Goal: Task Accomplishment & Management: Manage account settings

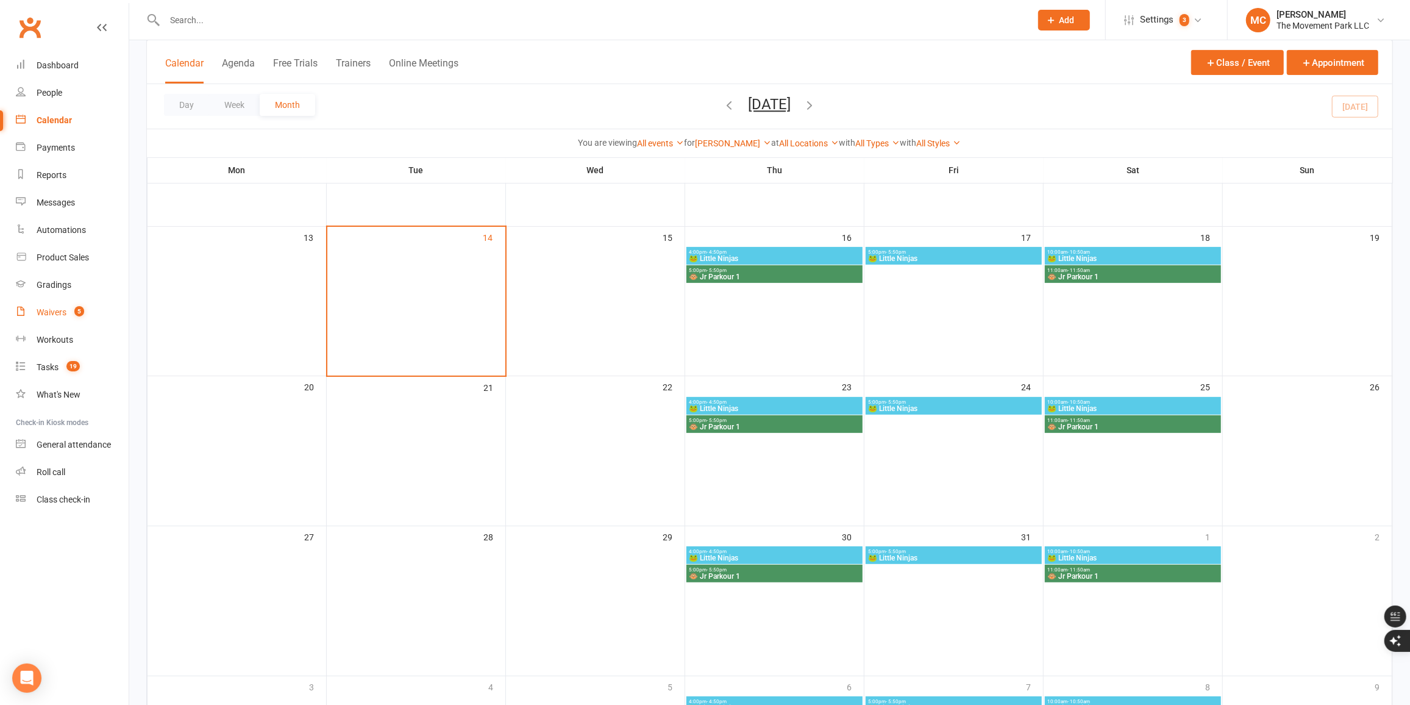
click at [55, 316] on div "Waivers" at bounding box center [52, 312] width 30 height 10
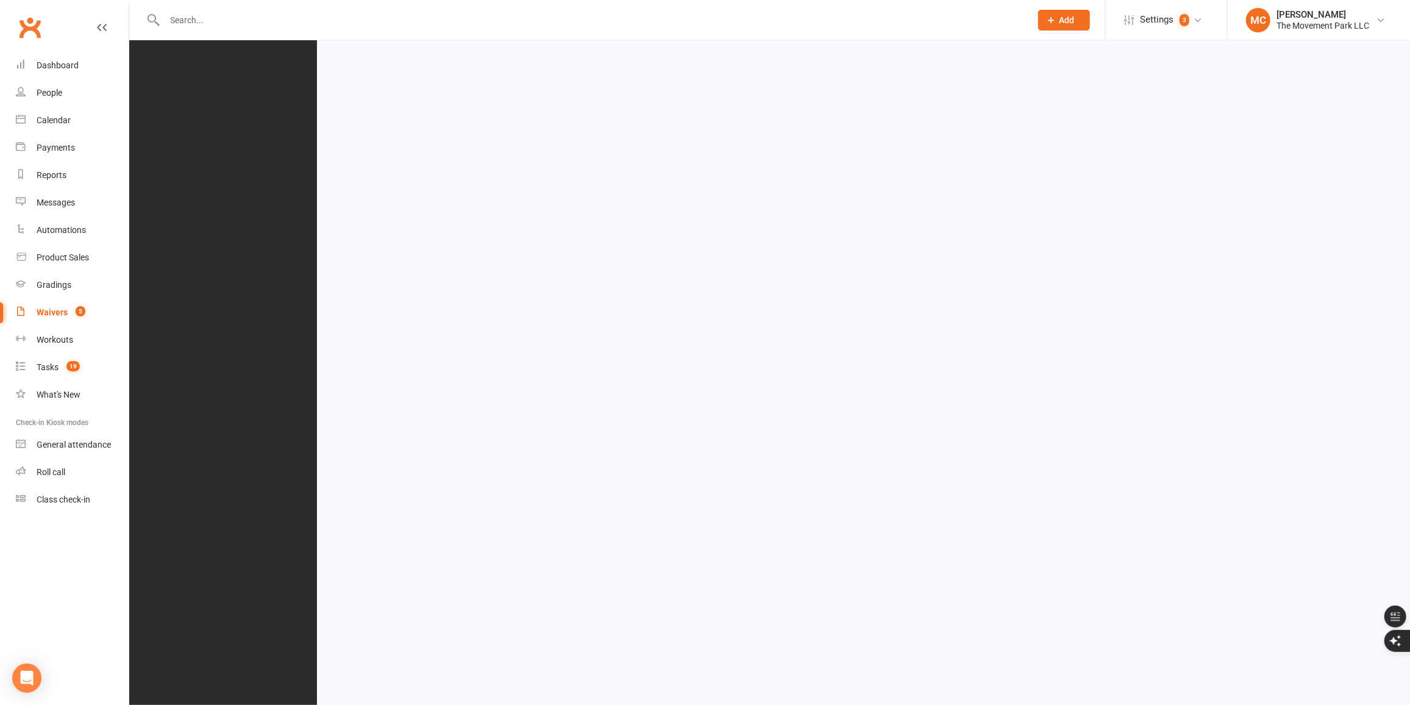
select select "100"
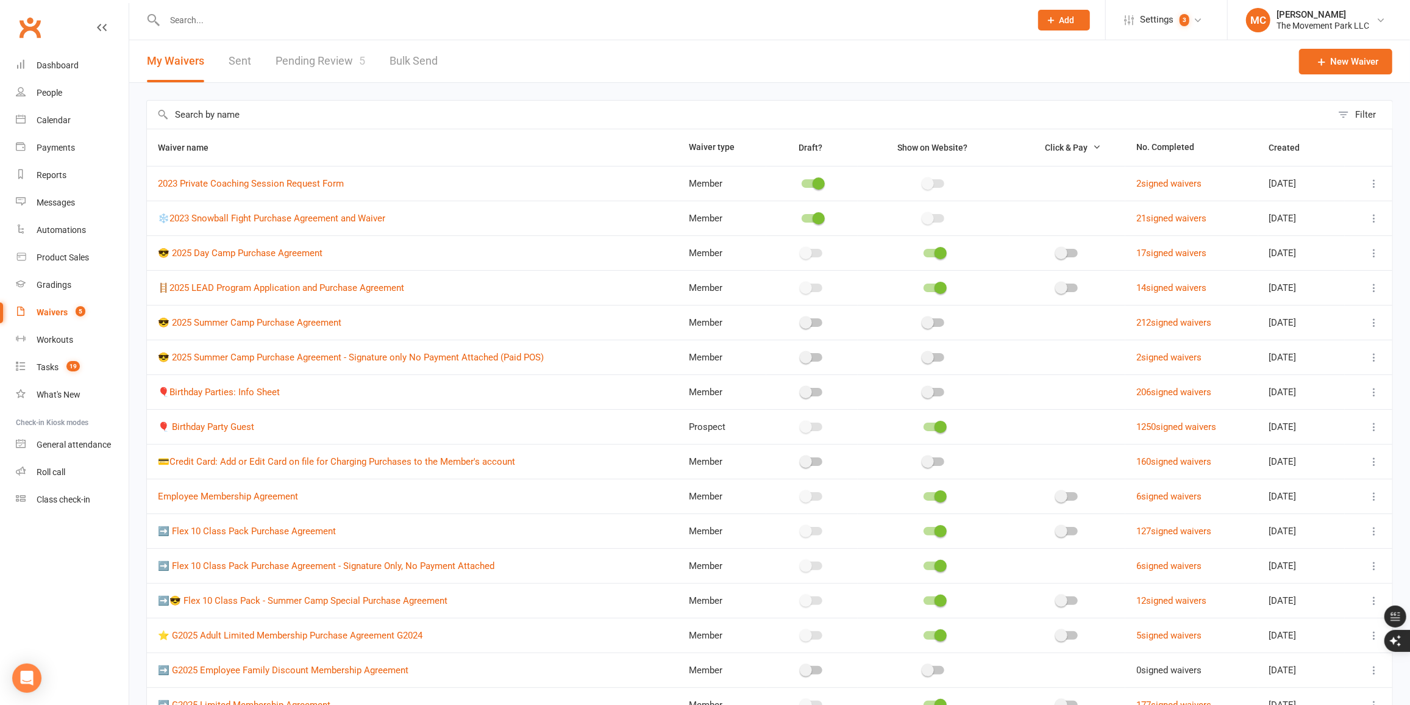
click at [294, 59] on link "Pending Review 5" at bounding box center [321, 61] width 90 height 42
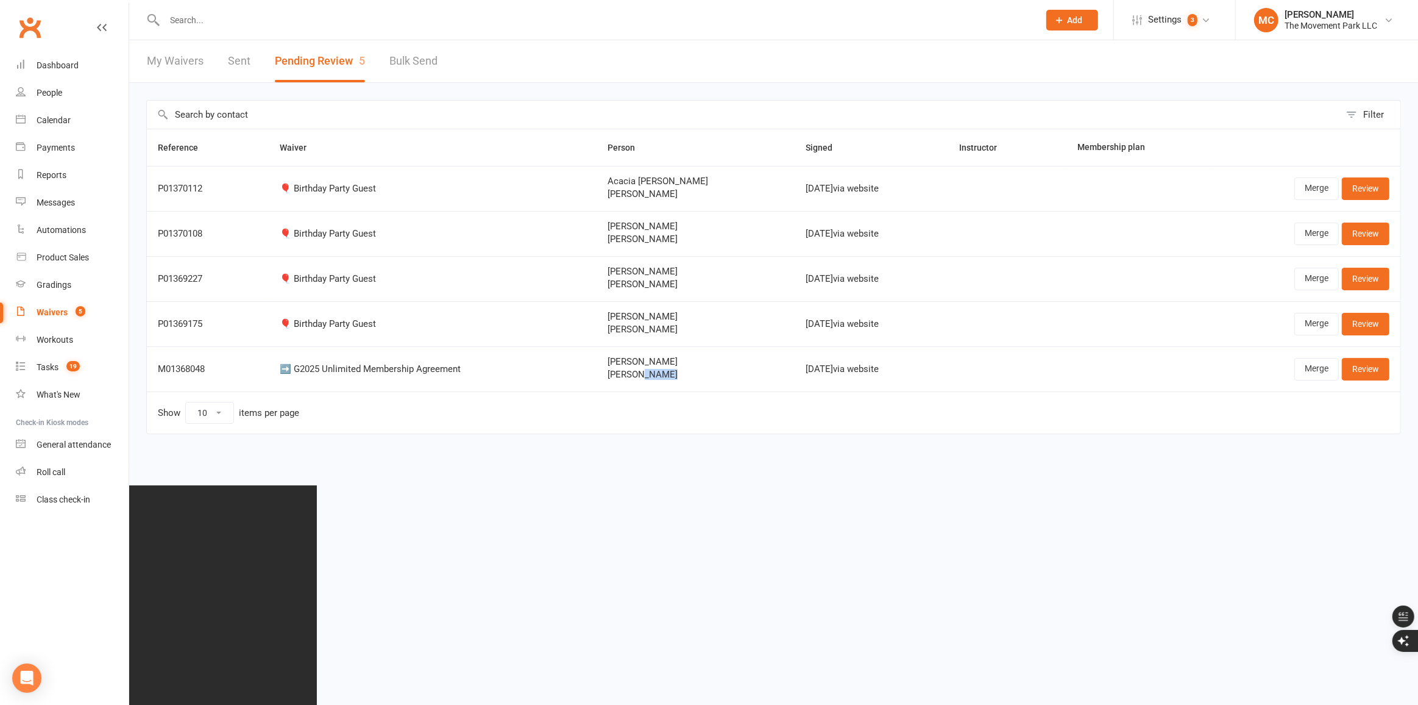
drag, startPoint x: 672, startPoint y: 376, endPoint x: 638, endPoint y: 375, distance: 33.5
click at [638, 375] on span "[PERSON_NAME]" at bounding box center [696, 374] width 176 height 10
copy span "Chavez"
click at [249, 16] on input "text" at bounding box center [596, 20] width 870 height 17
paste input "Chavez"
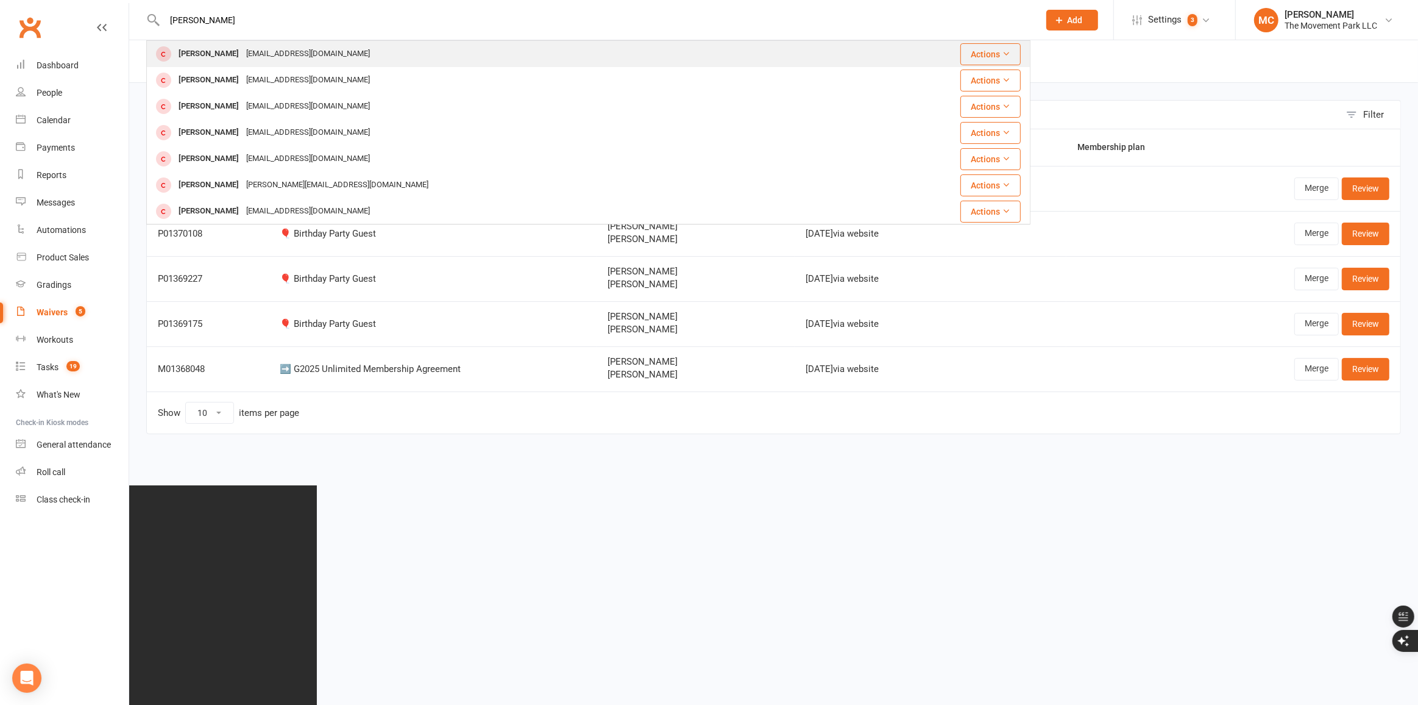
type input "Chavez"
click at [280, 59] on div "glennpc75@gmail.com" at bounding box center [308, 54] width 131 height 18
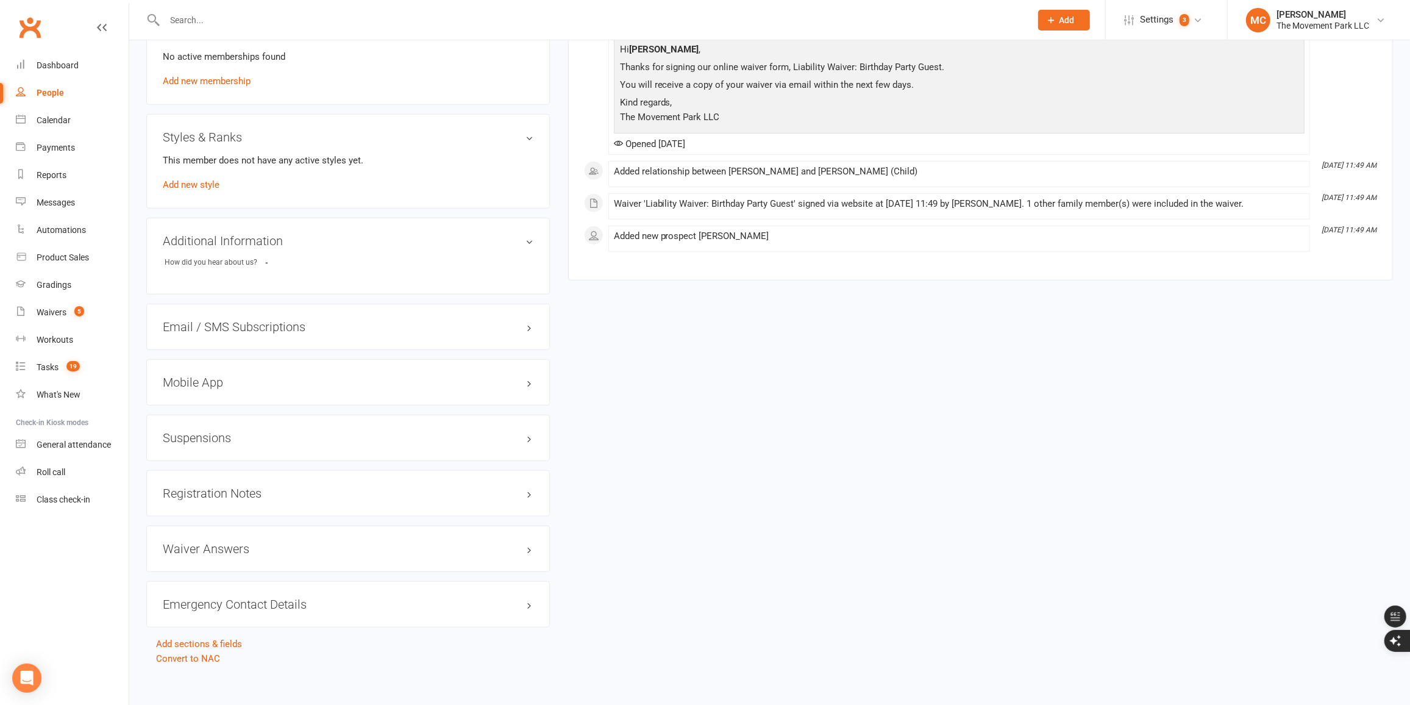
scroll to position [809, 0]
click at [532, 594] on h3 "Emergency Contact Details edit" at bounding box center [348, 599] width 371 height 13
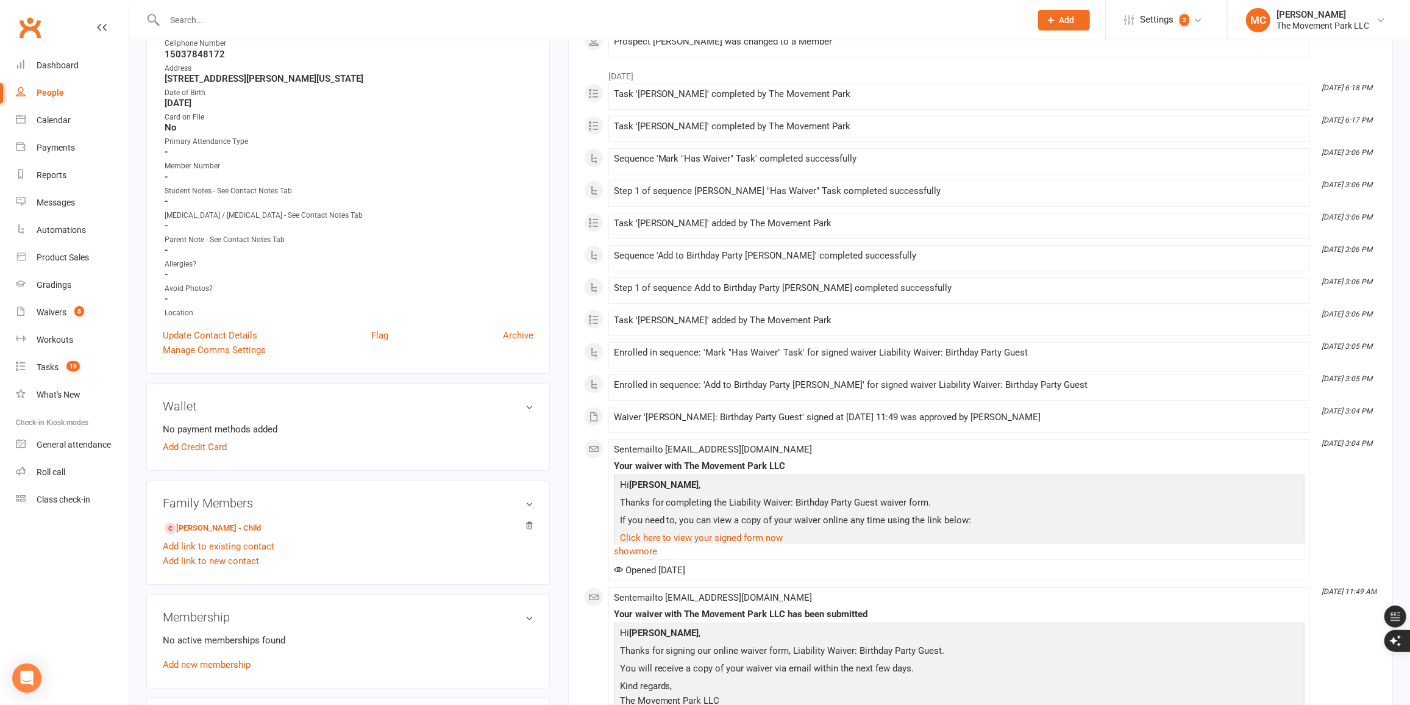
scroll to position [277, 0]
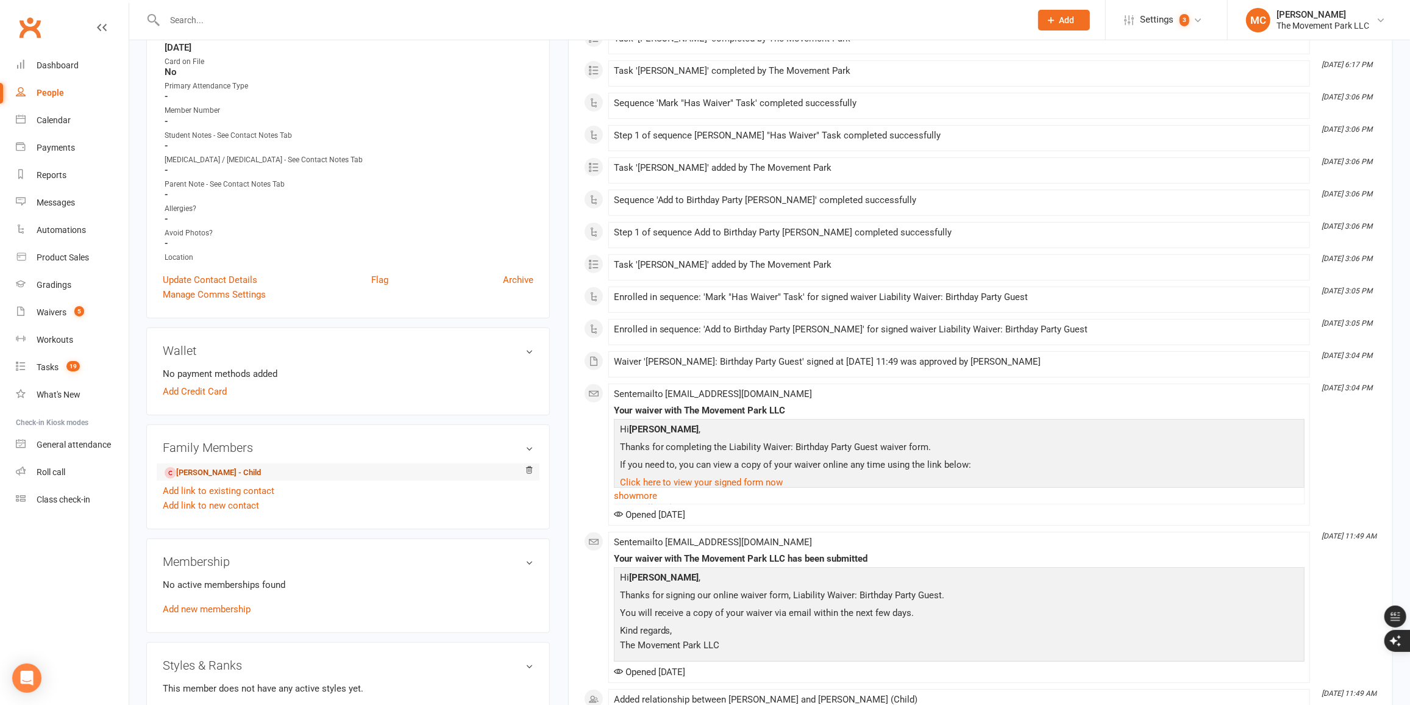
click at [242, 477] on link "Ileana Chavez - Child" at bounding box center [213, 472] width 96 height 13
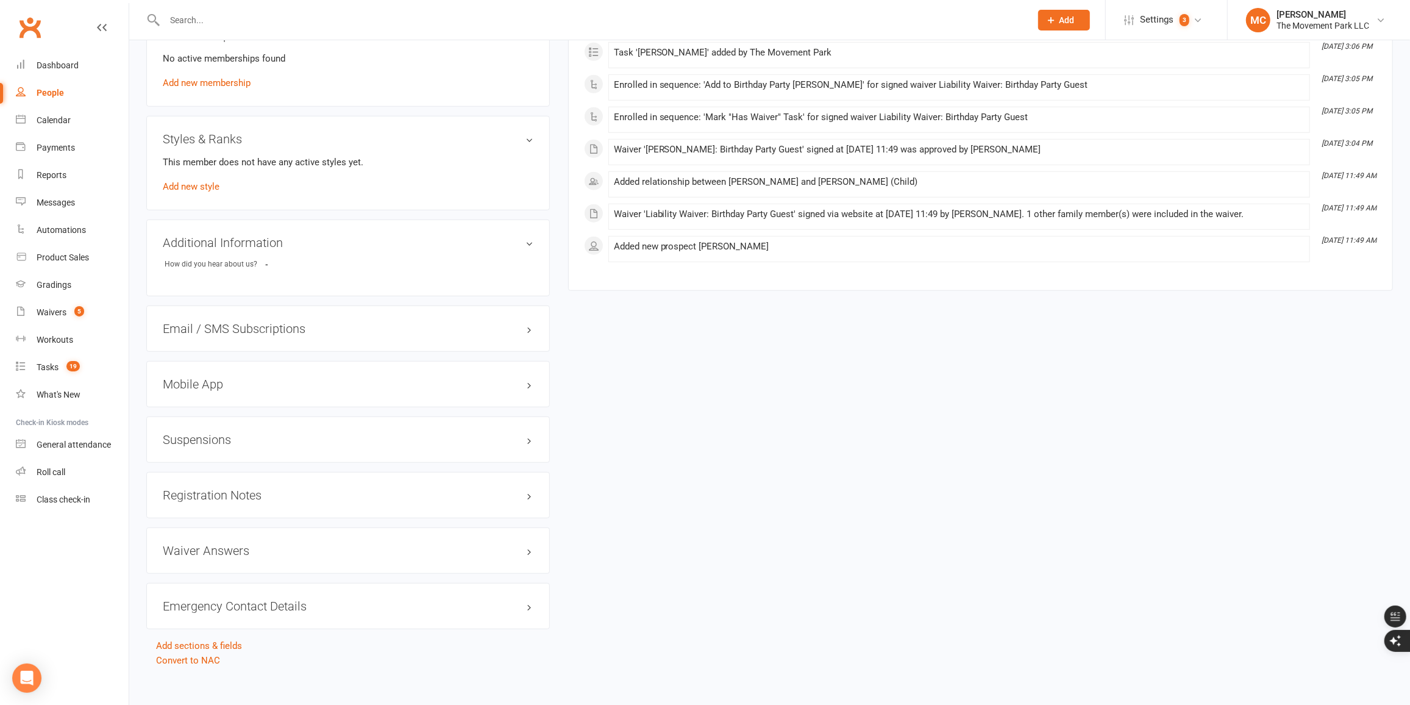
scroll to position [809, 0]
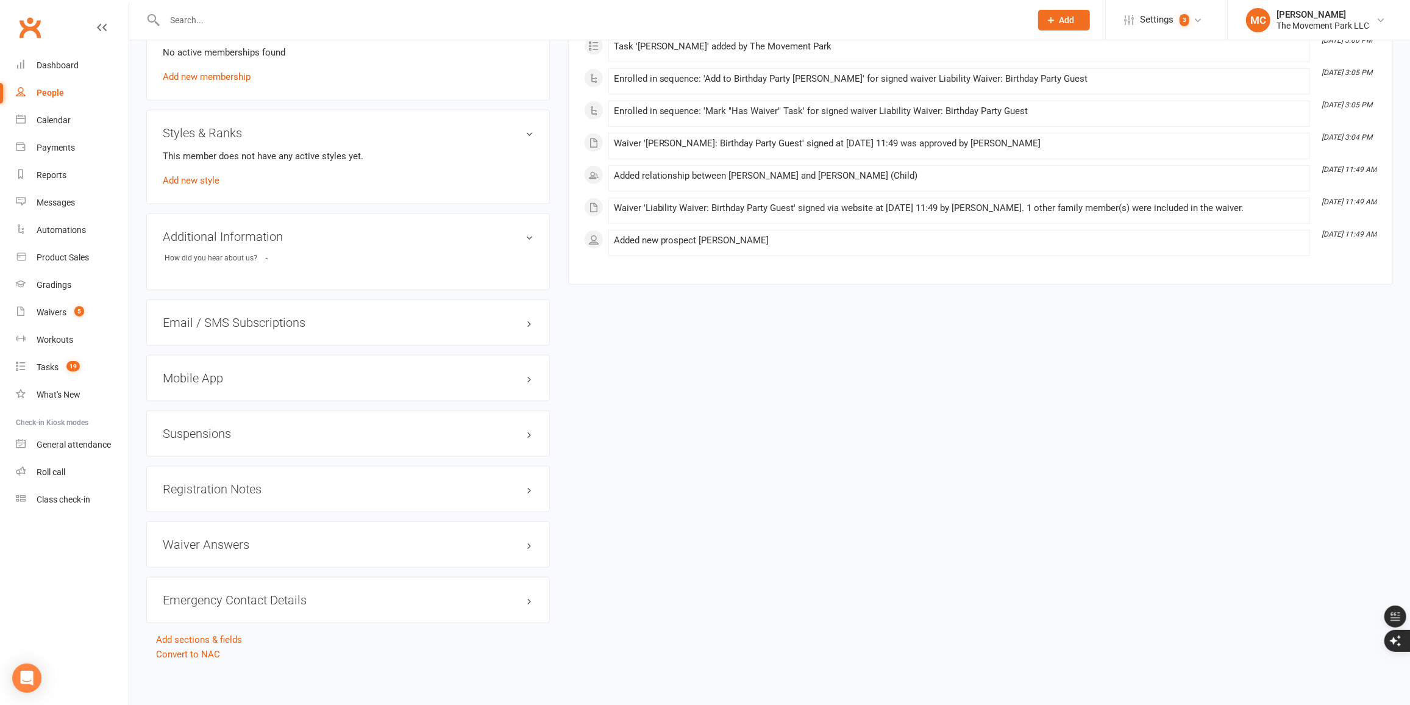
click at [534, 598] on div "Emergency Contact Details edit" at bounding box center [348, 600] width 404 height 46
click at [530, 598] on h3 "Emergency Contact Details edit" at bounding box center [348, 599] width 371 height 13
click at [54, 313] on div "Waivers" at bounding box center [52, 312] width 30 height 10
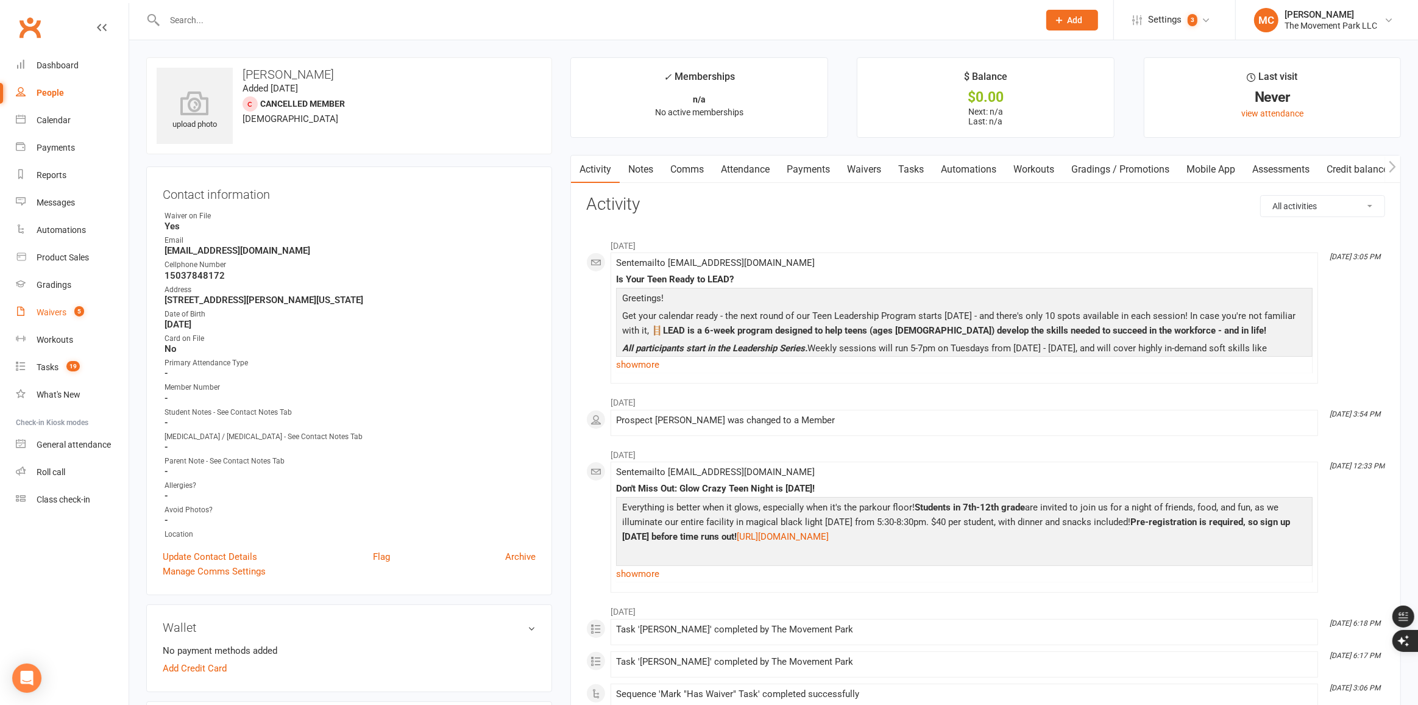
select select "100"
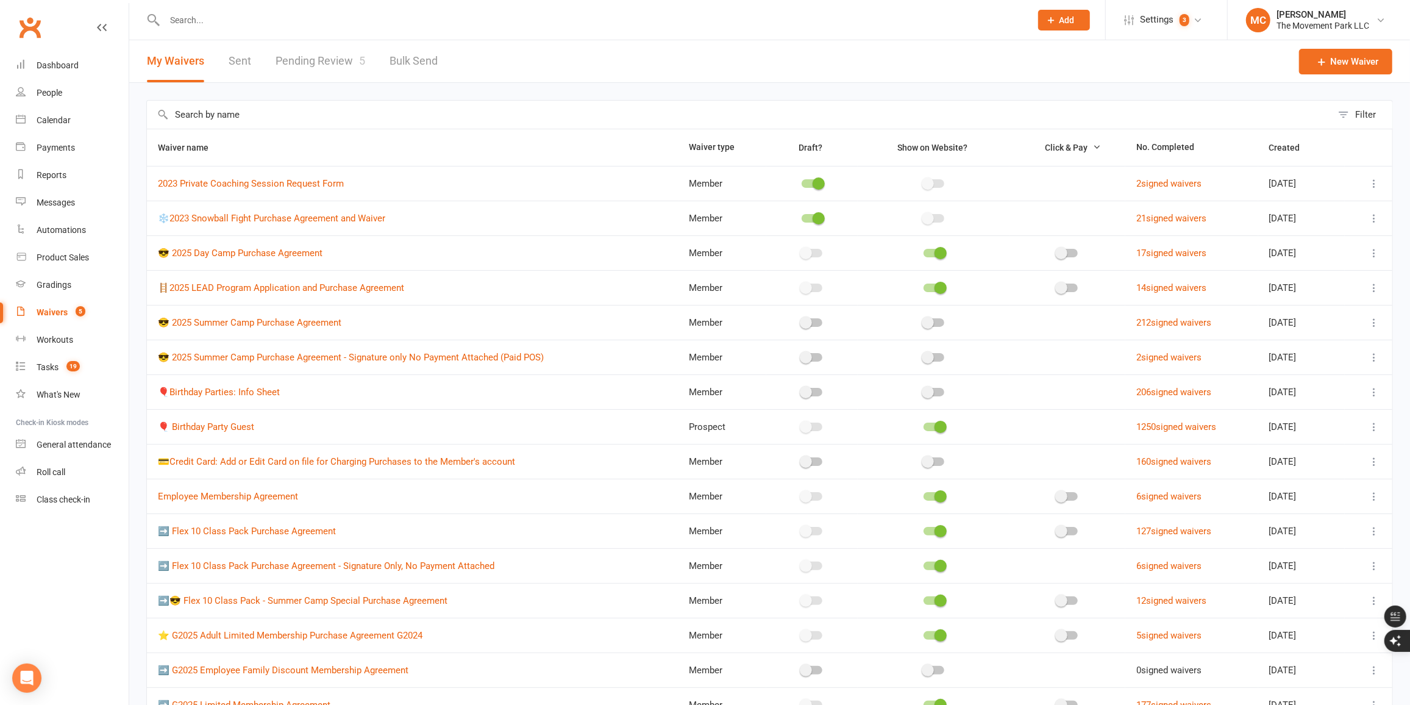
click at [332, 63] on link "Pending Review 5" at bounding box center [321, 61] width 90 height 42
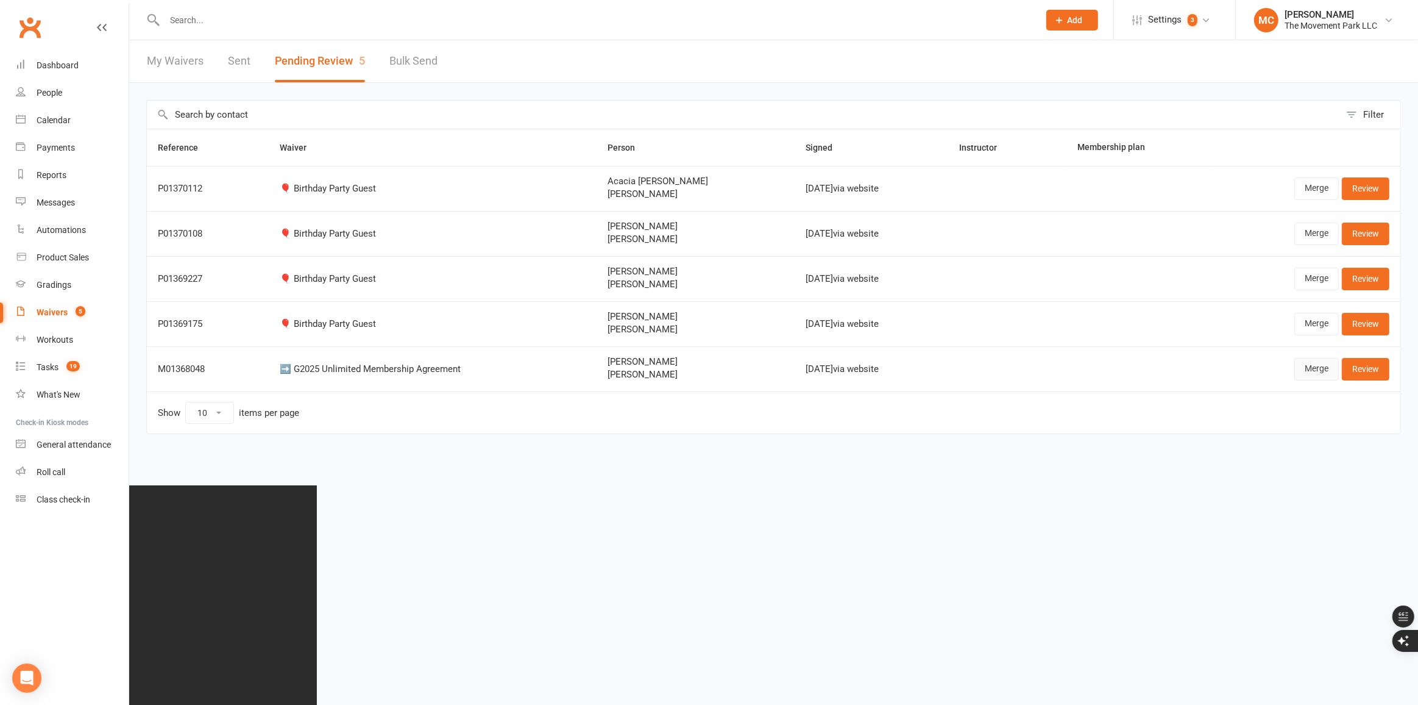
click at [1319, 370] on link "Merge" at bounding box center [1317, 369] width 44 height 22
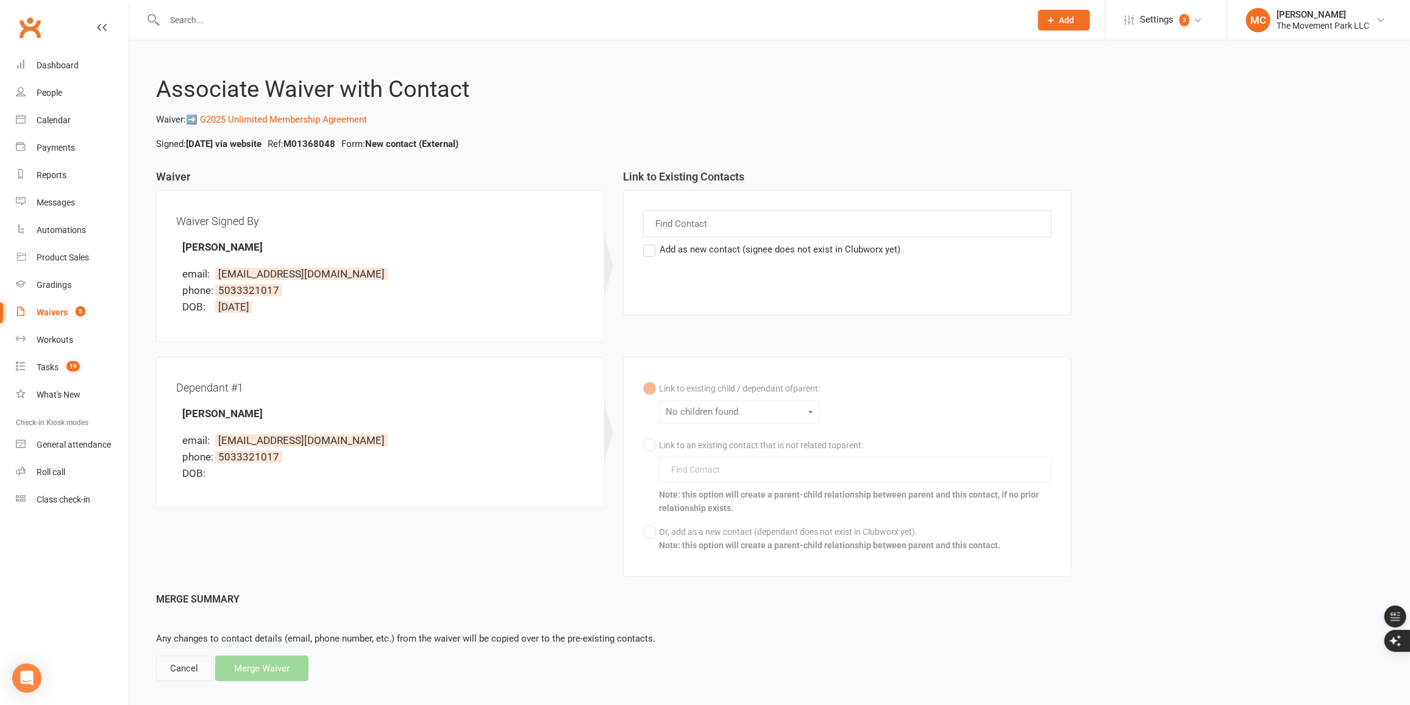
click at [176, 672] on div "Cancel" at bounding box center [184, 668] width 56 height 26
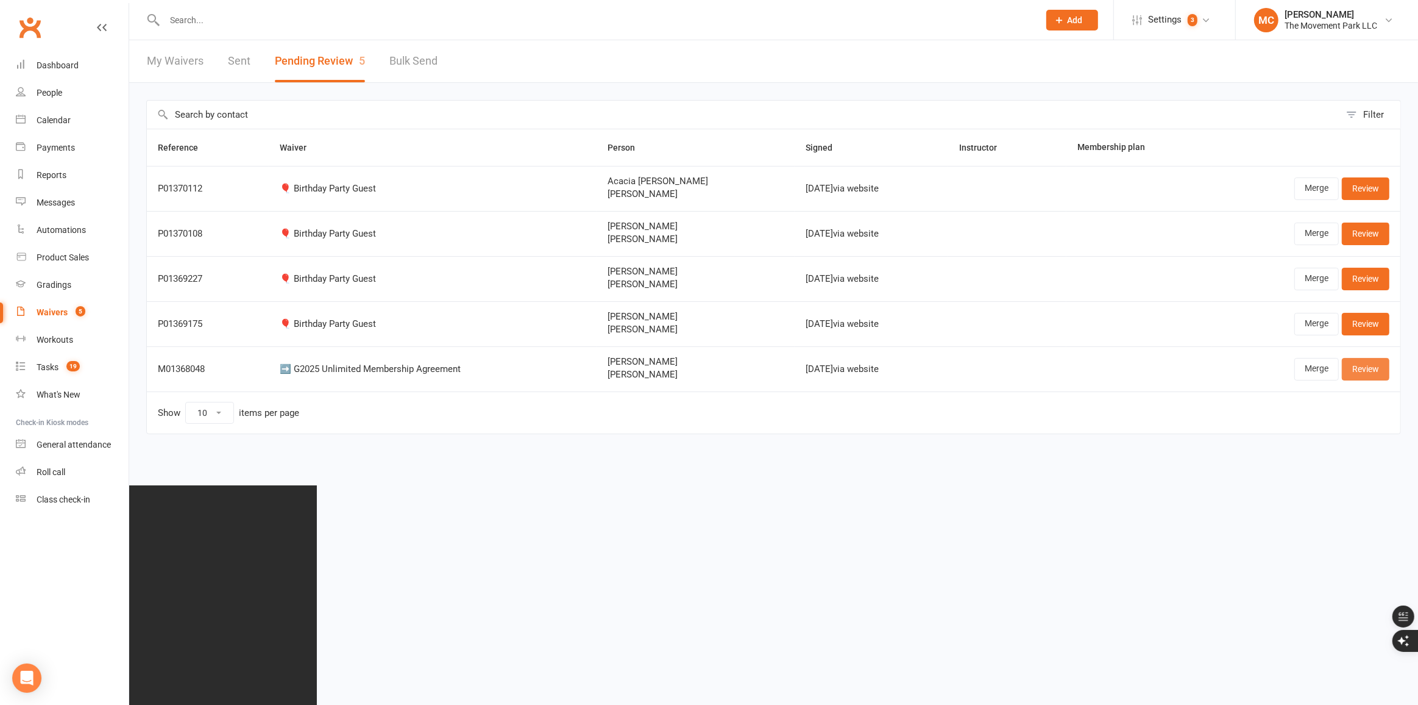
click at [1369, 371] on link "Review" at bounding box center [1366, 369] width 48 height 22
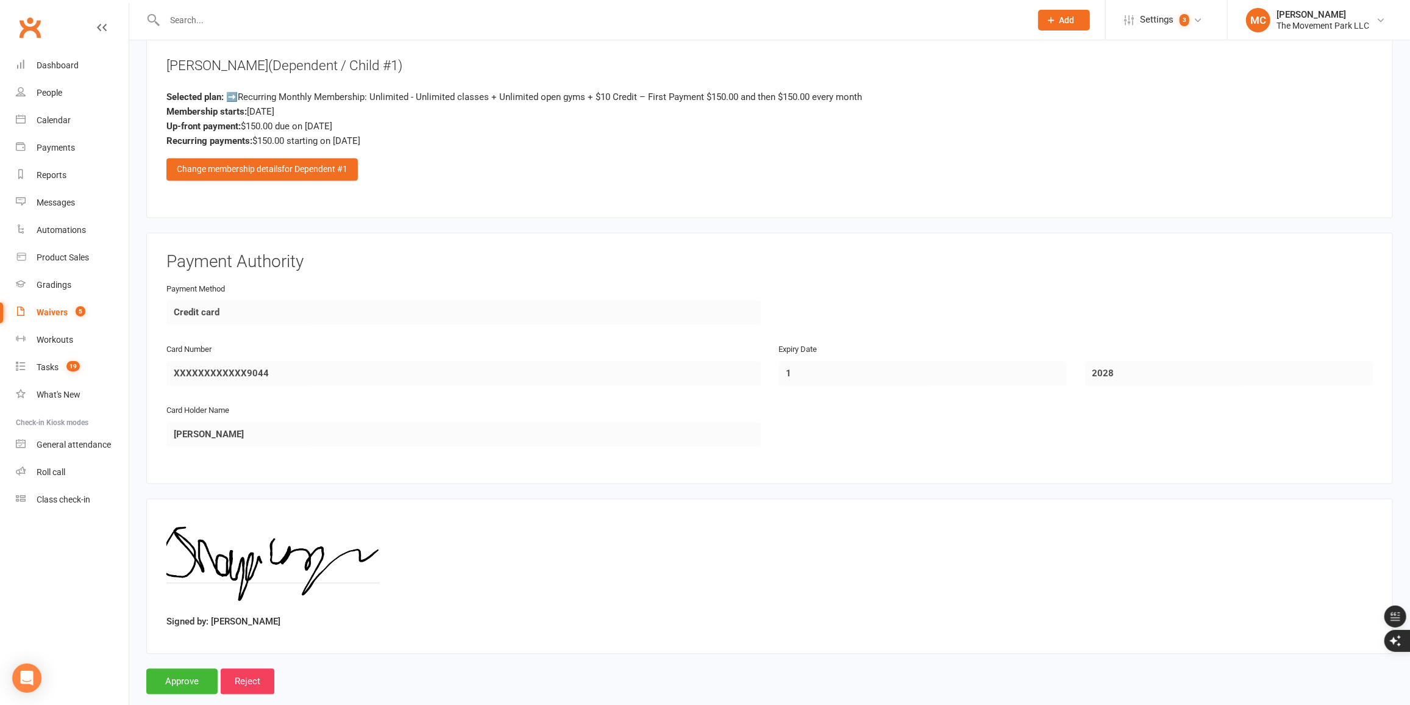
scroll to position [2144, 0]
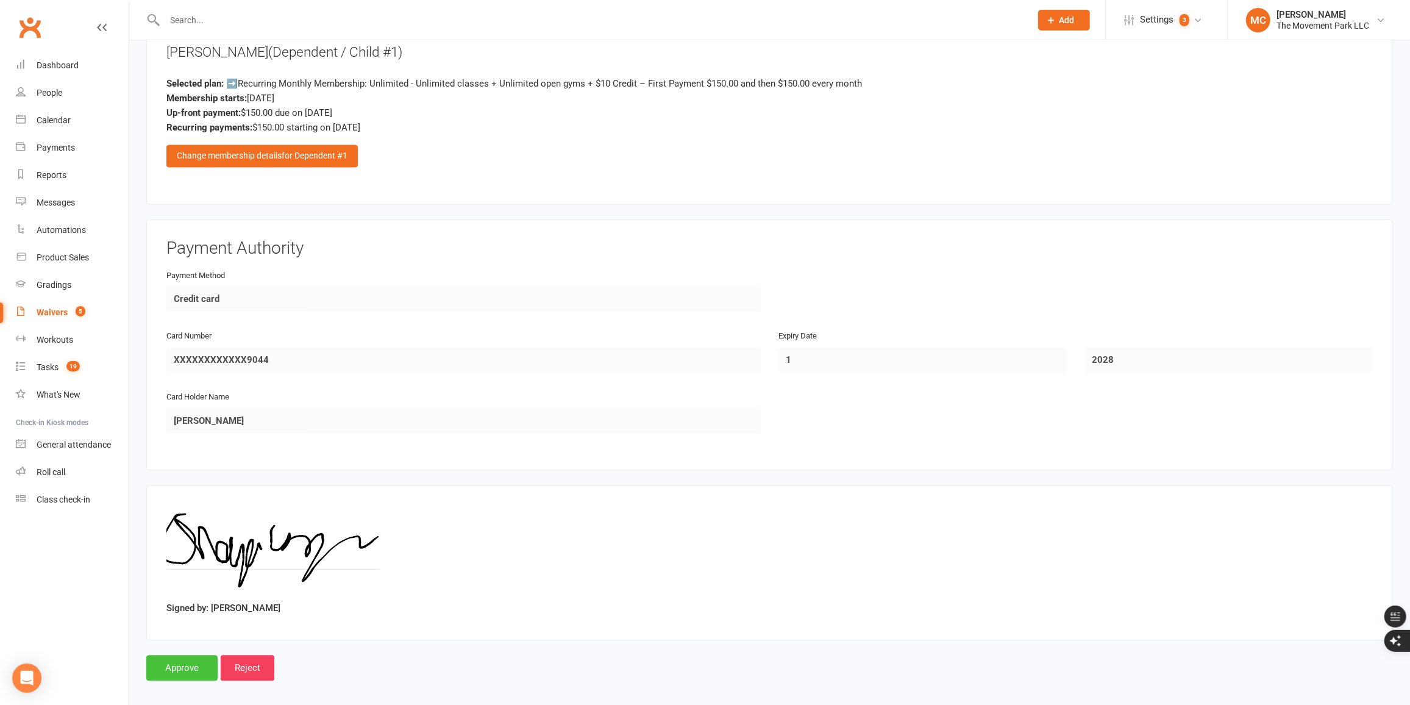
click at [175, 664] on input "Approve" at bounding box center [181, 668] width 71 height 26
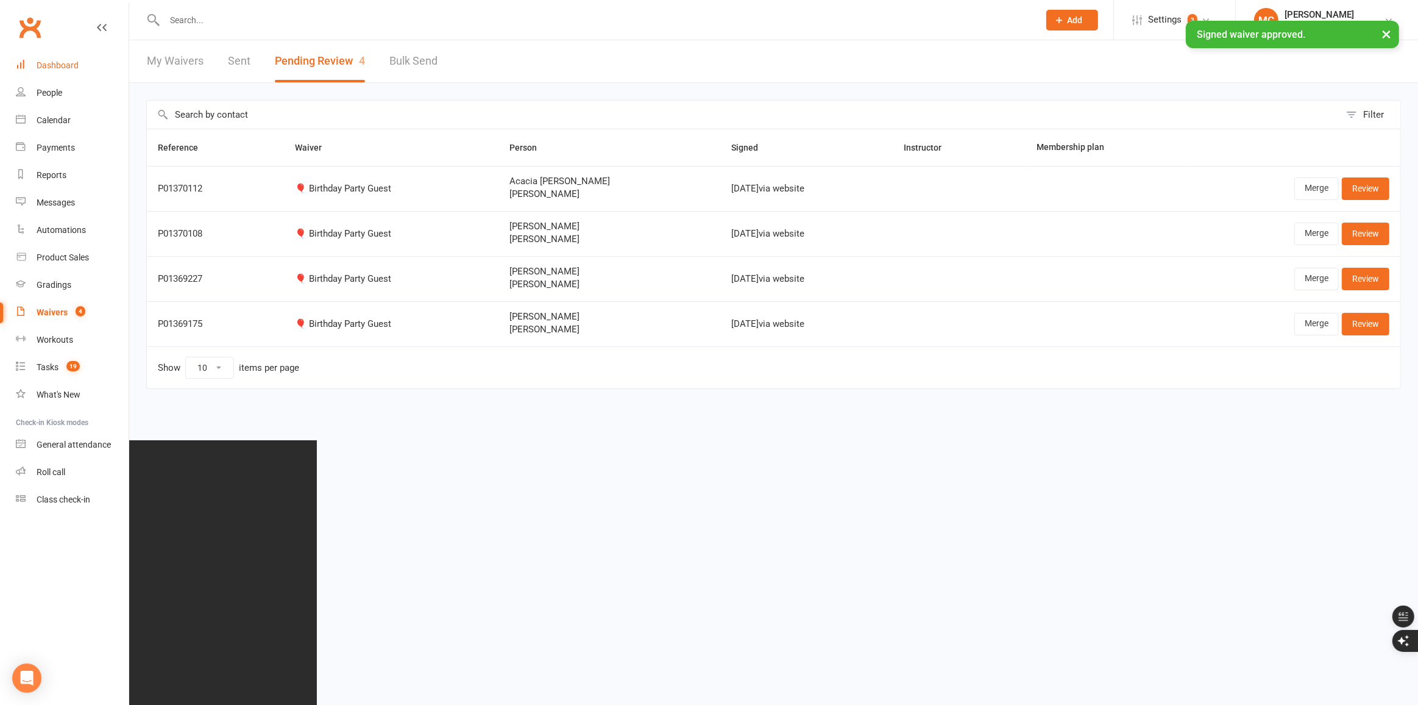
click at [60, 69] on div "Dashboard" at bounding box center [58, 65] width 42 height 10
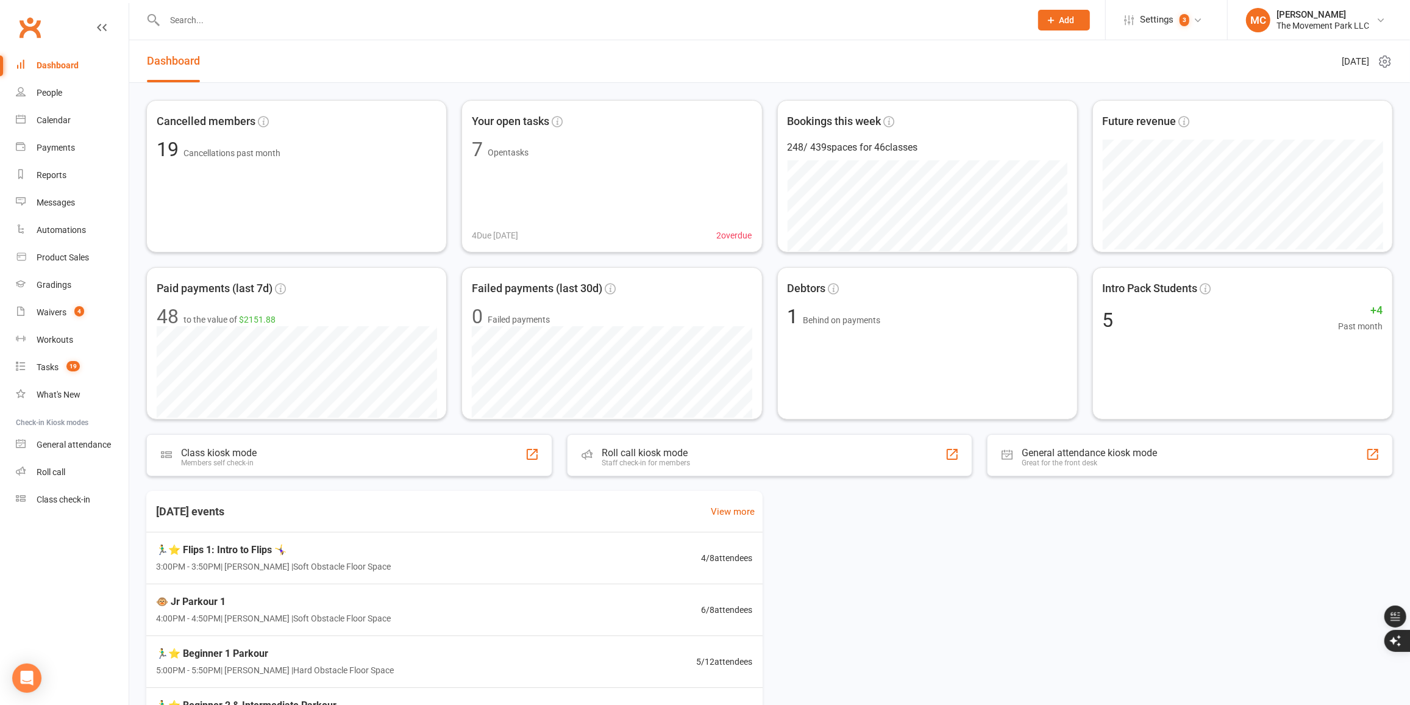
click at [175, 63] on link "Dashboard" at bounding box center [173, 61] width 53 height 42
click at [404, 63] on link "Recent Activity" at bounding box center [408, 61] width 73 height 42
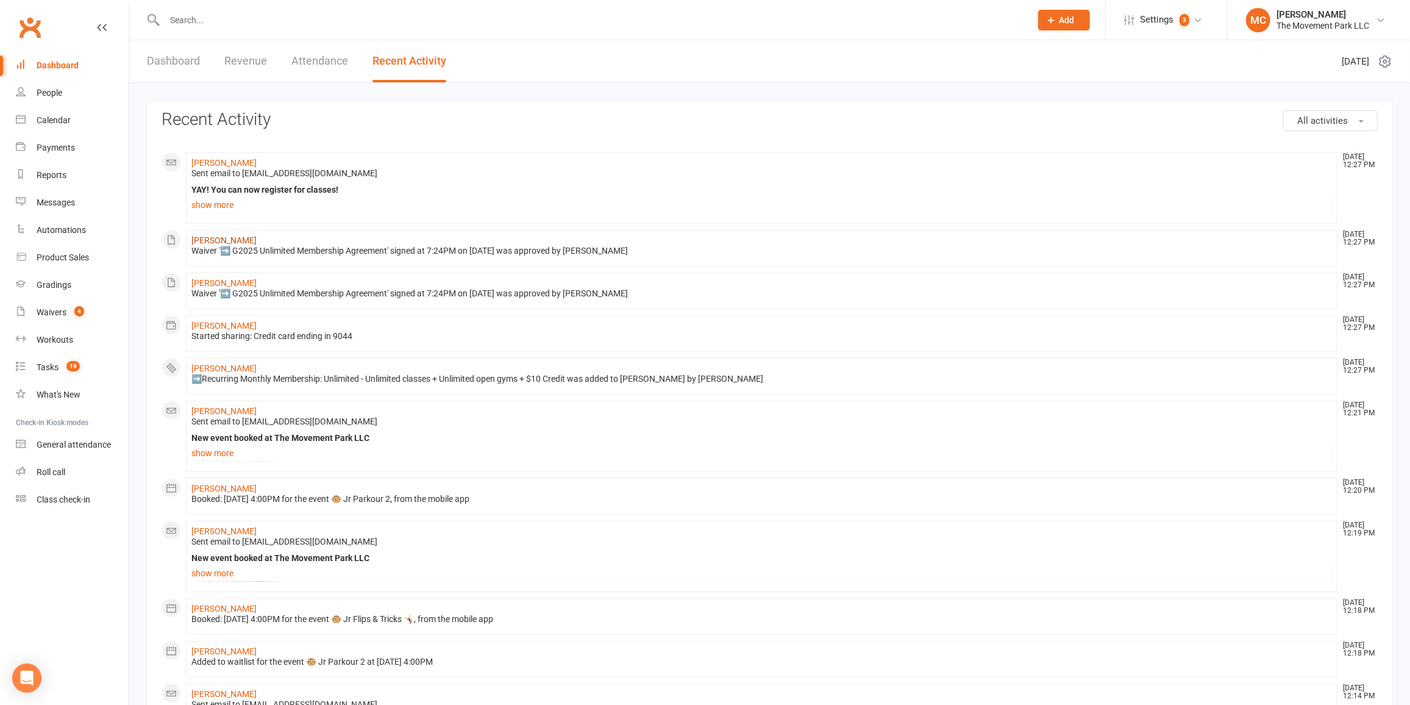
click at [212, 238] on link "[PERSON_NAME]" at bounding box center [223, 240] width 65 height 10
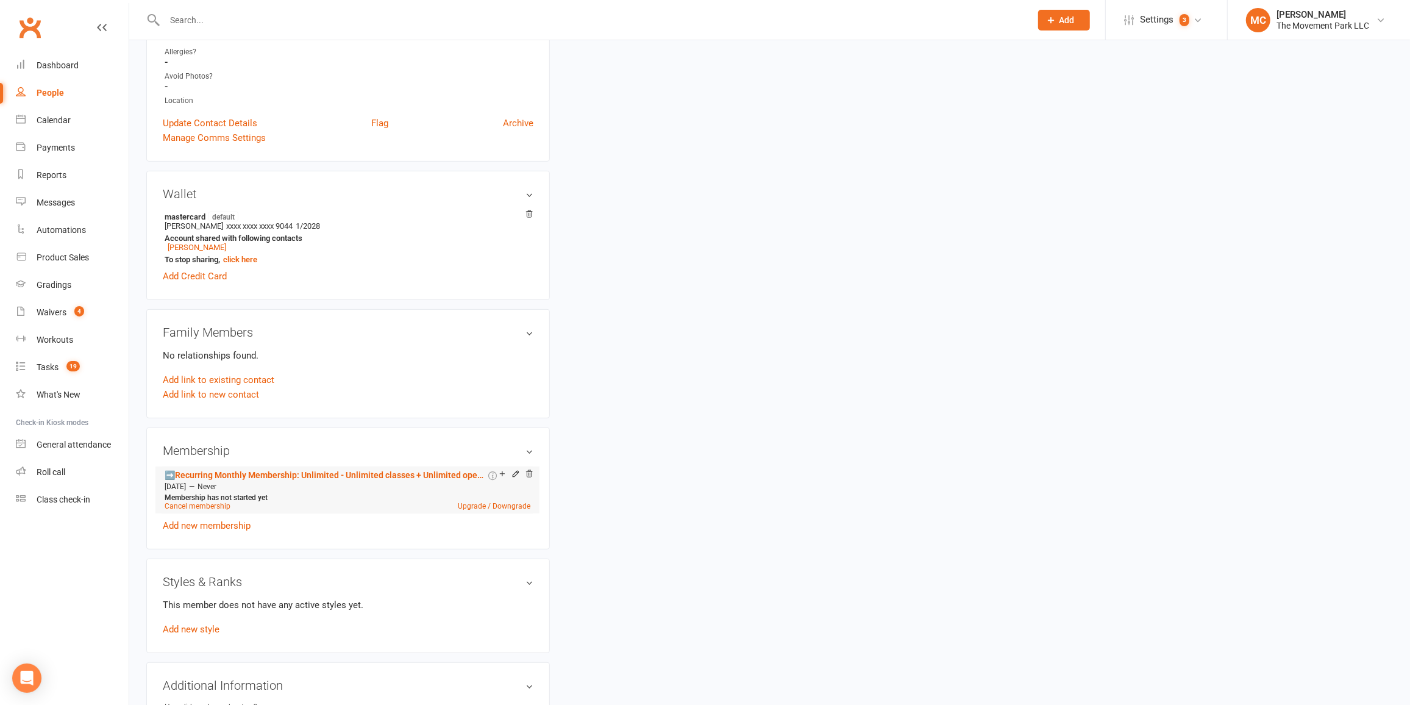
scroll to position [443, 0]
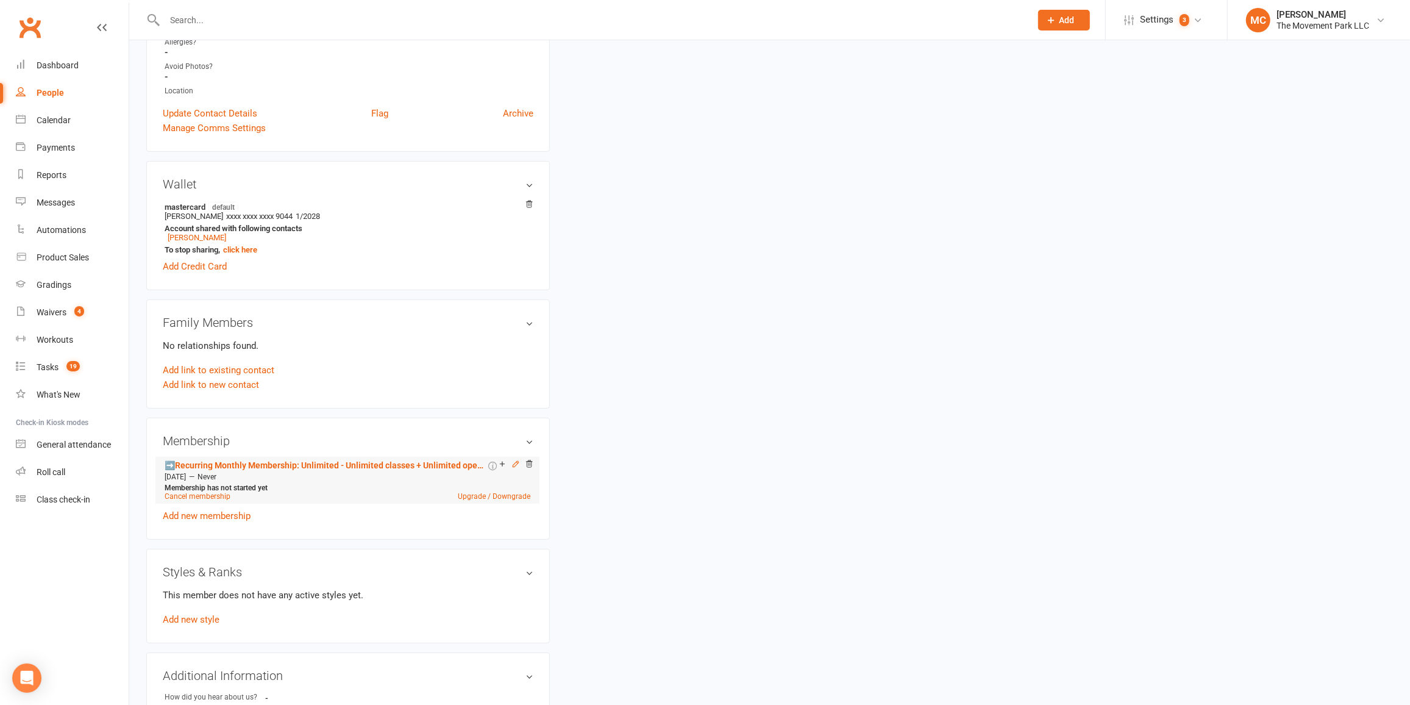
click at [516, 463] on icon at bounding box center [515, 463] width 5 height 5
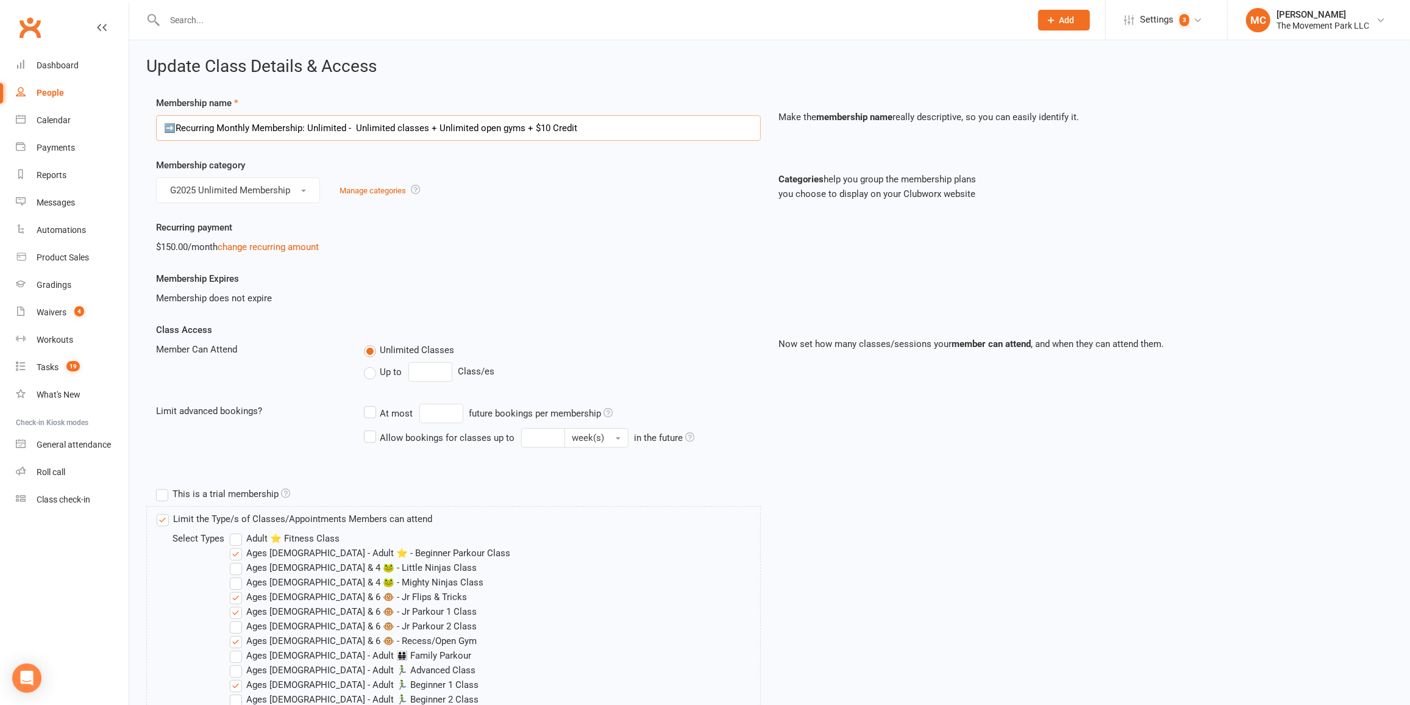
drag, startPoint x: 174, startPoint y: 129, endPoint x: 163, endPoint y: 123, distance: 13.4
click at [163, 123] on input "➡️Recurring Monthly Membership: Unlimited - Unlimited classes + Unlimited open …" at bounding box center [458, 128] width 605 height 26
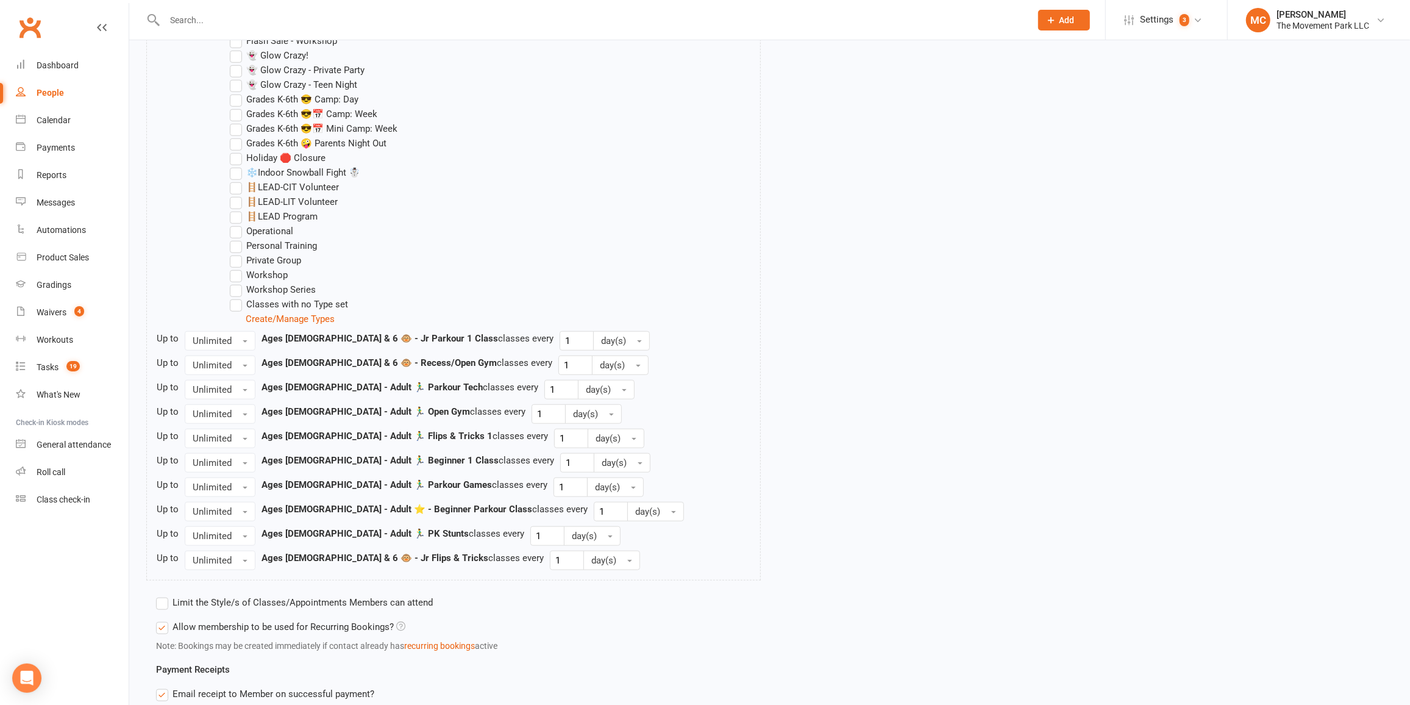
scroll to position [831, 0]
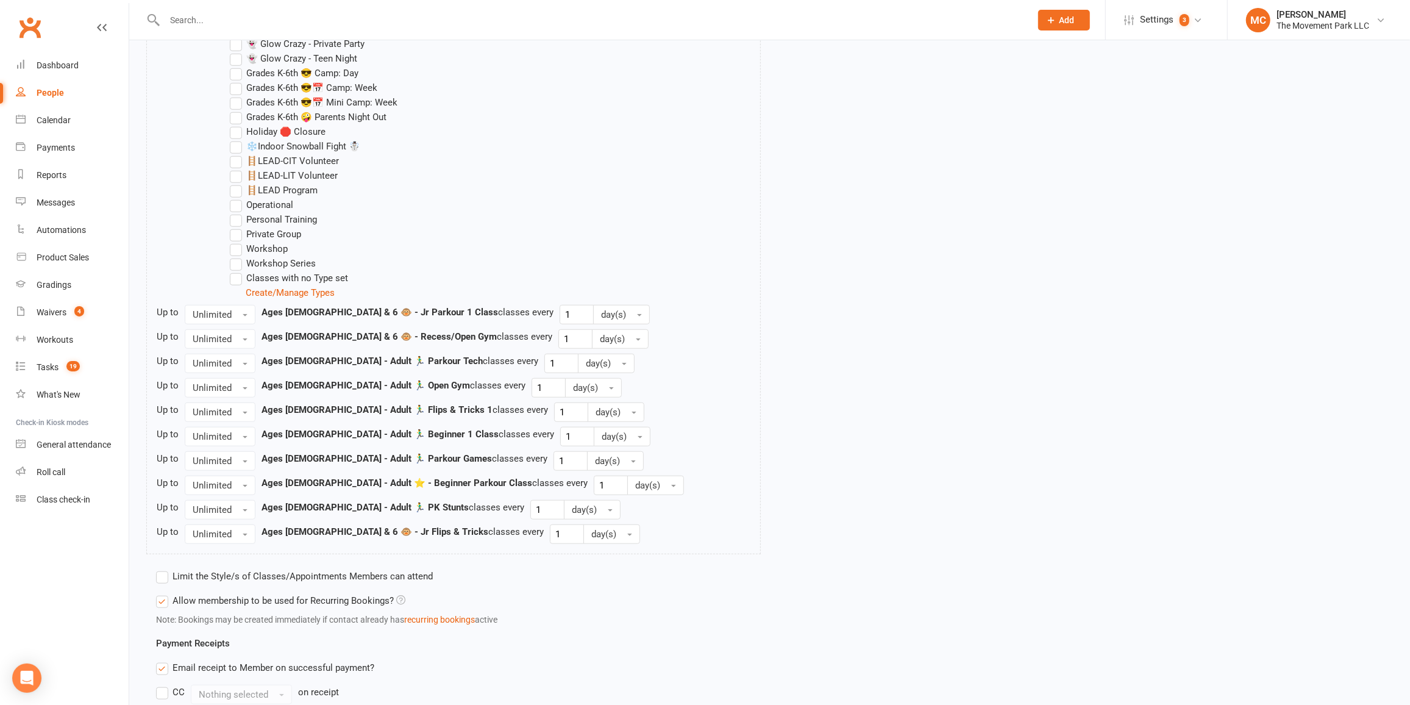
type input "🏃 Recurring Monthly Membership: Unlimited - Unlimited classes + Unlimited open …"
click at [161, 573] on label "Limit the Style/s of Classes/Appointments Members can attend" at bounding box center [294, 576] width 277 height 15
click at [161, 569] on input "Limit the Style/s of Classes/Appointments Members can attend" at bounding box center [160, 569] width 8 height 0
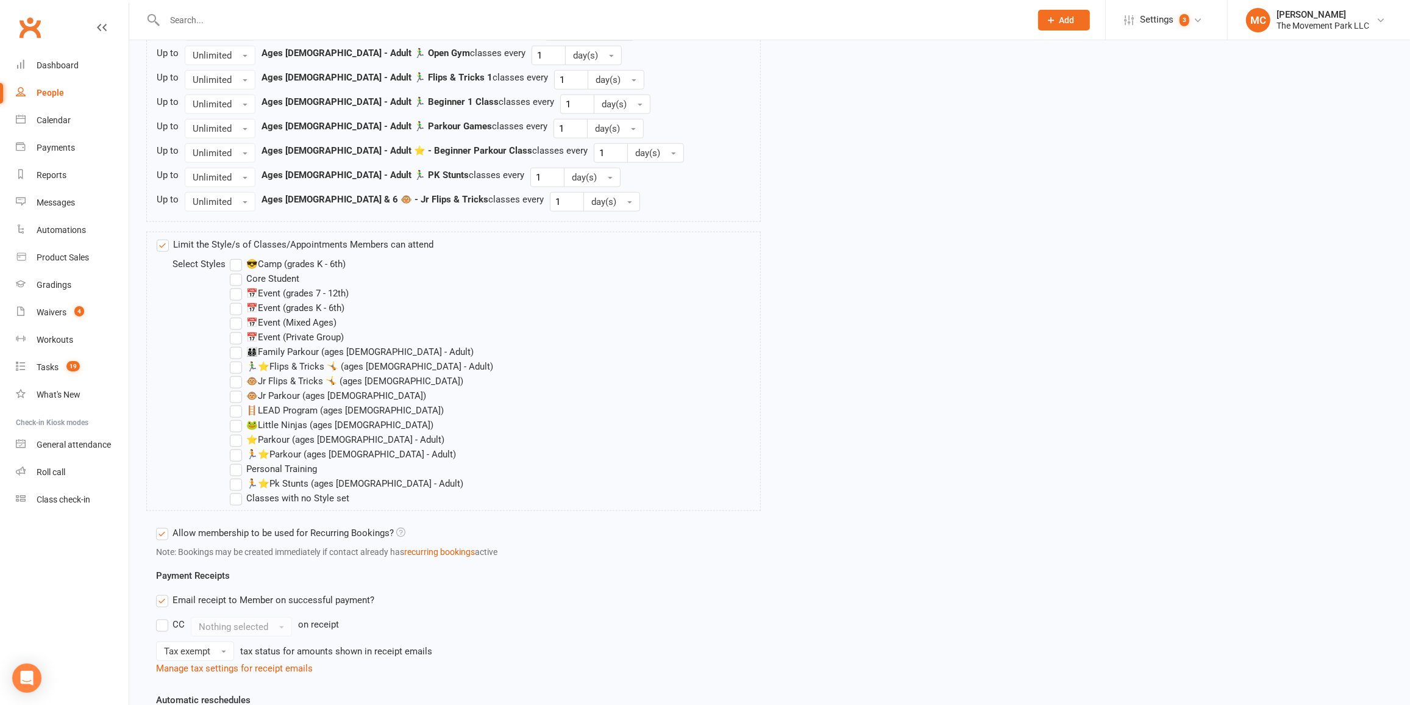
scroll to position [1164, 0]
click at [231, 480] on label "🏃⭐Pk Stunts (ages [DEMOGRAPHIC_DATA] - Adult)" at bounding box center [346, 482] width 233 height 15
click at [231, 475] on input "🏃⭐Pk Stunts (ages [DEMOGRAPHIC_DATA] - Adult)" at bounding box center [234, 475] width 8 height 0
click at [235, 453] on label "🏃⭐Parkour (ages [DEMOGRAPHIC_DATA] - Adult)" at bounding box center [343, 453] width 226 height 15
click at [235, 446] on input "🏃⭐Parkour (ages [DEMOGRAPHIC_DATA] - Adult)" at bounding box center [234, 446] width 8 height 0
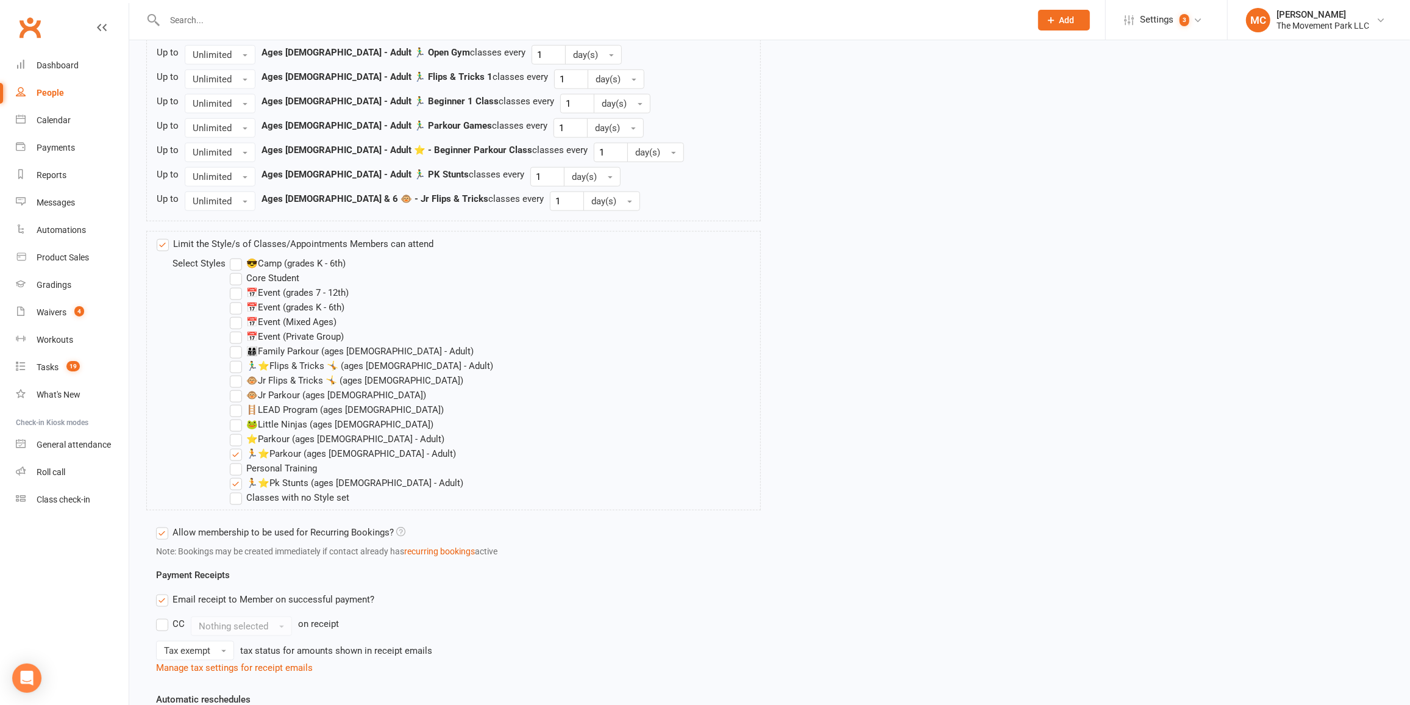
click at [234, 365] on label "🏃‍♂️⭐Flips & Tricks 🤸 (ages [DEMOGRAPHIC_DATA] - Adult)" at bounding box center [361, 365] width 263 height 15
click at [234, 358] on input "🏃‍♂️⭐Flips & Tricks 🤸 (ages [DEMOGRAPHIC_DATA] - Adult)" at bounding box center [234, 358] width 8 height 0
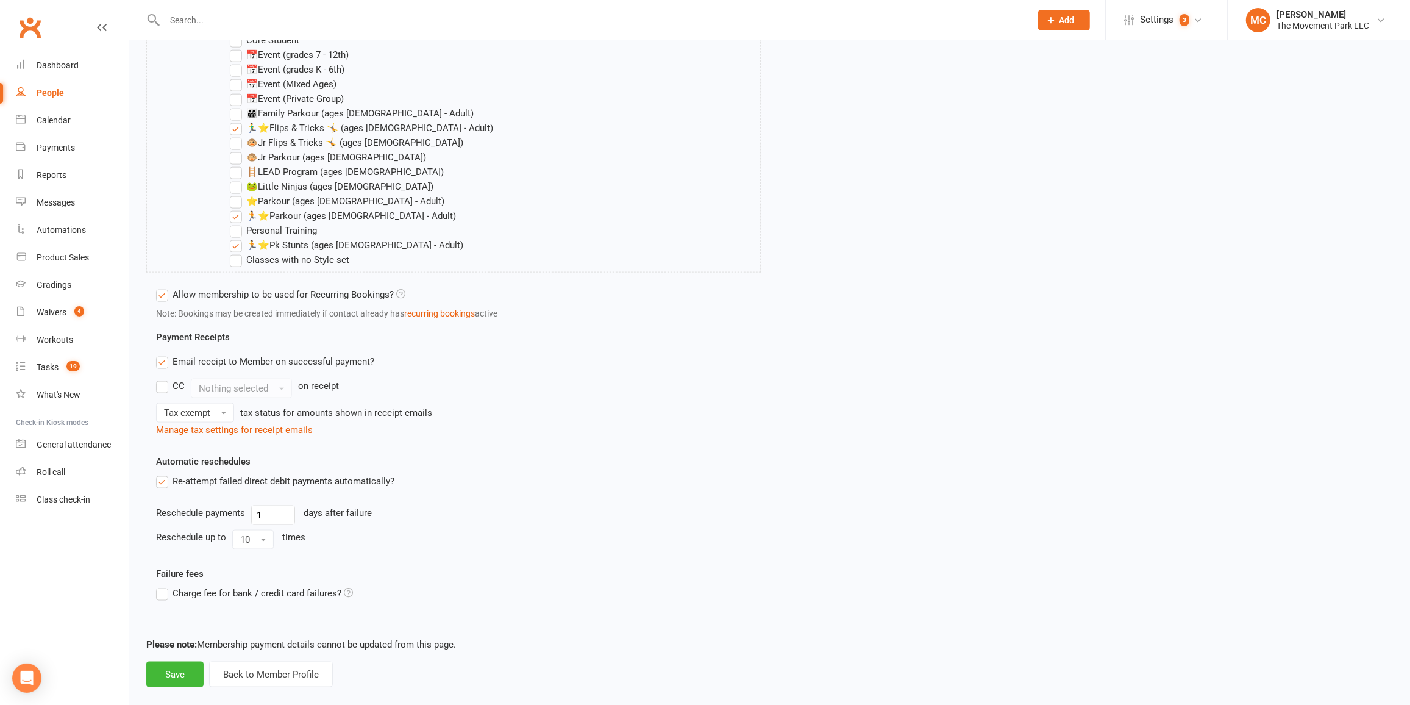
scroll to position [1414, 0]
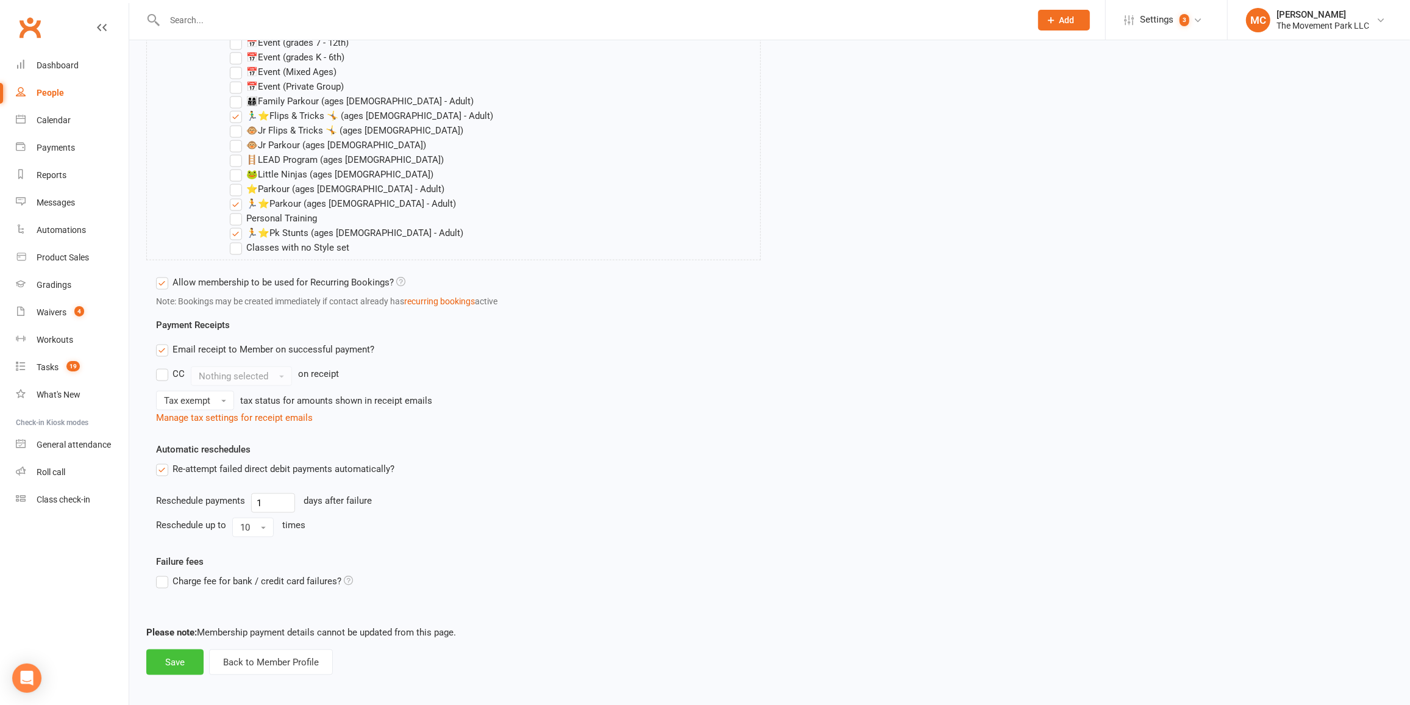
click at [173, 661] on button "Save" at bounding box center [174, 662] width 57 height 26
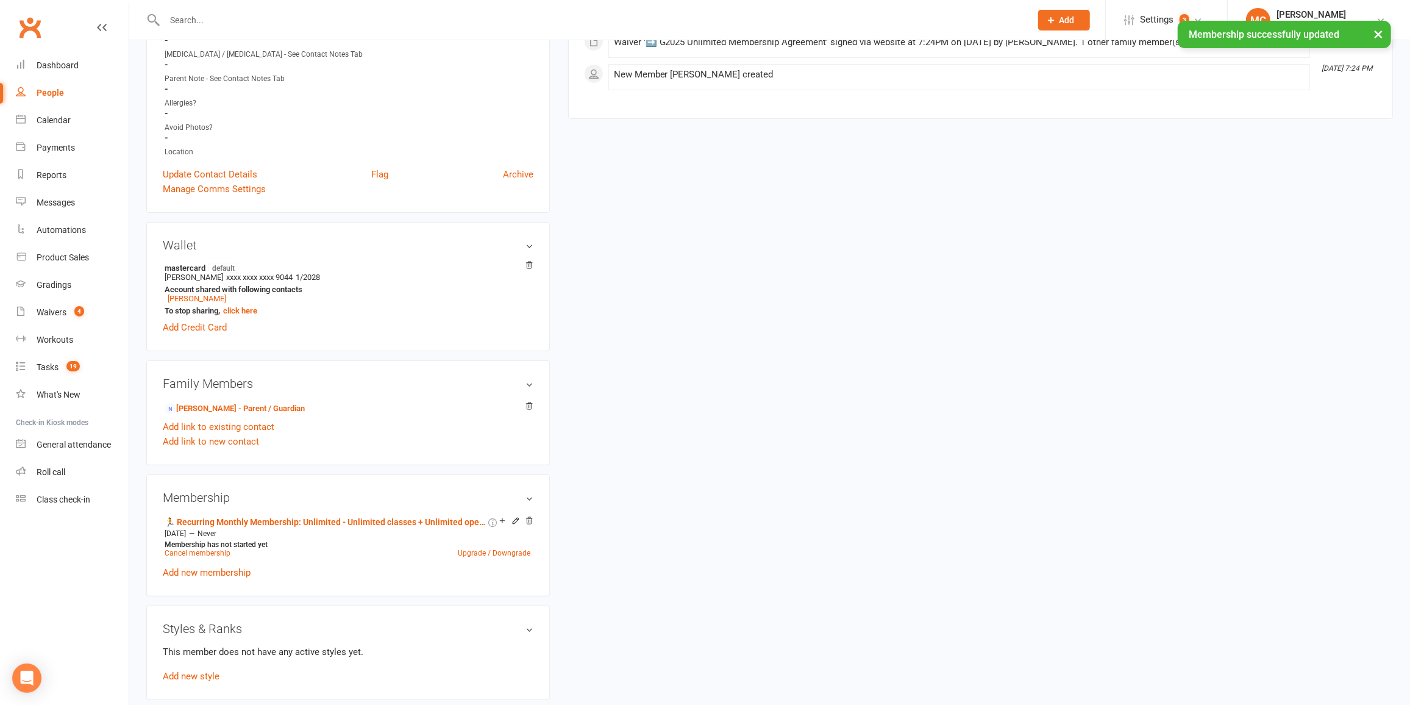
scroll to position [388, 0]
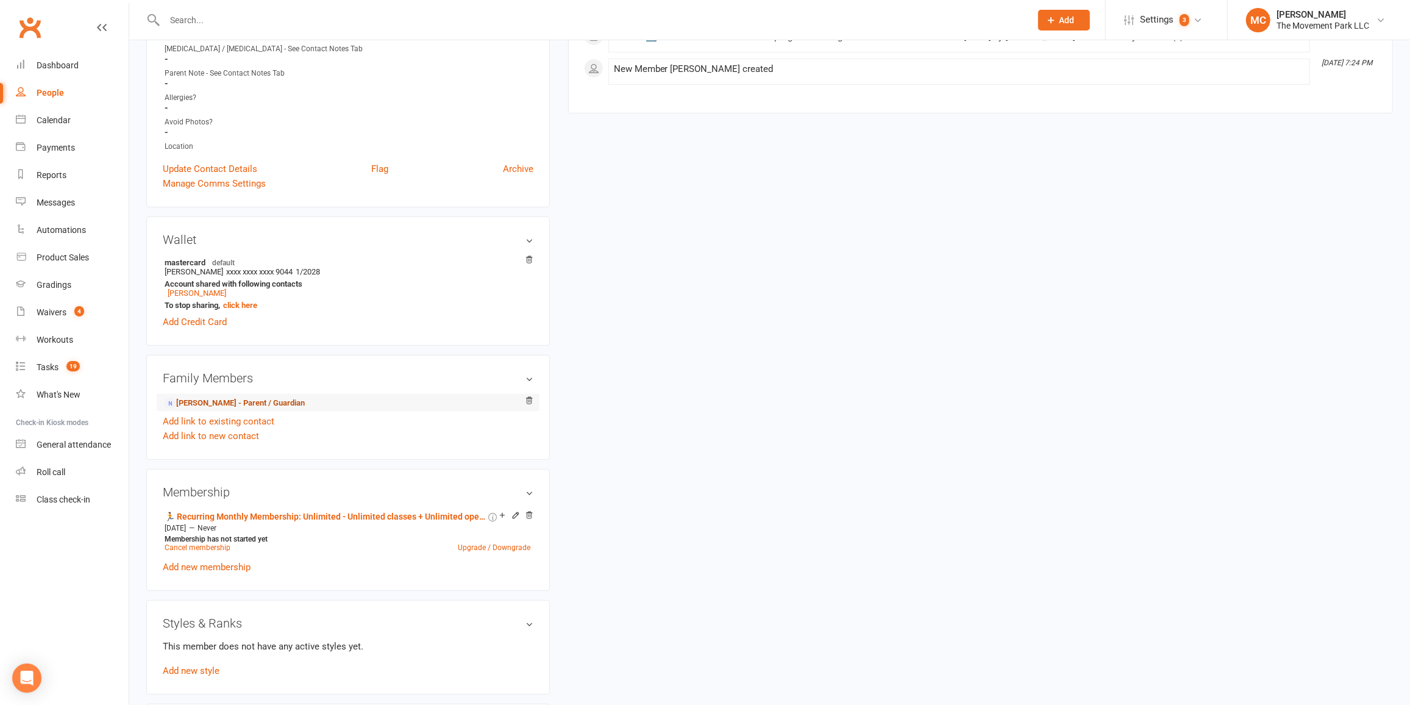
click at [202, 403] on link "[PERSON_NAME] - Parent / Guardian" at bounding box center [235, 403] width 140 height 13
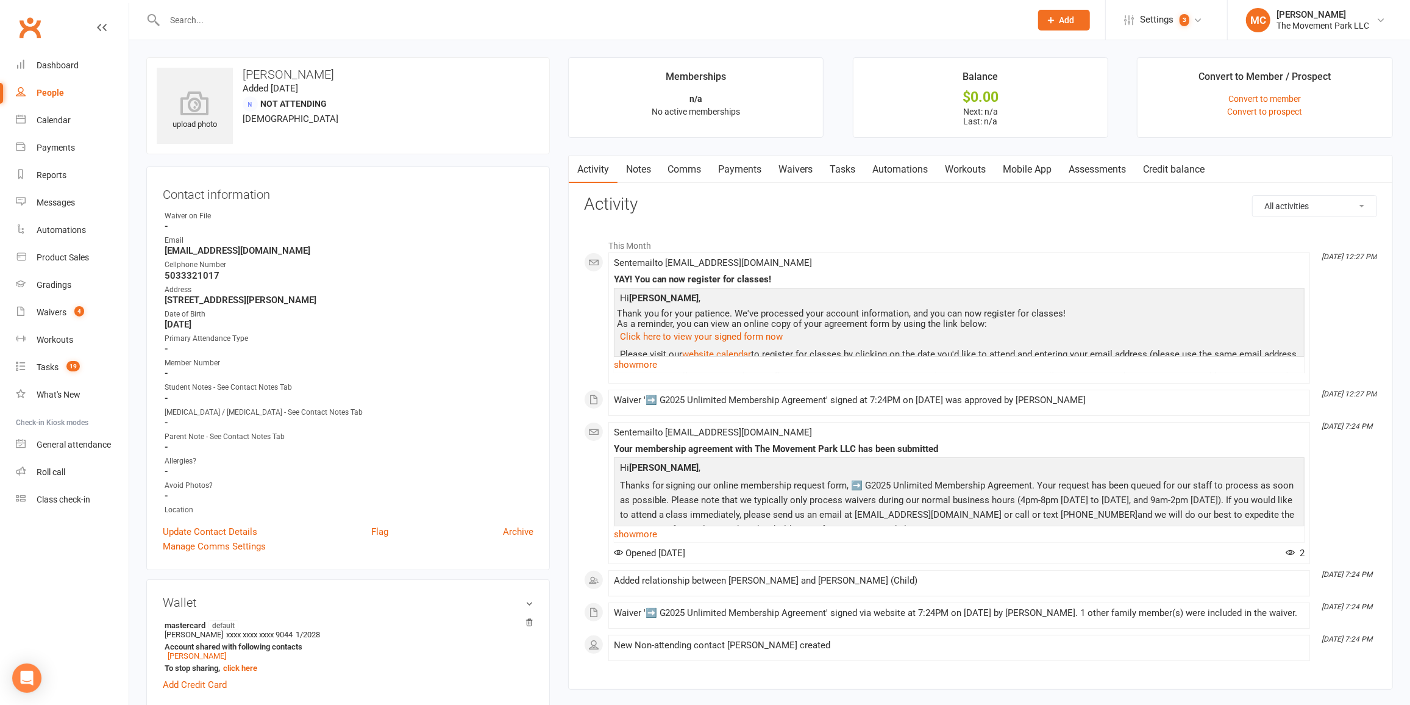
click at [799, 168] on link "Waivers" at bounding box center [795, 169] width 51 height 28
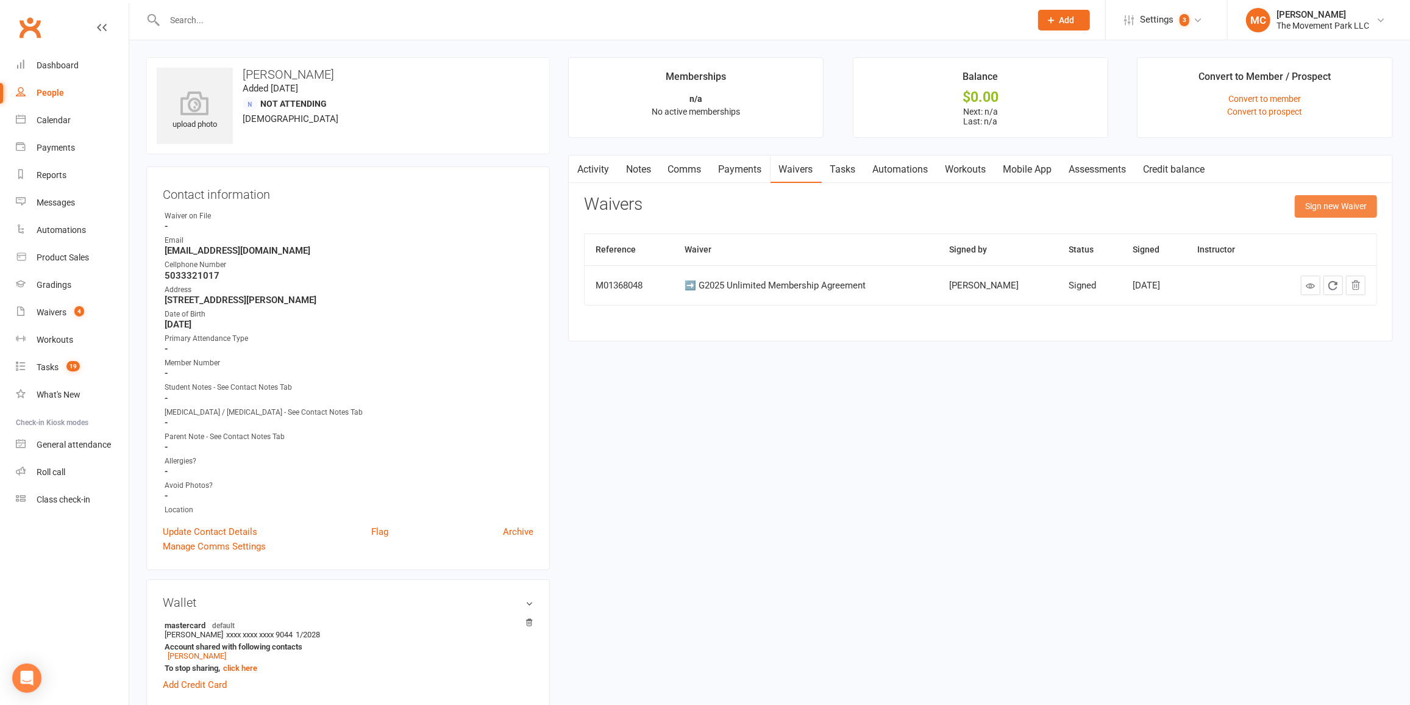
click at [1340, 204] on button "Sign new Waiver" at bounding box center [1336, 206] width 82 height 22
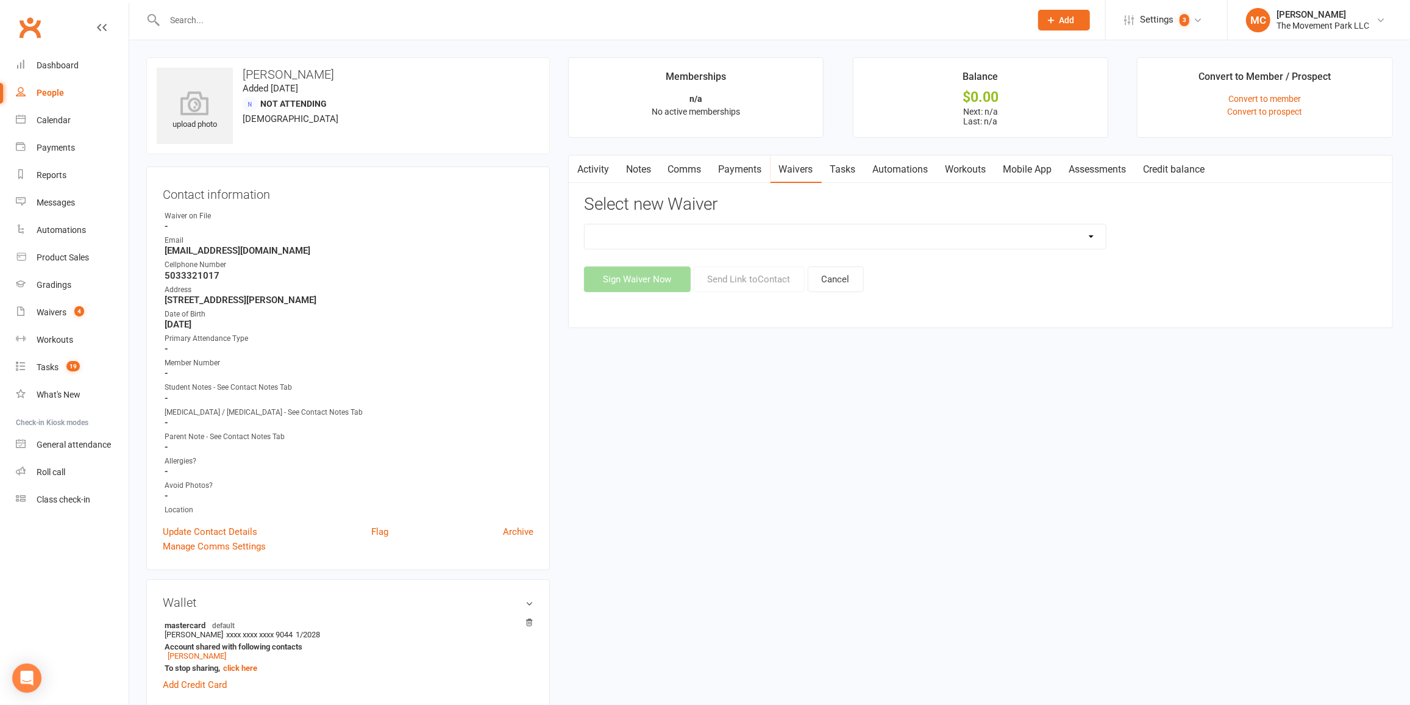
click at [903, 235] on select "😎 2025 Day Camp Purchase Agreement 🪜2025 LEAD Program Application and Purchase …" at bounding box center [846, 236] width 522 height 24
click at [1275, 101] on link "Convert to member" at bounding box center [1265, 99] width 73 height 10
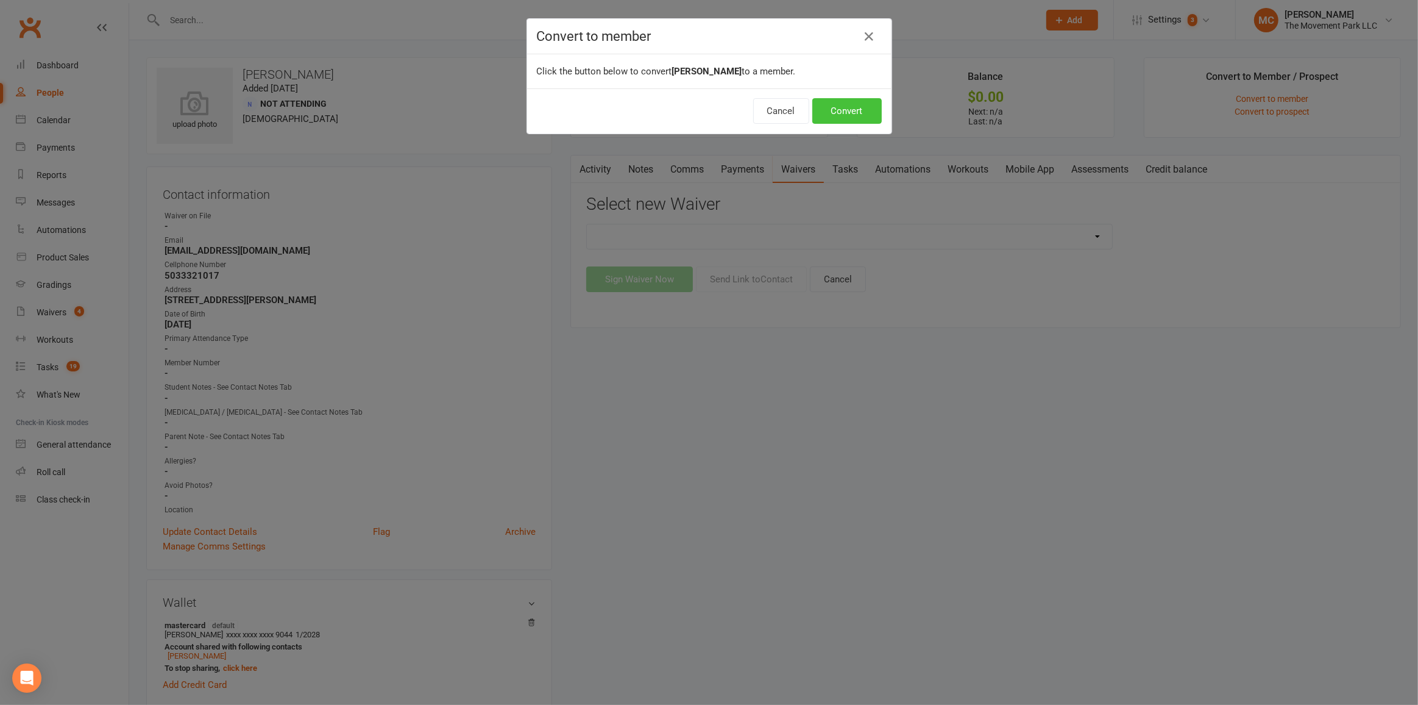
click at [867, 113] on button "Convert" at bounding box center [847, 111] width 69 height 26
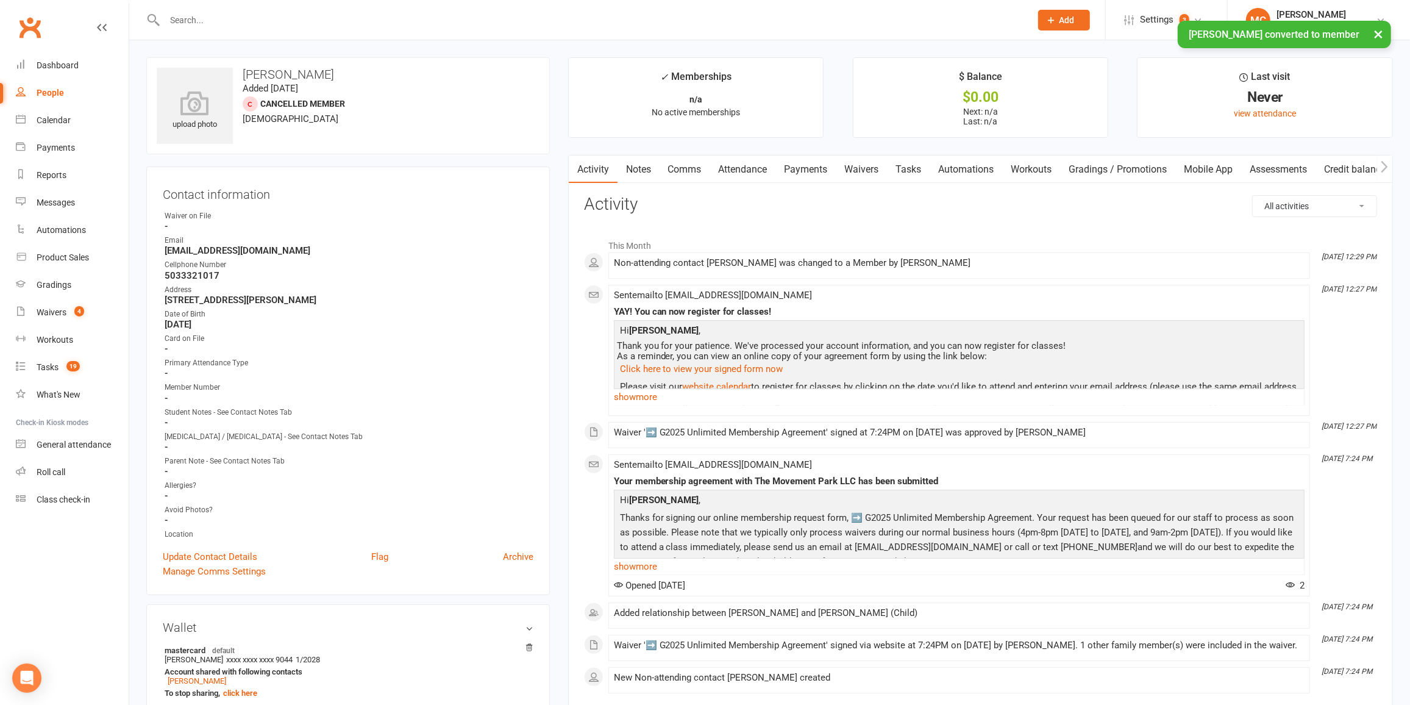
click at [875, 171] on link "Waivers" at bounding box center [861, 169] width 51 height 28
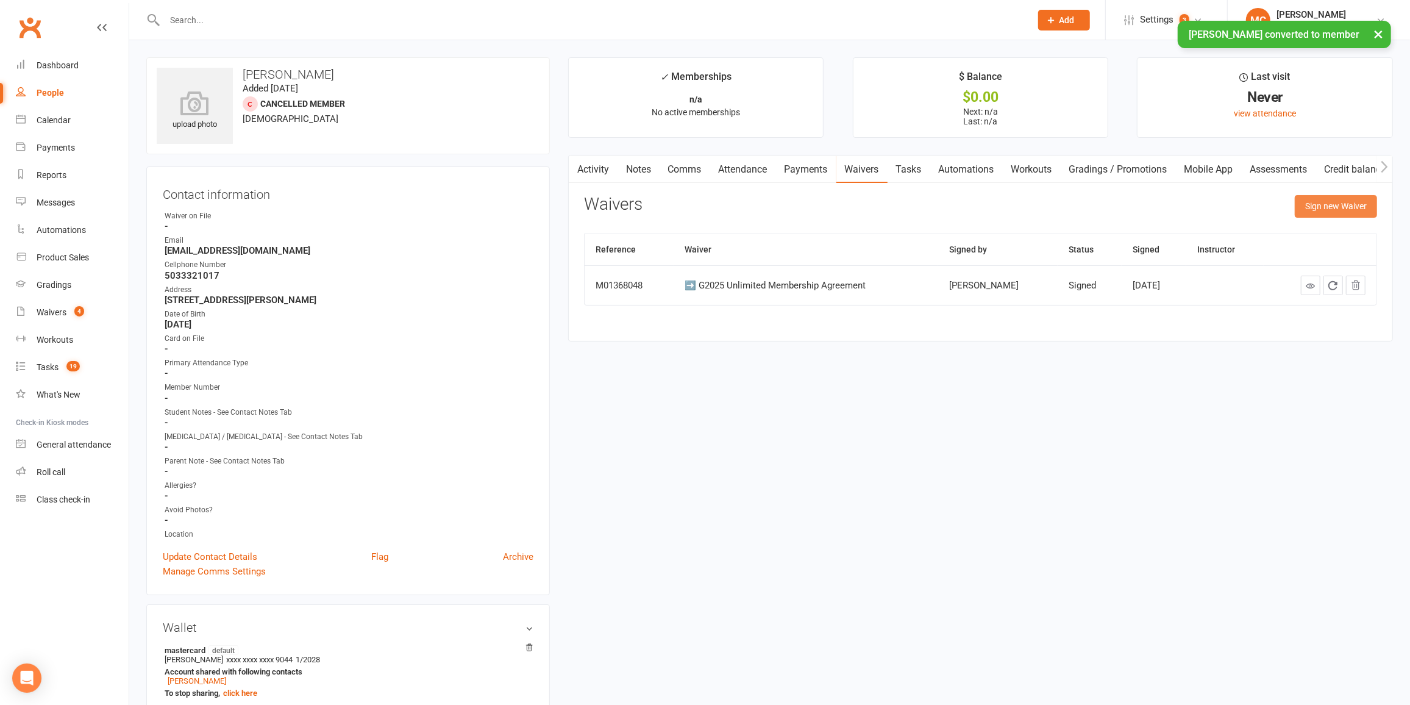
click at [1305, 209] on button "Sign new Waiver" at bounding box center [1336, 206] width 82 height 22
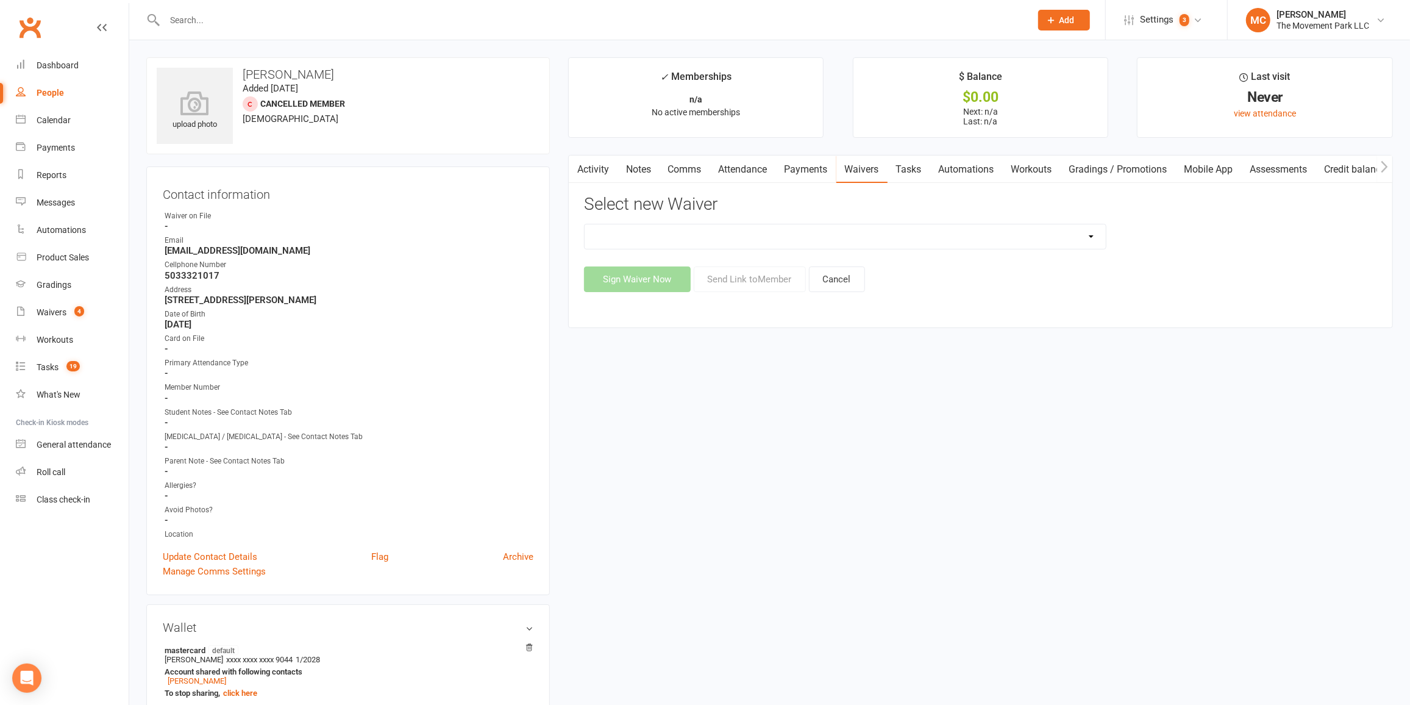
click at [745, 238] on select "😎 2025 Day Camp Purchase Agreement 🪜2025 LEAD Program Application and Purchase …" at bounding box center [846, 236] width 522 height 24
select select "9225"
click at [585, 224] on select "😎 2025 Day Camp Purchase Agreement 🪜2025 LEAD Program Application and Purchase …" at bounding box center [846, 236] width 522 height 24
click at [752, 280] on button "Send Link to Member" at bounding box center [750, 279] width 112 height 26
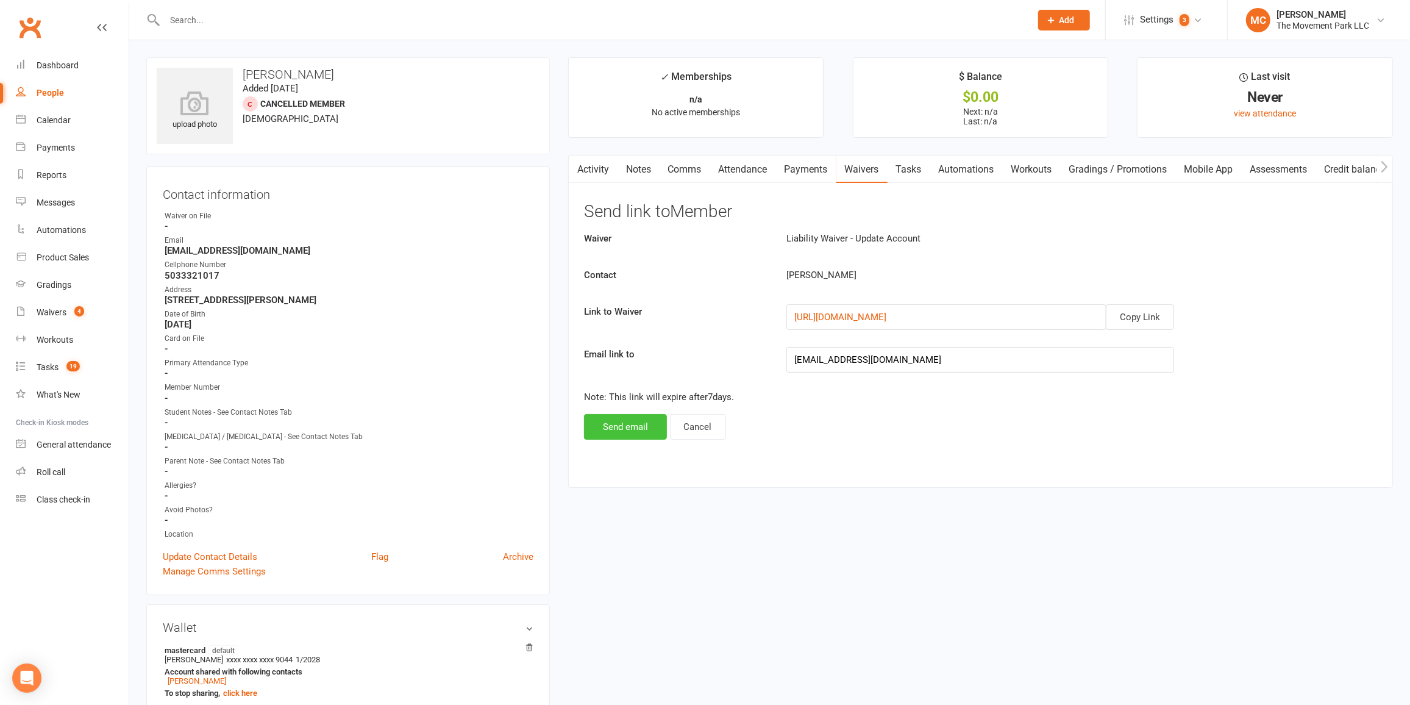
drag, startPoint x: 641, startPoint y: 425, endPoint x: 897, endPoint y: 393, distance: 258.0
click at [890, 395] on div "Waiver Liability Waiver - Update Account Contact Chyenne Chavez Link to Waiver …" at bounding box center [980, 335] width 793 height 208
click at [1142, 315] on button "Copy Link" at bounding box center [1140, 317] width 68 height 26
click at [675, 169] on link "Comms" at bounding box center [685, 169] width 51 height 28
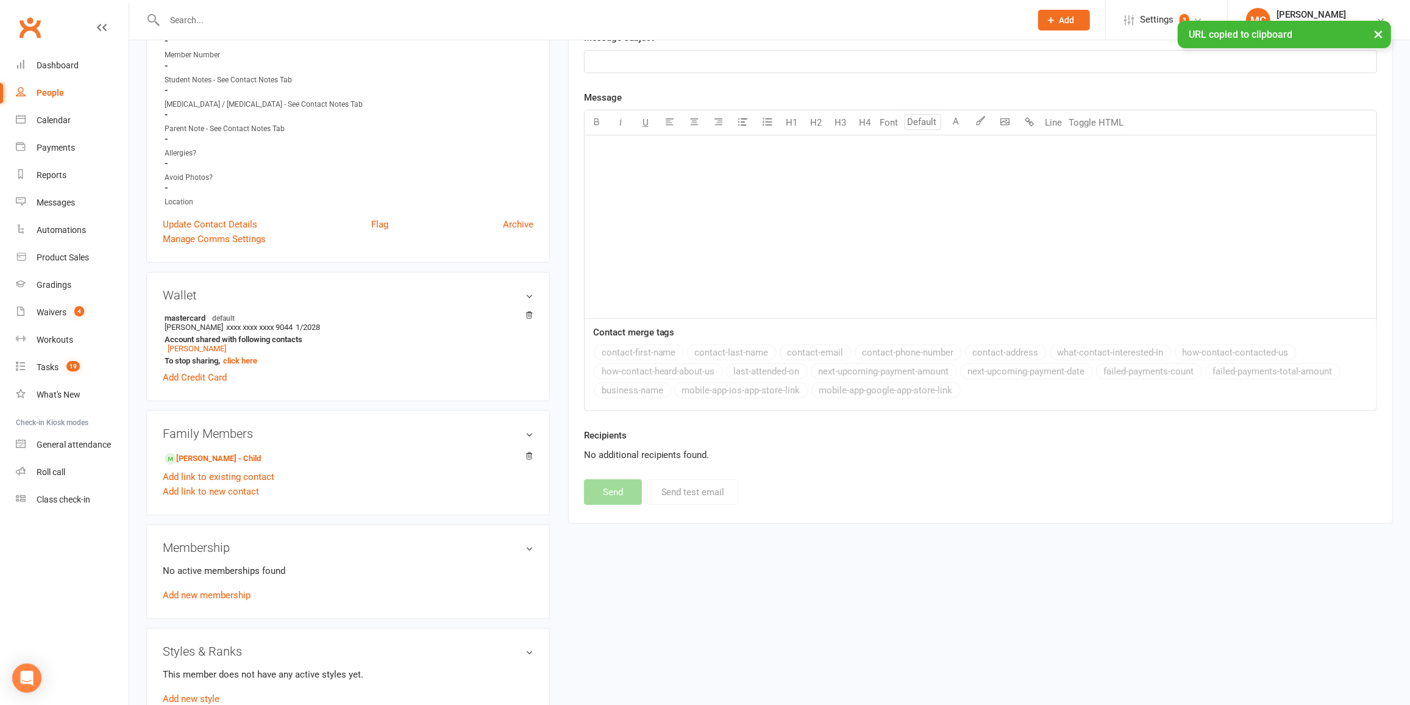
scroll to position [110, 0]
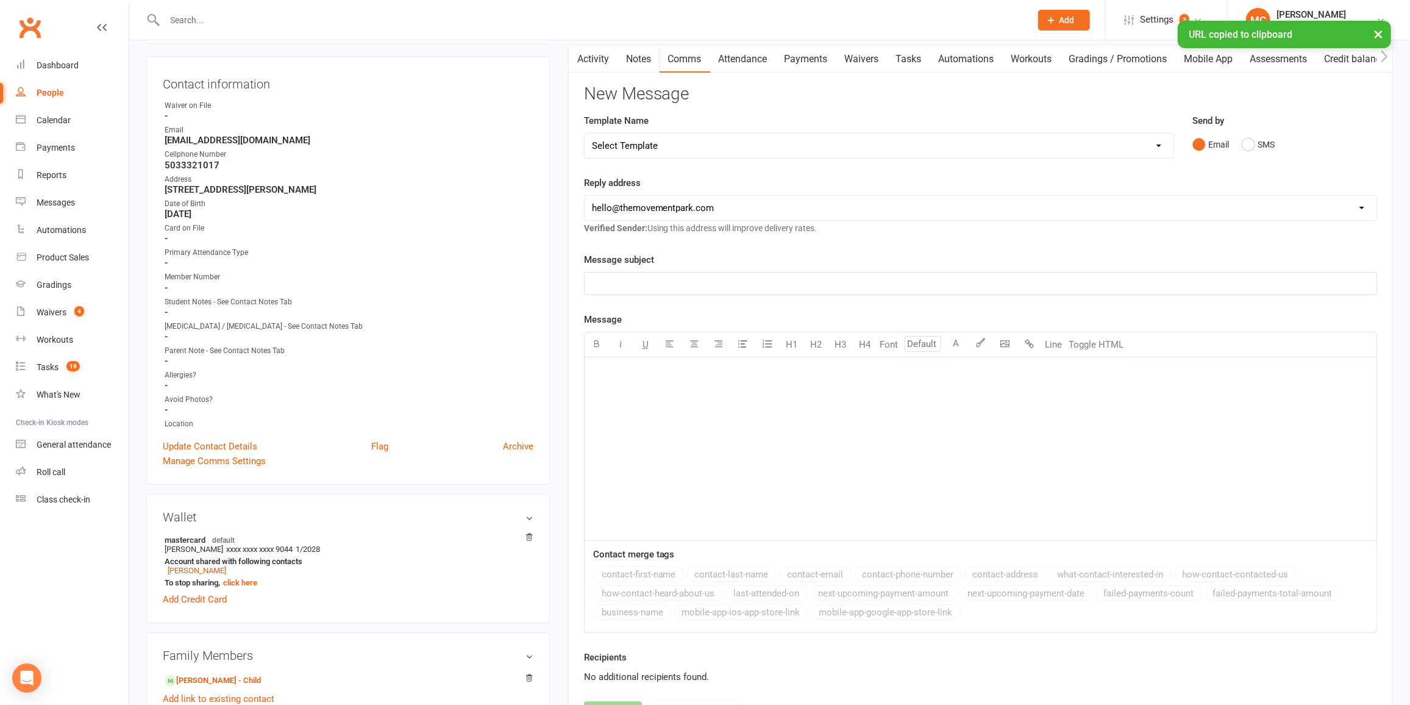
click at [713, 146] on select "Select Template [Email] 📱Trial Class App Request [Email] Initial Response to Co…" at bounding box center [879, 145] width 589 height 24
select select "73"
click at [585, 133] on select "Select Template [Email] 📱Trial Class App Request [Email] Initial Response to Co…" at bounding box center [879, 145] width 589 height 24
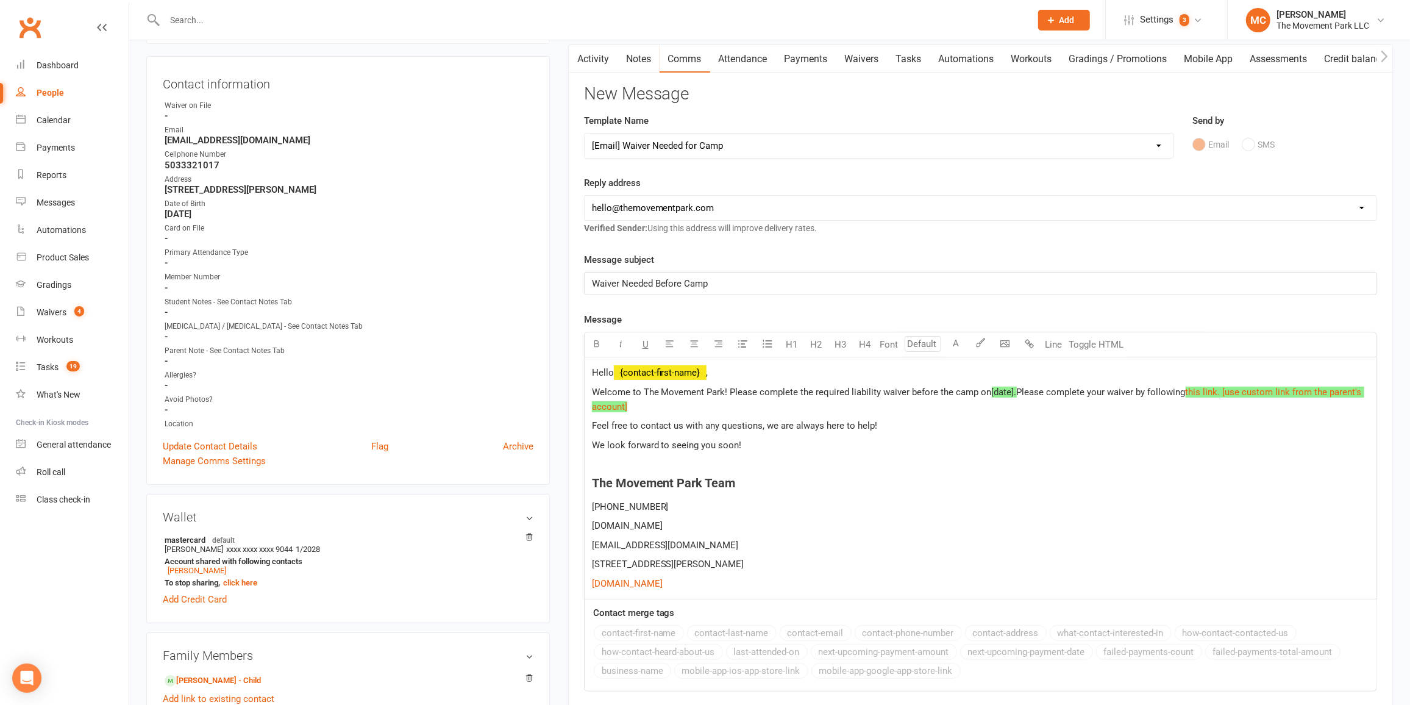
click at [708, 371] on span "," at bounding box center [707, 372] width 2 height 11
drag, startPoint x: 936, startPoint y: 389, endPoint x: 1014, endPoint y: 390, distance: 78.0
click at [1014, 390] on p "Welcome to The Movement Park! Please complete the required liability waiver bef…" at bounding box center [980, 399] width 777 height 29
click at [1005, 450] on div "Hello ﻿ {contact-first-name} , Welcome to The Movement Park! Please complete th…" at bounding box center [981, 478] width 792 height 242
click at [684, 461] on span "https://app.clubworx.com/websites/the-movement-park-llc/waivers/new-account-lia…" at bounding box center [638, 463] width 92 height 11
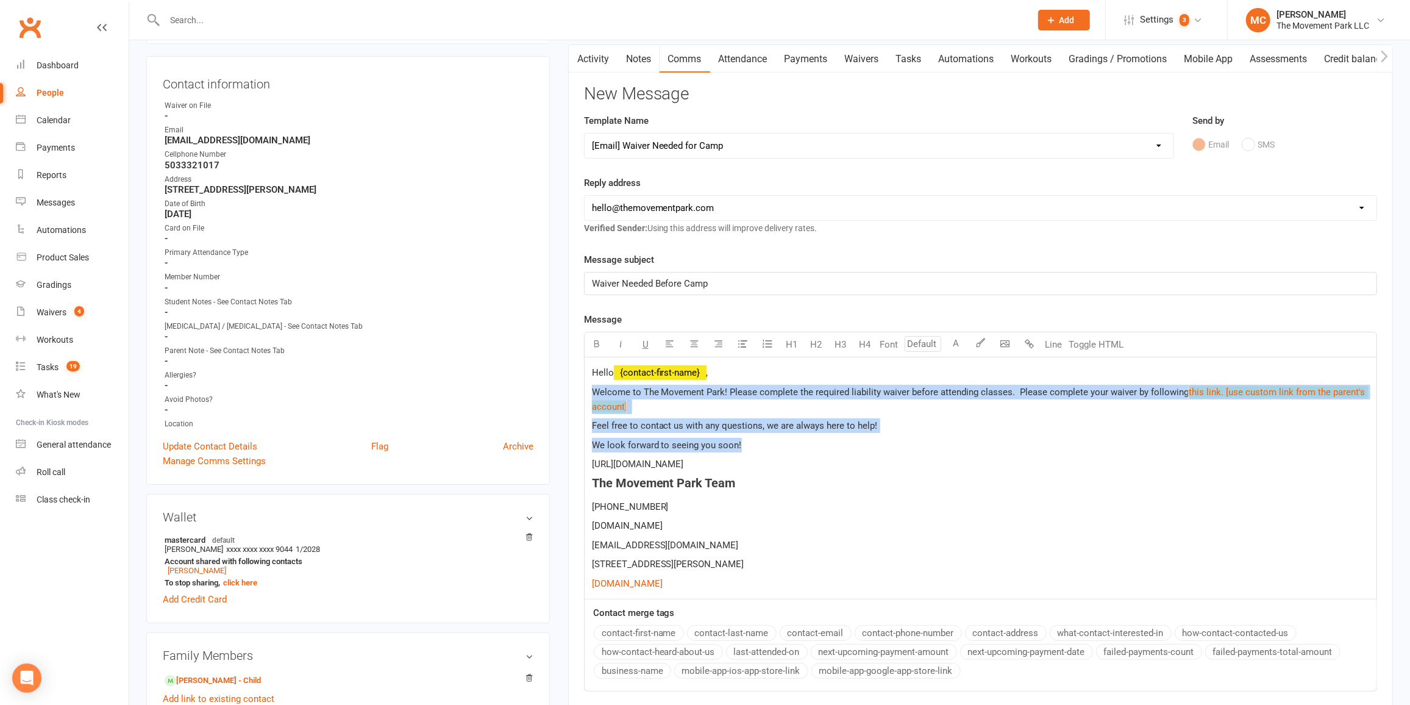
drag, startPoint x: 760, startPoint y: 445, endPoint x: 589, endPoint y: 390, distance: 178.7
click at [589, 390] on div "Hello ﻿ {contact-first-name} , Welcome to The Movement Park! Please complete th…" at bounding box center [981, 478] width 792 height 242
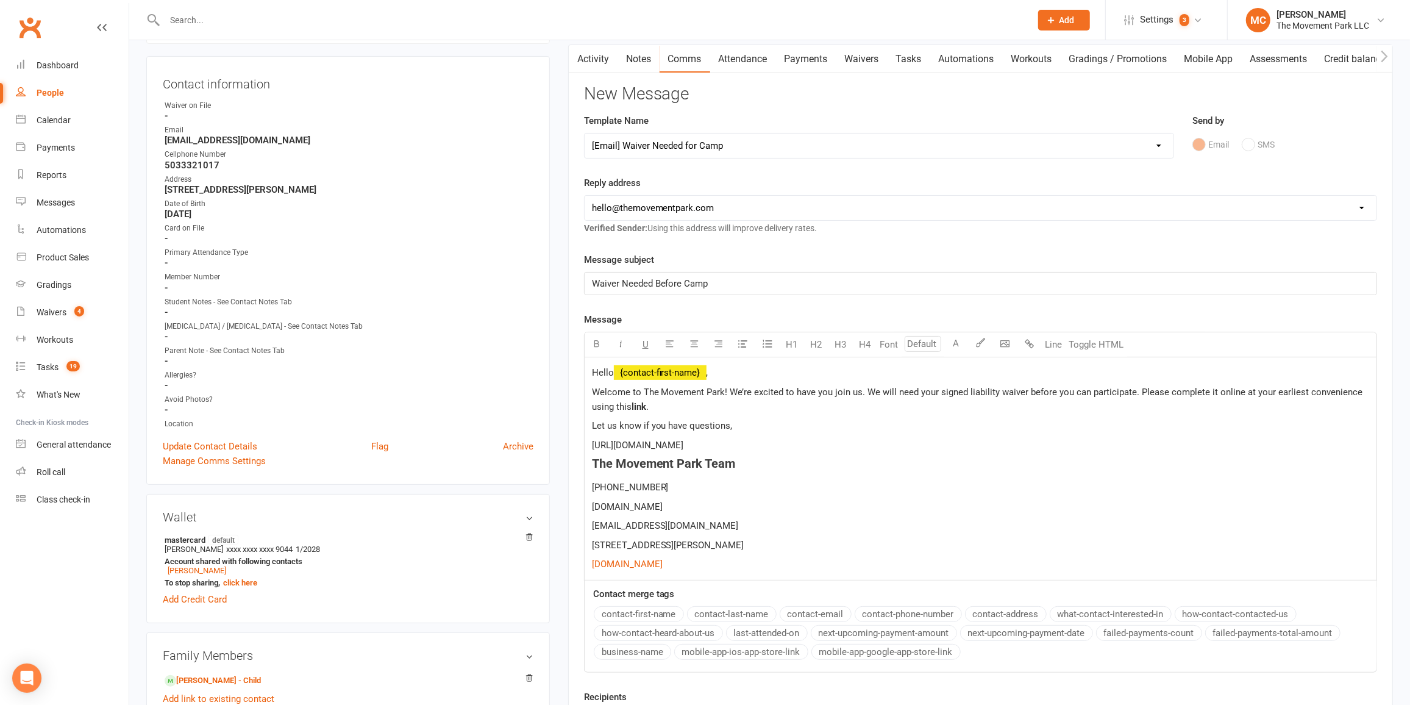
drag, startPoint x: 1249, startPoint y: 444, endPoint x: 593, endPoint y: 438, distance: 655.9
click at [593, 438] on p "https://app.clubworx.com/websites/the-movement-park-llc/waivers/new-account-lia…" at bounding box center [980, 445] width 777 height 15
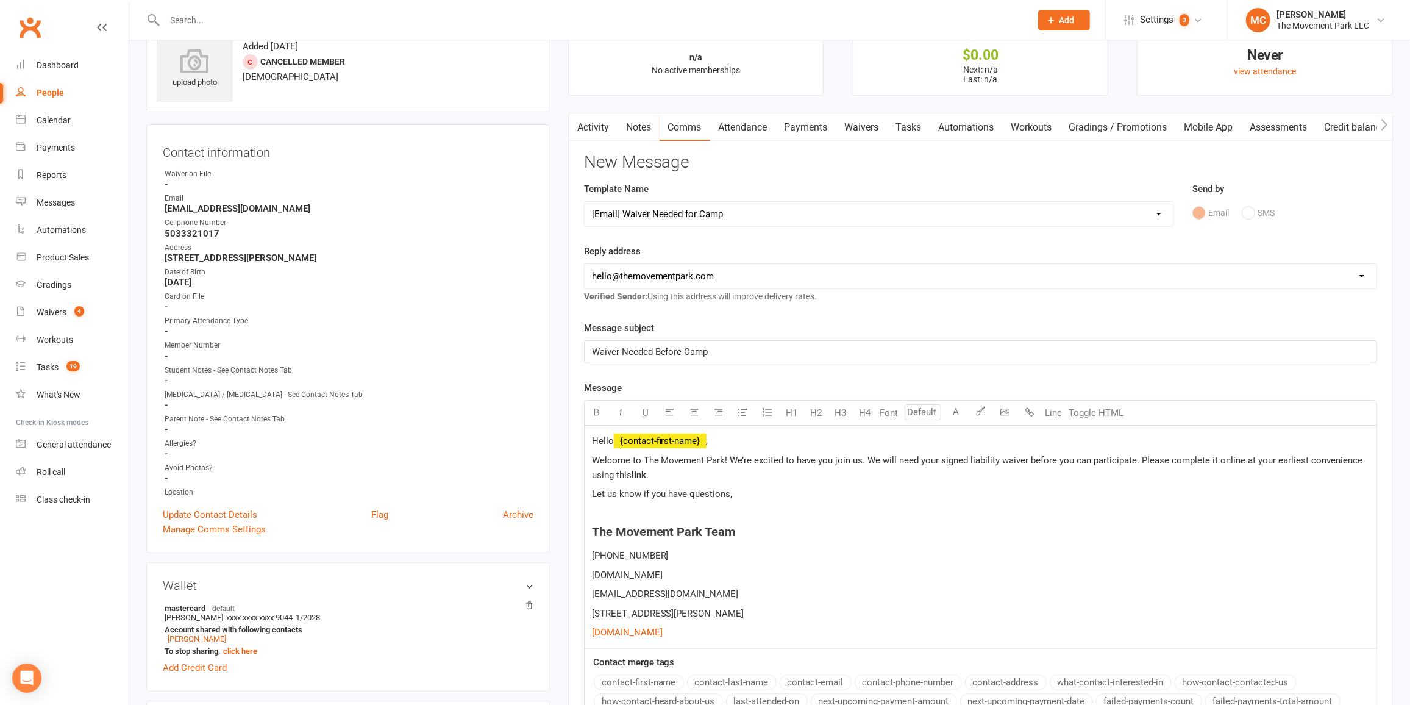
scroll to position [166, 0]
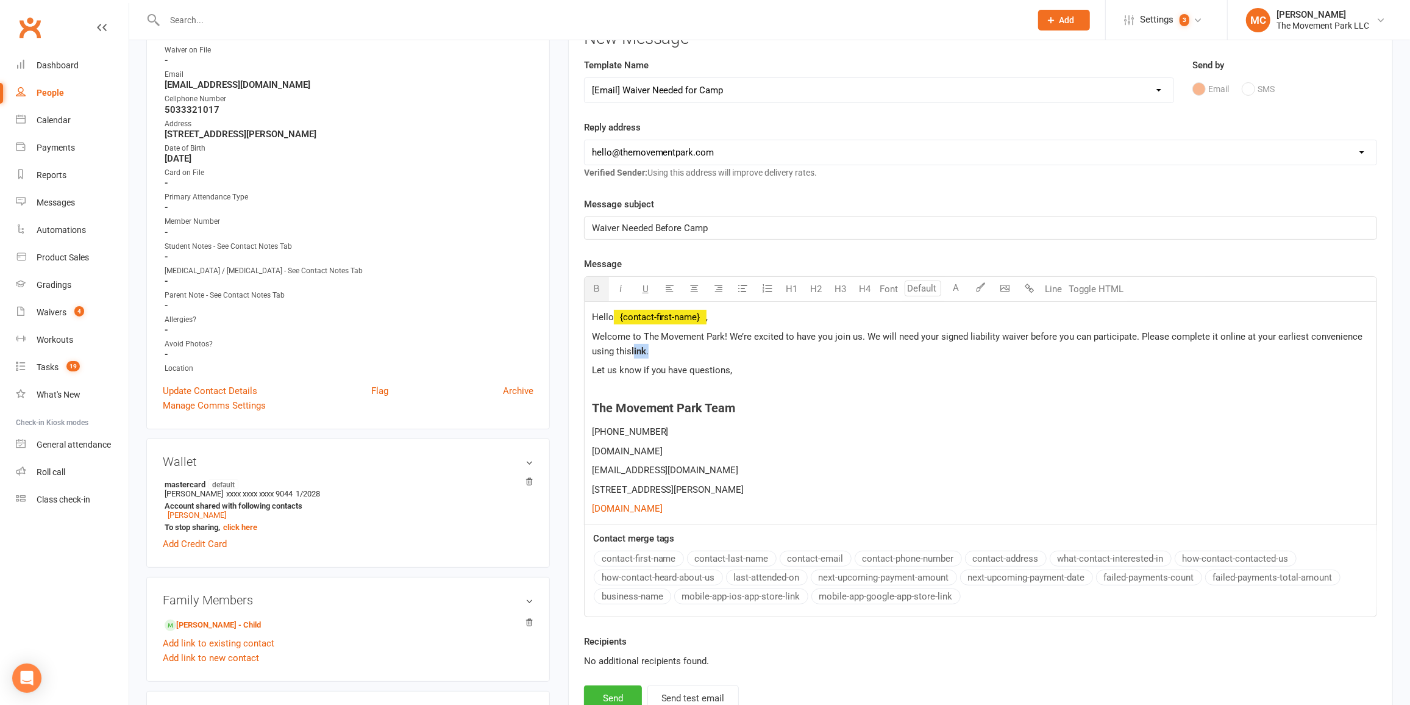
drag, startPoint x: 649, startPoint y: 345, endPoint x: 633, endPoint y: 347, distance: 15.3
click at [633, 347] on p "Welcome to The Movement Park! We’re excited to have you join us. We will need y…" at bounding box center [980, 343] width 777 height 29
drag, startPoint x: 701, startPoint y: 227, endPoint x: 589, endPoint y: 222, distance: 112.3
click at [589, 222] on div "Waiver Needed Before Camp" at bounding box center [981, 228] width 792 height 22
click at [838, 404] on h4 "The Movement Park Team" at bounding box center [980, 407] width 777 height 13
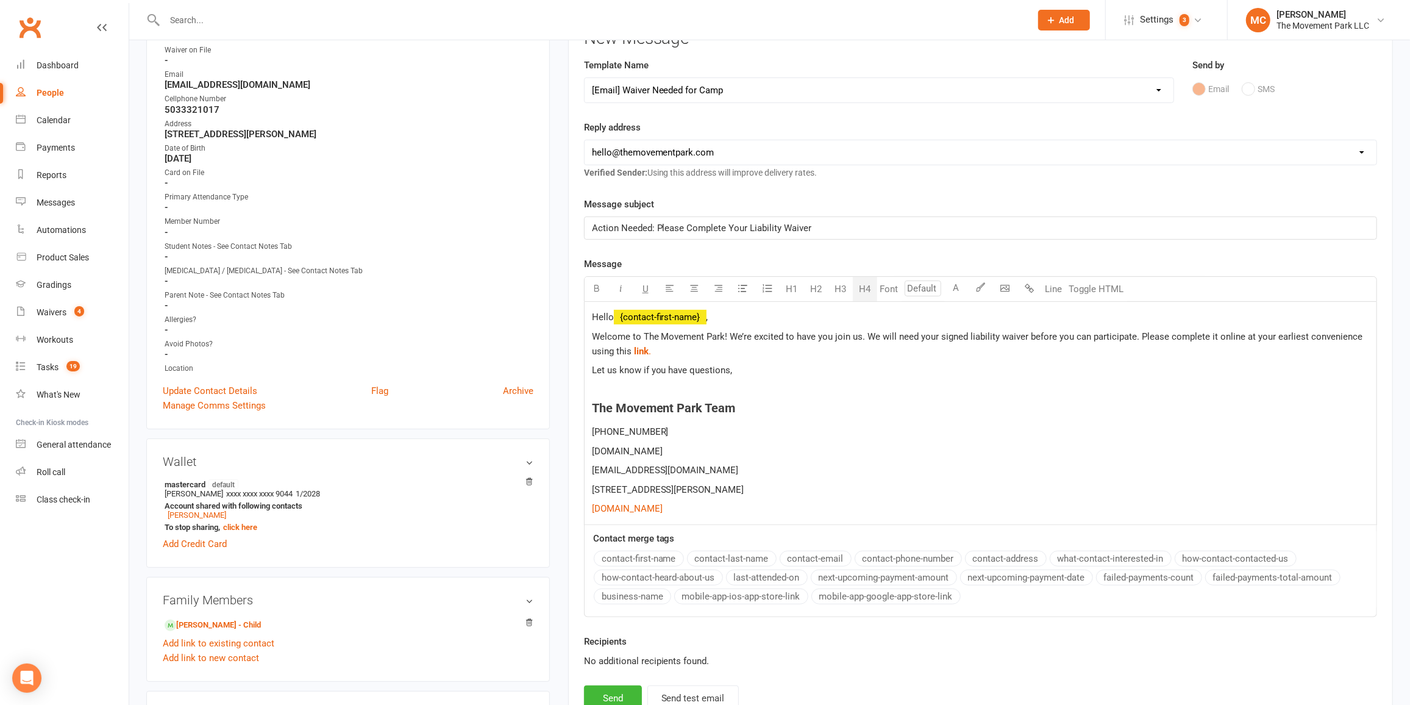
scroll to position [332, 0]
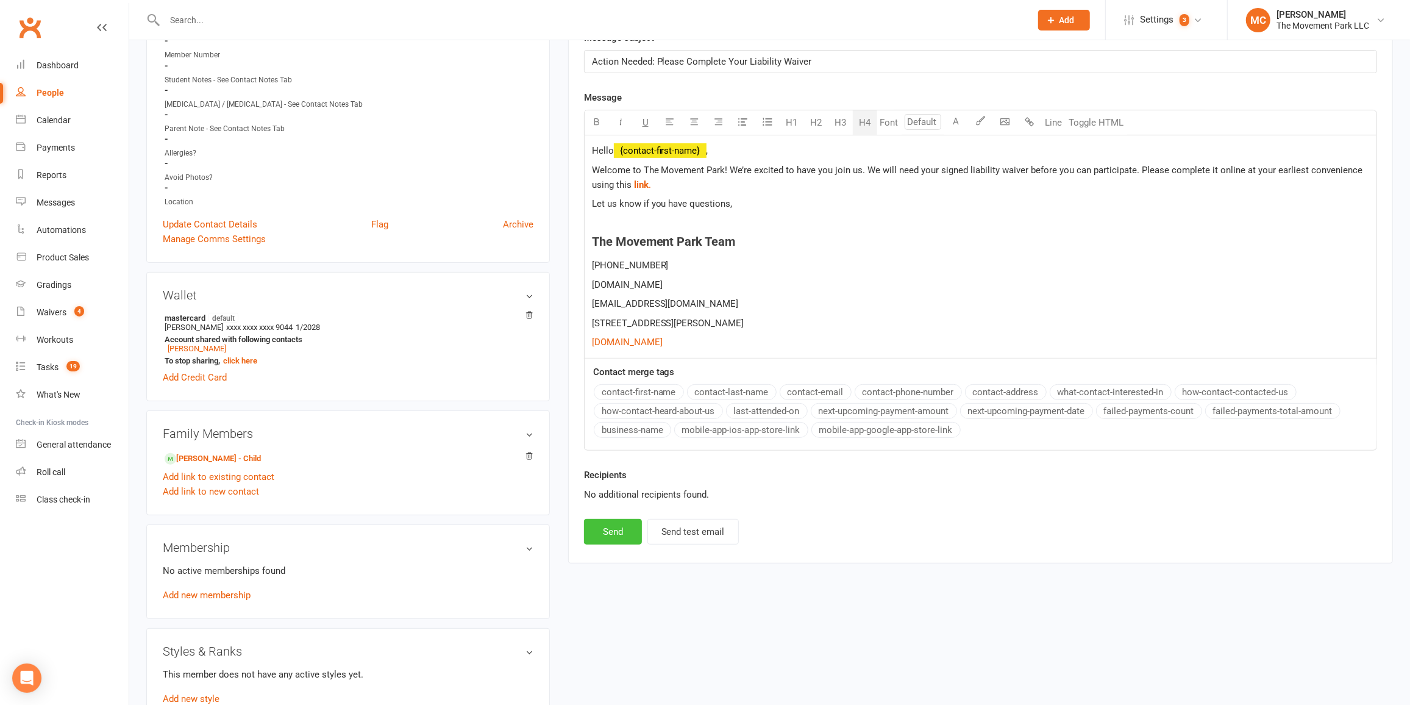
click at [611, 529] on button "Send" at bounding box center [613, 532] width 58 height 26
click at [611, 529] on div "New Message Template Name Select Template [Email] 📱Trial Class App Request [Ema…" at bounding box center [980, 204] width 793 height 682
select select
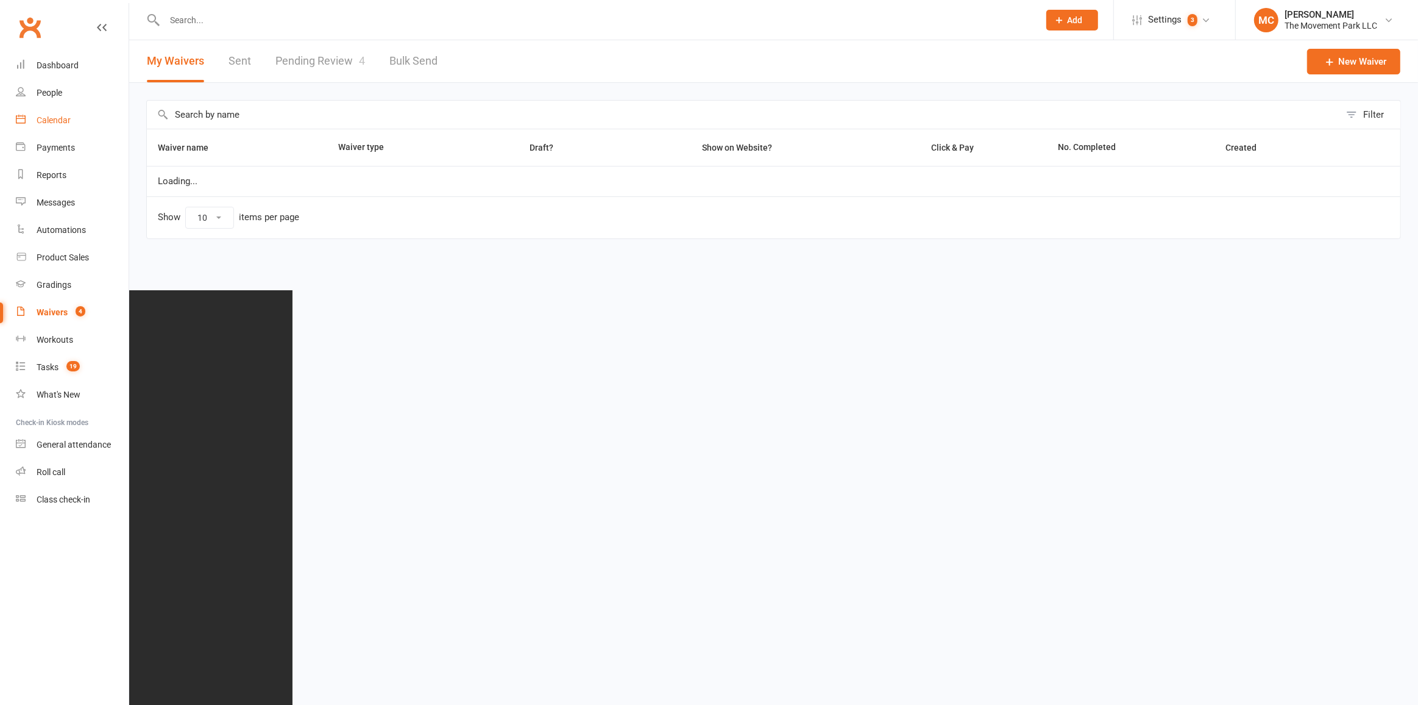
select select "100"
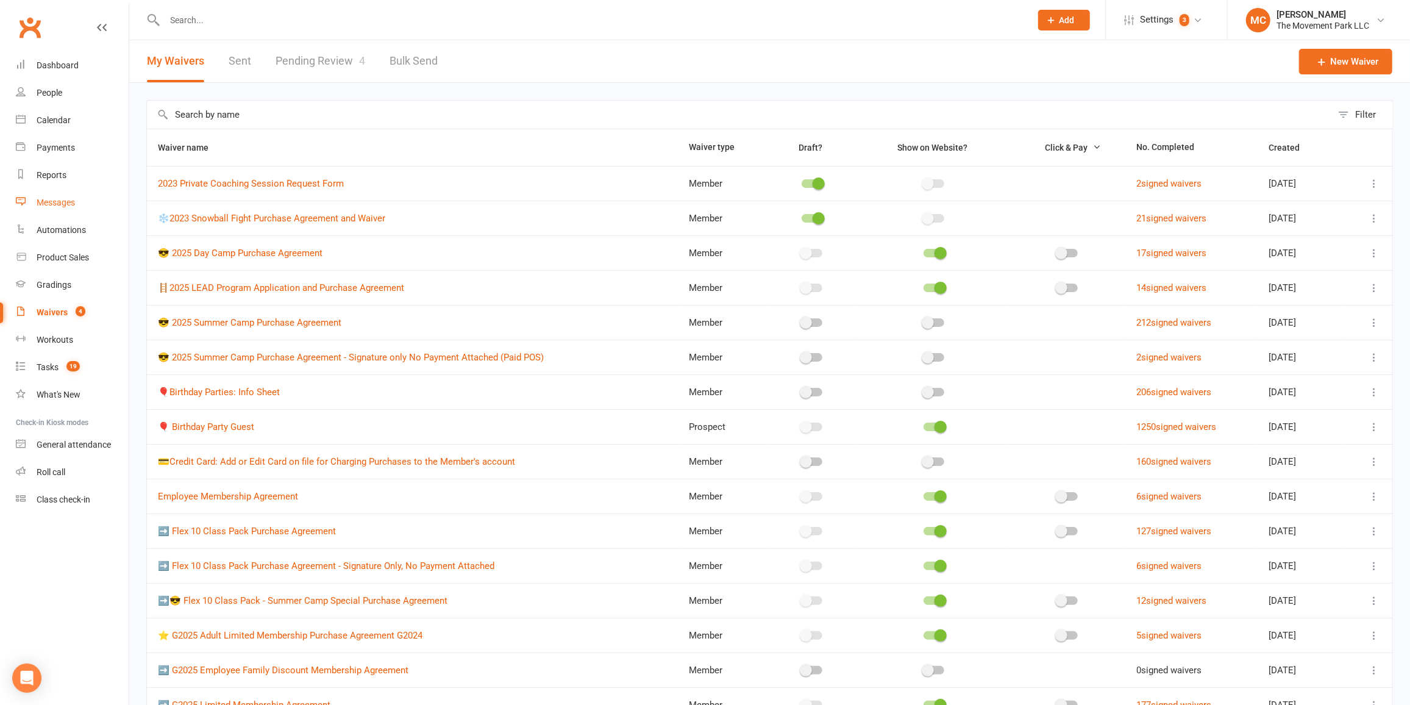
click at [57, 205] on div "Messages" at bounding box center [56, 203] width 38 height 10
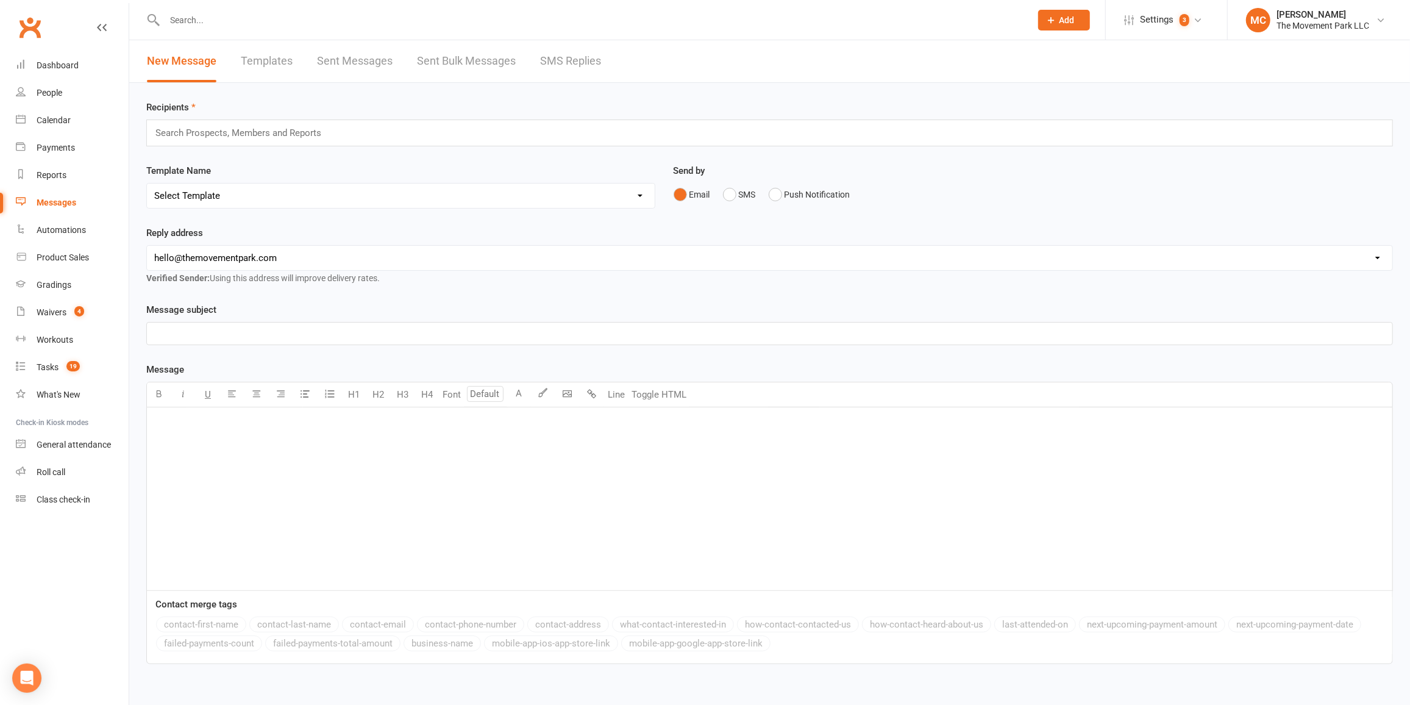
click at [262, 61] on link "Templates" at bounding box center [267, 61] width 52 height 42
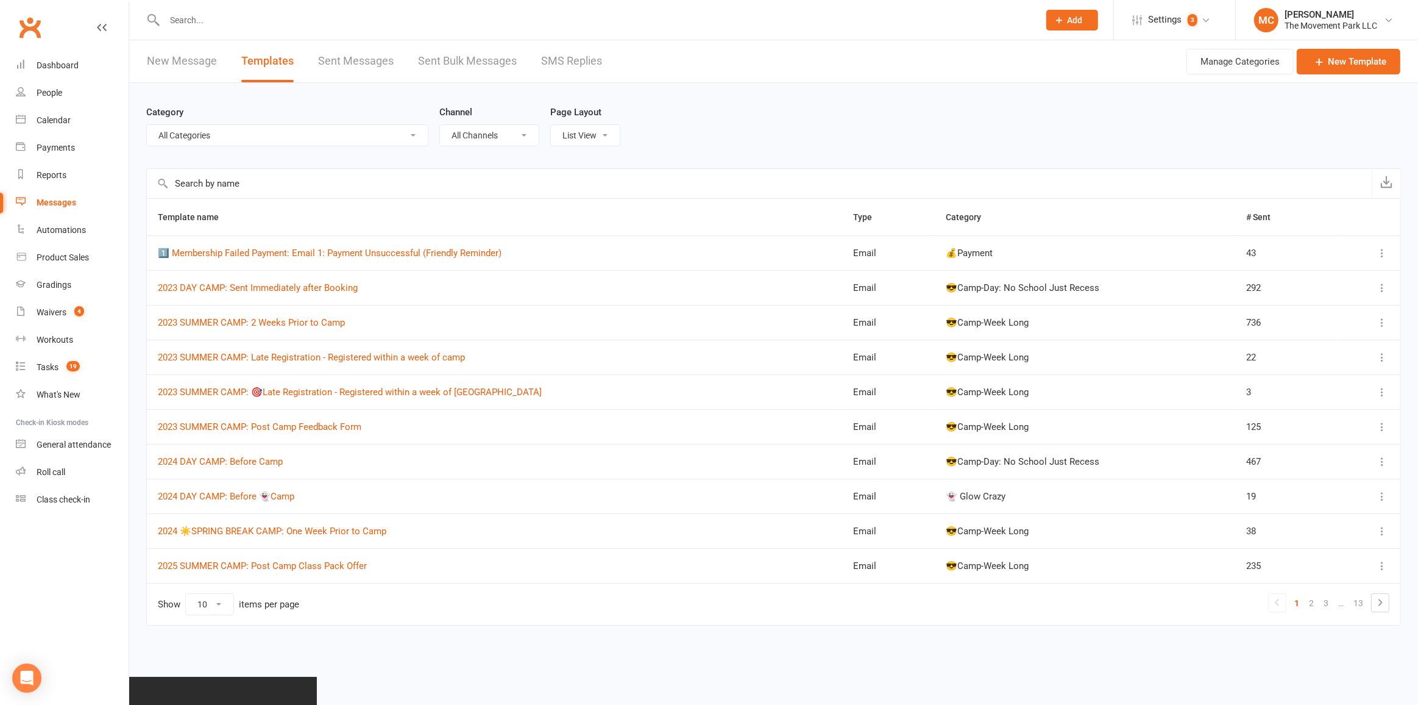
click at [363, 141] on select "All Categories (No category) App 🎈Birthday Party 📅 Calendar & Roll Call Message…" at bounding box center [287, 135] width 281 height 21
select select "6323"
click at [147, 125] on select "All Categories (No category) App 🎈Birthday Party 📅 Calendar & Roll Call Message…" at bounding box center [287, 135] width 281 height 21
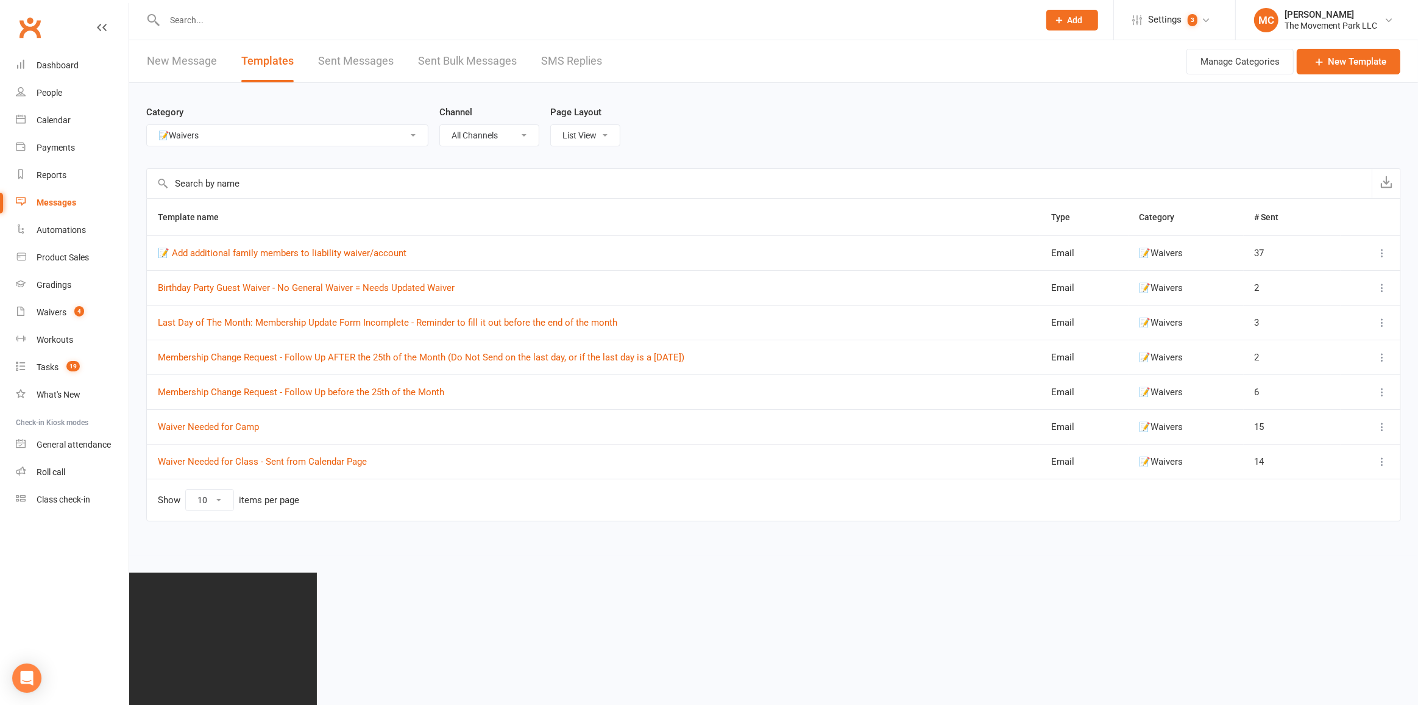
click at [1382, 427] on icon at bounding box center [1382, 427] width 12 height 12
click at [1312, 475] on link "Edit" at bounding box center [1329, 472] width 121 height 24
select select "6323"
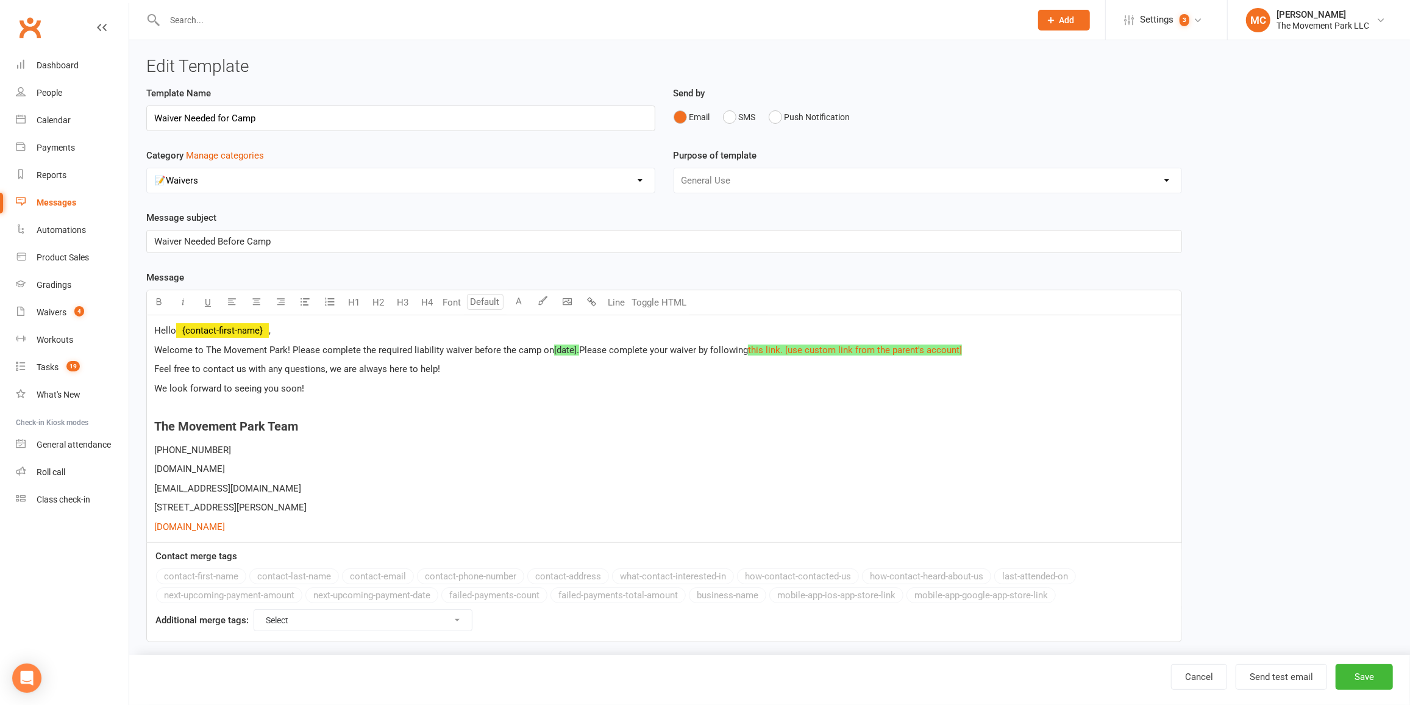
click at [271, 327] on span "," at bounding box center [270, 330] width 2 height 11
click at [516, 387] on p "We look forward to seeing you soon!" at bounding box center [664, 388] width 1020 height 15
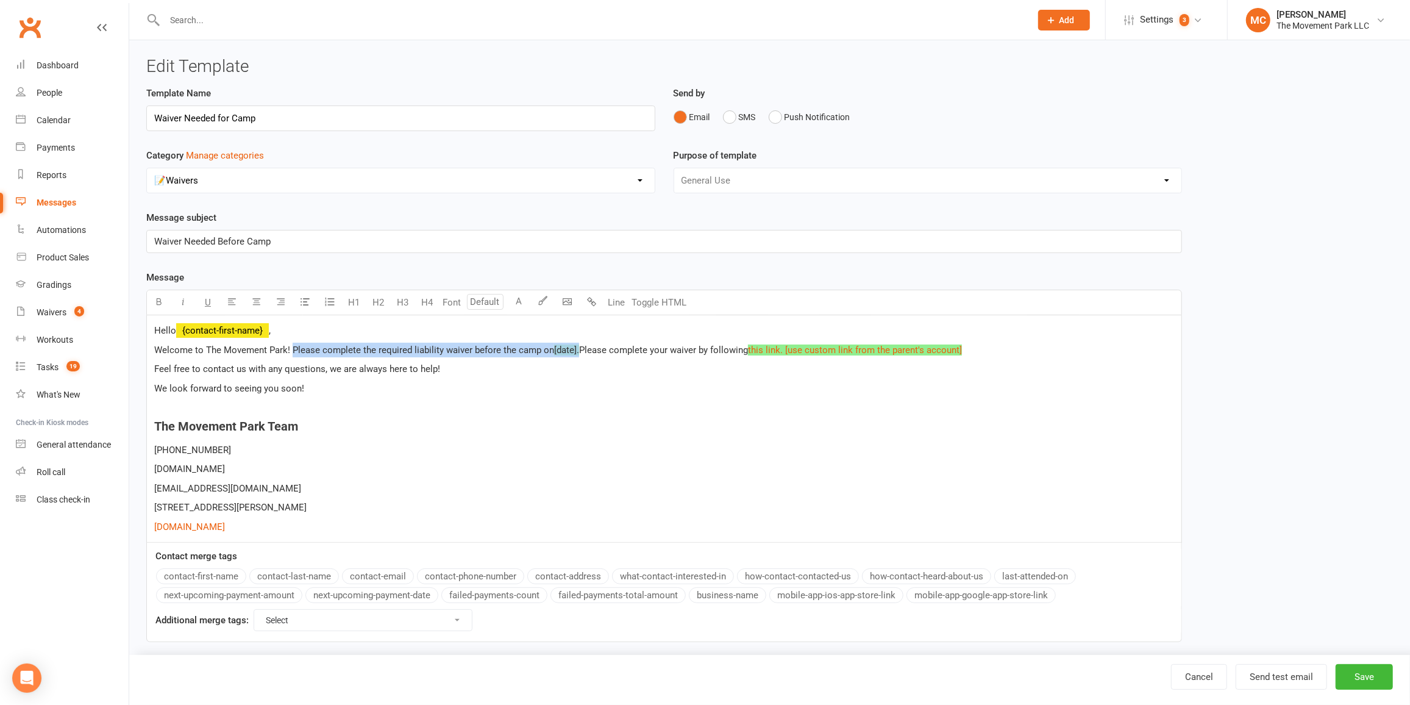
drag, startPoint x: 290, startPoint y: 349, endPoint x: 575, endPoint y: 349, distance: 285.3
click at [575, 349] on p "Welcome to The Movement Park! Please complete the required liability waiver bef…" at bounding box center [664, 350] width 1020 height 15
paste div
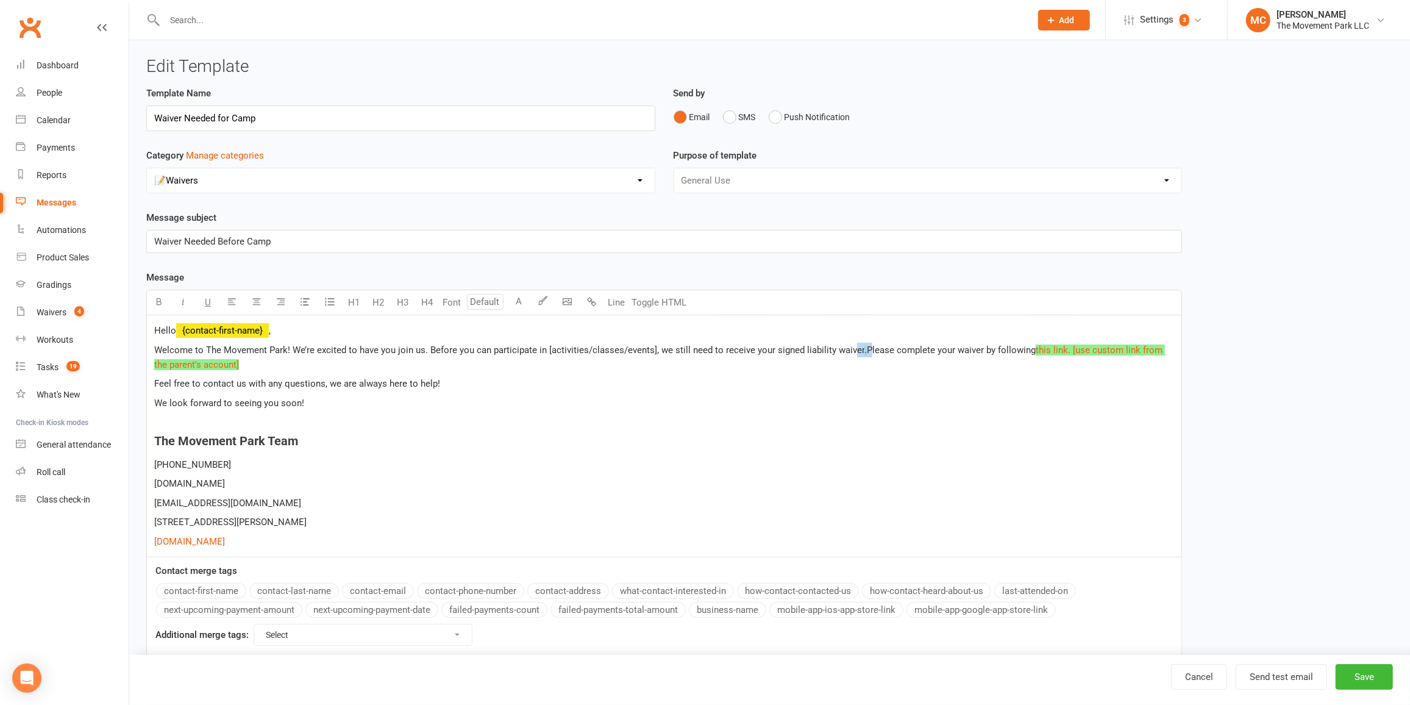
drag, startPoint x: 861, startPoint y: 351, endPoint x: 849, endPoint y: 350, distance: 12.2
click at [849, 350] on p "Welcome to The Movement Park! We’re excited to have you join us. Before you can…" at bounding box center [664, 357] width 1020 height 29
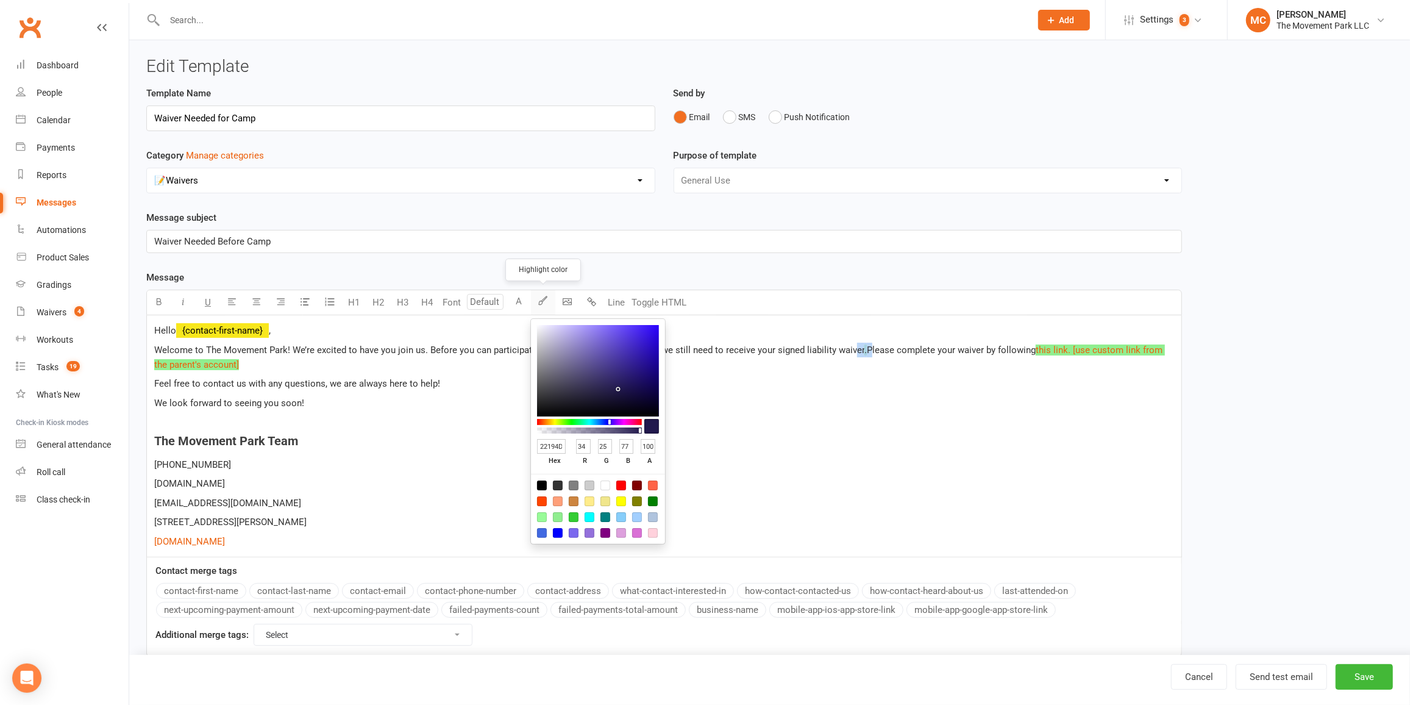
click at [542, 296] on icon "button" at bounding box center [543, 300] width 9 height 9
click at [603, 483] on div at bounding box center [605, 485] width 10 height 10
type input "FFFFFF"
type input "255"
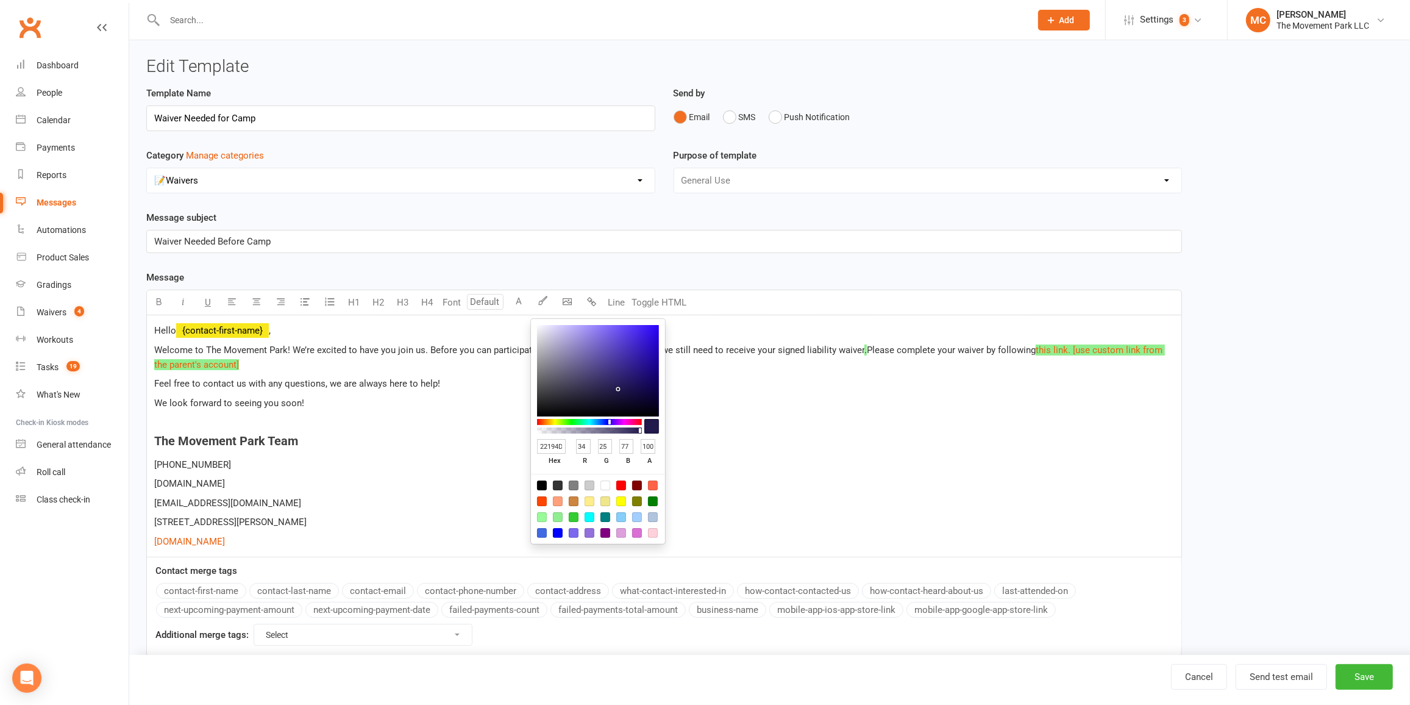
type input "255"
click at [763, 457] on p "[PHONE_NUMBER]" at bounding box center [664, 464] width 1020 height 15
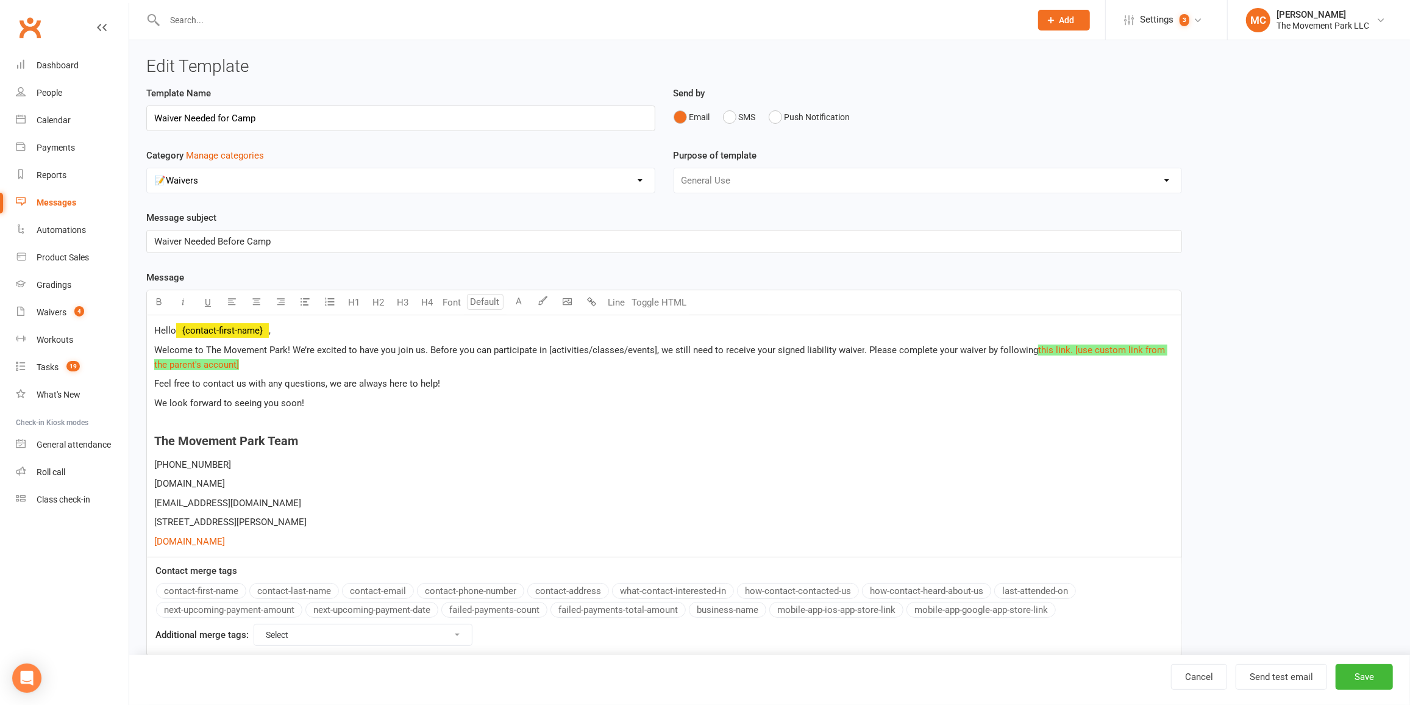
click at [547, 352] on span "Welcome to The Movement Park! We’re excited to have you join us. Before you can…" at bounding box center [505, 349] width 703 height 11
click at [606, 347] on span "Welcome to The Movement Park! We’re excited to have you join us. Before you can…" at bounding box center [484, 349] width 660 height 11
click at [664, 355] on p "Welcome to The Movement Park! We’re excited to have you join us. Before you can…" at bounding box center [664, 357] width 1020 height 29
drag, startPoint x: 665, startPoint y: 346, endPoint x: 680, endPoint y: 348, distance: 14.7
click at [680, 348] on span "Welcome to The Movement Park! We’re excited to have you join us. Before you can…" at bounding box center [503, 349] width 698 height 11
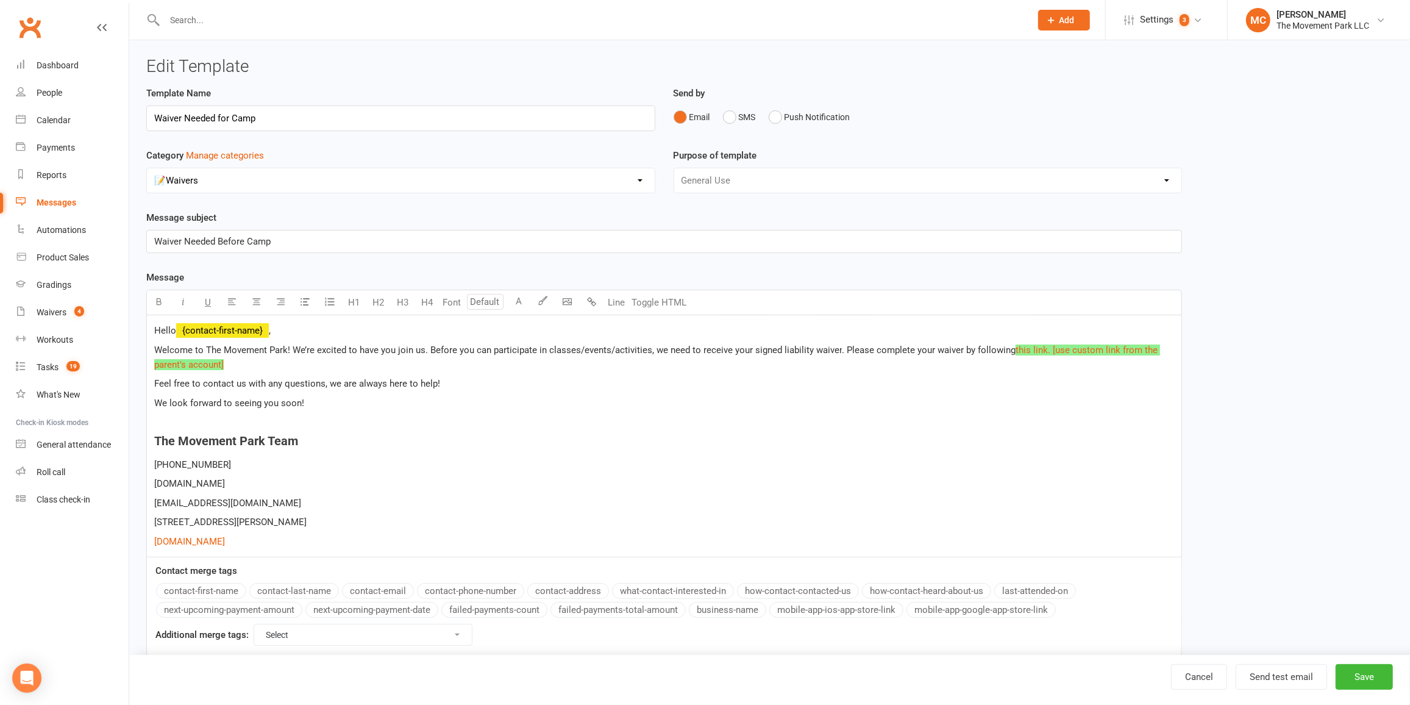
click at [774, 351] on span "Welcome to The Movement Park! We’re excited to have you join us. Before you can…" at bounding box center [494, 349] width 680 height 11
drag, startPoint x: 302, startPoint y: 244, endPoint x: 123, endPoint y: 245, distance: 179.8
click at [123, 245] on ui-view "Prospect Member Non-attending contact Class / event Appointment Grading event T…" at bounding box center [705, 343] width 1410 height 680
drag, startPoint x: 425, startPoint y: 347, endPoint x: 834, endPoint y: 346, distance: 408.4
click at [834, 346] on p "Welcome to The Movement Park! We’re excited to have you join us. Before you can…" at bounding box center [664, 357] width 1020 height 29
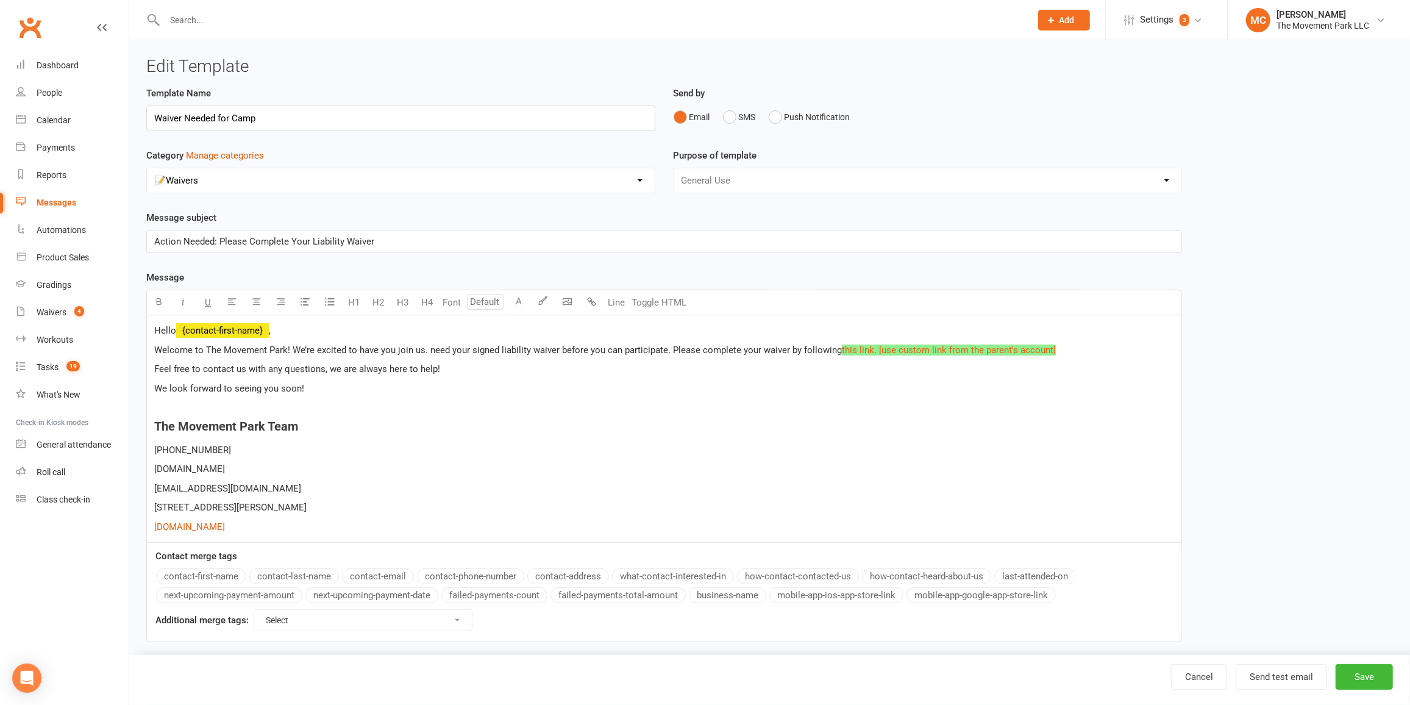
click at [424, 351] on span "Welcome to The Movement Park! We’re excited to have you join us. need your sign…" at bounding box center [412, 349] width 516 height 11
click at [767, 351] on span "Please complete your waiver by following" at bounding box center [789, 349] width 169 height 11
drag, startPoint x: 329, startPoint y: 388, endPoint x: 151, endPoint y: 385, distance: 178.0
click at [151, 385] on div "Hello ﻿ {contact-first-name} , Welcome to The Movement Park! We’re excited to h…" at bounding box center [664, 428] width 1034 height 227
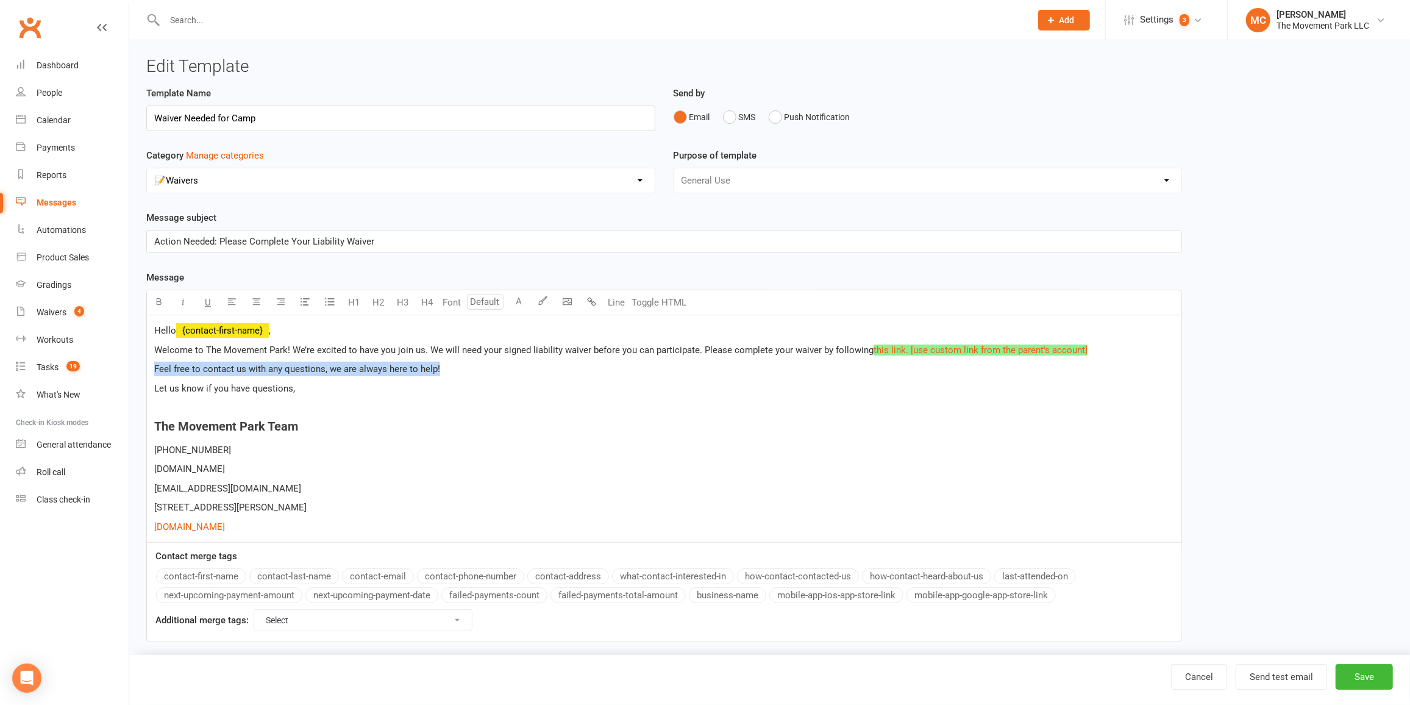
drag, startPoint x: 454, startPoint y: 371, endPoint x: 152, endPoint y: 360, distance: 301.9
click at [152, 360] on div "Hello ﻿ {contact-first-name} , Welcome to The Movement Park! We’re excited to h…" at bounding box center [664, 428] width 1034 height 227
click at [769, 348] on span "Please complete your waiver by following" at bounding box center [789, 349] width 169 height 11
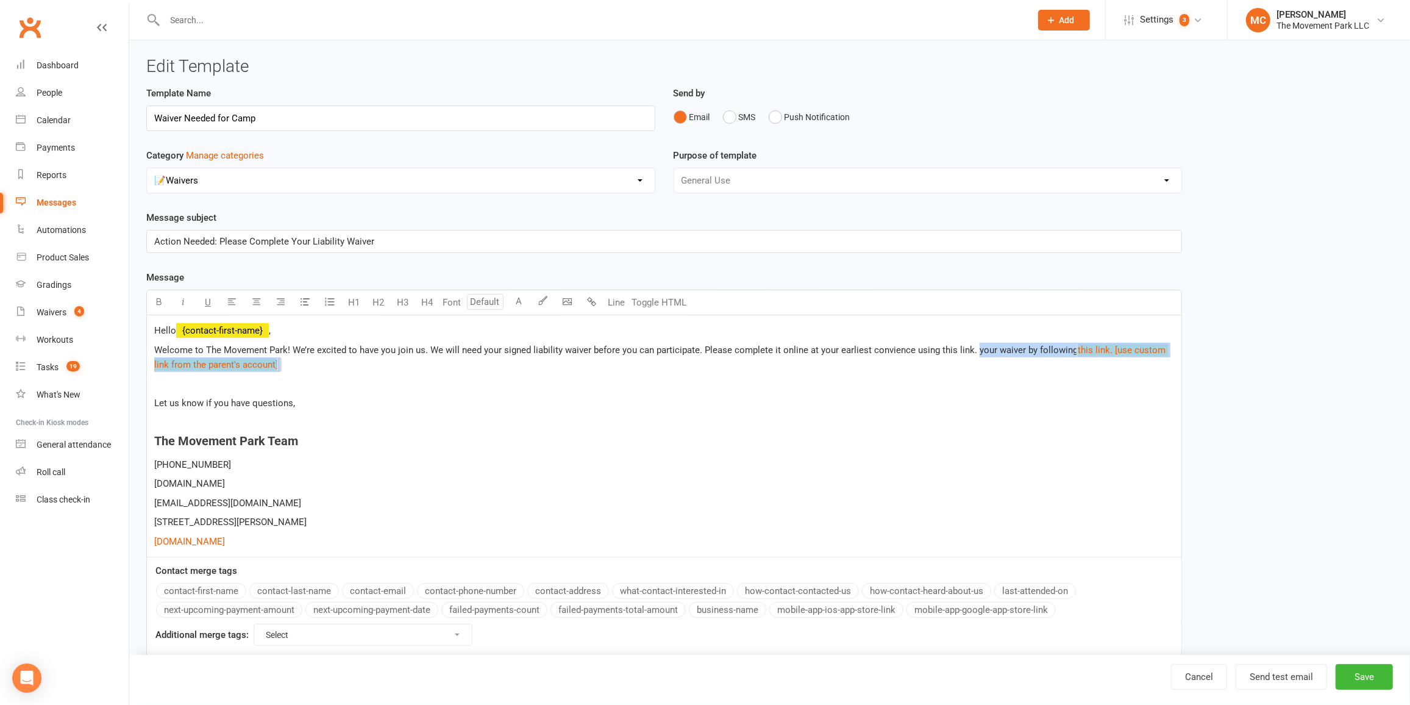
drag, startPoint x: 971, startPoint y: 348, endPoint x: 971, endPoint y: 358, distance: 10.4
click at [971, 358] on p "Welcome to The Movement Park! We’re excited to have you join us. We will need y…" at bounding box center [664, 357] width 1020 height 29
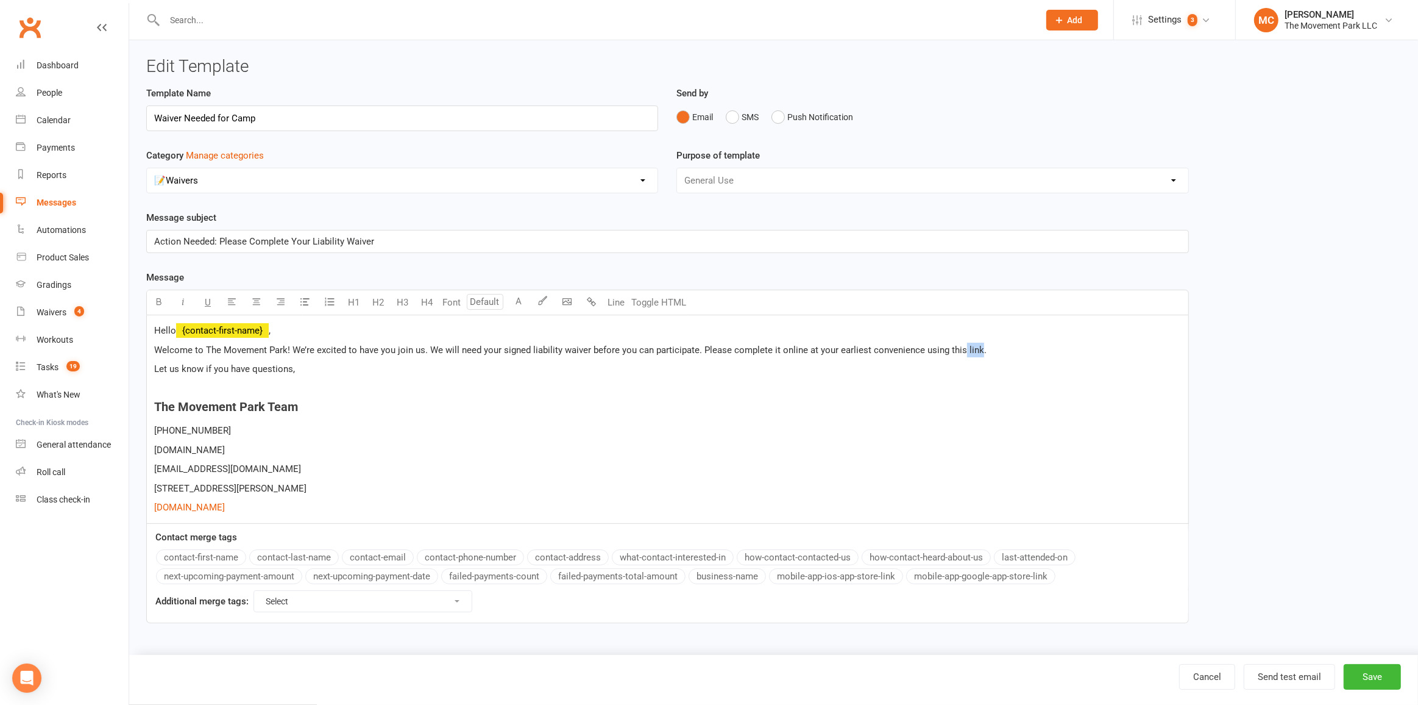
drag, startPoint x: 959, startPoint y: 347, endPoint x: 975, endPoint y: 348, distance: 16.5
click at [975, 348] on span "Please complete it online at your earliest convenience using this link." at bounding box center [846, 349] width 282 height 11
click at [159, 302] on icon "button" at bounding box center [159, 301] width 9 height 9
click at [1030, 400] on h4 "The Movement Park Team" at bounding box center [667, 406] width 1027 height 13
click at [1005, 346] on p "Welcome to The Movement Park! We’re excited to have you join us. We will need y…" at bounding box center [667, 350] width 1027 height 15
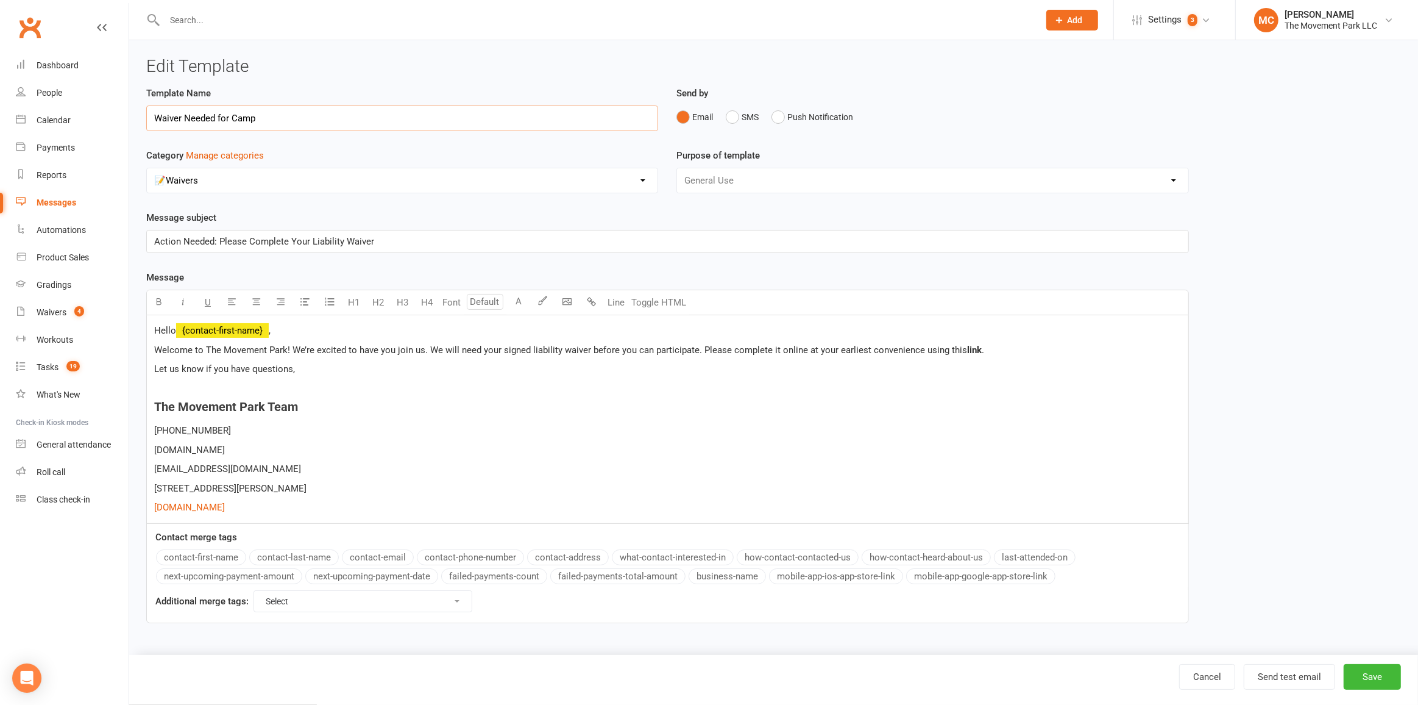
click at [341, 120] on input "Waiver Needed for Camp" at bounding box center [402, 118] width 512 height 26
type input "Waiver Needed - Use the personalized link from their account"
click at [426, 387] on p at bounding box center [667, 388] width 1027 height 15
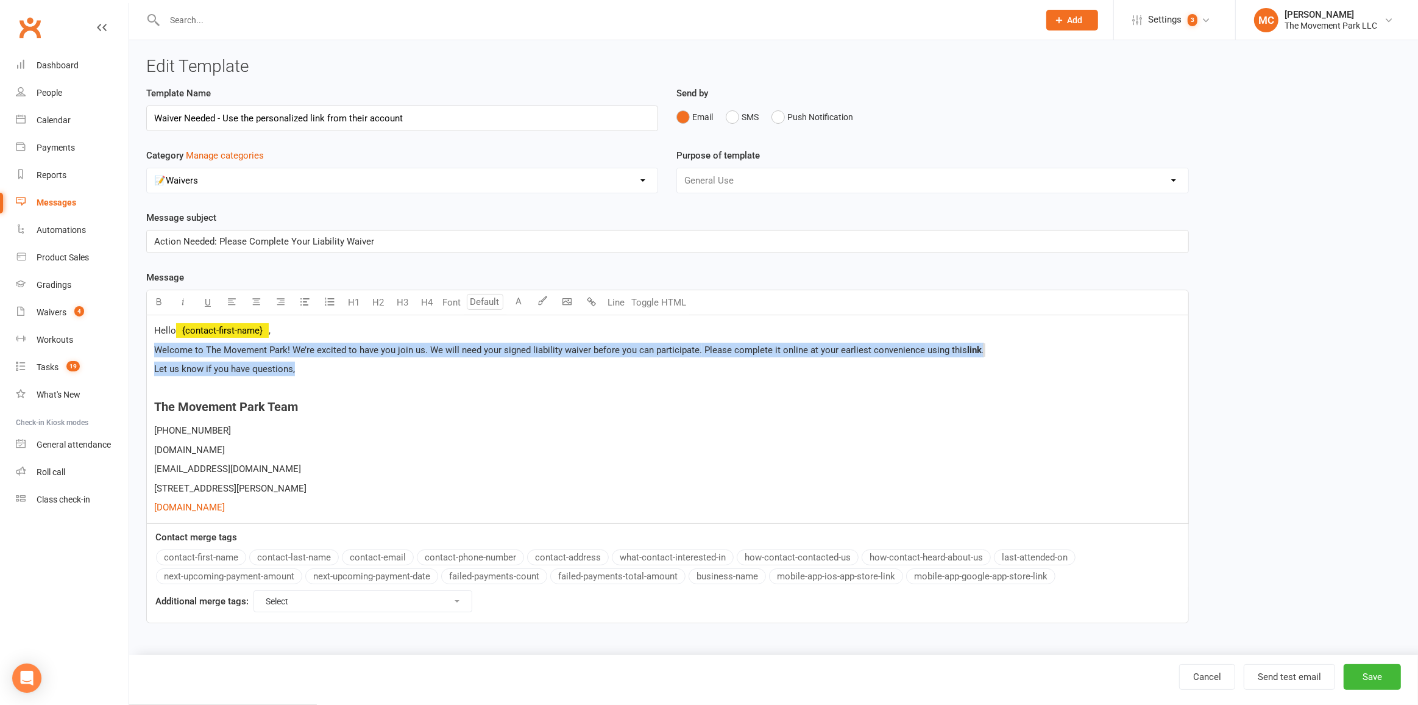
drag, startPoint x: 311, startPoint y: 368, endPoint x: 152, endPoint y: 349, distance: 159.5
click at [152, 349] on div "Hello ﻿ {contact-first-name} , Welcome to The Movement Park! We’re excited to h…" at bounding box center [668, 419] width 1042 height 208
copy div "Welcome to The Movement Park! We’re excited to have you join us. We will need y…"
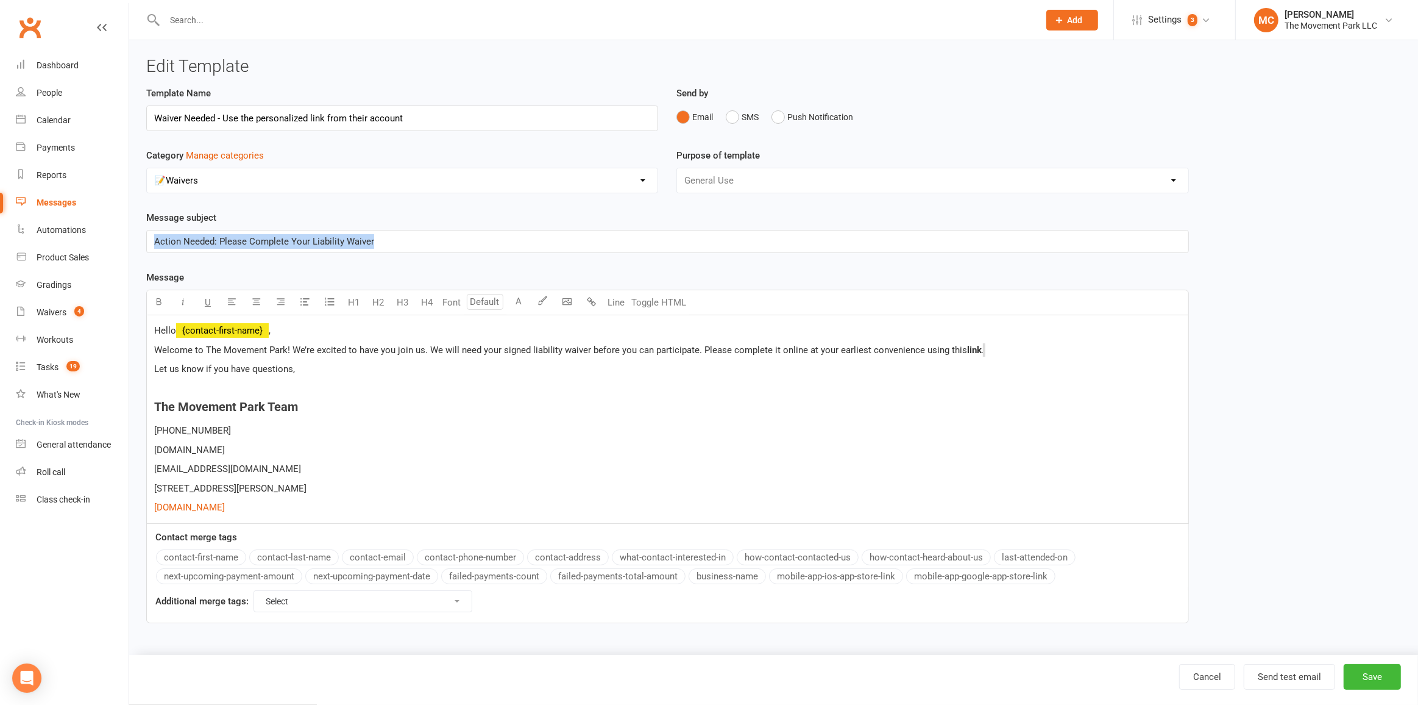
drag, startPoint x: 420, startPoint y: 237, endPoint x: 146, endPoint y: 241, distance: 274.3
click at [147, 241] on div "Action Needed: Please Complete Your Liability Waiver" at bounding box center [668, 241] width 1042 height 22
copy span "Action Needed: Please Complete Your Liability Waiver"
click at [1173, 476] on div "Hello ﻿ {contact-first-name} , Welcome to The Movement Park! We’re excited to h…" at bounding box center [668, 419] width 1042 height 208
click at [1390, 679] on button "Save" at bounding box center [1372, 677] width 57 height 26
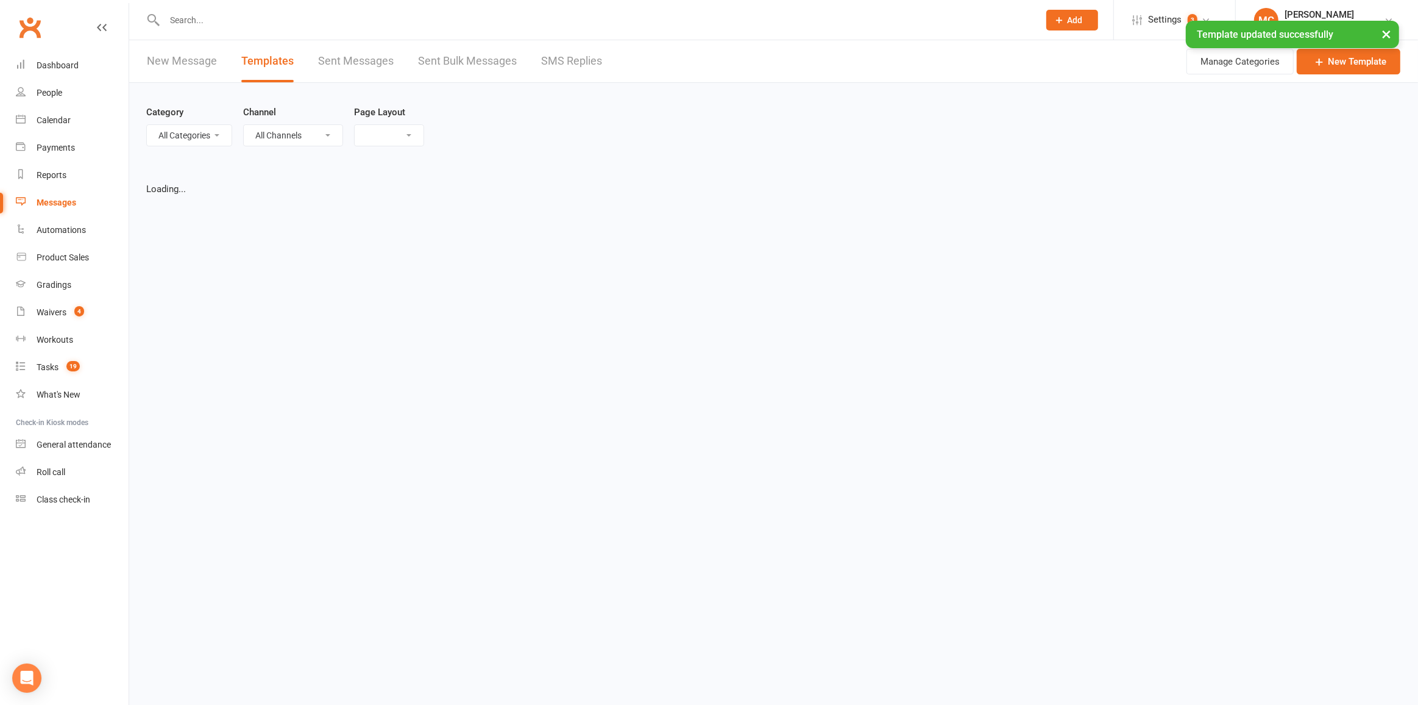
select select "list"
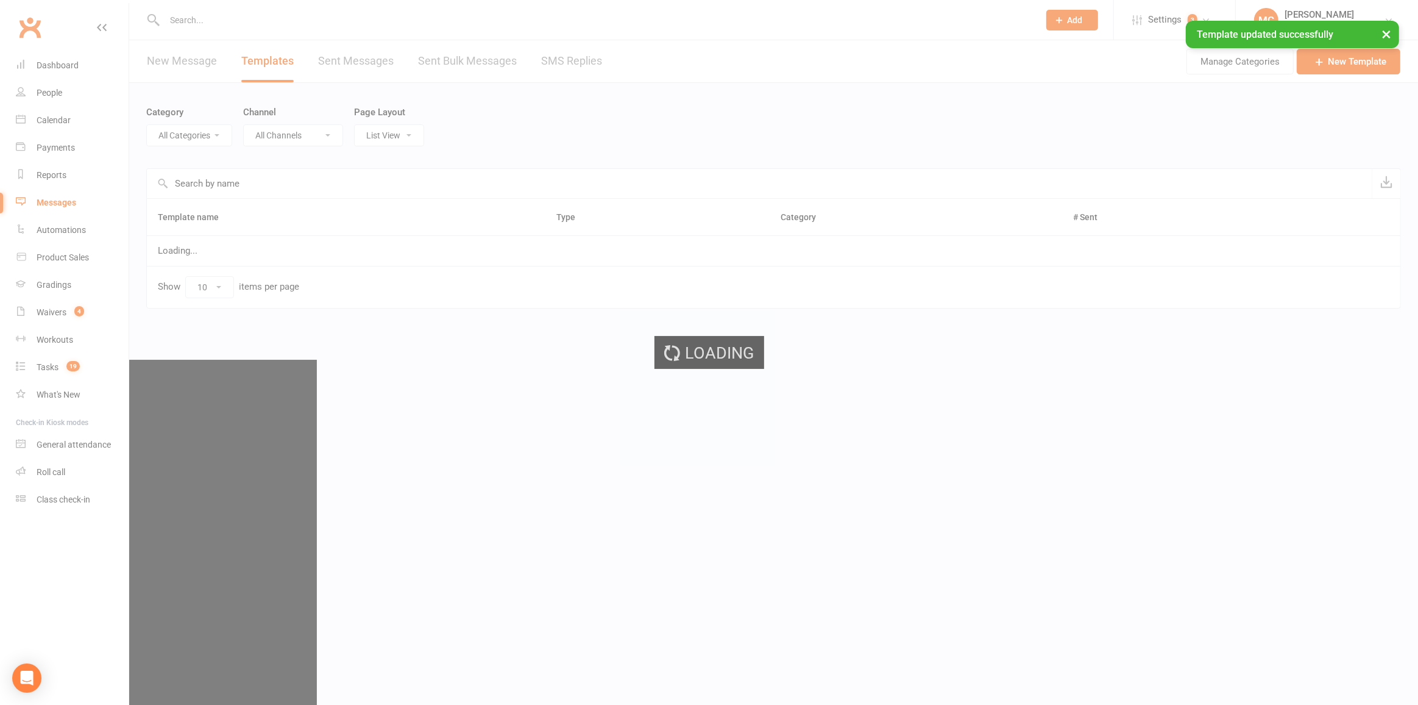
select select "6323"
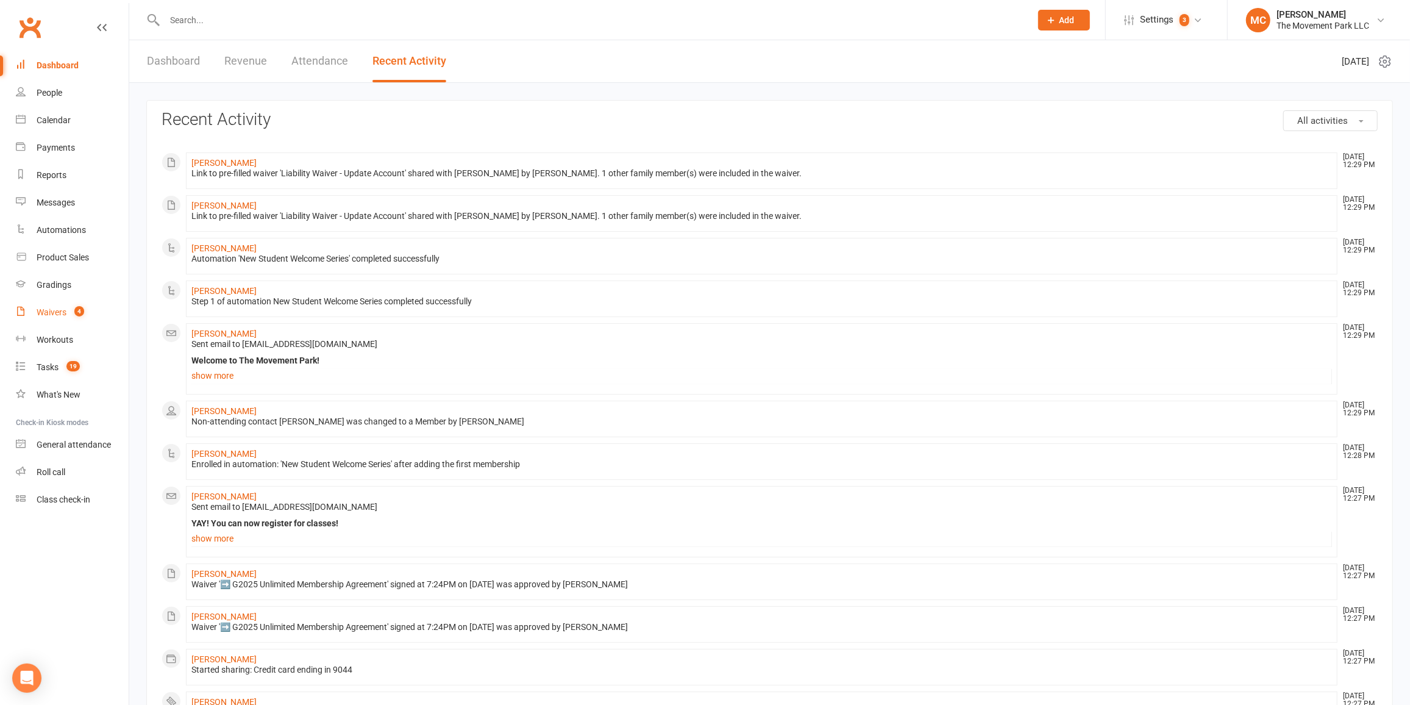
click at [54, 313] on div "Waivers" at bounding box center [52, 312] width 30 height 10
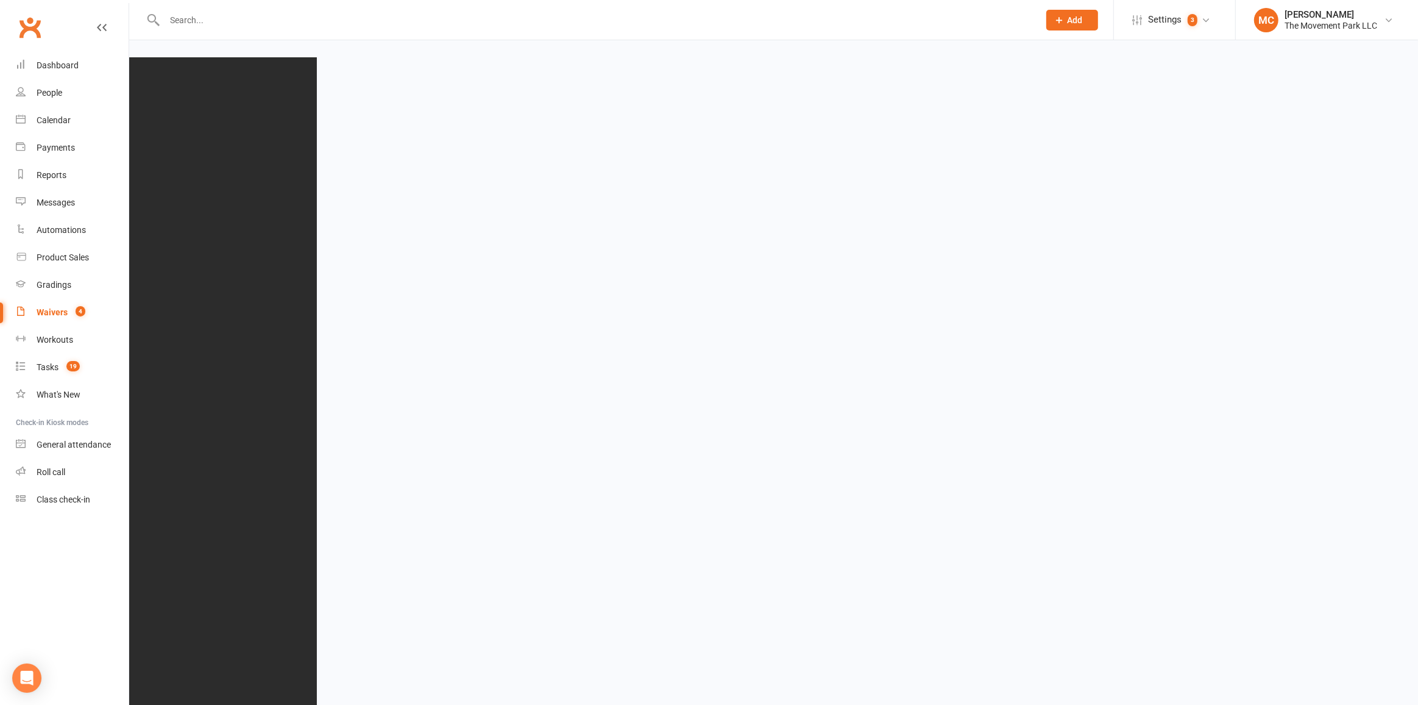
select select "100"
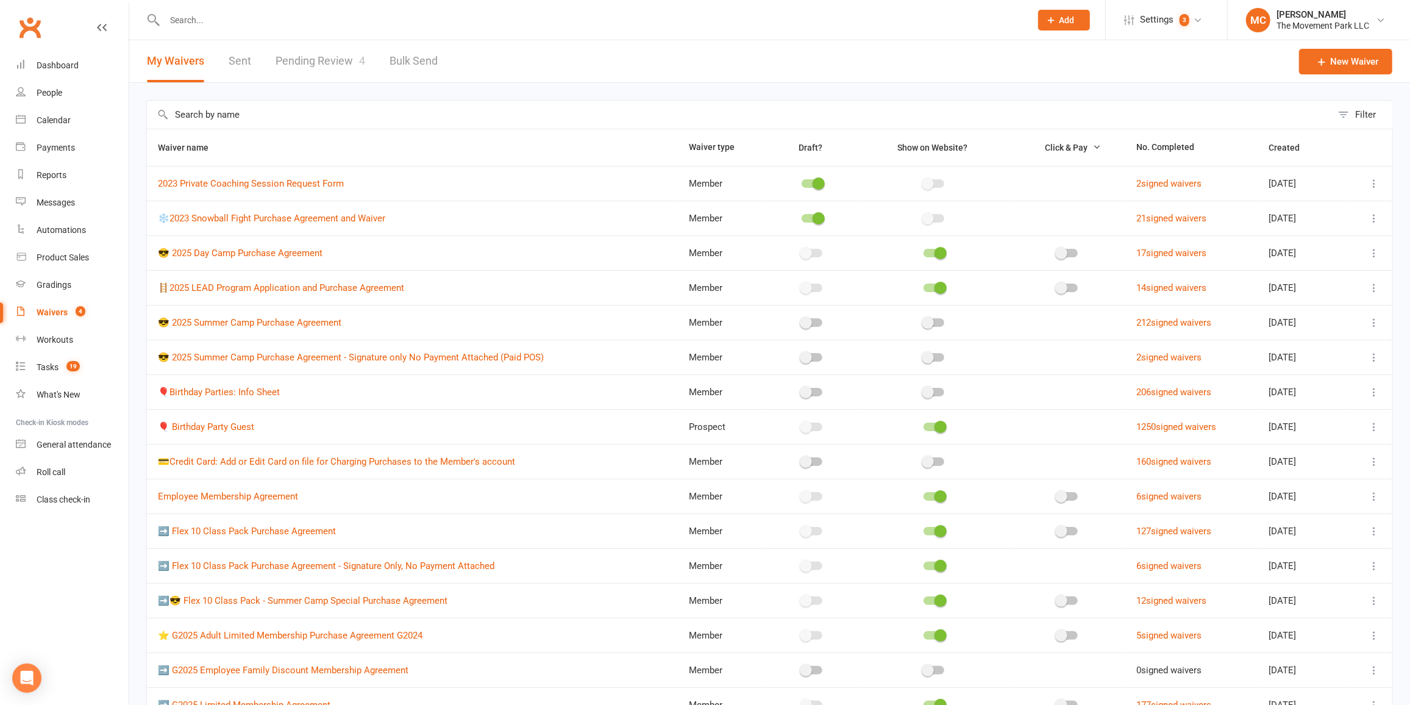
click at [249, 113] on input "text" at bounding box center [739, 115] width 1185 height 28
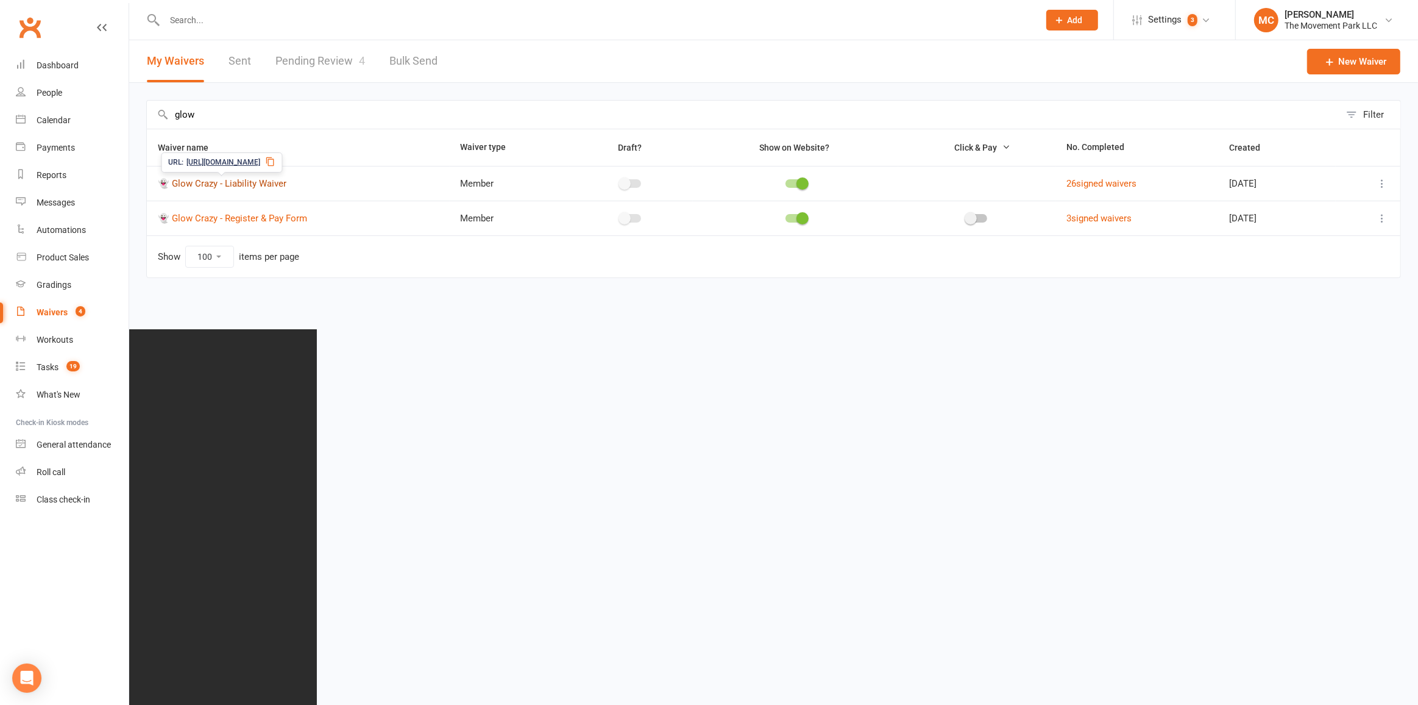
type input "glow"
click at [230, 186] on link "👻 Glow Crazy - Liability Waiver" at bounding box center [222, 183] width 129 height 11
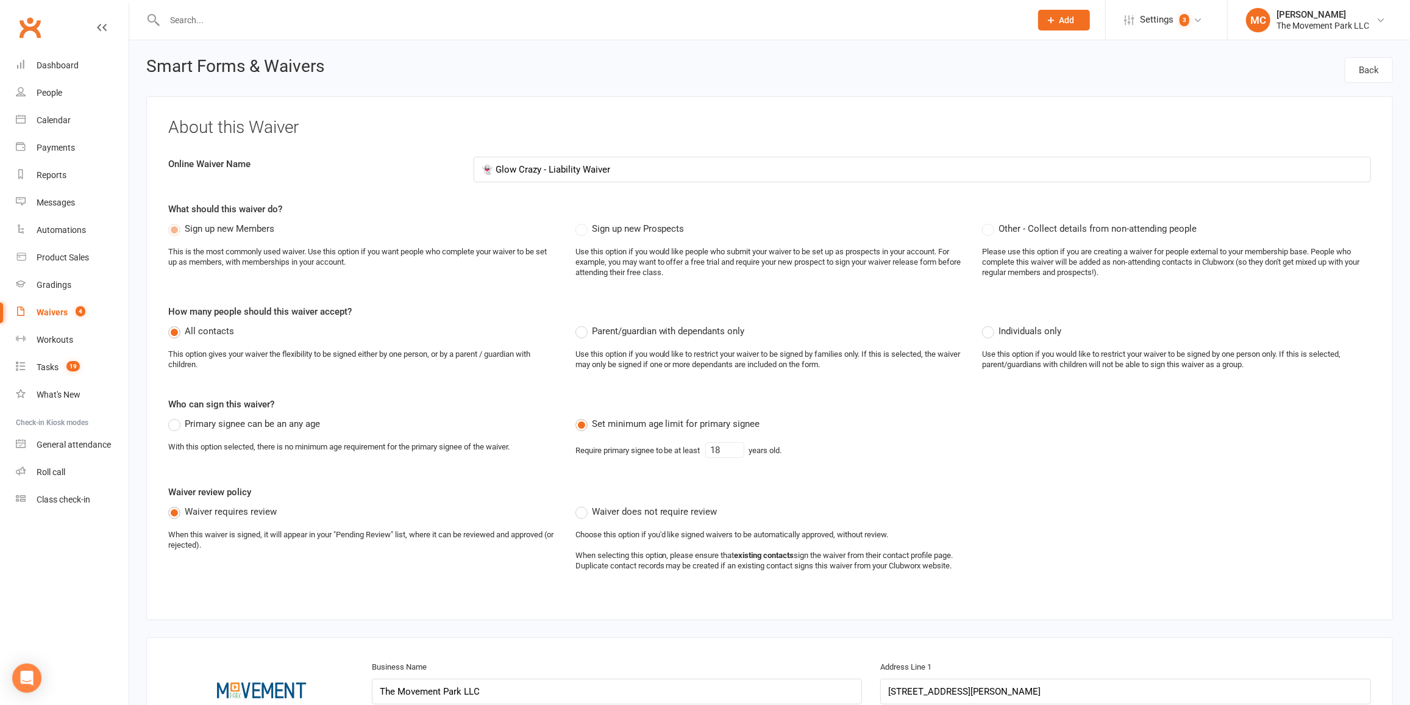
select select "applies_to_primary_signee"
select select "do_not_copy_answers"
select select "checkbox"
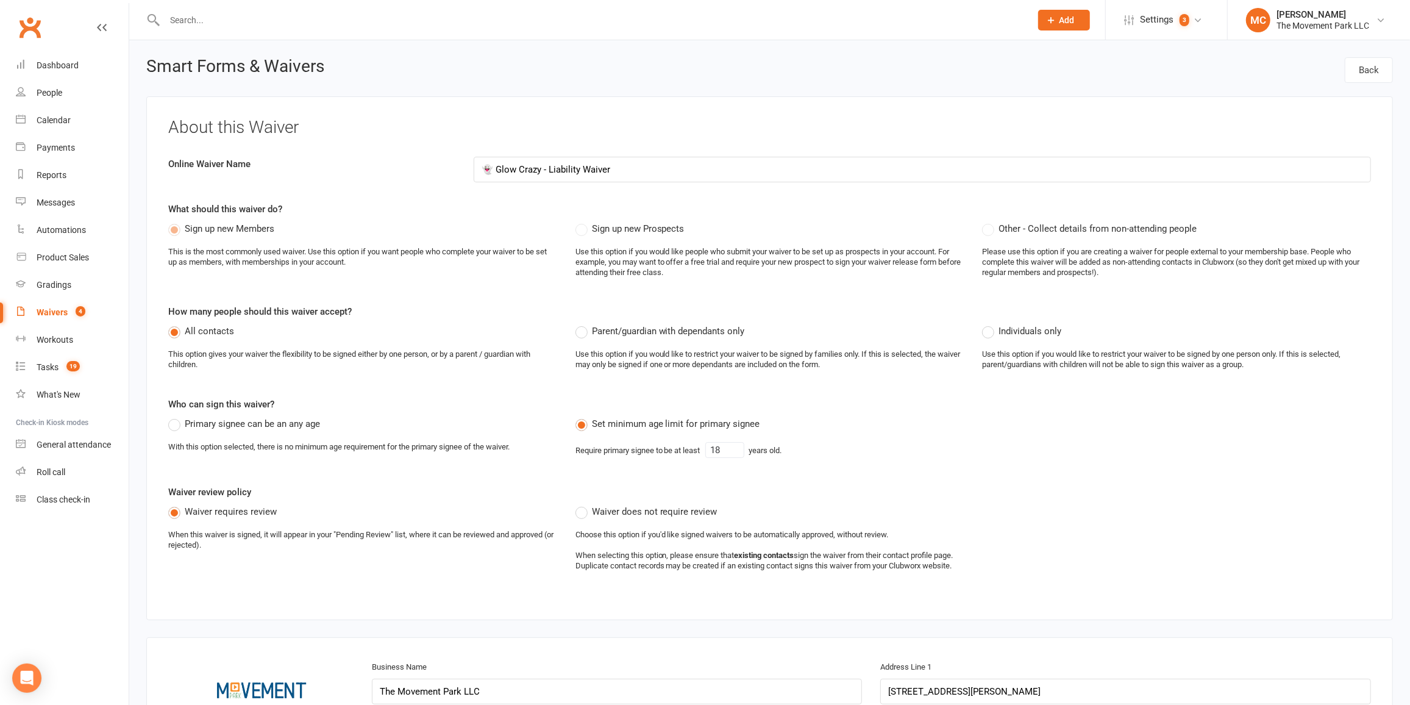
select select "checkbox"
select select "applies_to_attending_signees"
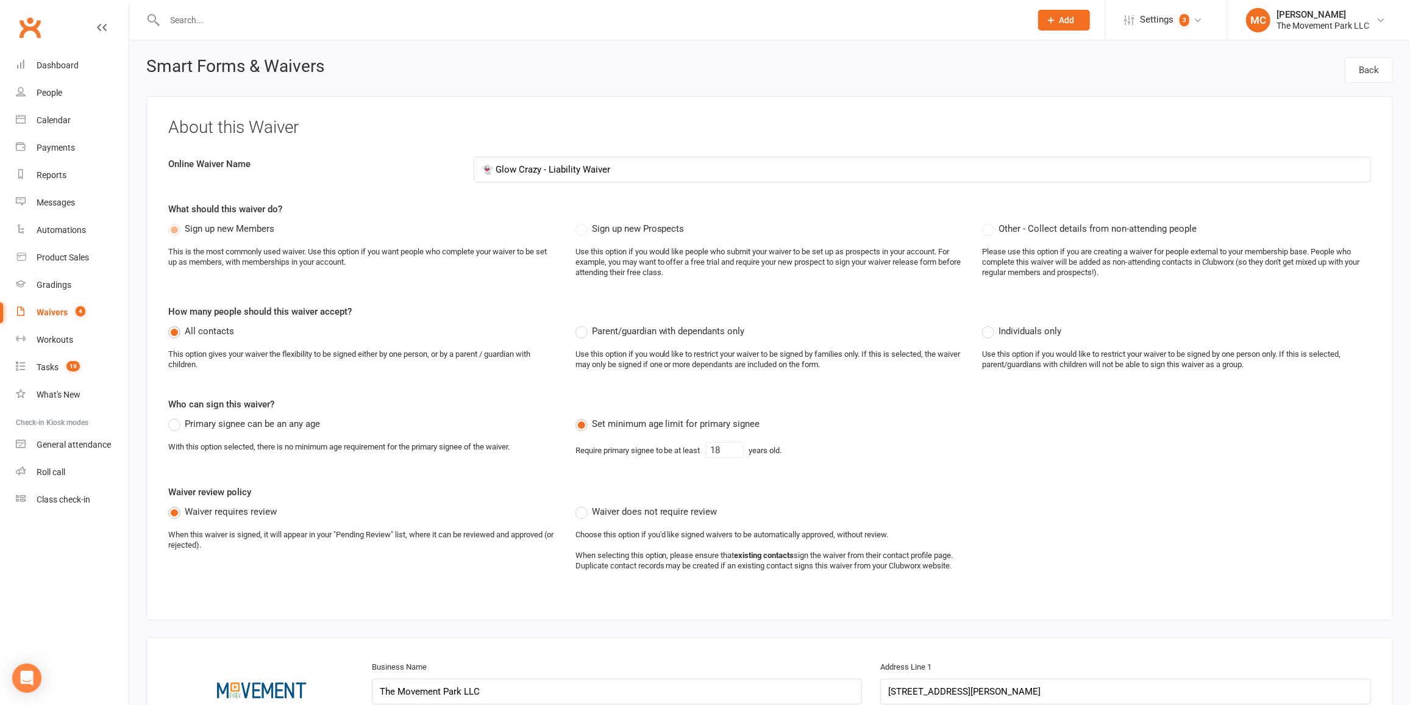
select select "do_not_copy_answers"
select select "checkbox"
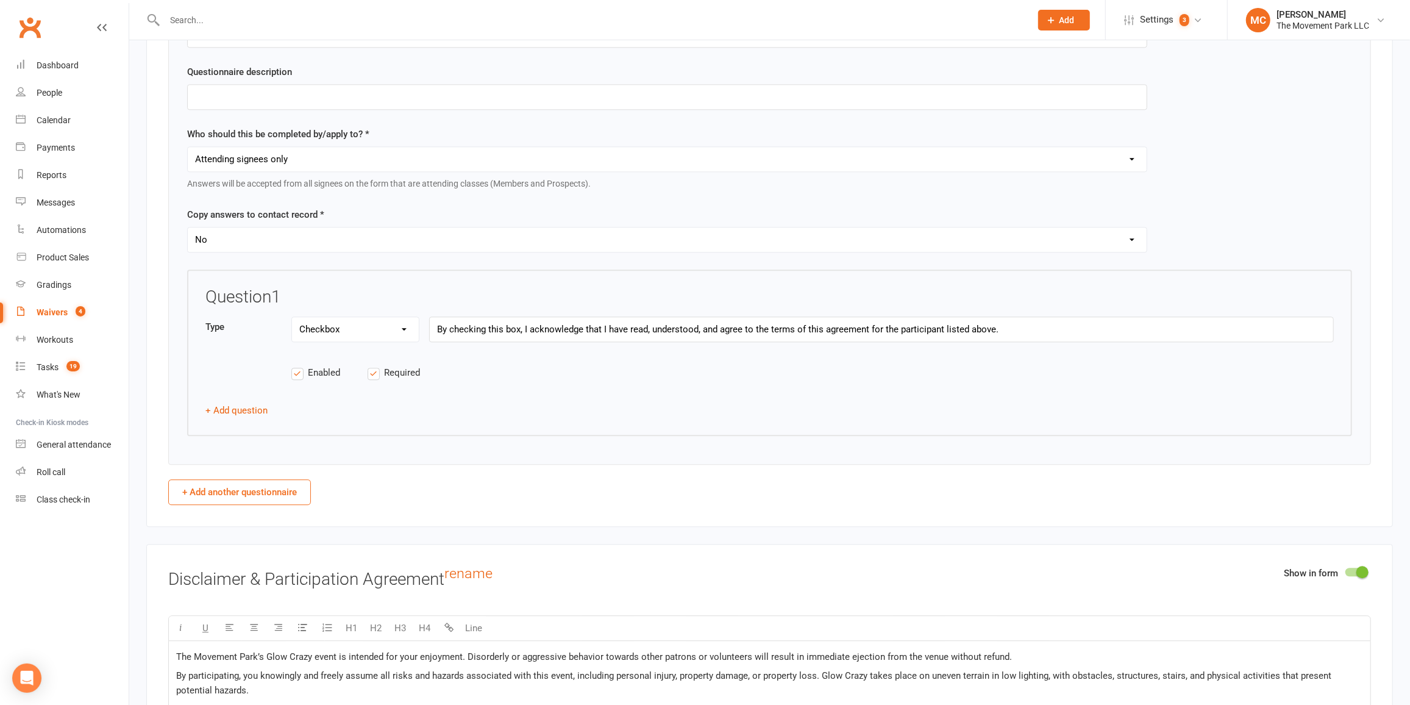
scroll to position [2715, 0]
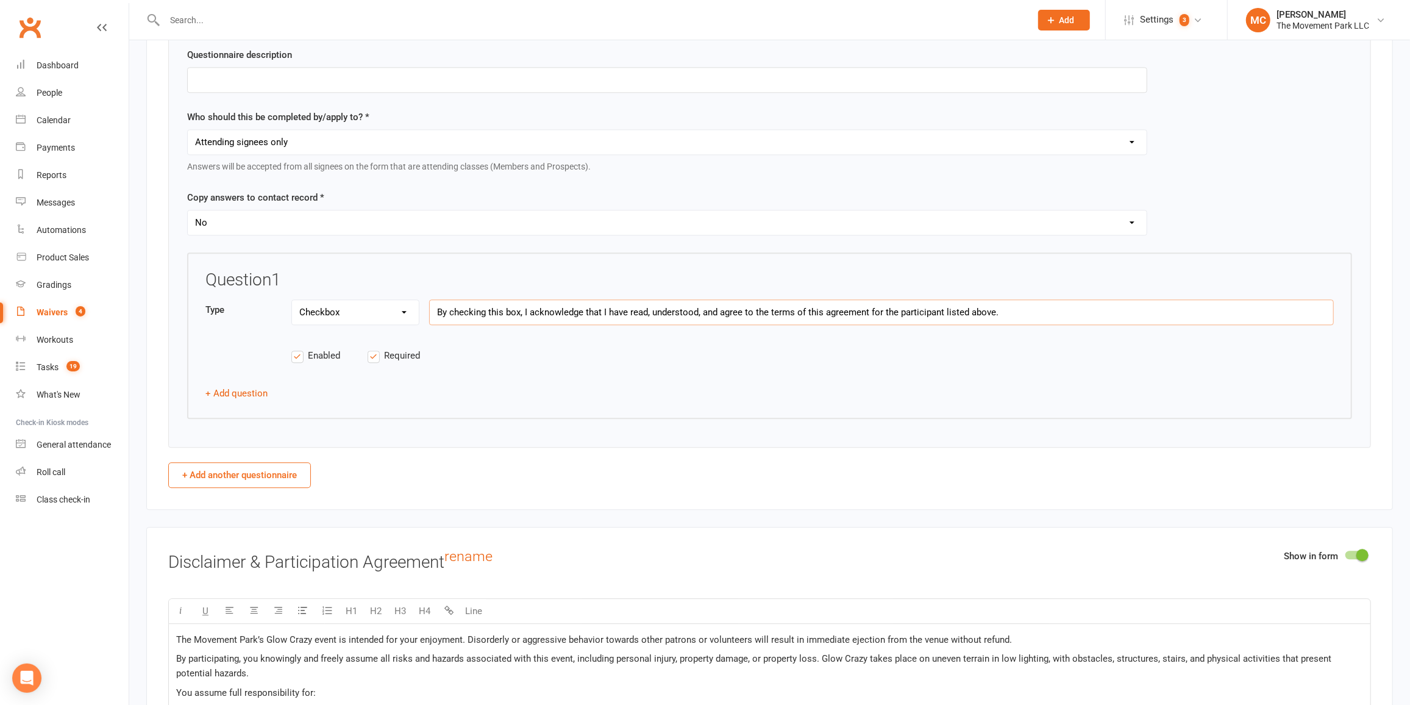
drag, startPoint x: 1008, startPoint y: 306, endPoint x: 429, endPoint y: 315, distance: 579.2
click at [429, 315] on div "By checking this box, I acknowledge that I have read, understood, and agree to …" at bounding box center [881, 312] width 905 height 26
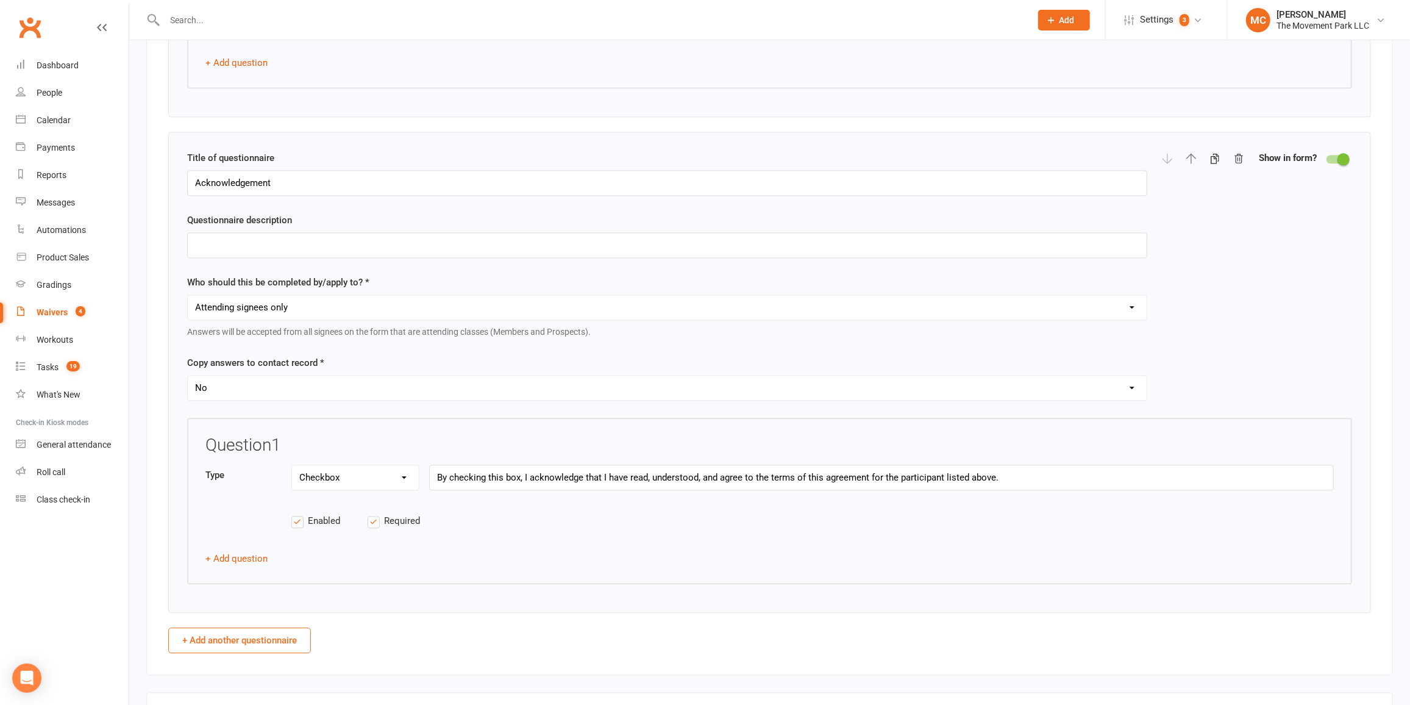
scroll to position [2549, 0]
click at [487, 301] on select "Each individual signee Primary signee only Dependent signees only Attending sig…" at bounding box center [667, 308] width 959 height 24
select select "applies_to_dependant_signees"
click at [188, 296] on select "Each individual signee Primary signee only Dependent signees only Attending sig…" at bounding box center [667, 308] width 959 height 24
drag, startPoint x: 300, startPoint y: 178, endPoint x: 187, endPoint y: 181, distance: 113.4
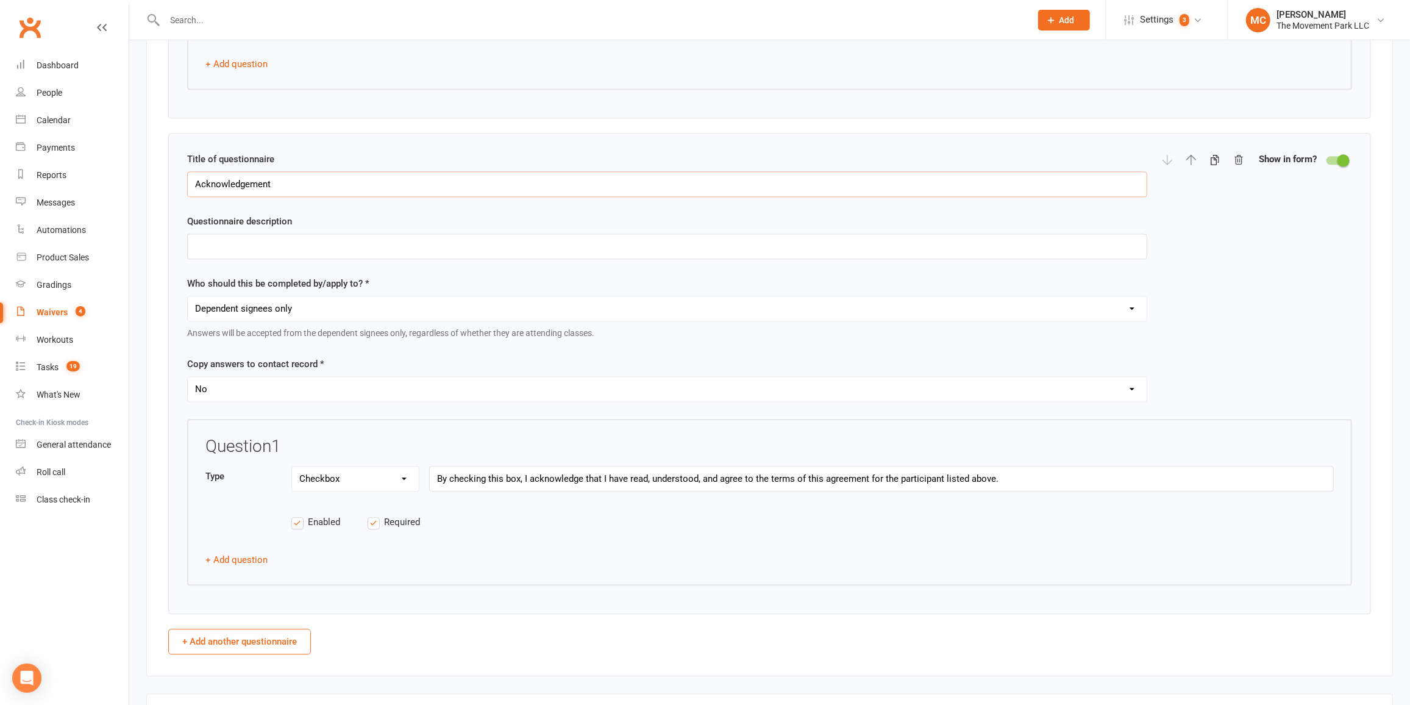
click at [187, 181] on input "Acknowledgement" at bounding box center [667, 184] width 960 height 26
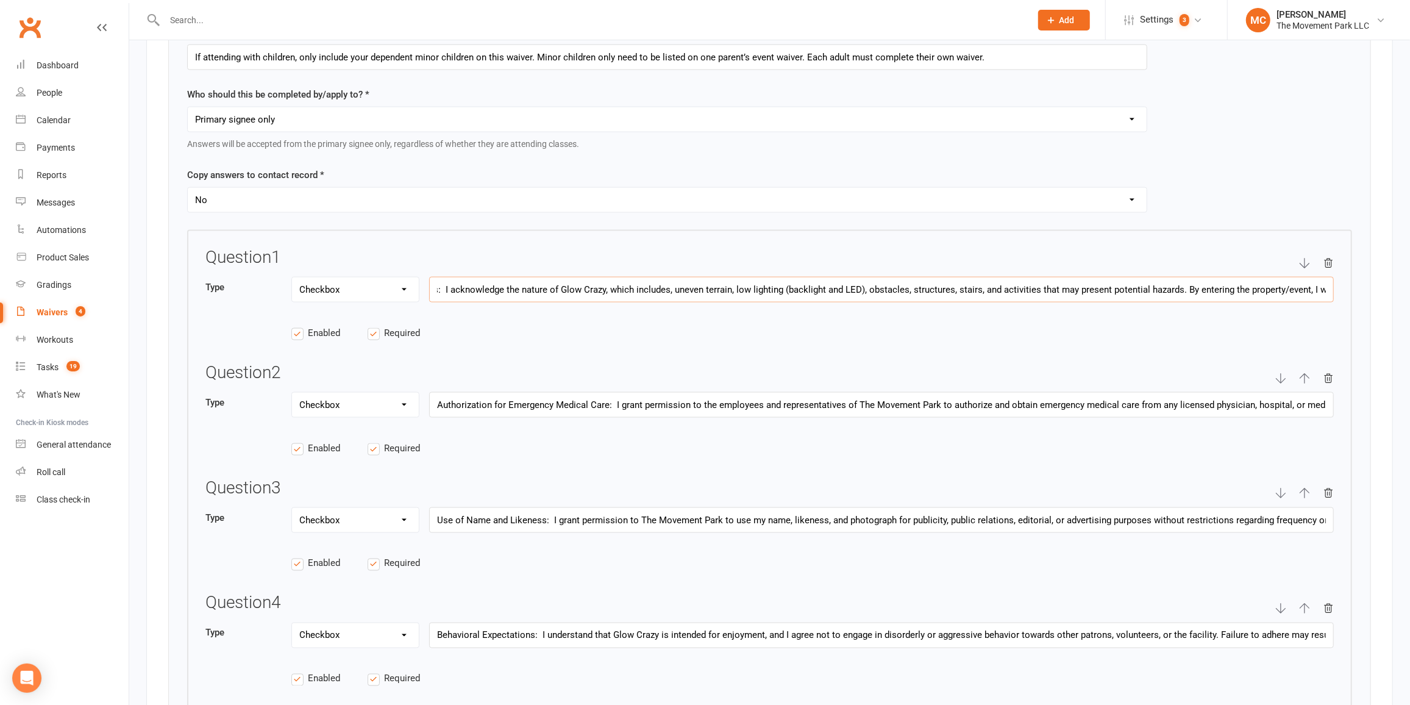
scroll to position [0, 719]
drag, startPoint x: 934, startPoint y: 287, endPoint x: 1335, endPoint y: 330, distance: 403.4
click at [1335, 330] on div "Question 1 Type Text Select Checkbox Assumption of Risks and Acknowledgment of …" at bounding box center [769, 658] width 1165 height 857
click at [760, 291] on input "Assumption of Risks and Acknowledgment of Responsibilities: I acknowledge the n…" at bounding box center [881, 290] width 905 height 26
click at [836, 287] on input "Assumption of Risks and Acknowledgment of Responsibilities: I acknowledge the n…" at bounding box center [881, 290] width 905 height 26
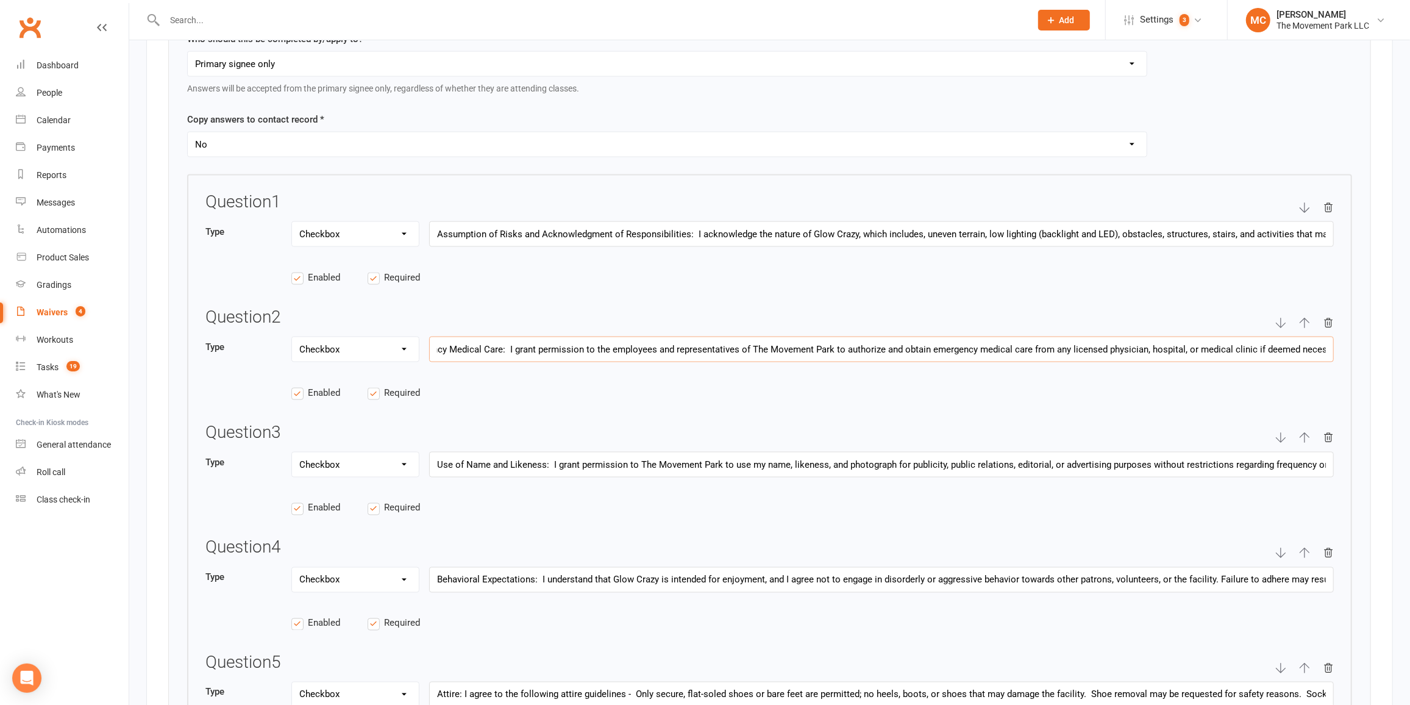
scroll to position [0, 117]
drag, startPoint x: 436, startPoint y: 345, endPoint x: 1408, endPoint y: 430, distance: 976.0
drag, startPoint x: 1039, startPoint y: 466, endPoint x: 1296, endPoint y: 472, distance: 257.3
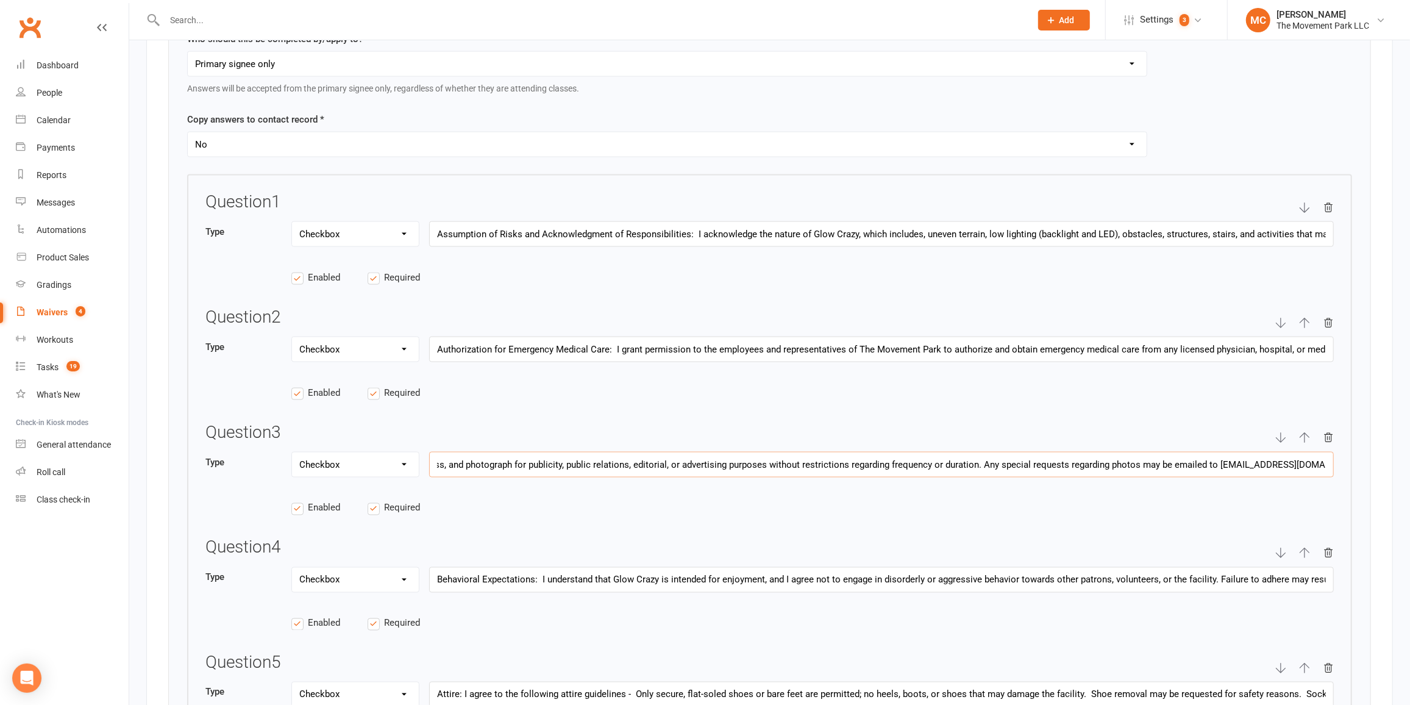
click at [1296, 472] on input "Use of Name and Likeness: I grant permission to The Movement Park to use my nam…" at bounding box center [881, 465] width 905 height 26
click at [972, 463] on input "Use of Name and Likeness: I grant permission to The Movement Park to use my nam…" at bounding box center [881, 465] width 905 height 26
drag, startPoint x: 972, startPoint y: 462, endPoint x: 1374, endPoint y: 463, distance: 401.7
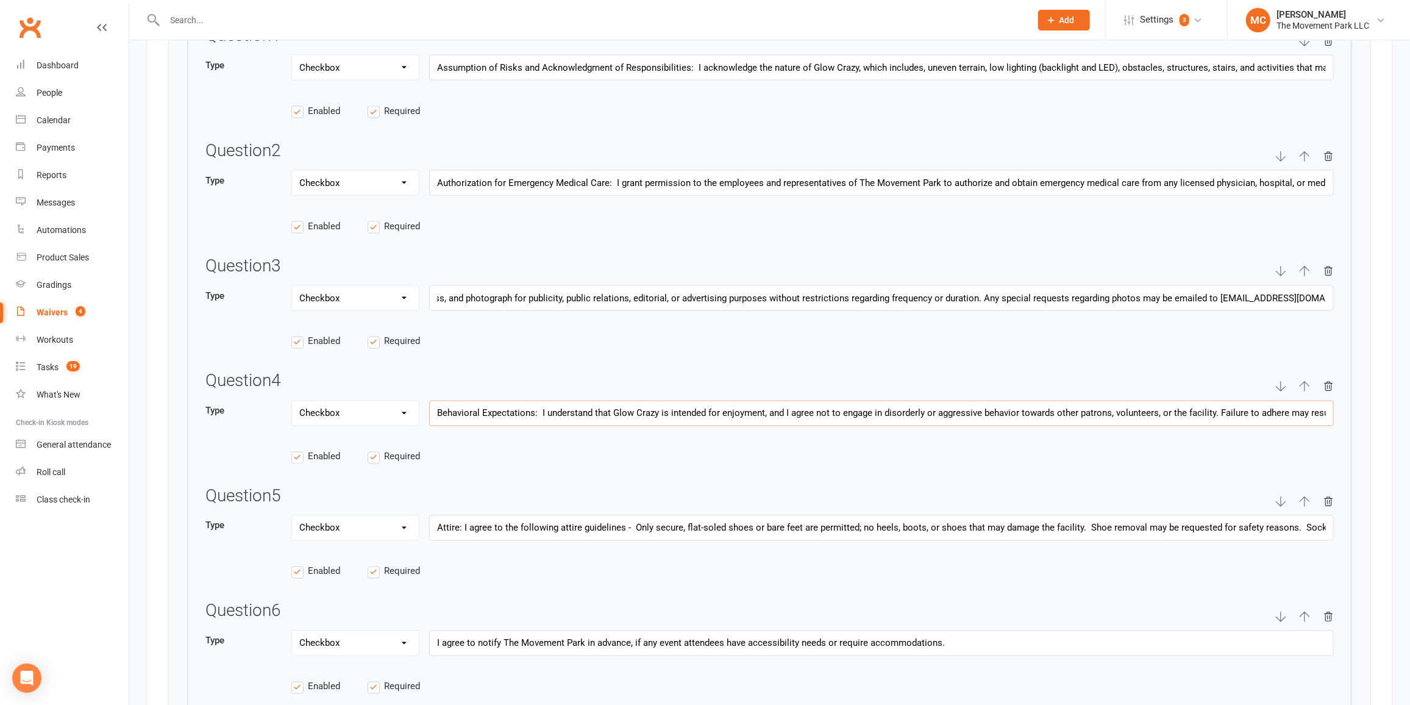
scroll to position [0, 0]
click at [1002, 415] on input "Behavioral Expectations: I understand that Glow Crazy is intended for enjoyment…" at bounding box center [881, 413] width 905 height 26
drag, startPoint x: 782, startPoint y: 409, endPoint x: 1342, endPoint y: 414, distance: 559.6
click at [1342, 414] on div "Question 1 Type Text Select Checkbox Assumption of Risks and Acknowledgment of …" at bounding box center [769, 436] width 1165 height 857
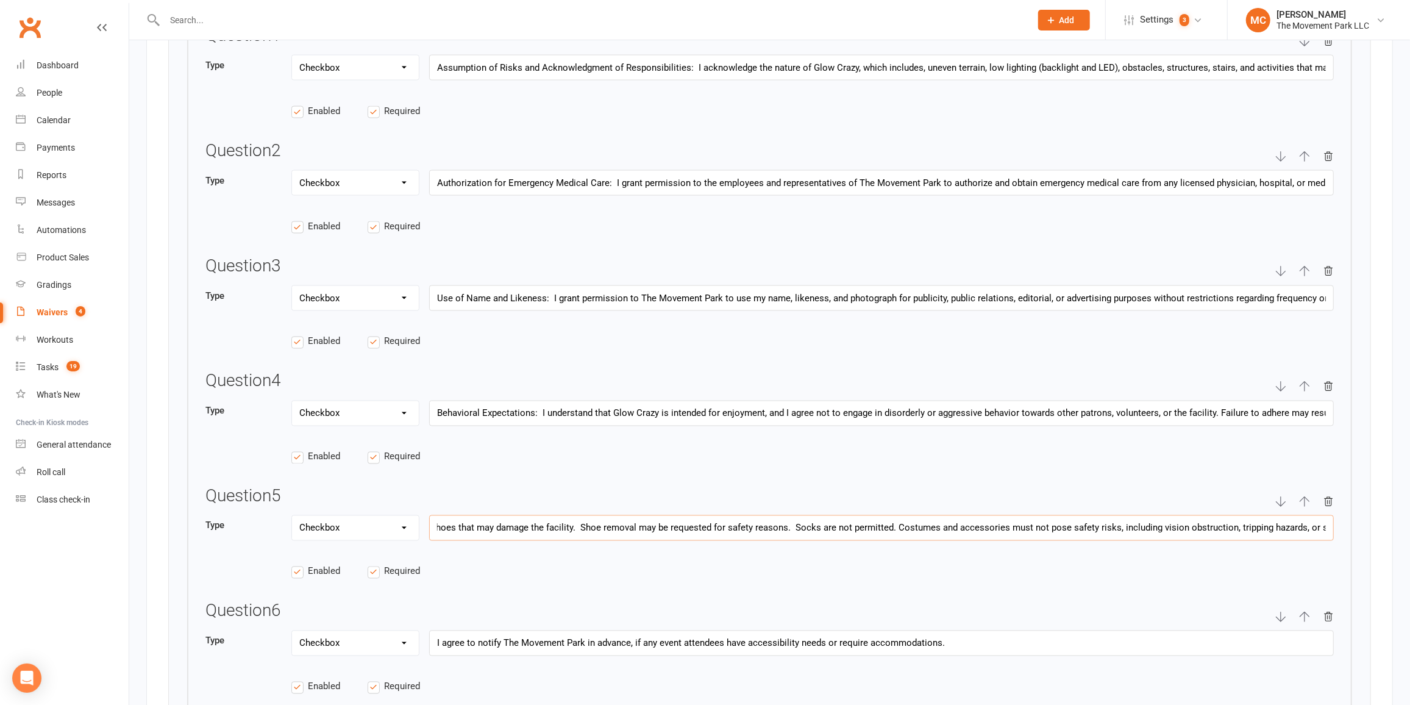
scroll to position [0, 515]
drag, startPoint x: 435, startPoint y: 524, endPoint x: 880, endPoint y: 558, distance: 446.3
click at [880, 558] on div "Question 5 Type Text Select Checkbox Attire: I agree to the following attire gu…" at bounding box center [769, 539] width 1128 height 105
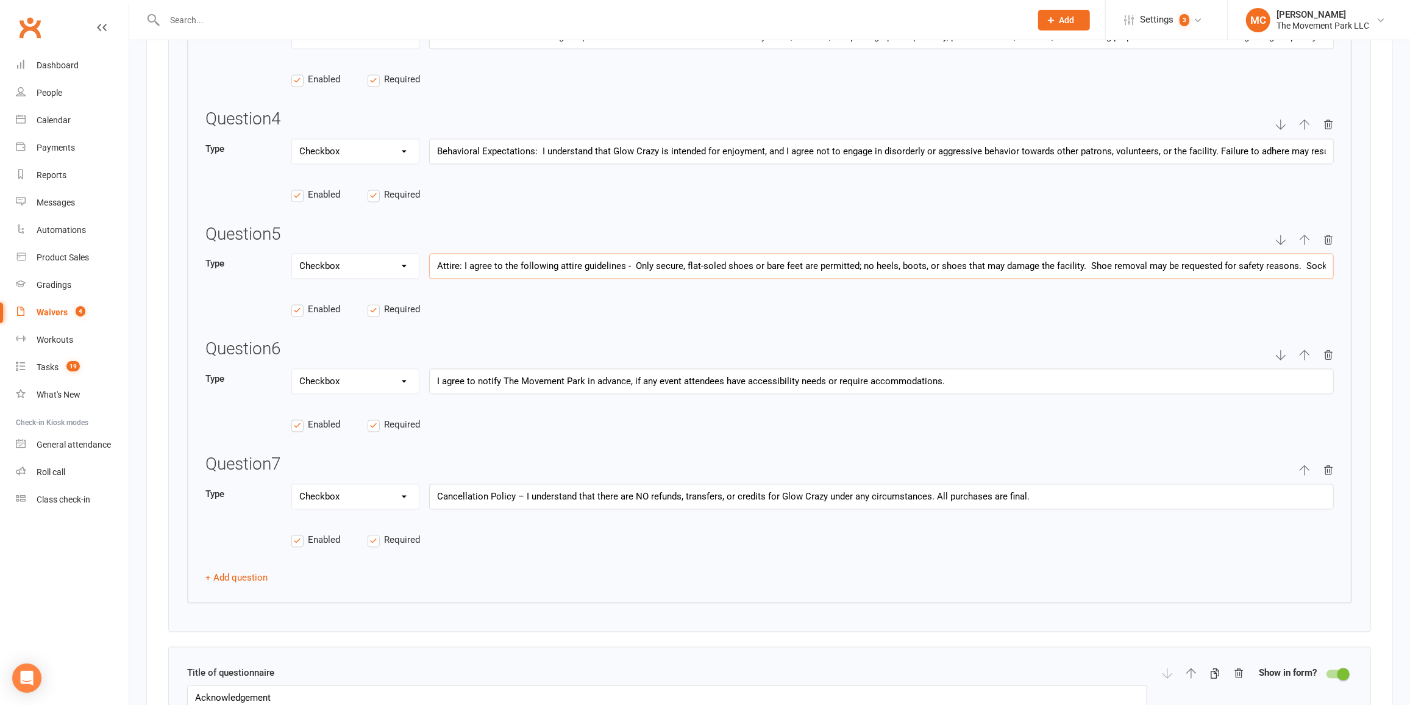
scroll to position [2105, 0]
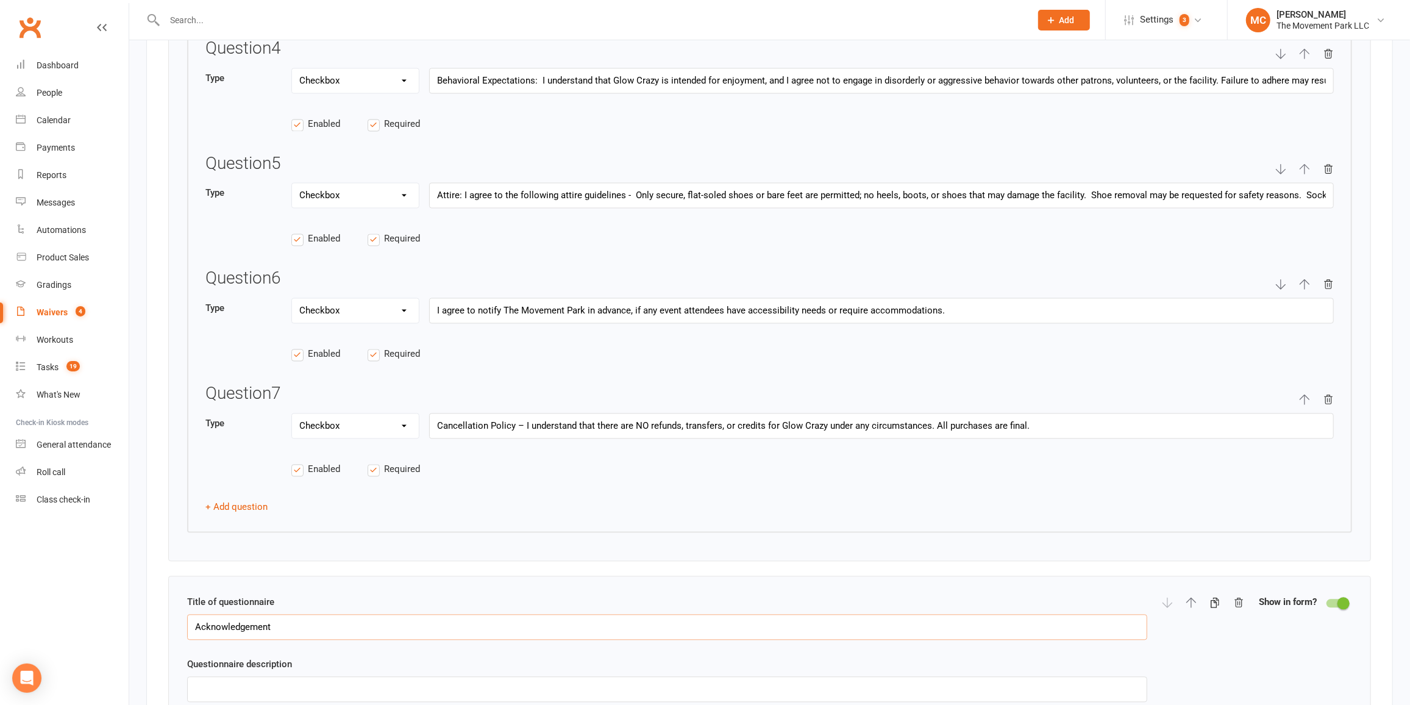
drag, startPoint x: 281, startPoint y: 625, endPoint x: 176, endPoint y: 622, distance: 104.9
paste input "Parent/Guardian Consent and Release"
type input "Parent/Guardian Consent and Release"
click at [527, 595] on div "Title of questionnaire Parent/Guardian Consent and Release" at bounding box center [667, 617] width 960 height 45
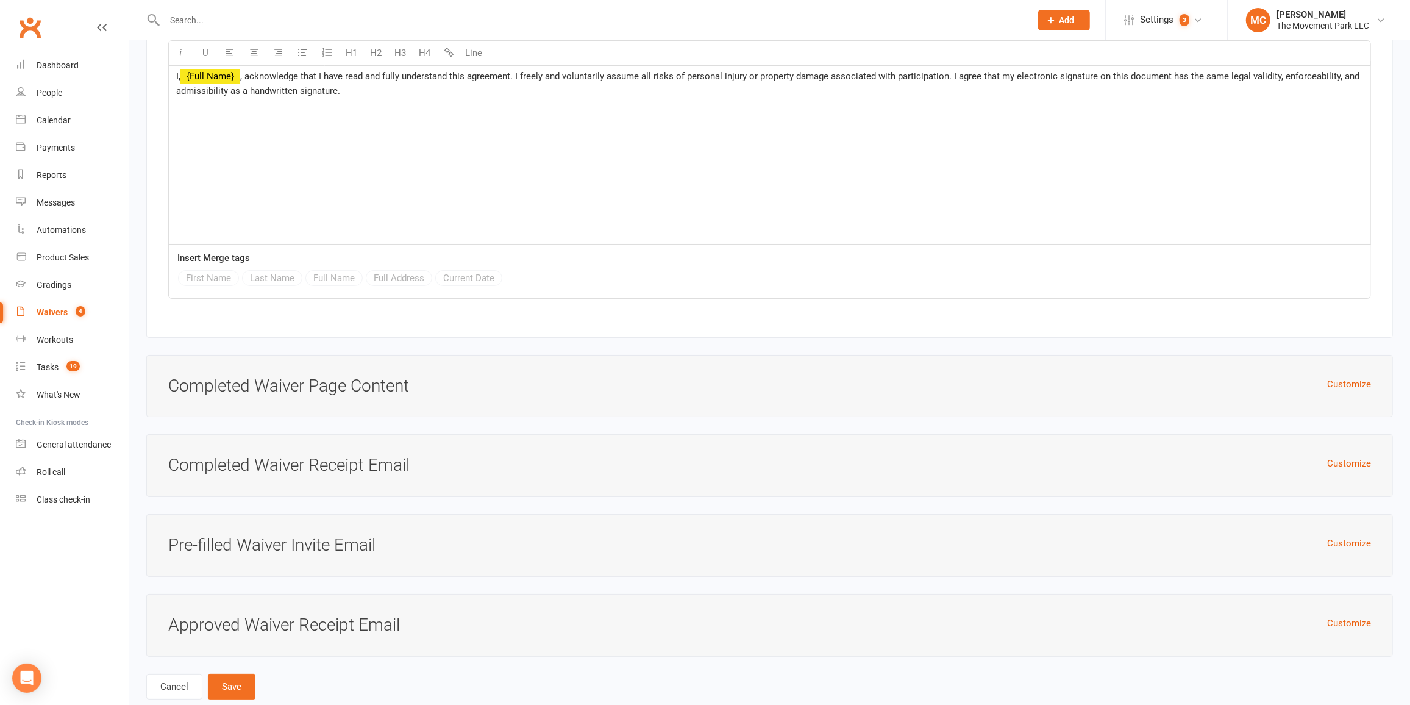
scroll to position [4166, 0]
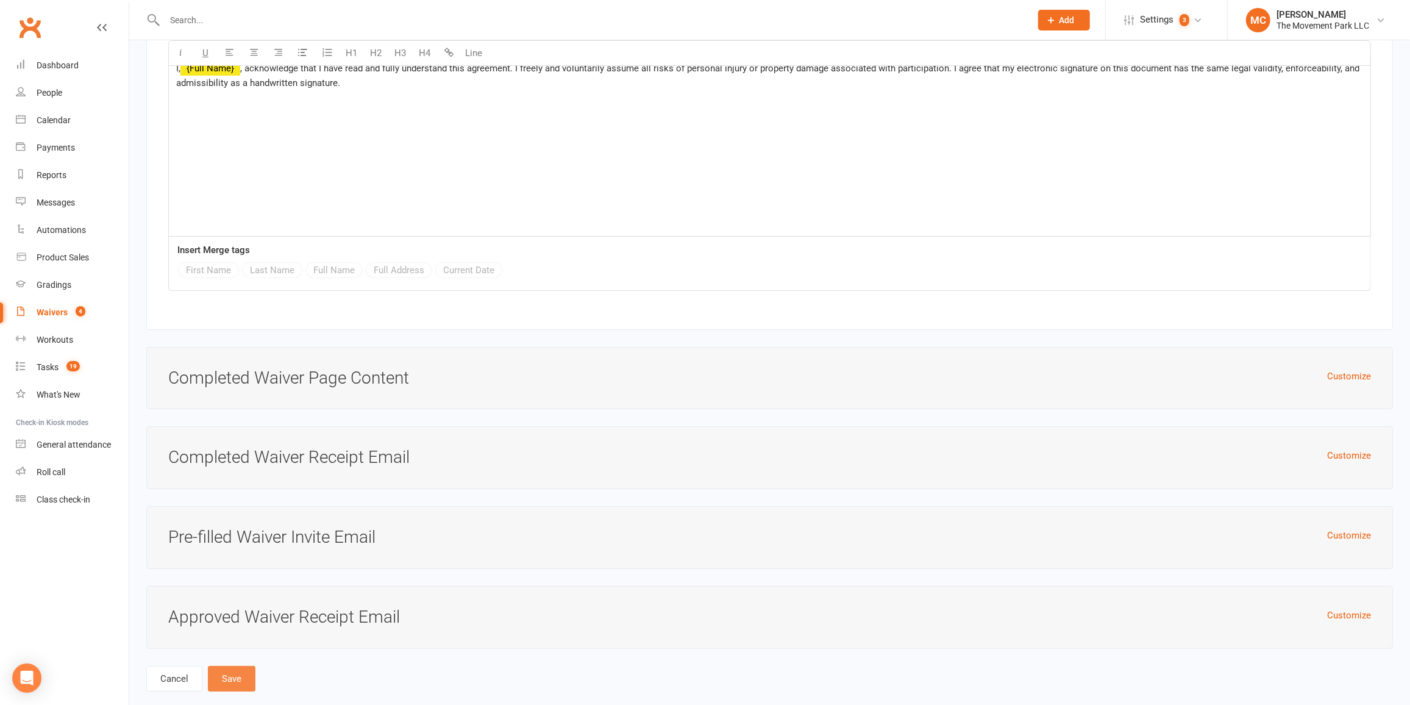
click at [232, 666] on button "Save" at bounding box center [232, 679] width 48 height 26
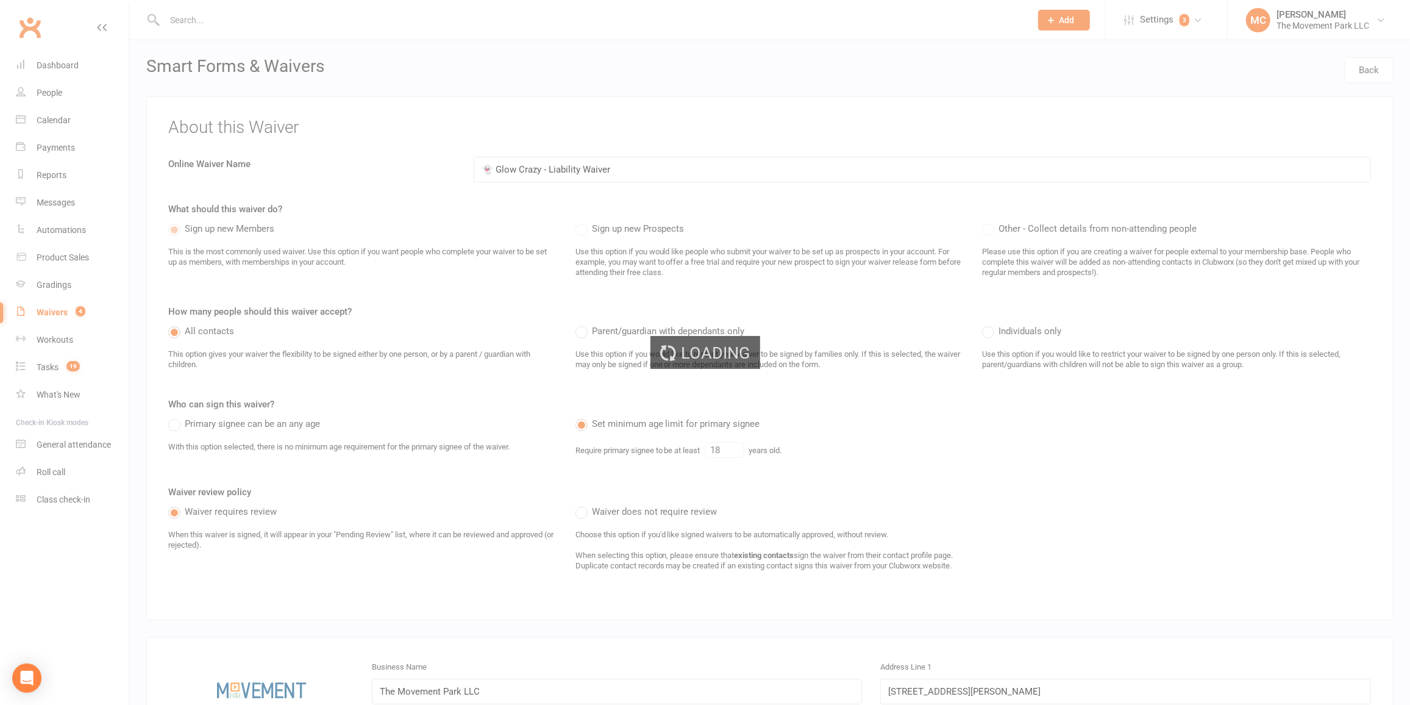
select select "100"
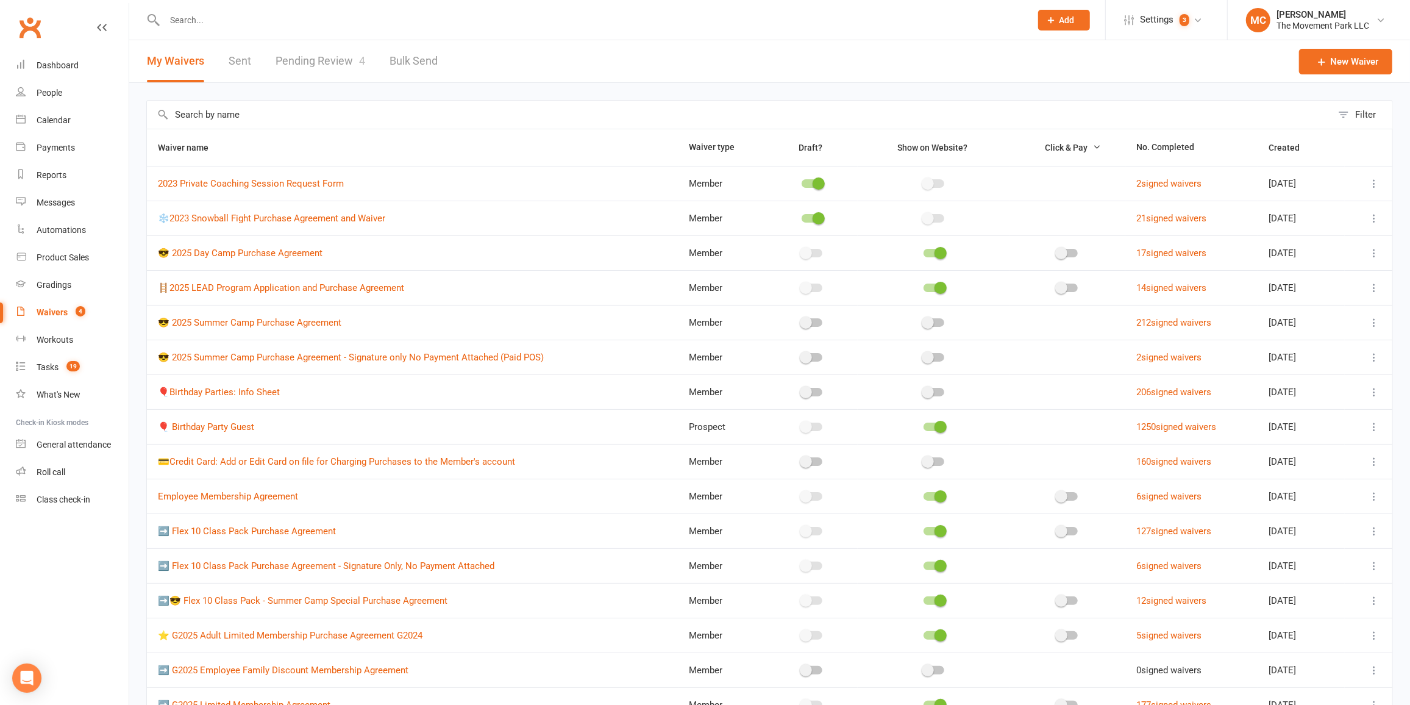
click at [194, 126] on input "text" at bounding box center [739, 115] width 1185 height 28
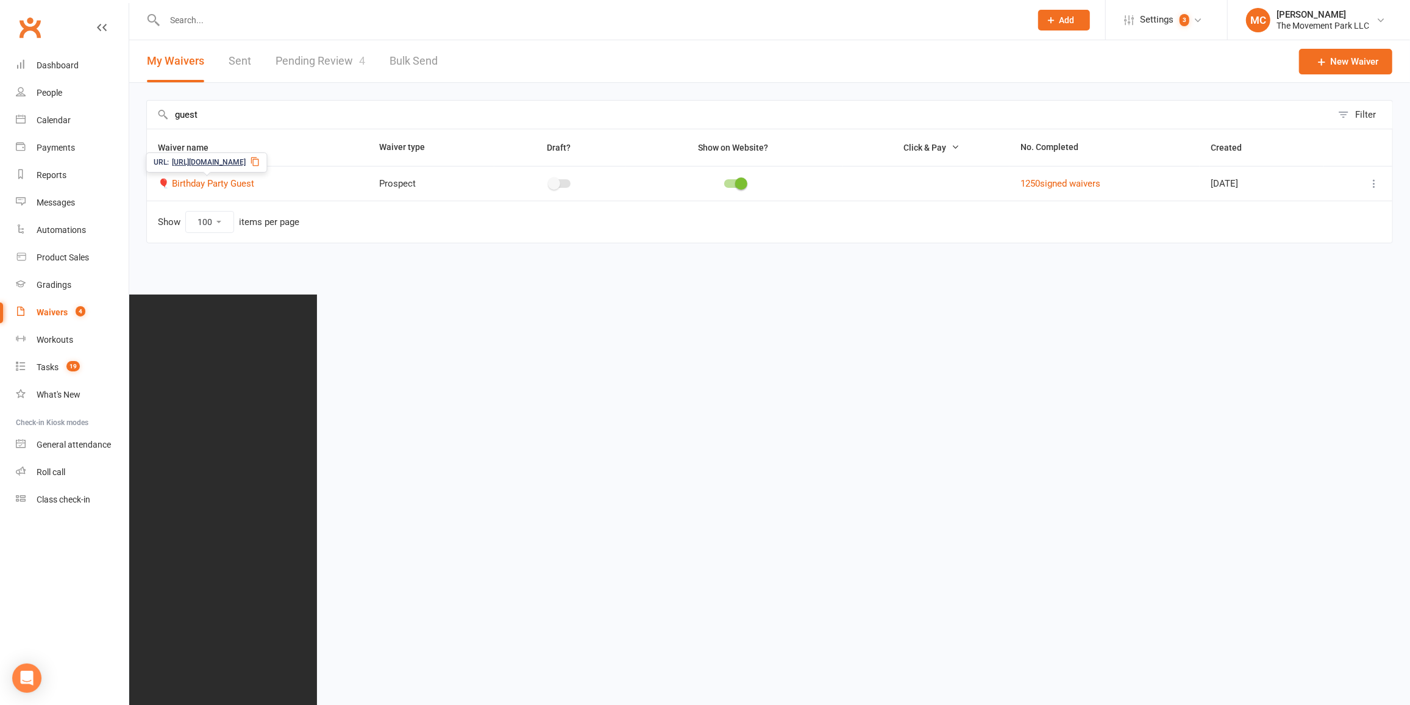
type input "guest"
click at [233, 189] on span "🎈 Birthday Party Guest" at bounding box center [206, 183] width 96 height 23
click at [209, 183] on link "🎈 Birthday Party Guest" at bounding box center [206, 183] width 96 height 11
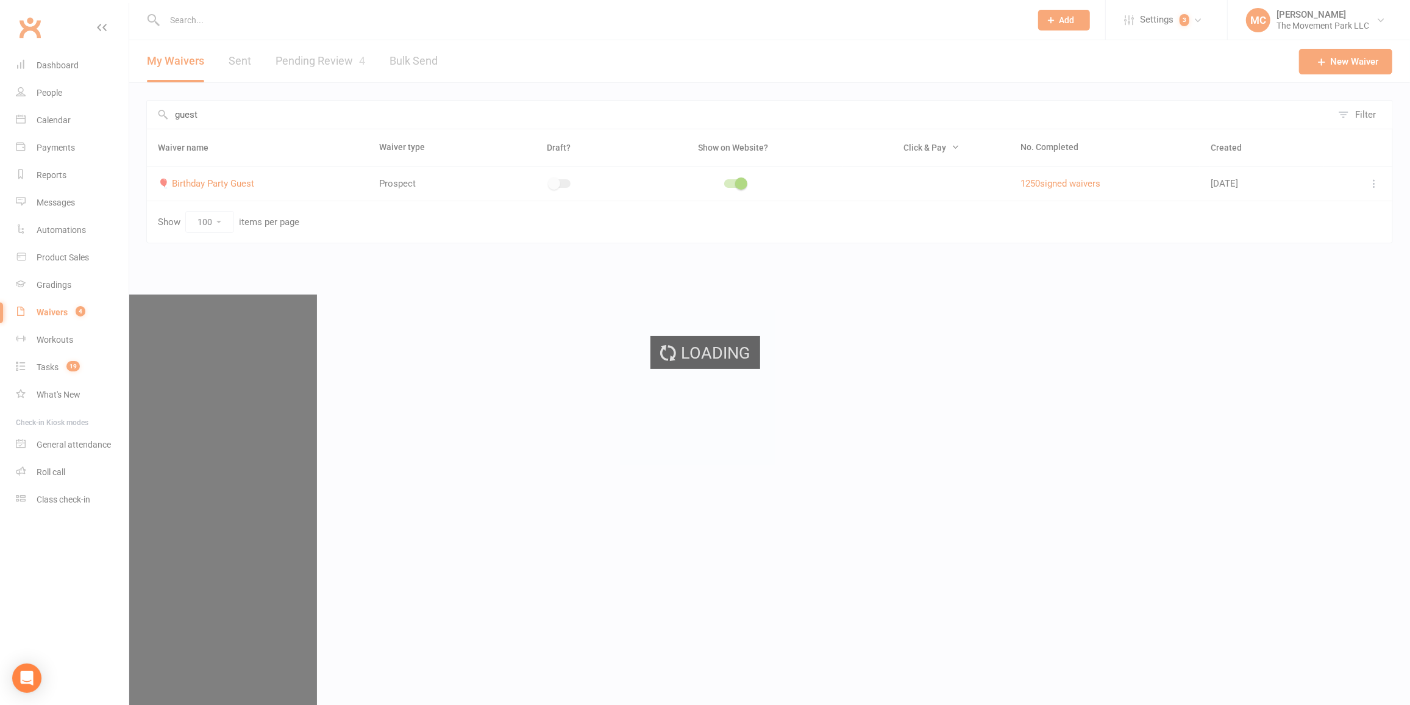
select select "applies_to_all_signees"
select select "checkbox"
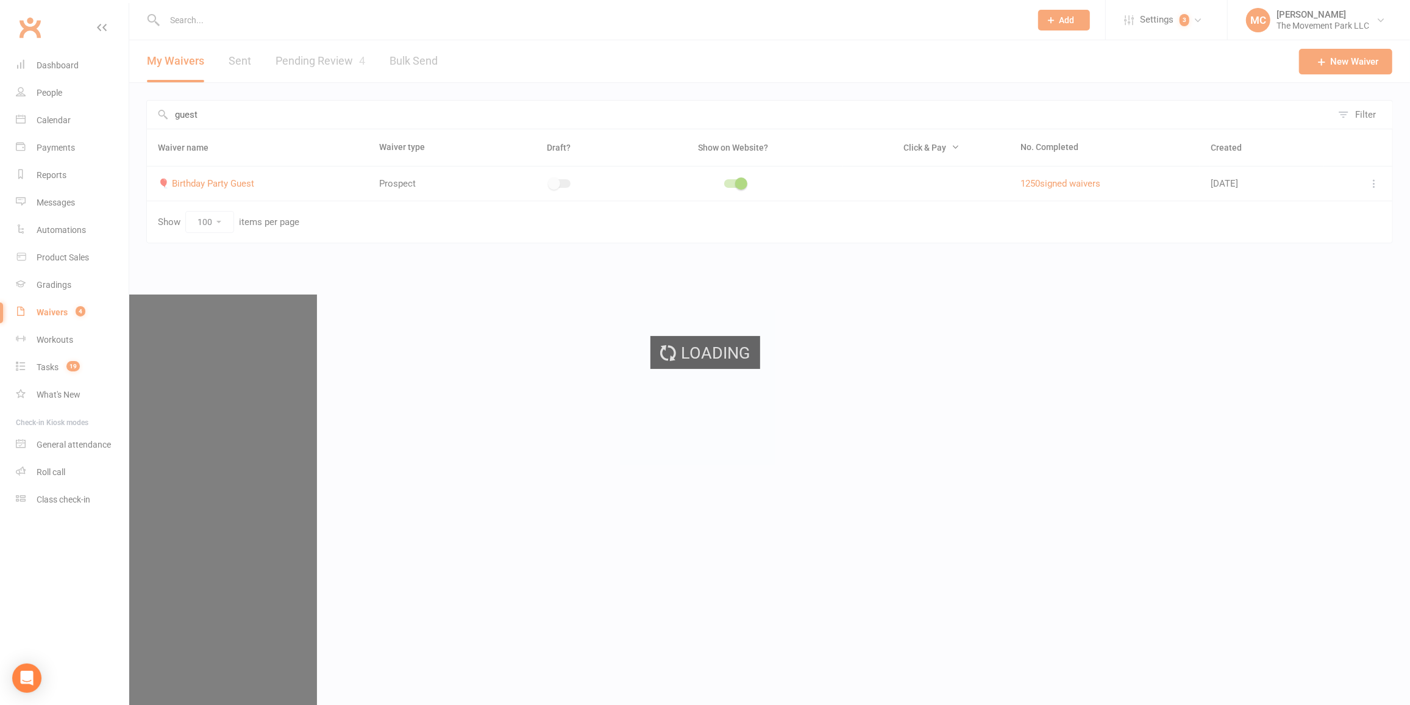
select select "checkbox"
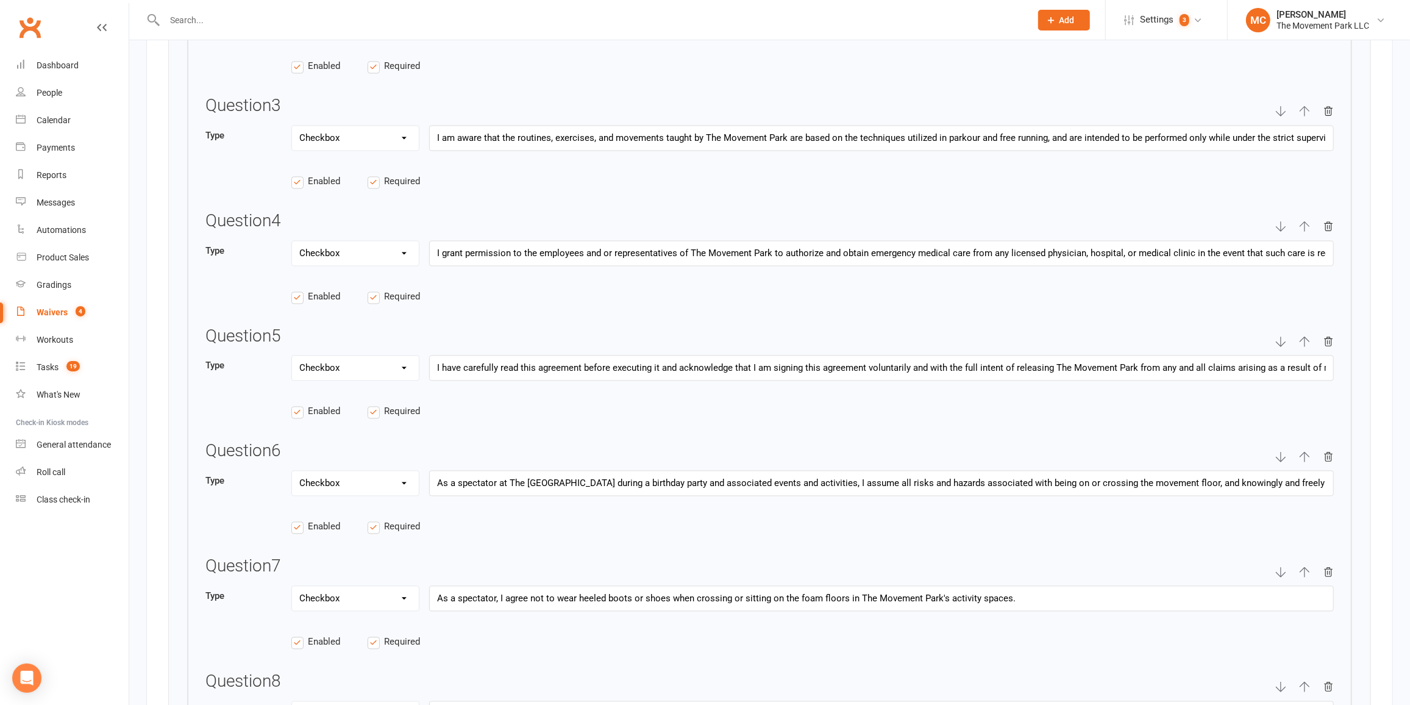
scroll to position [2105, 0]
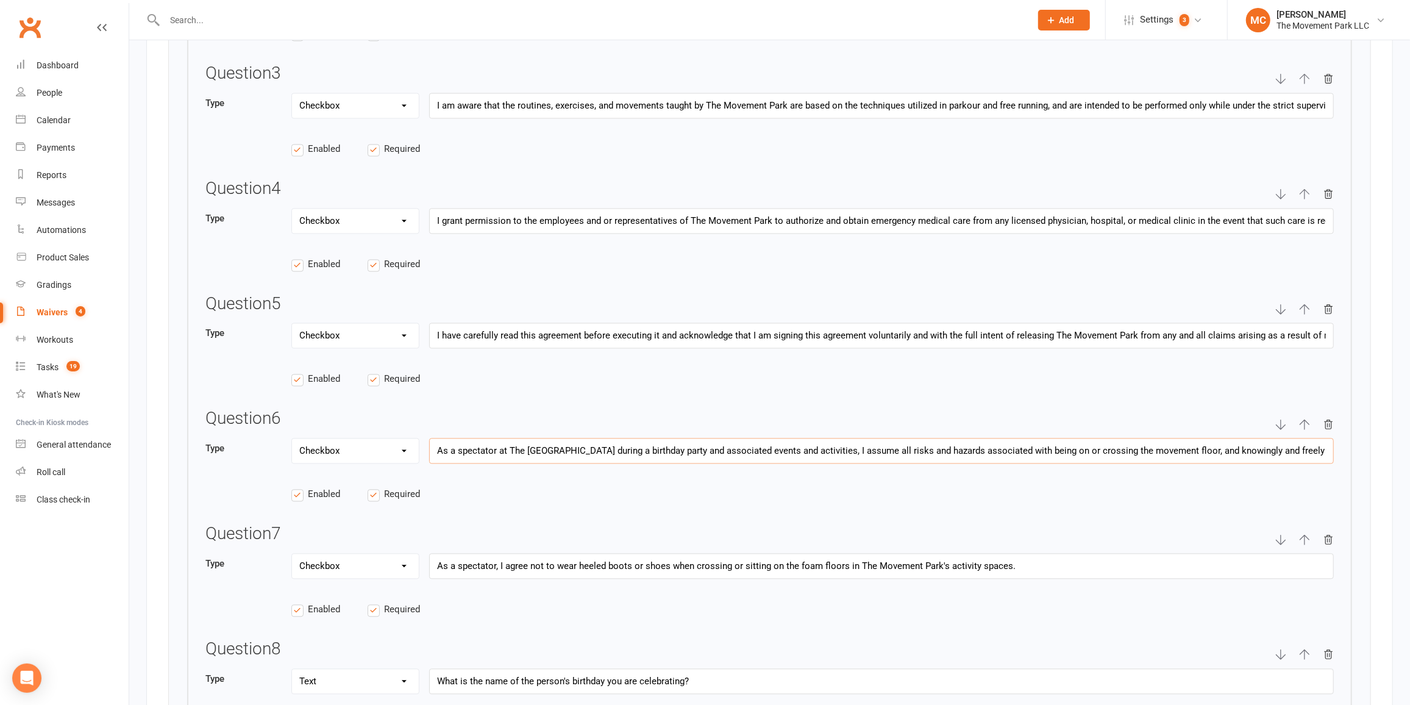
click at [471, 445] on input "As a spectator at The Movement Park during a birthday party and associated even…" at bounding box center [881, 451] width 905 height 26
click at [460, 446] on input "As a spectator at The Movement Park during a birthday party and associated even…" at bounding box center [881, 451] width 905 height 26
paste input "If I am invited onto the floor as a spectator, I agree to assume all associated…"
type input "If I am invited onto the floor as a spectator, I agree to assume all associated…"
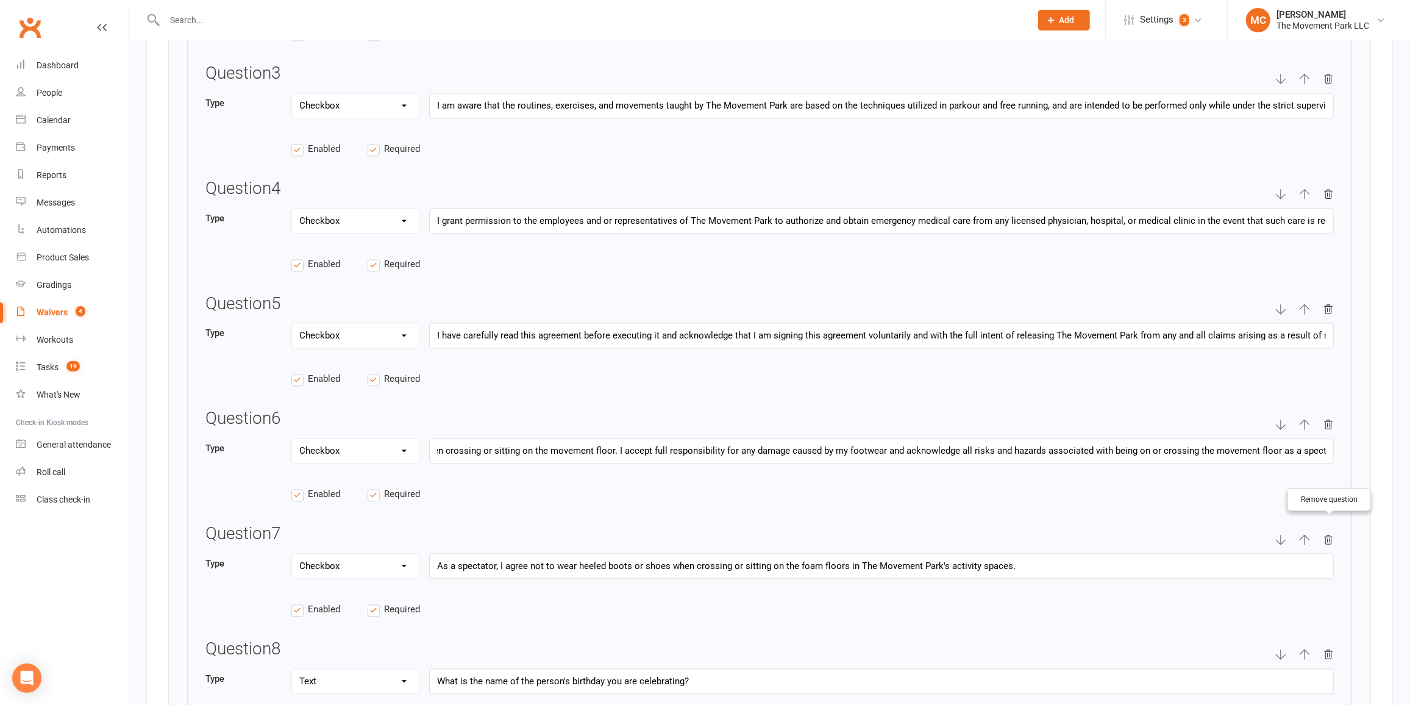
click at [1331, 535] on icon "button" at bounding box center [1329, 539] width 8 height 9
select select "string"
type input "What is the name of the person's birthday you are celebrating?"
type input "What is the date of the party?"
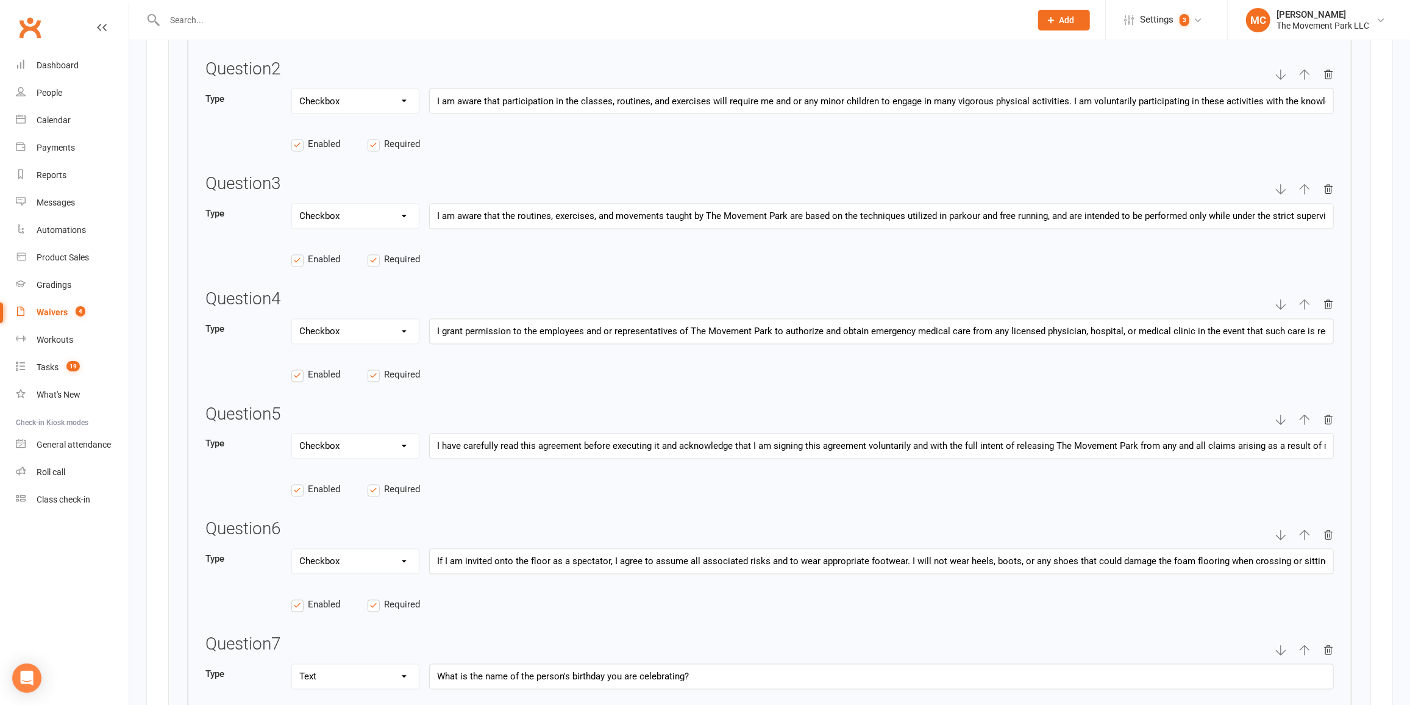
scroll to position [1995, 0]
click at [539, 511] on div "Question 1 Type Text Select Checkbox I, the undersigned, hereby acknowledge vol…" at bounding box center [769, 413] width 1165 height 972
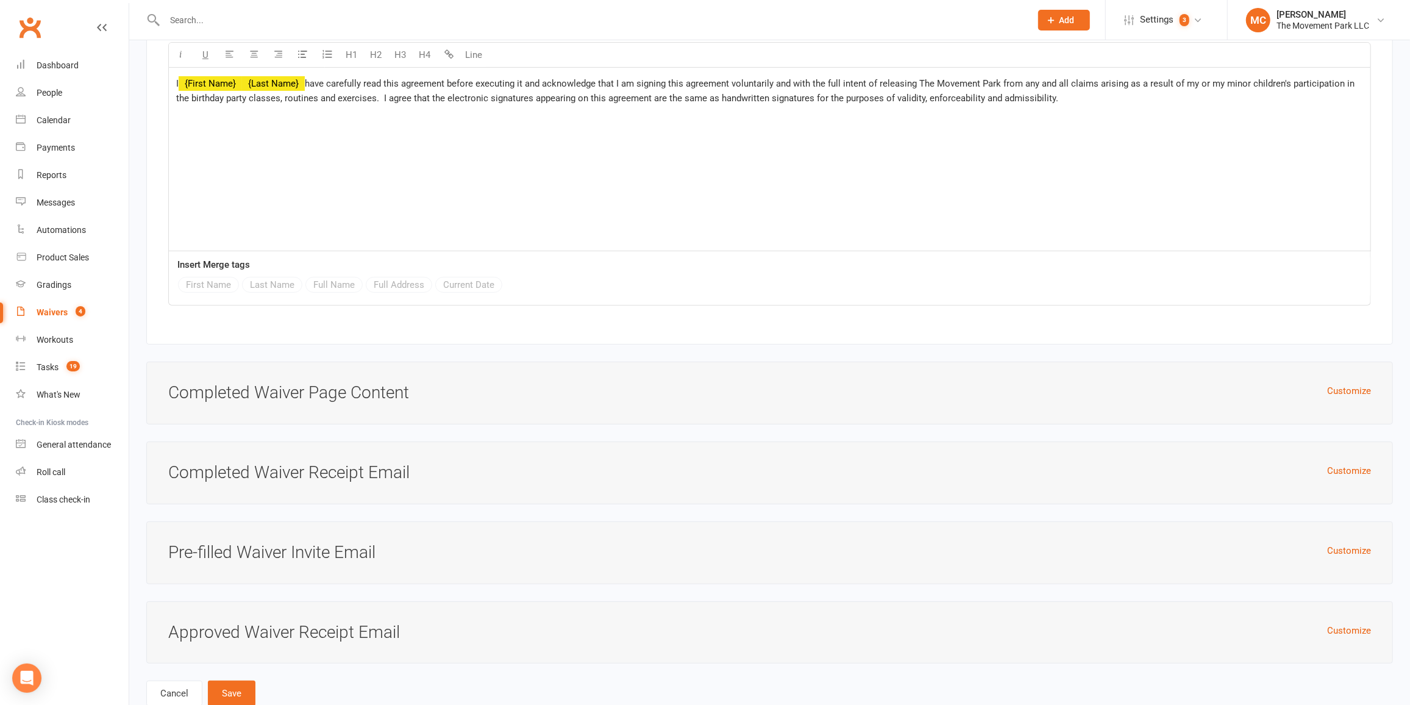
scroll to position [4393, 0]
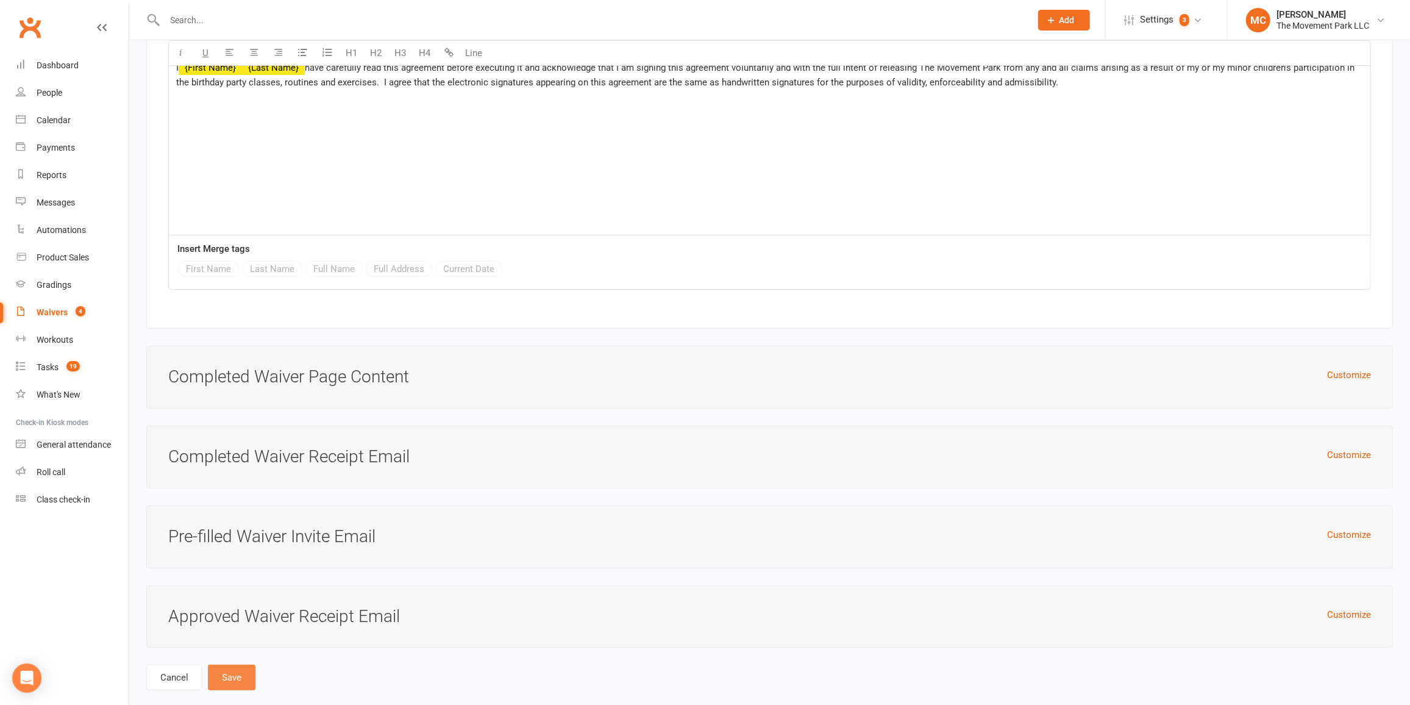
click at [244, 664] on button "Save" at bounding box center [232, 677] width 48 height 26
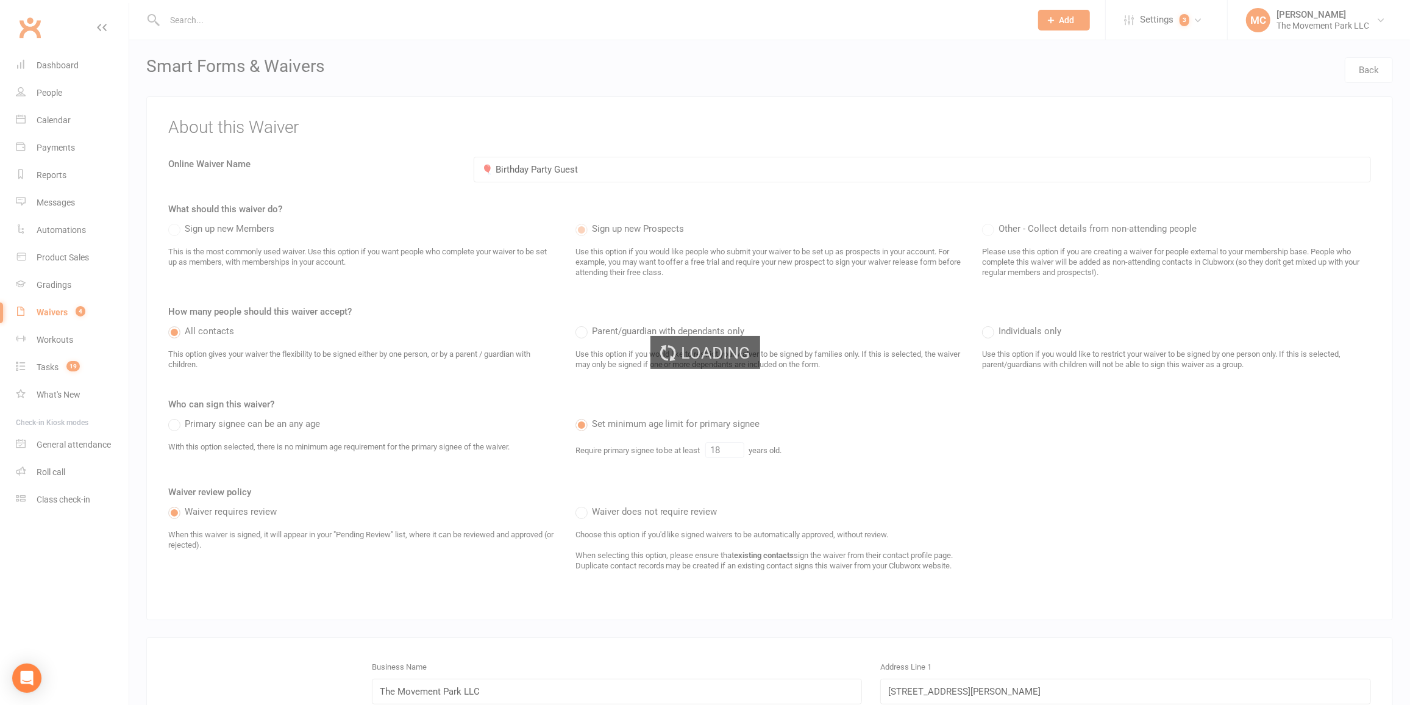
select select "100"
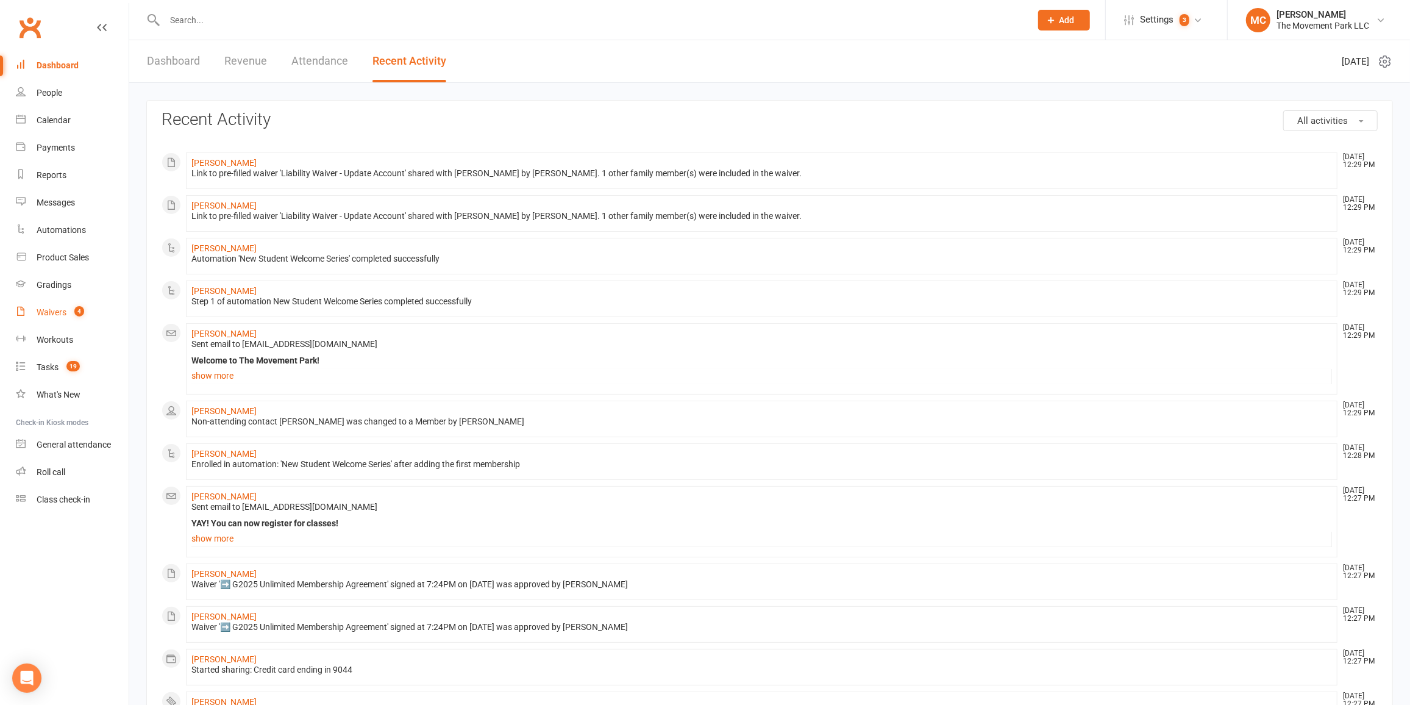
click at [54, 315] on div "Waivers" at bounding box center [52, 312] width 30 height 10
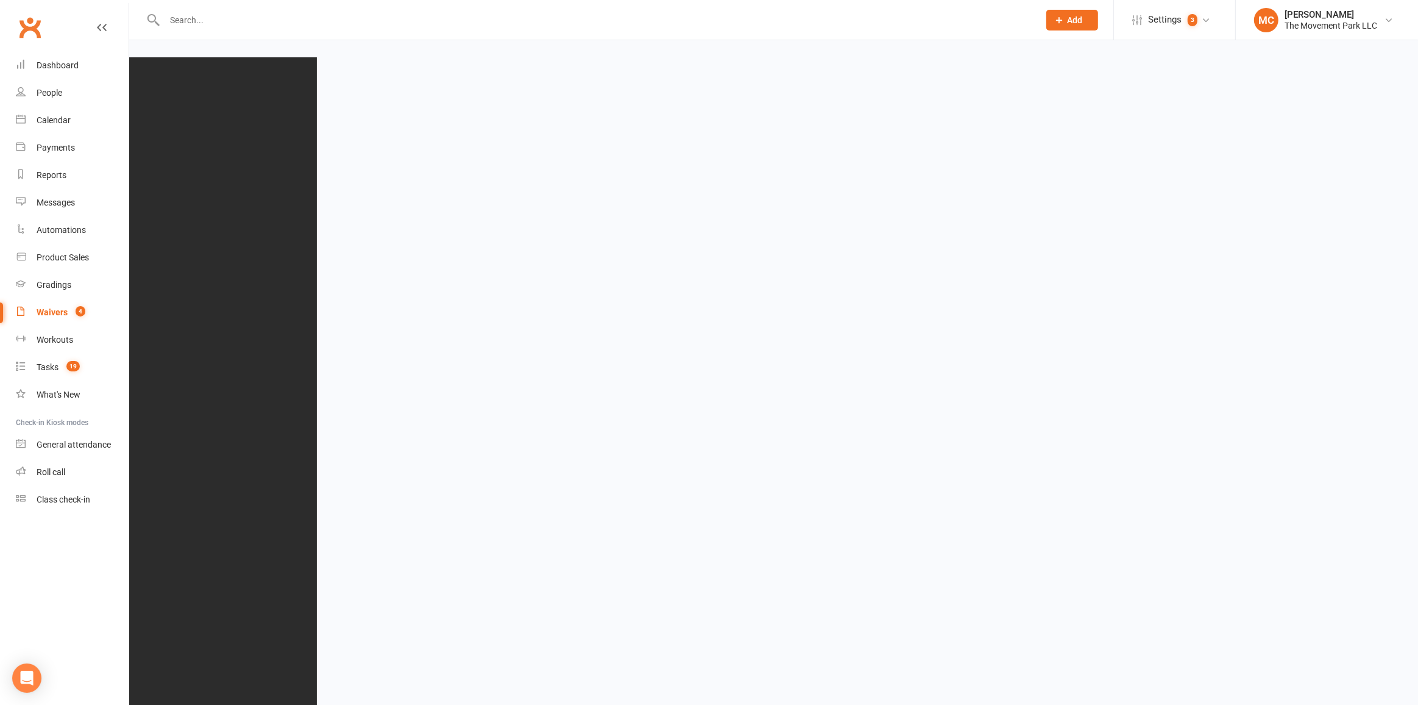
select select "100"
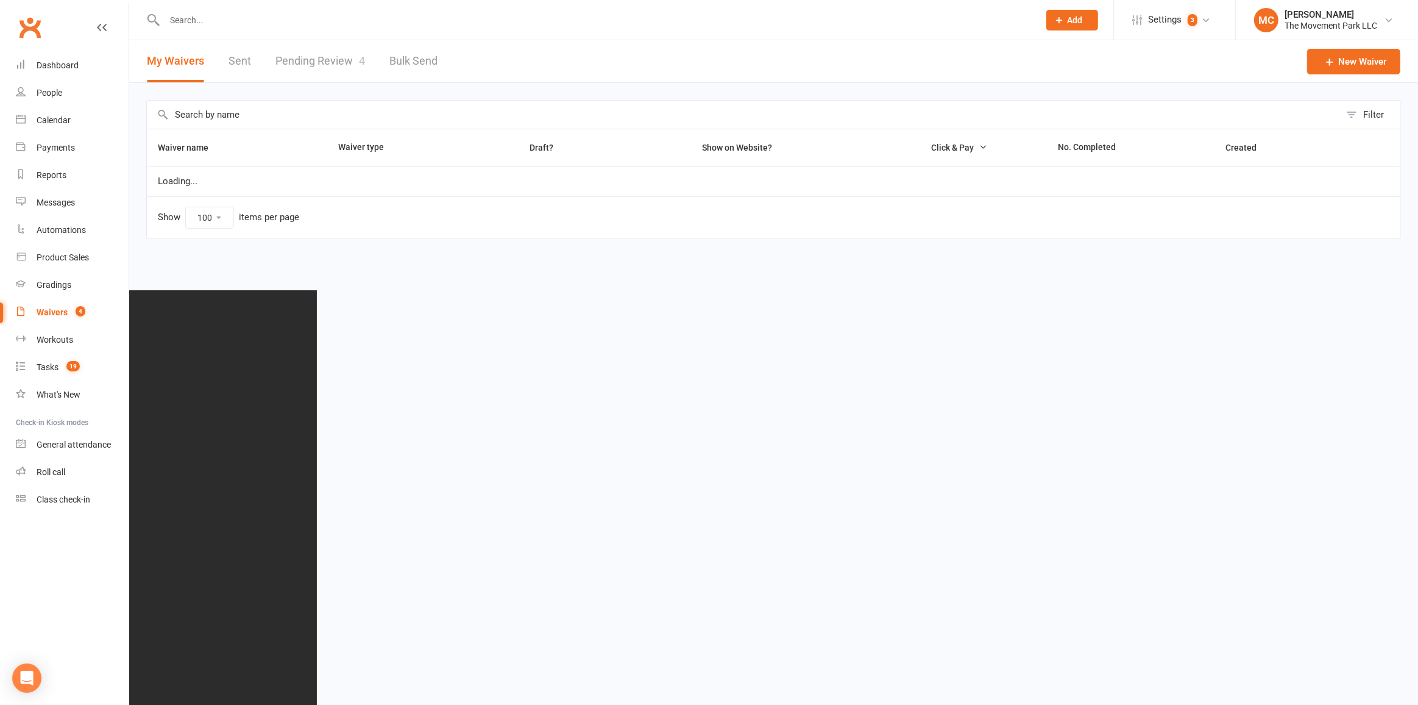
click at [276, 118] on input "text" at bounding box center [744, 115] width 1194 height 28
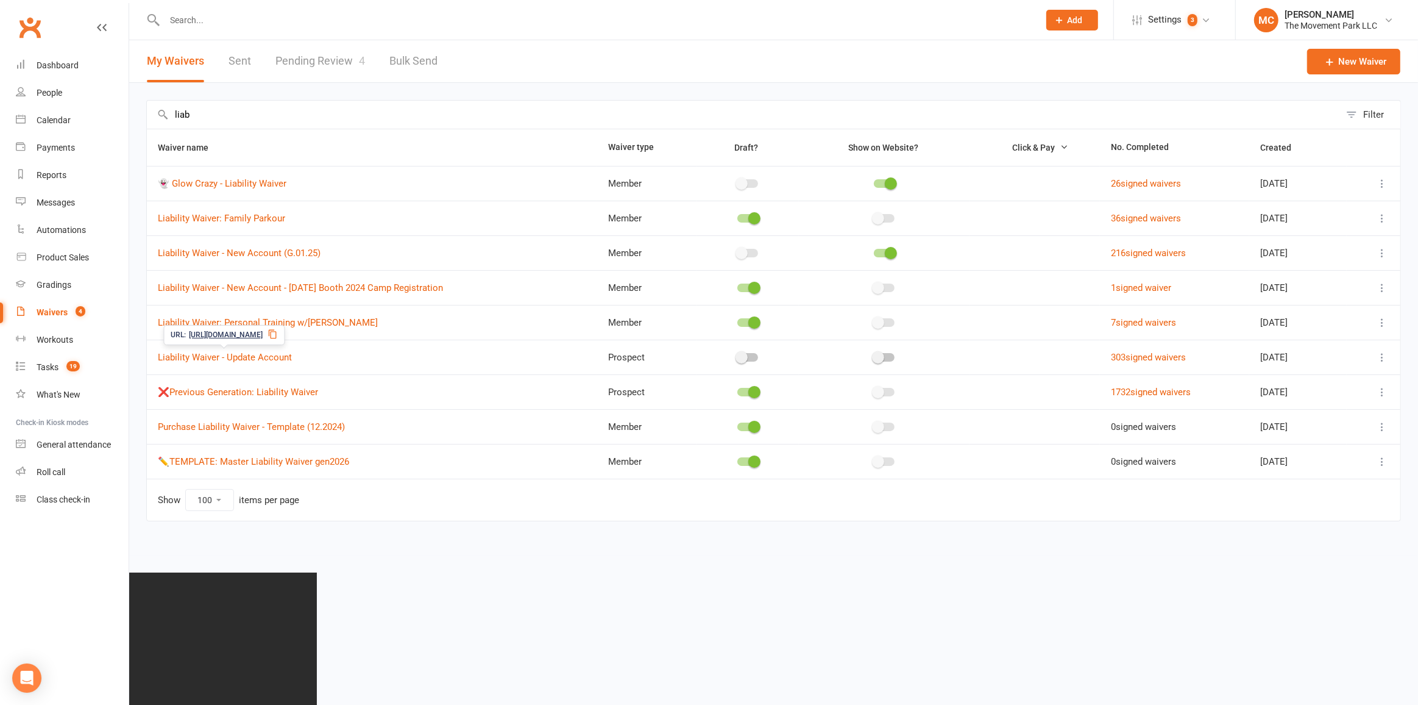
type input "liab"
click at [256, 362] on span "Liability Waiver - Update Account" at bounding box center [225, 357] width 134 height 23
click at [256, 355] on link "Liability Waiver - Update Account" at bounding box center [225, 357] width 134 height 11
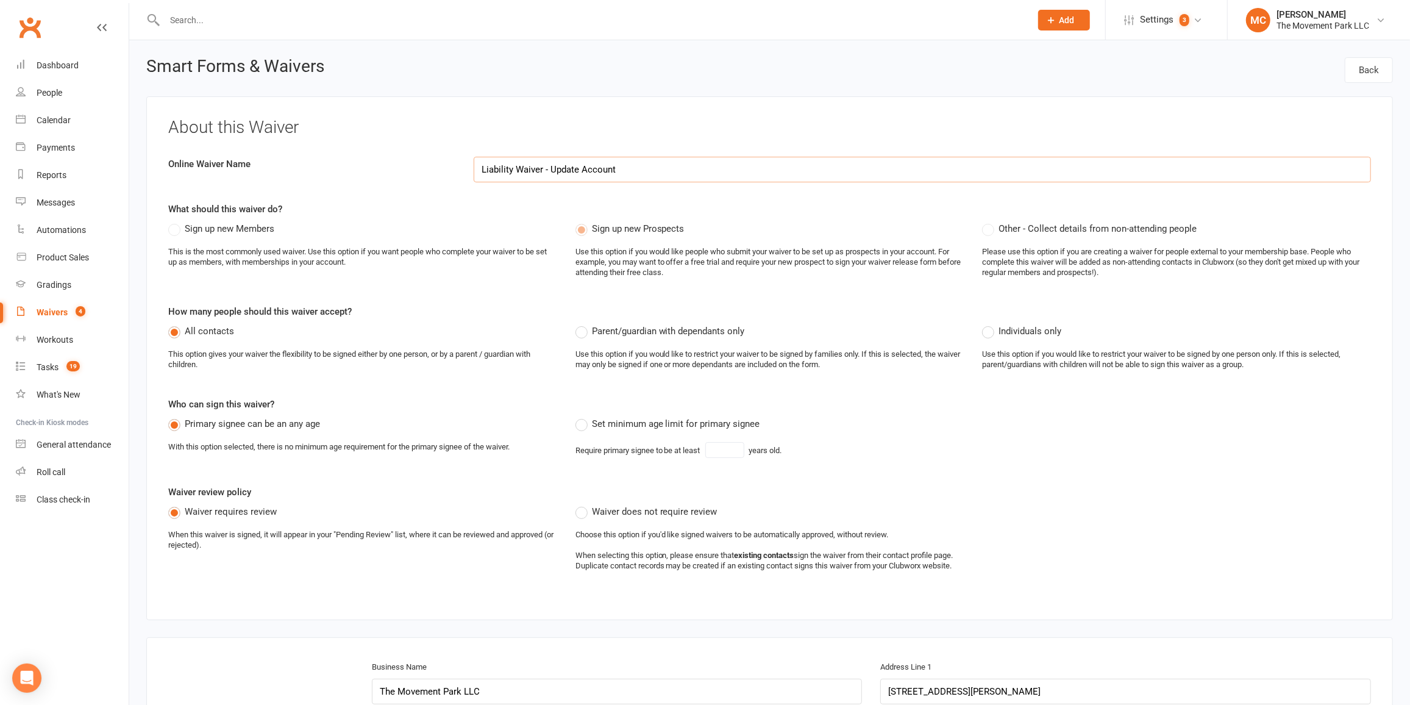
select select "applies_to_all_signees"
select select "checkbox"
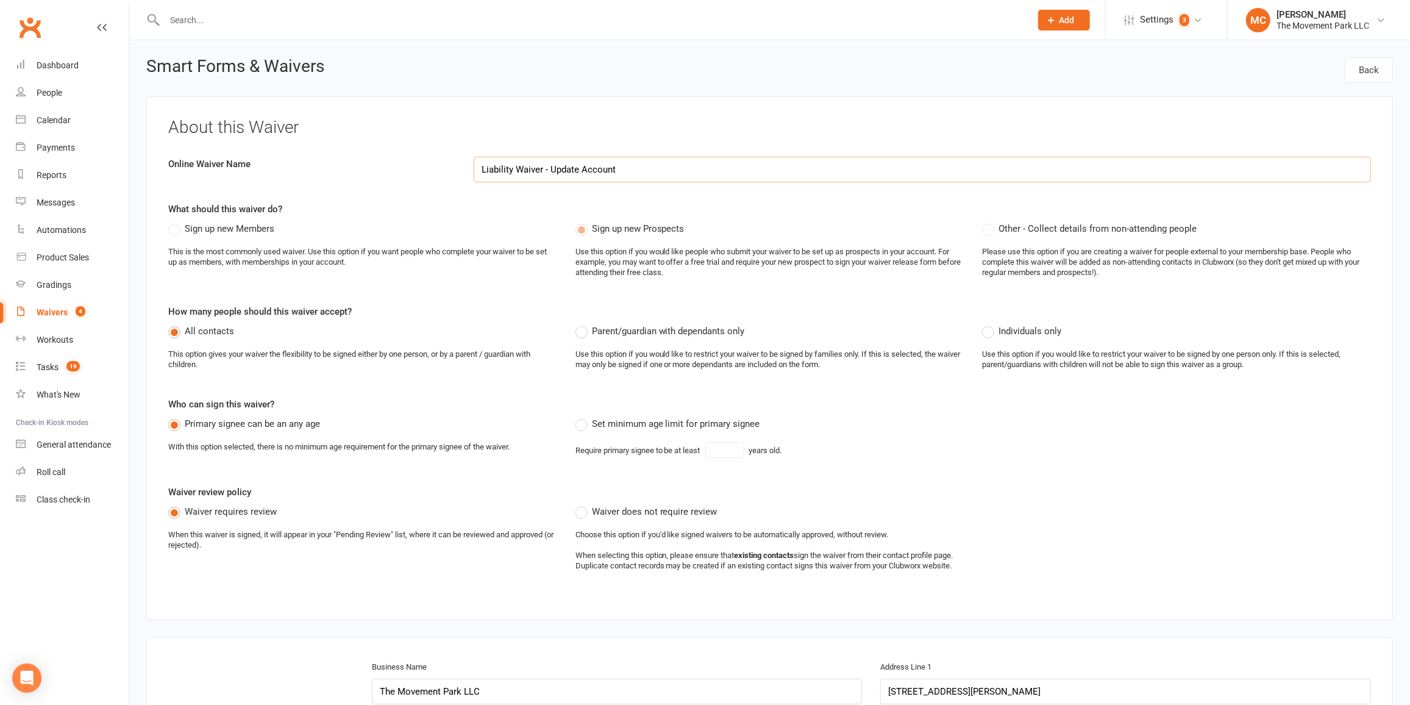
select select "checkbox"
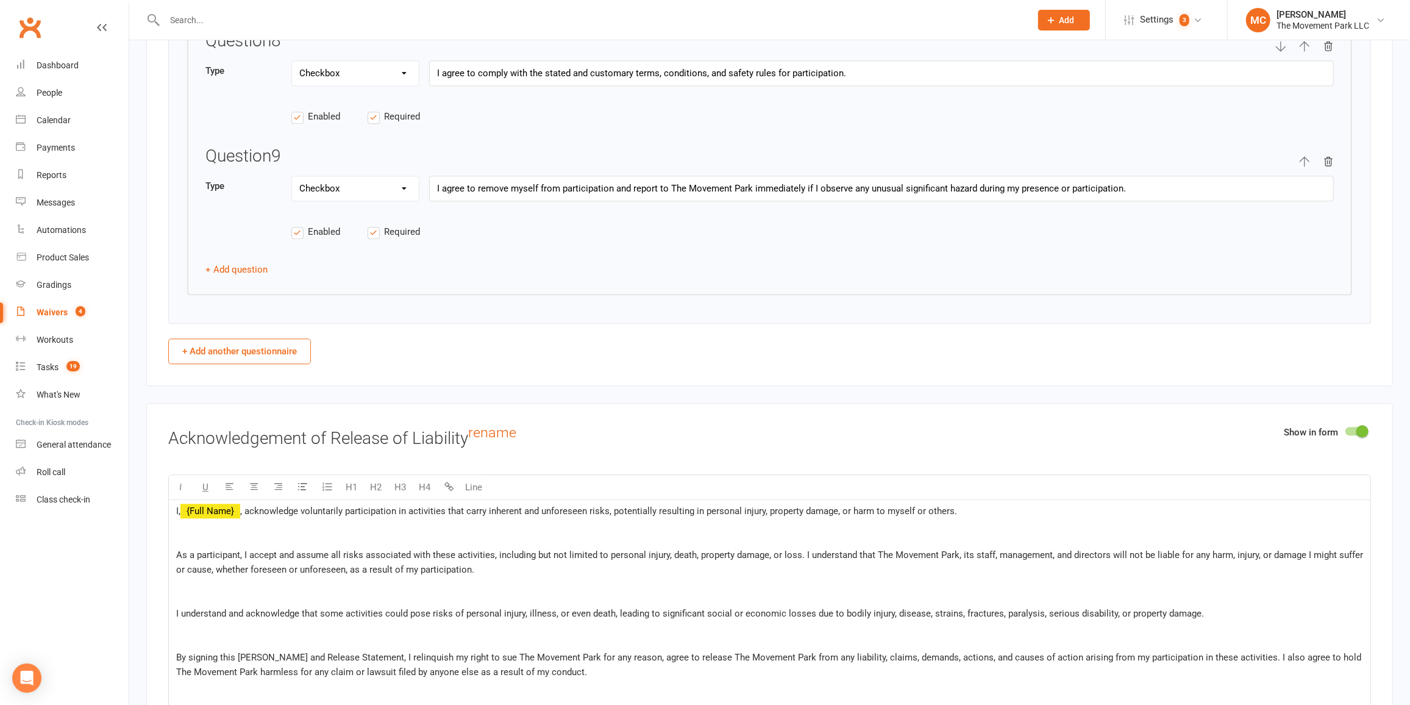
scroll to position [2715, 0]
click at [255, 349] on button "+ Add another questionnaire" at bounding box center [239, 350] width 143 height 26
select select "do_not_copy_answers"
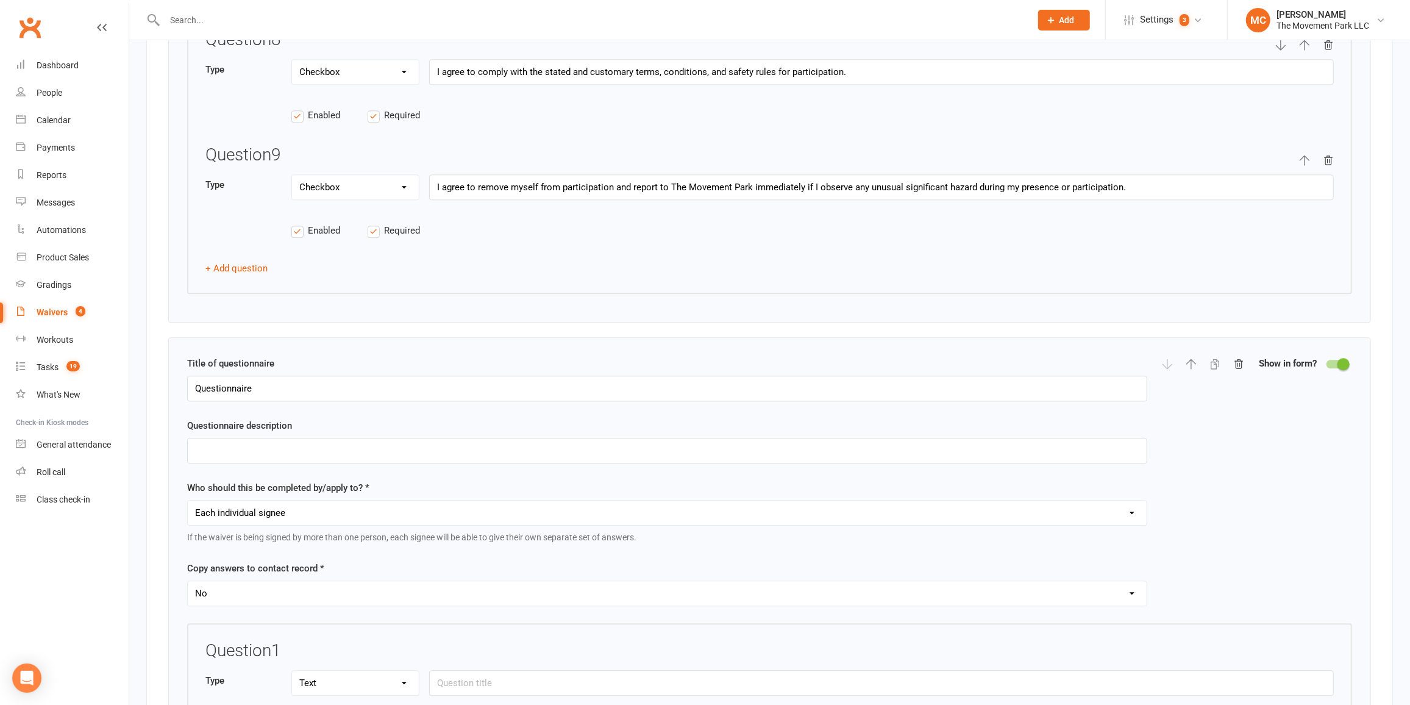
click at [219, 509] on select "Each individual signee Primary signee only Dependent signees only Attending sig…" at bounding box center [667, 512] width 959 height 24
select select "applies_to_dependant_signees"
click at [188, 500] on select "Each individual signee Primary signee only Dependent signees only Attending sig…" at bounding box center [667, 512] width 959 height 24
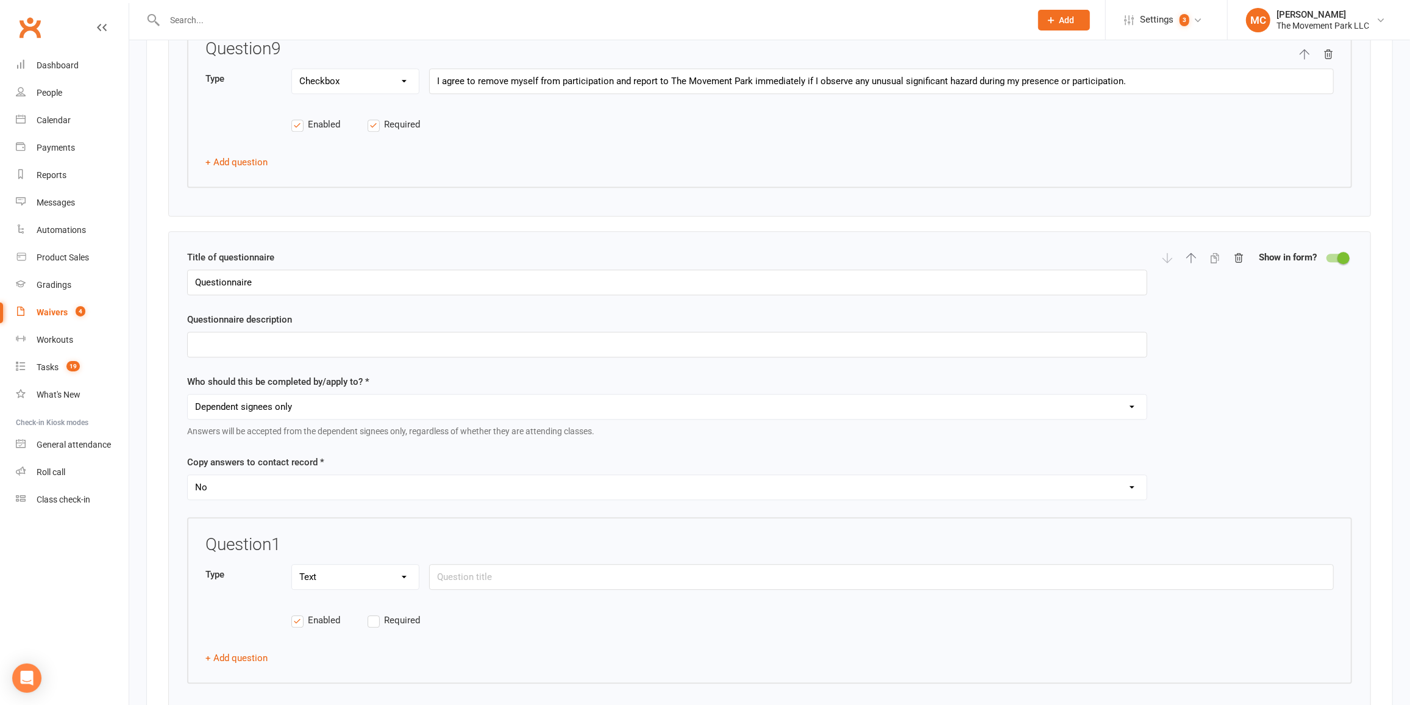
scroll to position [2826, 0]
click at [405, 563] on select "Text Select Checkbox" at bounding box center [355, 572] width 127 height 24
select select "checkbox"
click at [292, 560] on select "Text Select Checkbox" at bounding box center [355, 572] width 127 height 24
click at [375, 608] on label "Required" at bounding box center [406, 615] width 76 height 15
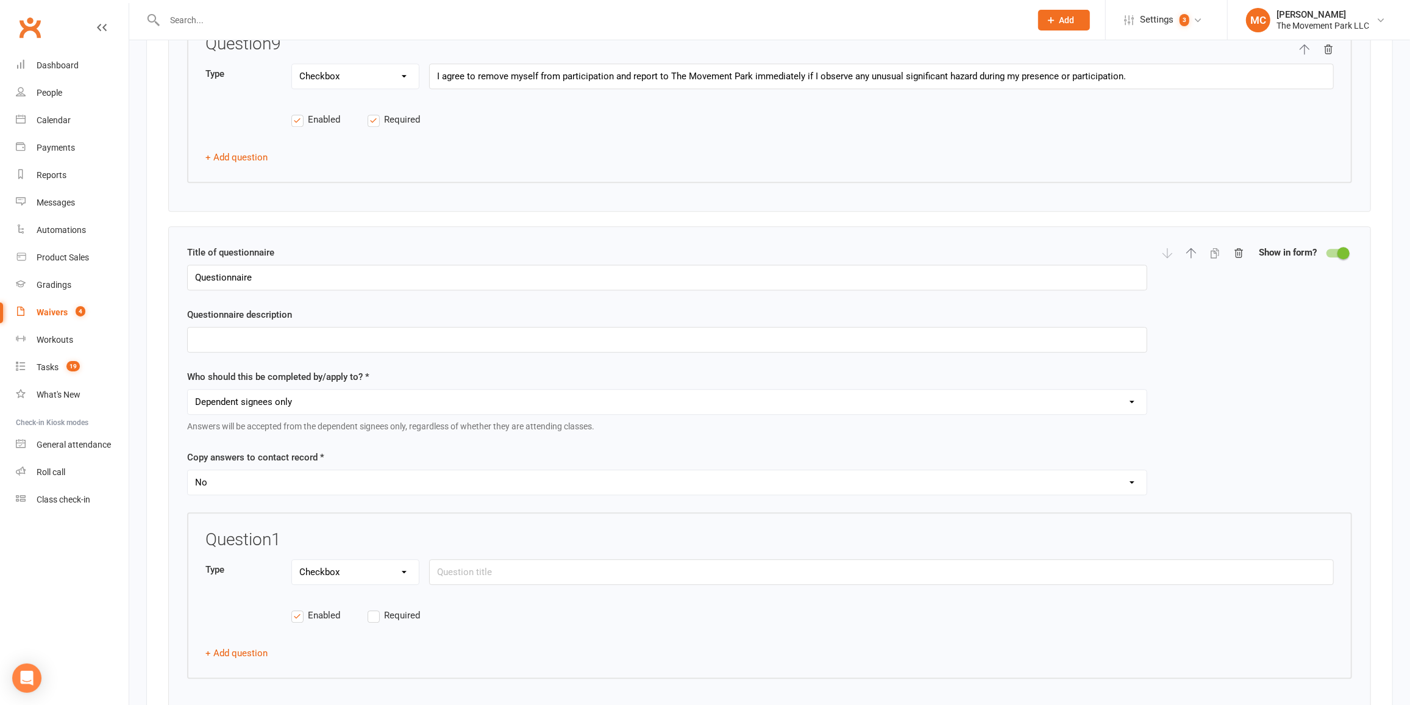
click at [375, 608] on input "Required" at bounding box center [406, 608] width 76 height 0
click at [453, 561] on input "text" at bounding box center [881, 572] width 905 height 26
paste input "By checking this box, I acknowledge that I have read, understood, and agree to …"
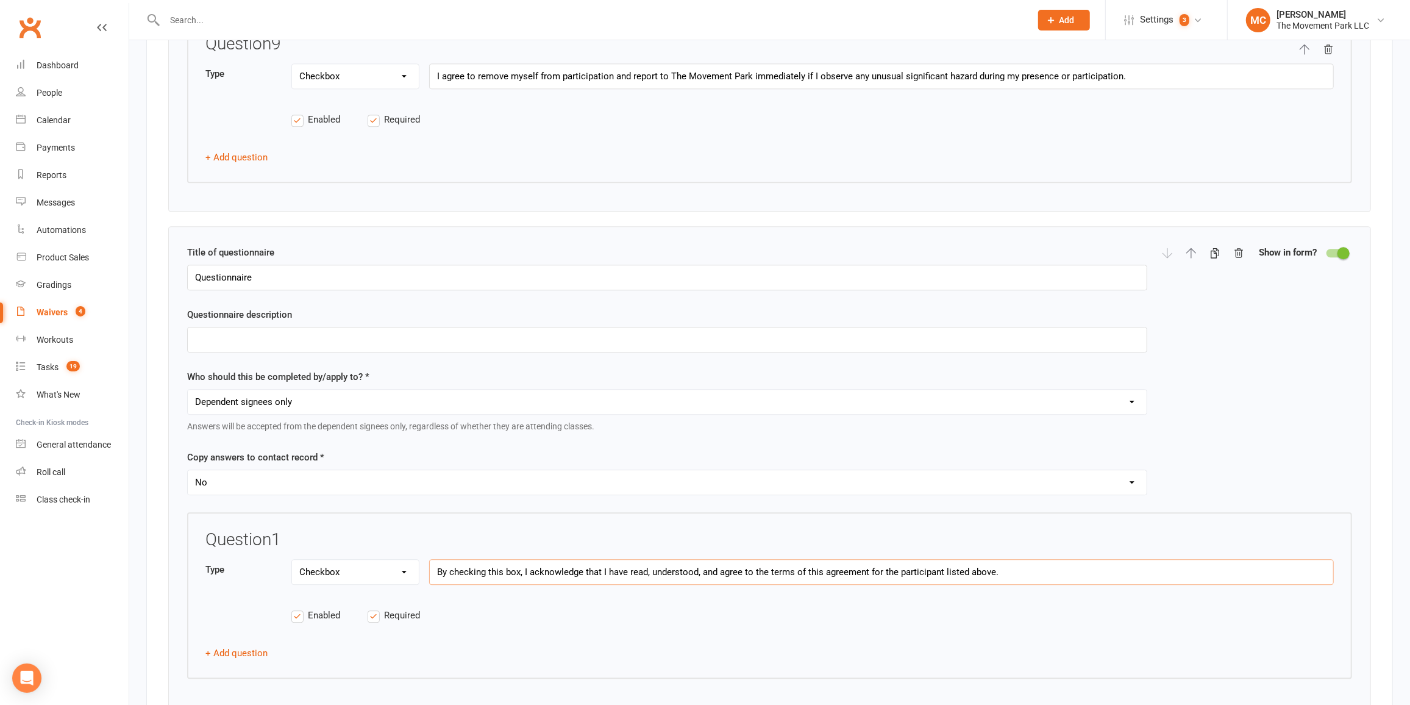
type input "By checking this box, I acknowledge that I have read, understood, and agree to …"
drag, startPoint x: 257, startPoint y: 268, endPoint x: 189, endPoint y: 270, distance: 68.3
click at [189, 270] on input "Questionnaire" at bounding box center [667, 278] width 960 height 26
paste input "Acknowledgement"
type input "Acknowledgement"
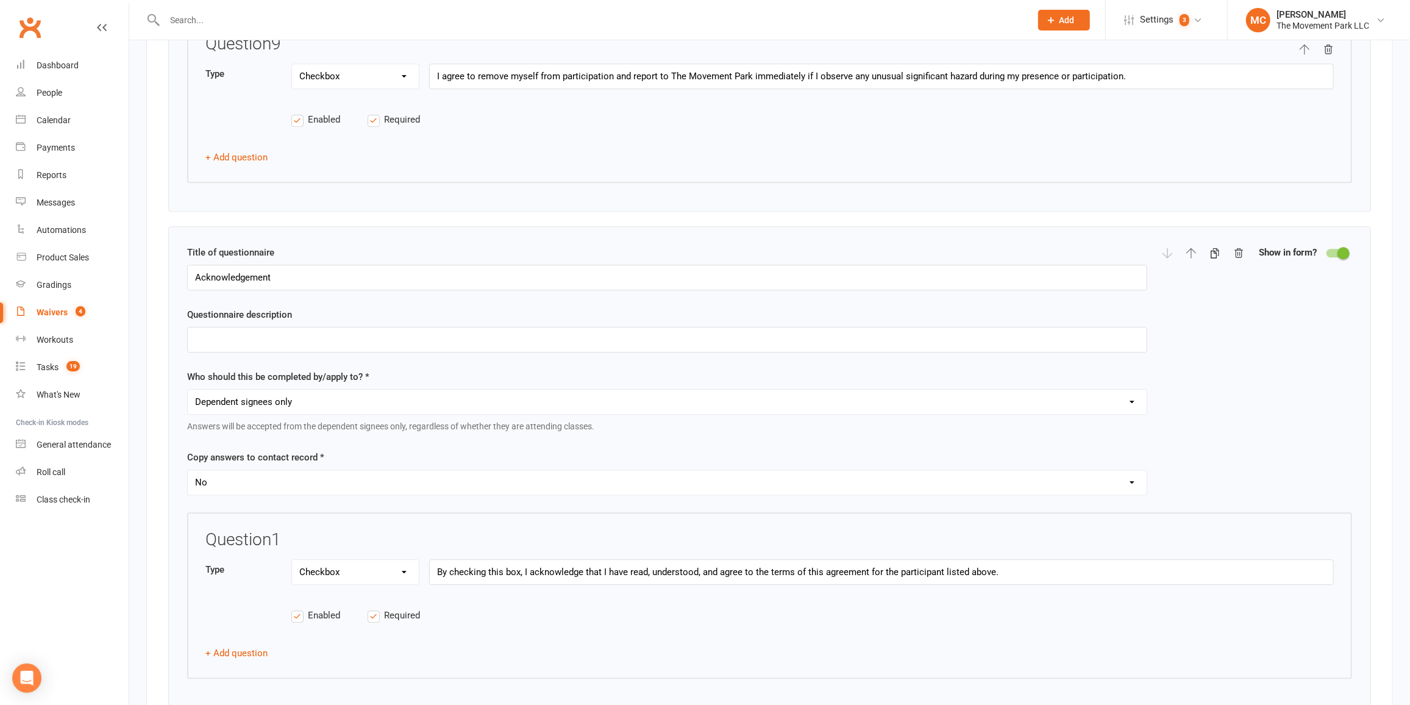
click at [335, 294] on div "Title of questionnaire Acknowledgement Questionnaire description Who should thi…" at bounding box center [667, 378] width 960 height 267
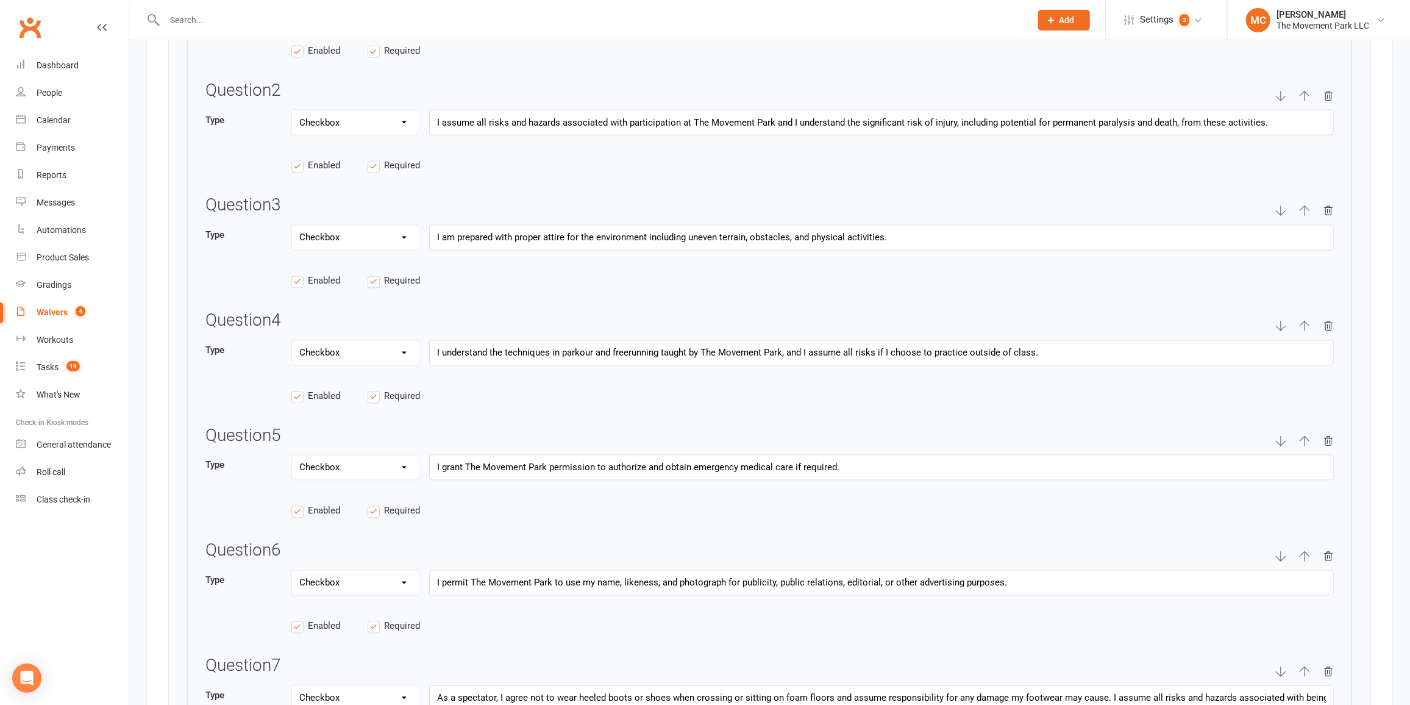
scroll to position [1991, 0]
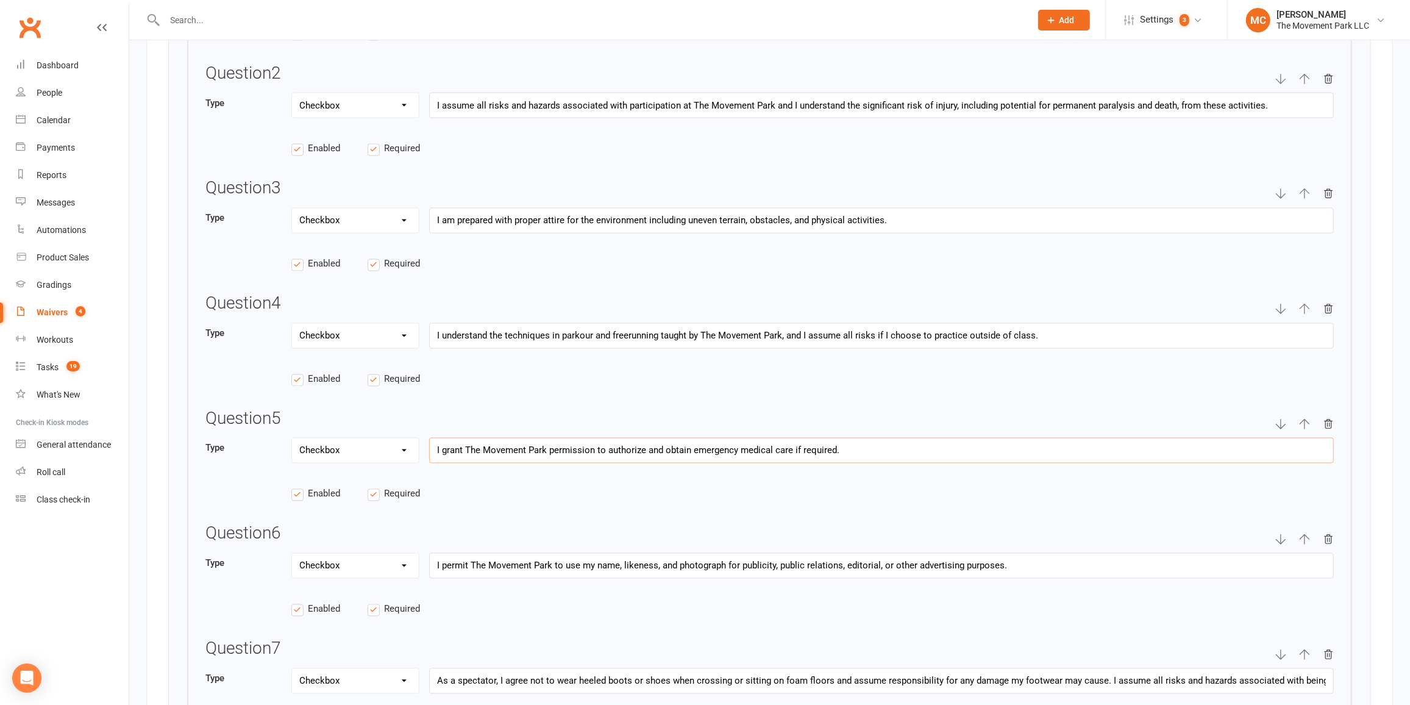
drag, startPoint x: 856, startPoint y: 446, endPoint x: 425, endPoint y: 447, distance: 431.0
click at [425, 447] on div "Type Text Select Checkbox I grant The Movement Park permission to authorize and…" at bounding box center [769, 457] width 1128 height 39
paste input "Authorization for Emergency Medical Care: I grant permission to the employees a…"
click at [1239, 444] on input "Authorization for Emergency Medical Care: I grant permission to the employees a…" at bounding box center [881, 451] width 905 height 26
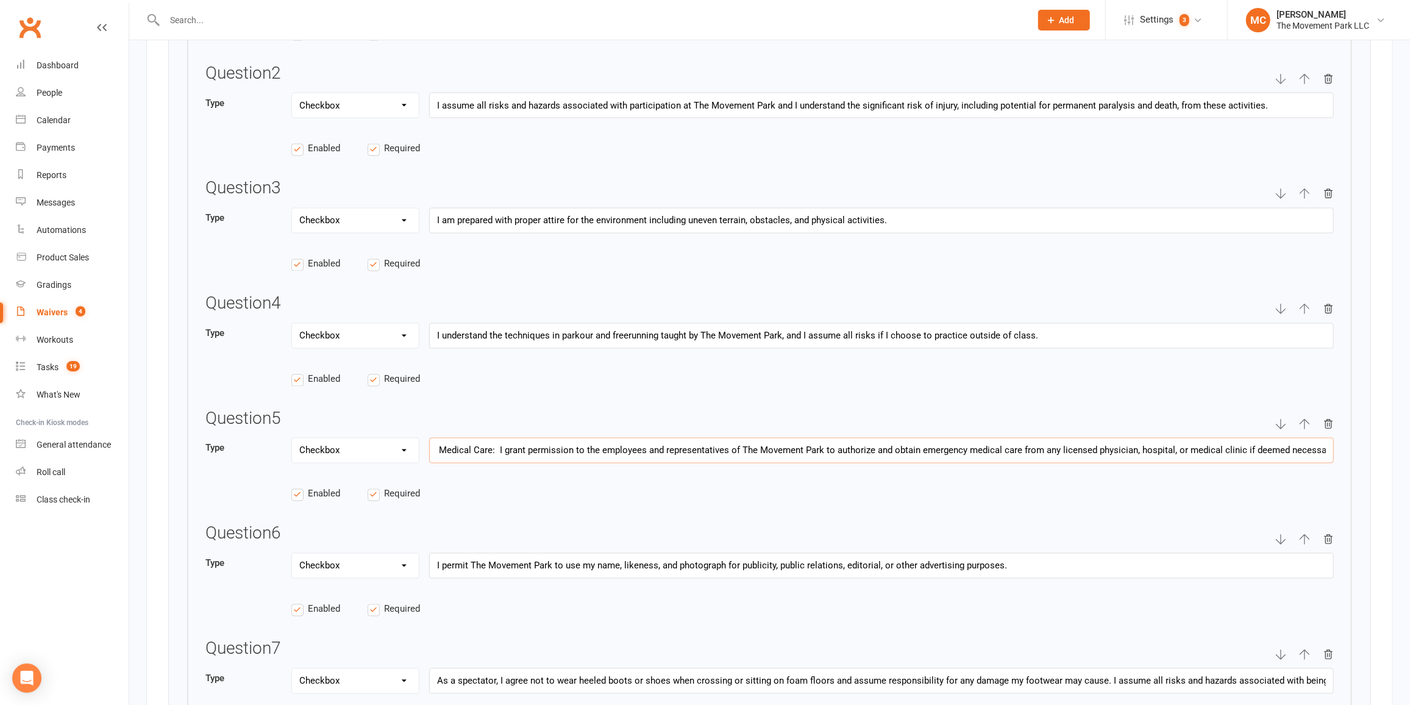
scroll to position [2046, 0]
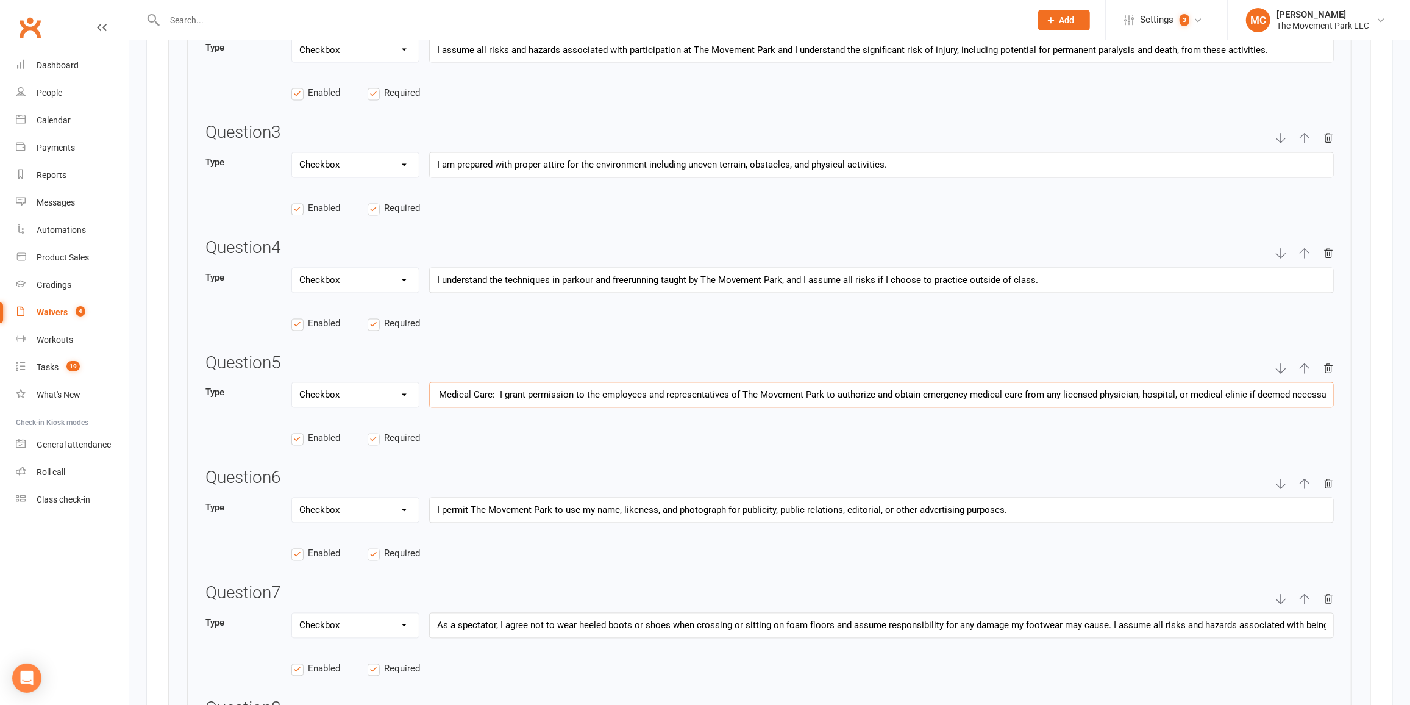
type input "Authorization for Emergency Medical Care: I grant permission to the employees a…"
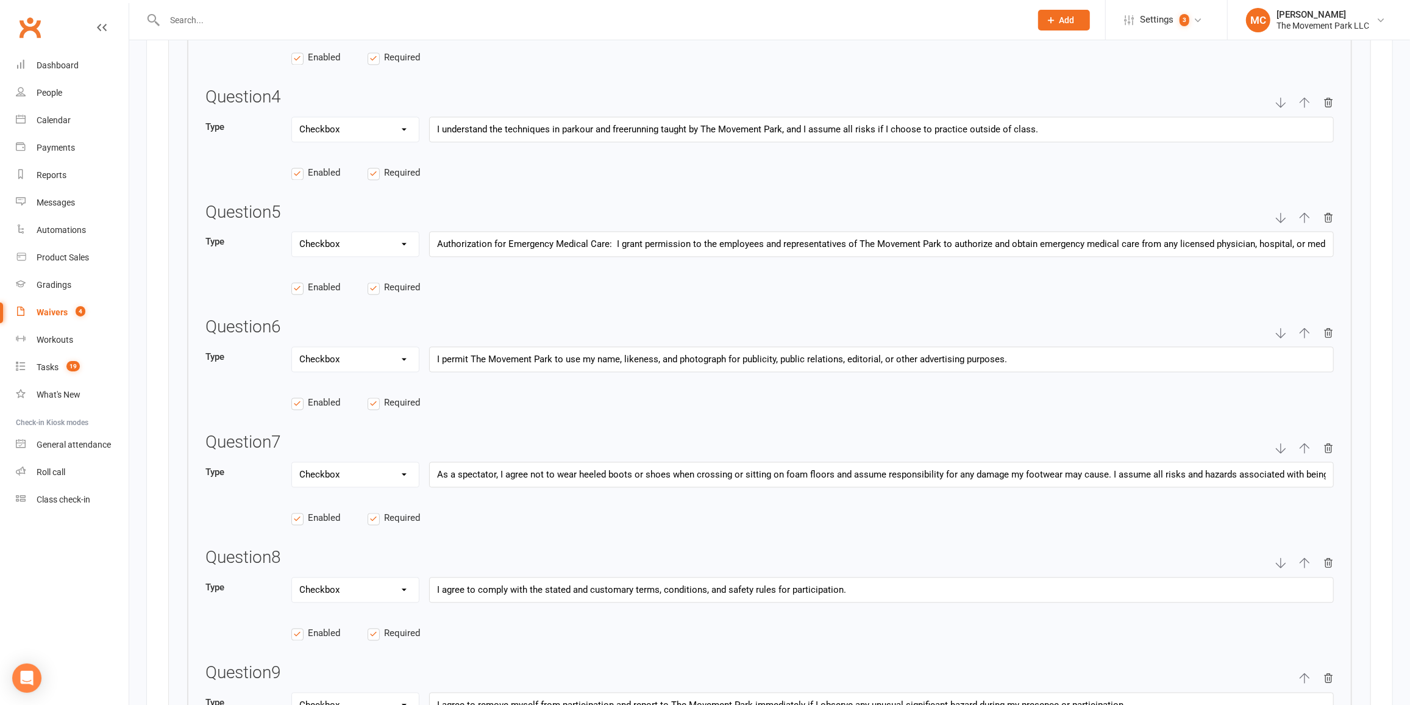
scroll to position [2213, 0]
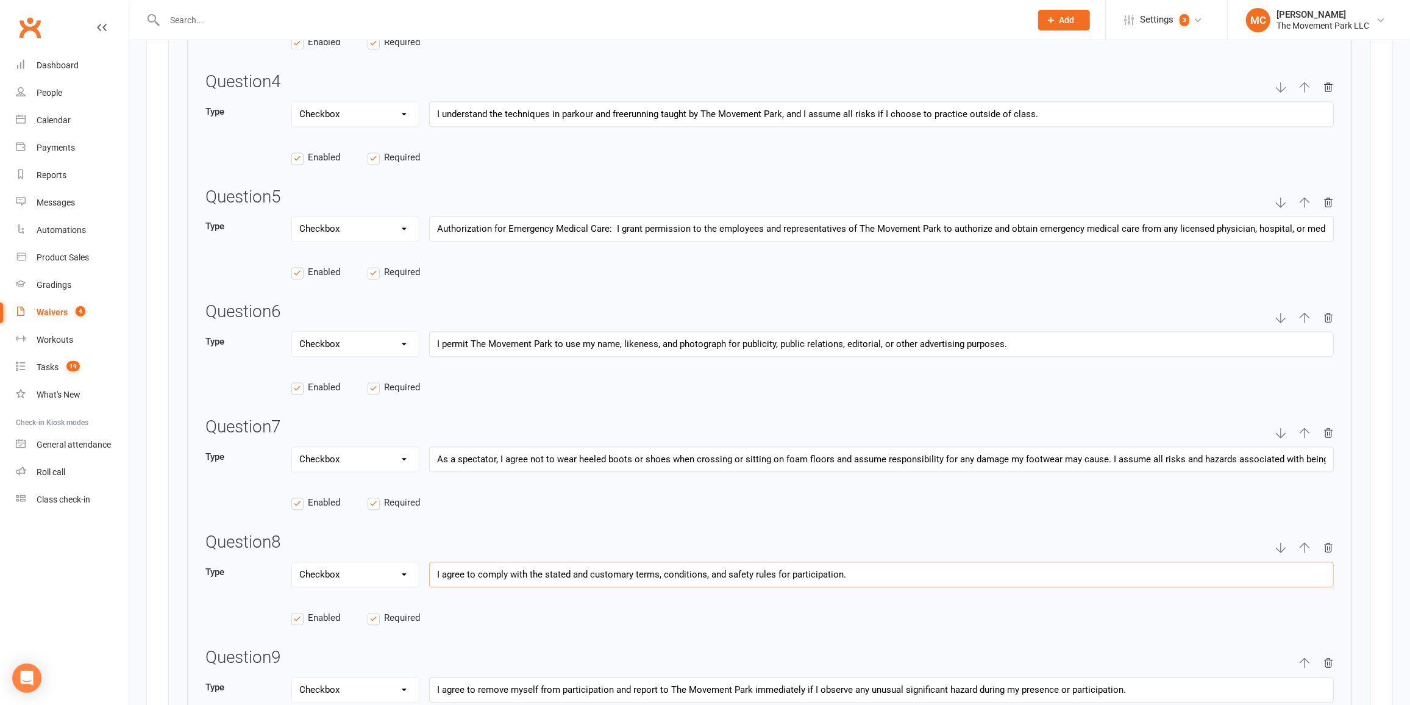
click at [857, 569] on input "I agree to comply with the stated and customary terms, conditions, and safety r…" at bounding box center [881, 574] width 905 height 26
paste input "I agree not to engage in disorderly or aggressive behavior towards other patron…"
click at [1061, 569] on input "I agree to comply with the stated and customary terms, conditions, and safety r…" at bounding box center [881, 574] width 905 height 26
click at [1188, 566] on input "I agree to comply with the stated and customary terms, conditions, and safety r…" at bounding box center [881, 574] width 905 height 26
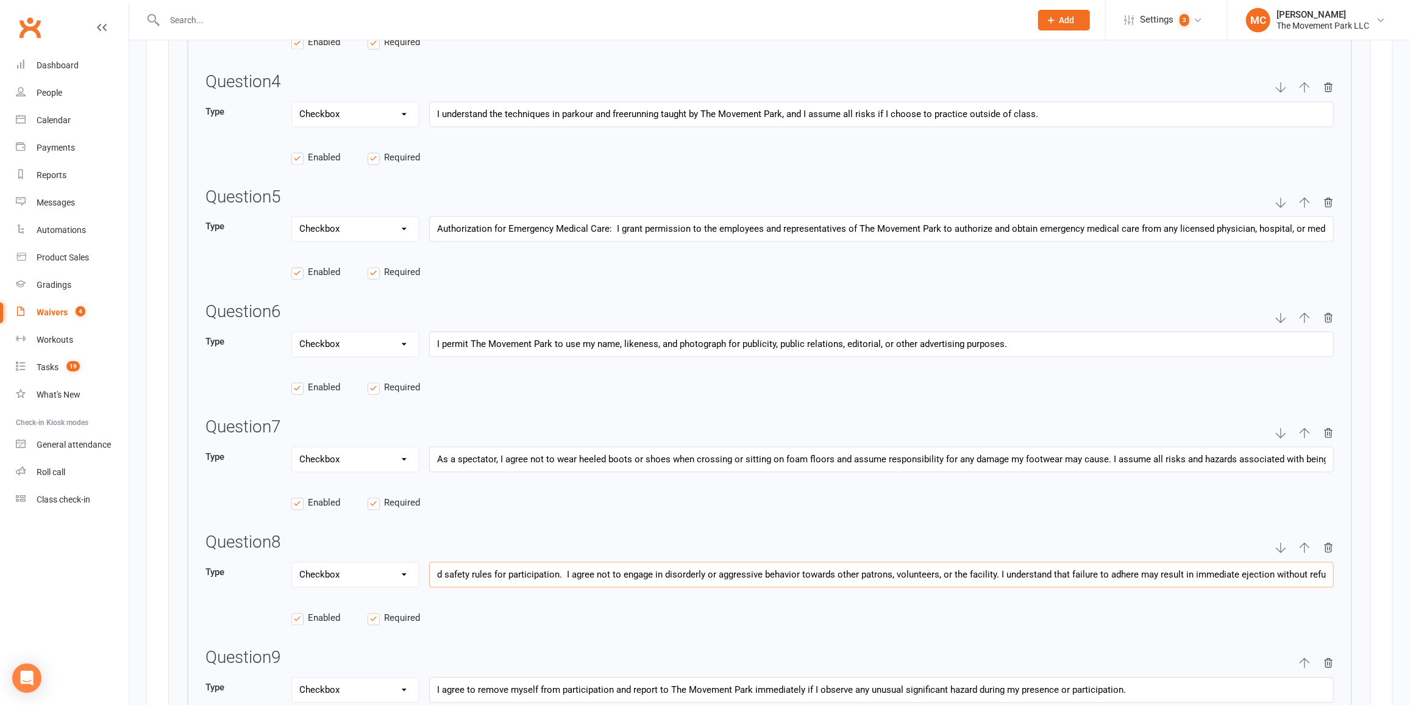
scroll to position [0, 286]
type input "I agree to comply with the stated and customary terms, conditions, and safety r…"
click at [450, 451] on input "As a spectator, I agree not to wear heeled boots or shoes when crossing or sitt…" at bounding box center [881, 459] width 905 height 26
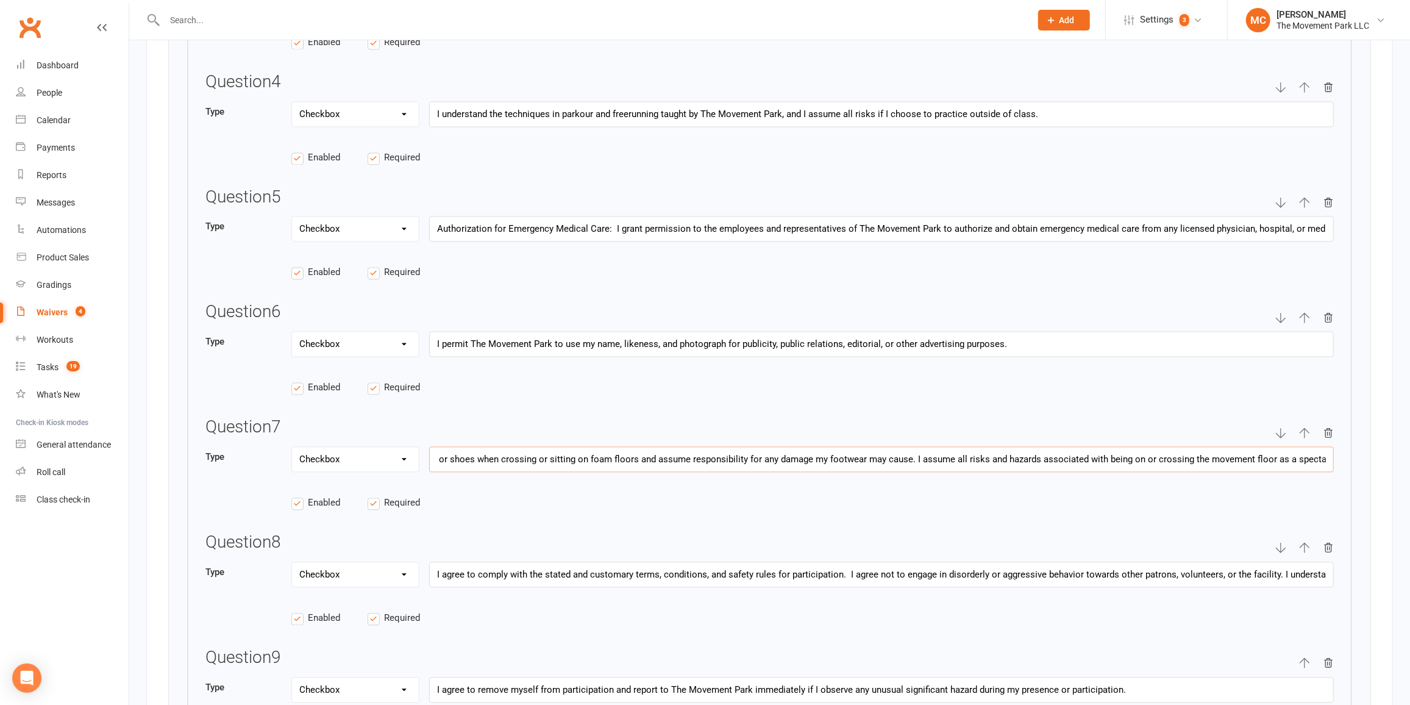
drag, startPoint x: 849, startPoint y: 457, endPoint x: 909, endPoint y: 474, distance: 62.3
click at [909, 474] on div "Type Text Select Checkbox As a spectator, I agree not to wear heeled boots or s…" at bounding box center [769, 465] width 1128 height 39
click at [897, 457] on input "As a spectator, I agree not to wear heeled boots or shoes when crossing or sitt…" at bounding box center [881, 459] width 905 height 26
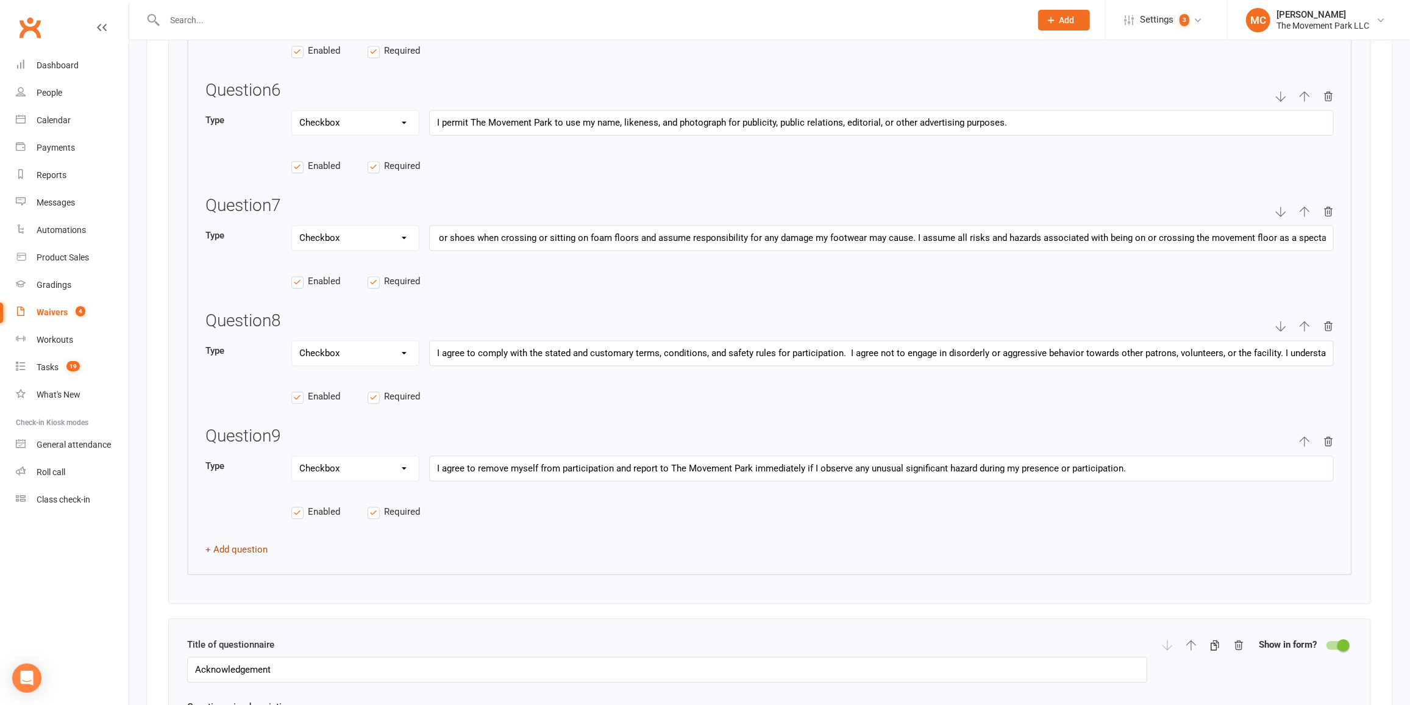
scroll to position [0, 0]
click at [241, 542] on button "+ Add question" at bounding box center [236, 549] width 62 height 15
click at [462, 575] on input "text" at bounding box center [881, 583] width 905 height 26
paste input "Attire: I agree to the following attire guidelines - Only secure, flat-soled sh…"
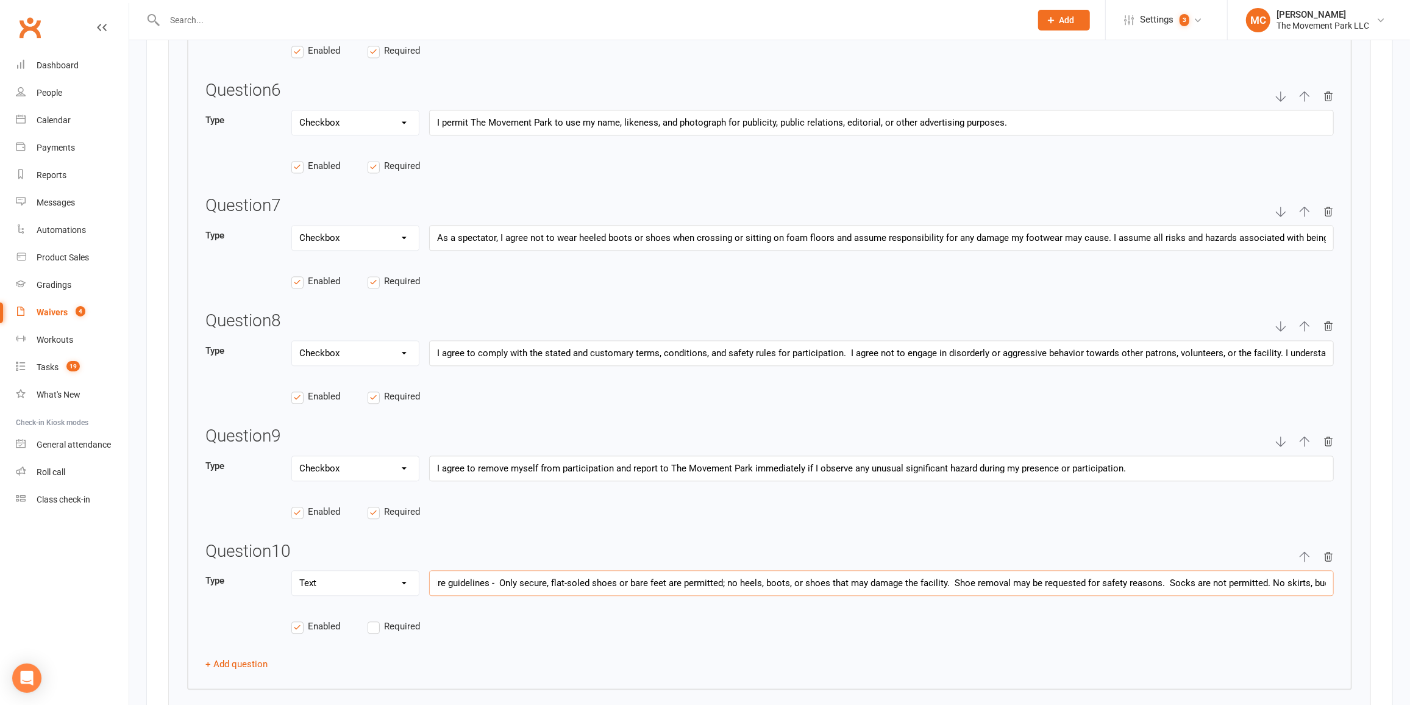
scroll to position [0, 135]
click at [514, 577] on input "Attire: I agree to the following attire guidelines - Only secure, flat-soled sh…" at bounding box center [881, 583] width 905 height 26
click at [1329, 576] on input "Attire: I agree to the following attire guidelines - Only clean, secure, flat-s…" at bounding box center [881, 583] width 905 height 26
click at [1328, 572] on input "Attire: I agree to the following attire guidelines - Only clean, secure, flat-s…" at bounding box center [881, 583] width 905 height 26
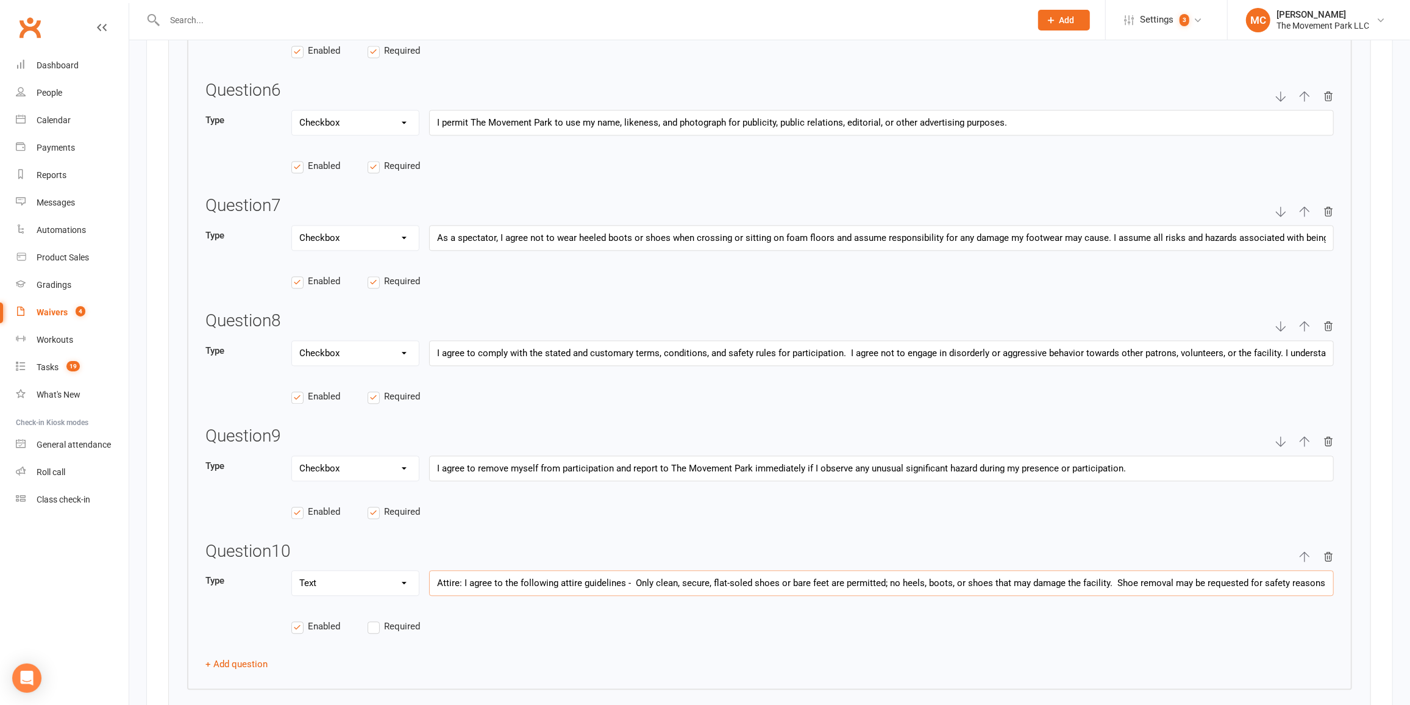
click at [517, 575] on input "Attire: I agree to the following attire guidelines - Only clean, secure, flat-s…" at bounding box center [881, 583] width 905 height 26
paste input "adhere to the following attire guidelines: Only clean, secure, flat-soled shoes…"
click at [473, 576] on input "Attire: I agree to adhere to the following attire guidelines: Only clean, secur…" at bounding box center [881, 583] width 905 height 26
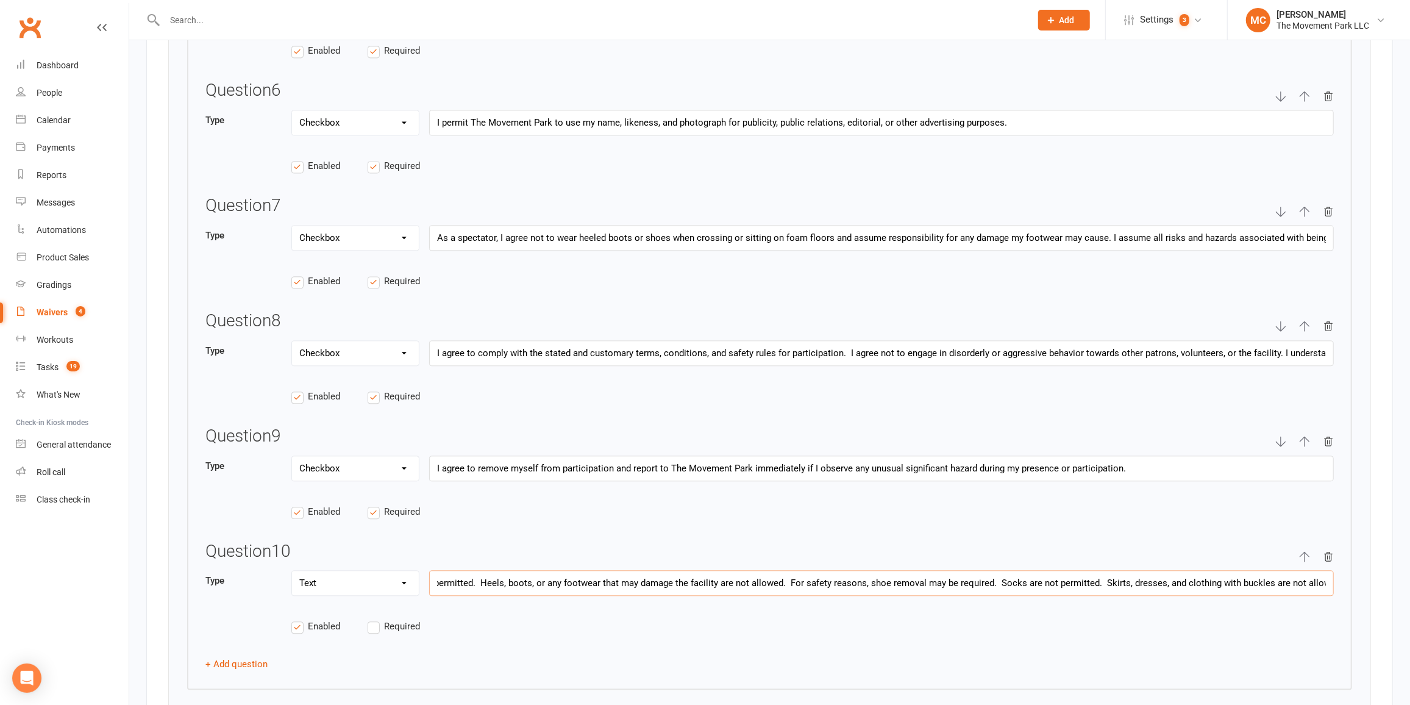
drag, startPoint x: 1174, startPoint y: 573, endPoint x: 1227, endPoint y: 576, distance: 53.1
click at [1227, 576] on input "I agree to adhere to the following attire guidelines: Only clean, secure, flat-…" at bounding box center [881, 583] width 905 height 26
click at [1274, 576] on input "I agree to adhere to the following attire guidelines: Only clean, secure, flat-…" at bounding box center [881, 583] width 905 height 26
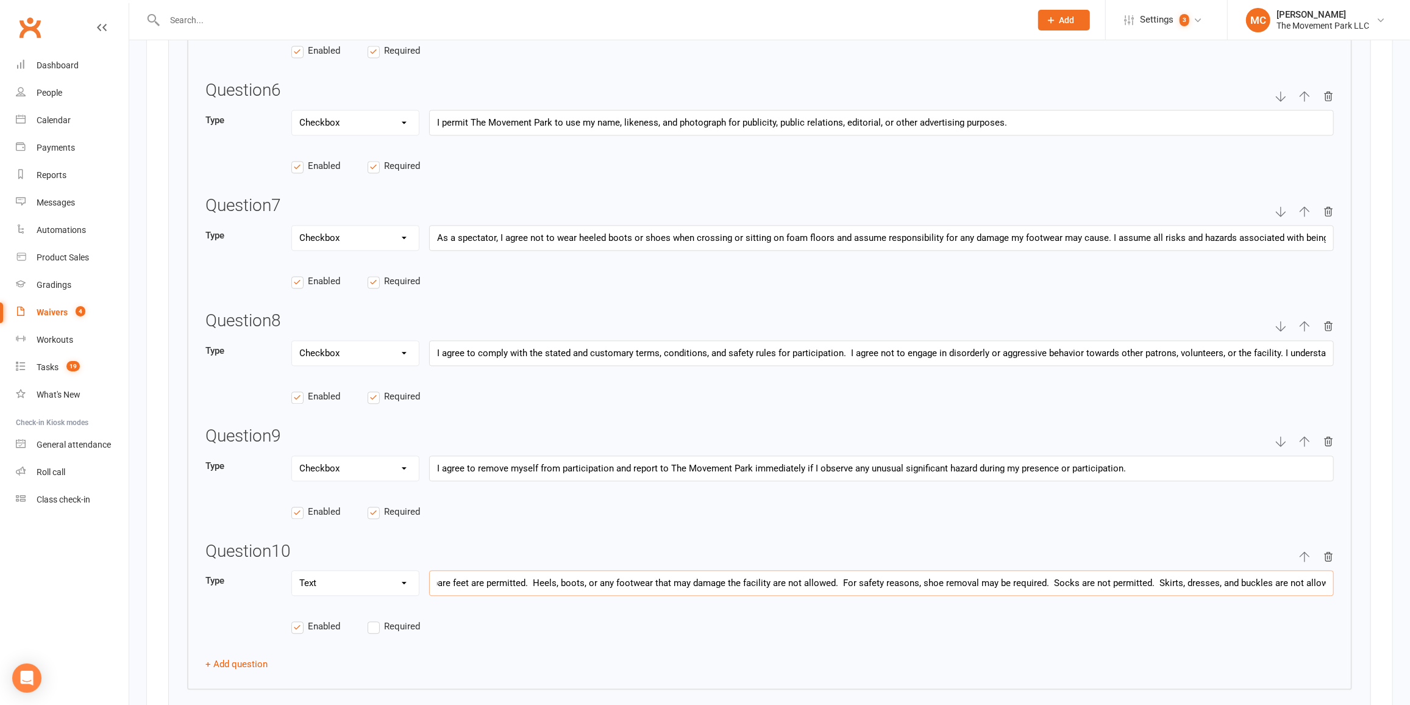
paste input "Long hair must be securely tied back."
type input "I agree to adhere to the following attire guidelines: Only clean, secure, flat-…"
click at [847, 504] on div "Enabled Required" at bounding box center [769, 518] width 1128 height 28
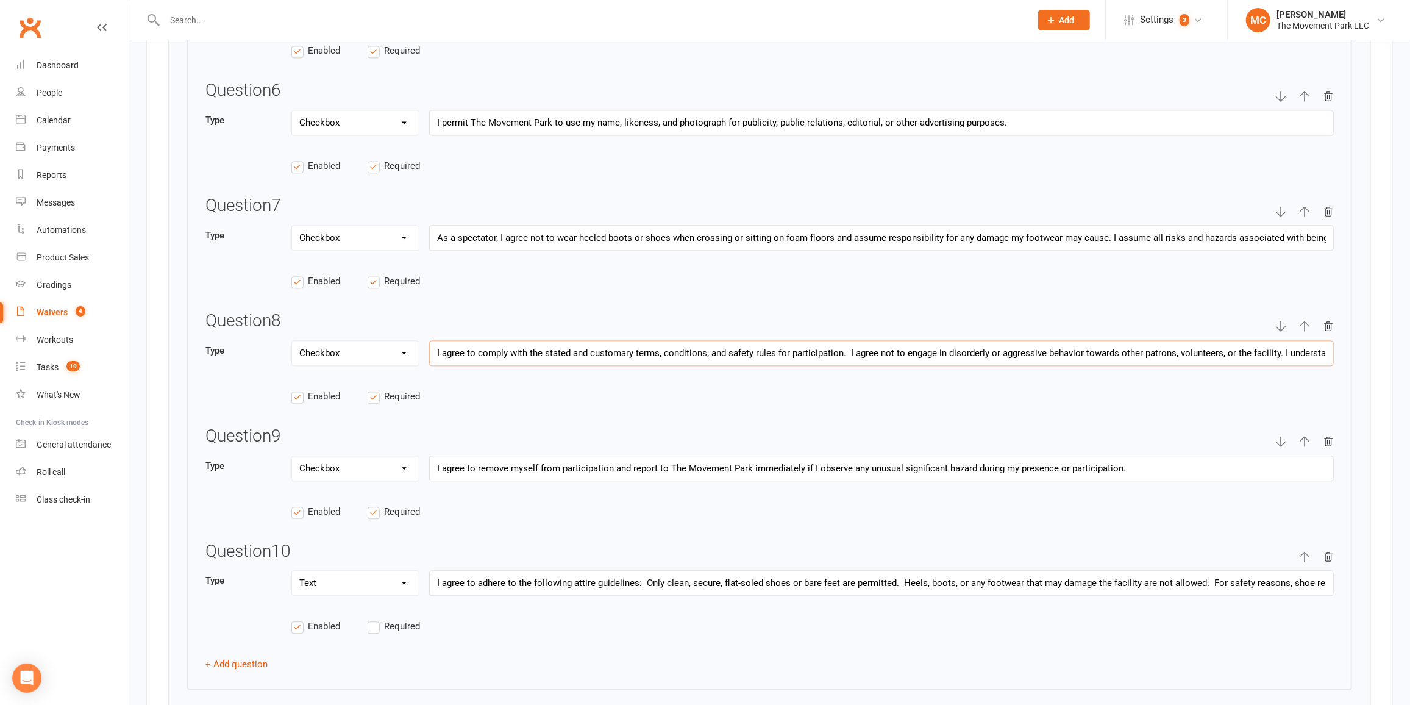
click at [489, 343] on input "I agree to comply with the stated and customary terms, conditions, and safety r…" at bounding box center [881, 353] width 905 height 26
drag, startPoint x: 436, startPoint y: 230, endPoint x: 1418, endPoint y: 208, distance: 981.6
click at [1410, 208] on html "Prospect Member Non-attending contact Class / event Appointment Grading event T…" at bounding box center [705, 559] width 1410 height 5987
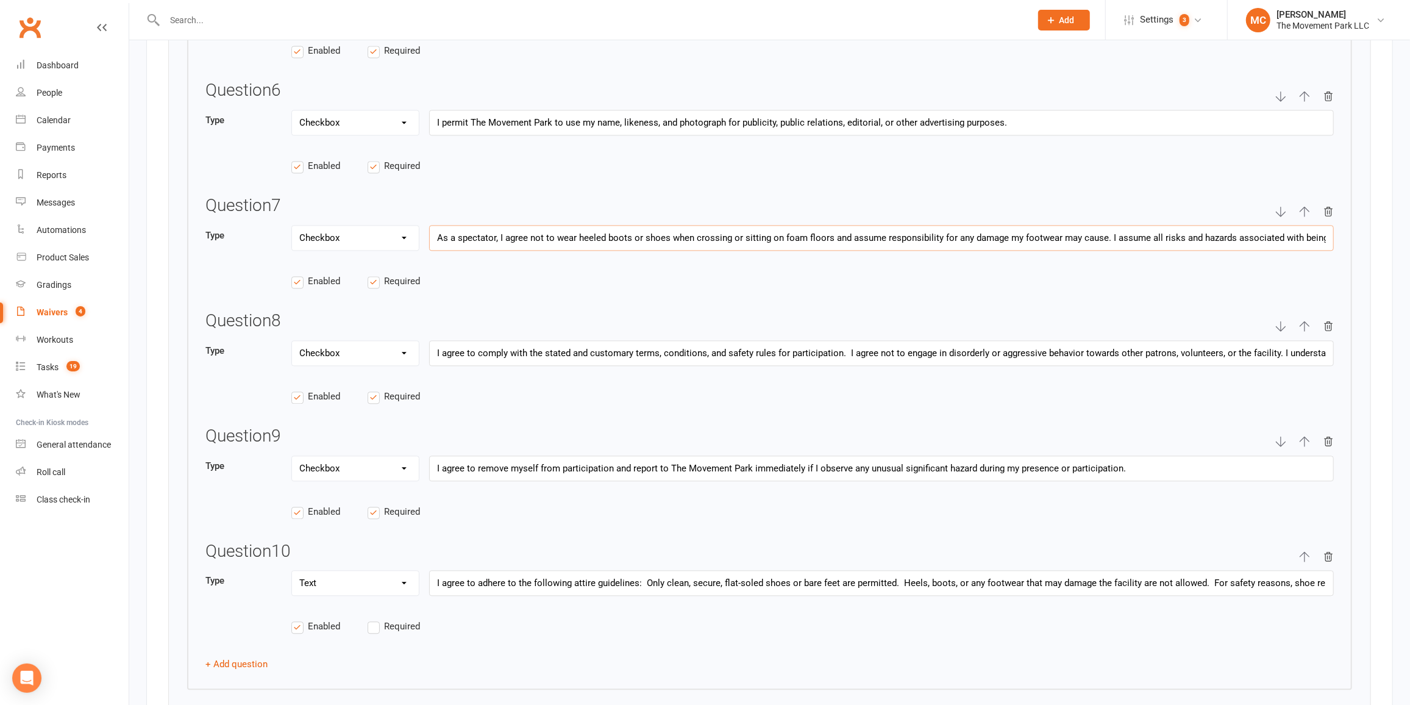
click at [474, 232] on input "As a spectator, I agree not to wear heeled boots or shoes when crossing or sitt…" at bounding box center [881, 238] width 905 height 26
paste input "If I am invited onto the floor as a spectator, I agree to assume all associated…"
type input "If I am invited onto the floor as a spectator, I agree to assume all associated…"
click at [509, 297] on div "Question 1 Type Text Select Checkbox I acknowledge voluntary participation in T…" at bounding box center [769, 88] width 1165 height 1202
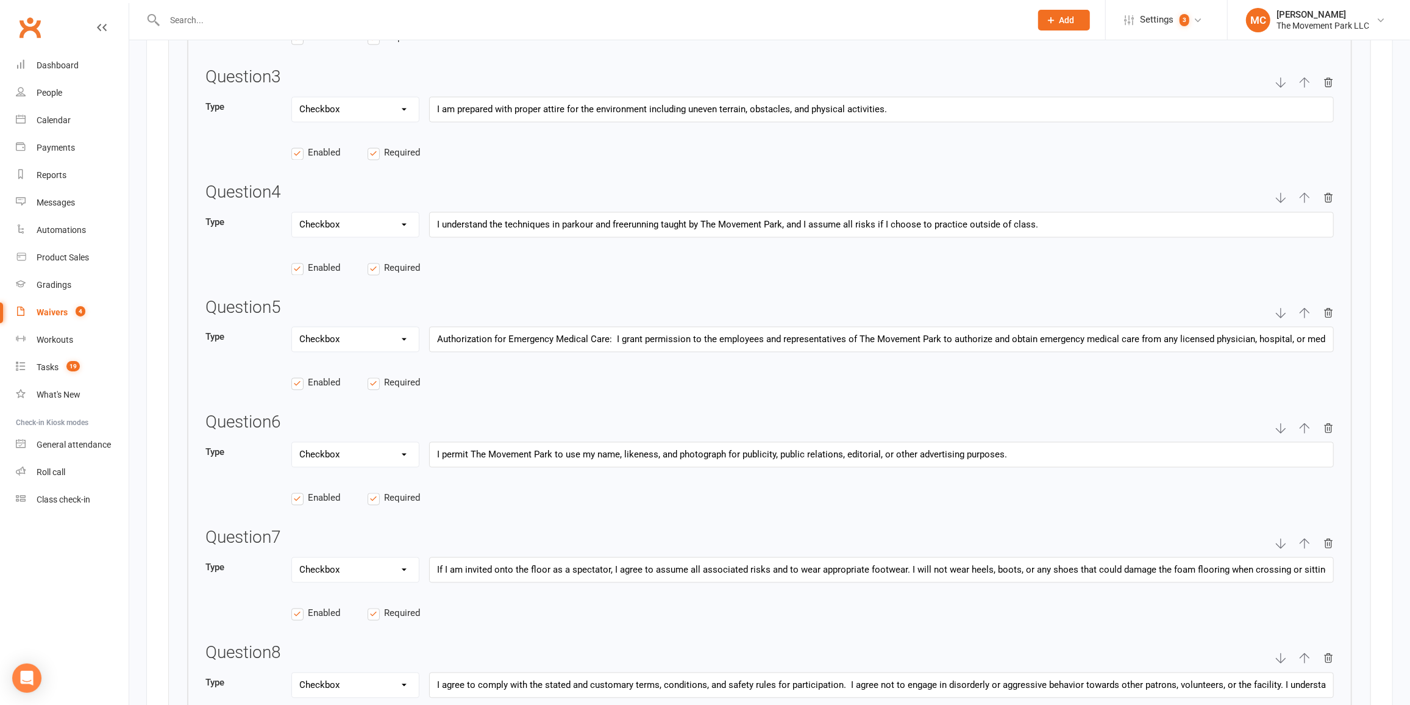
scroll to position [2157, 0]
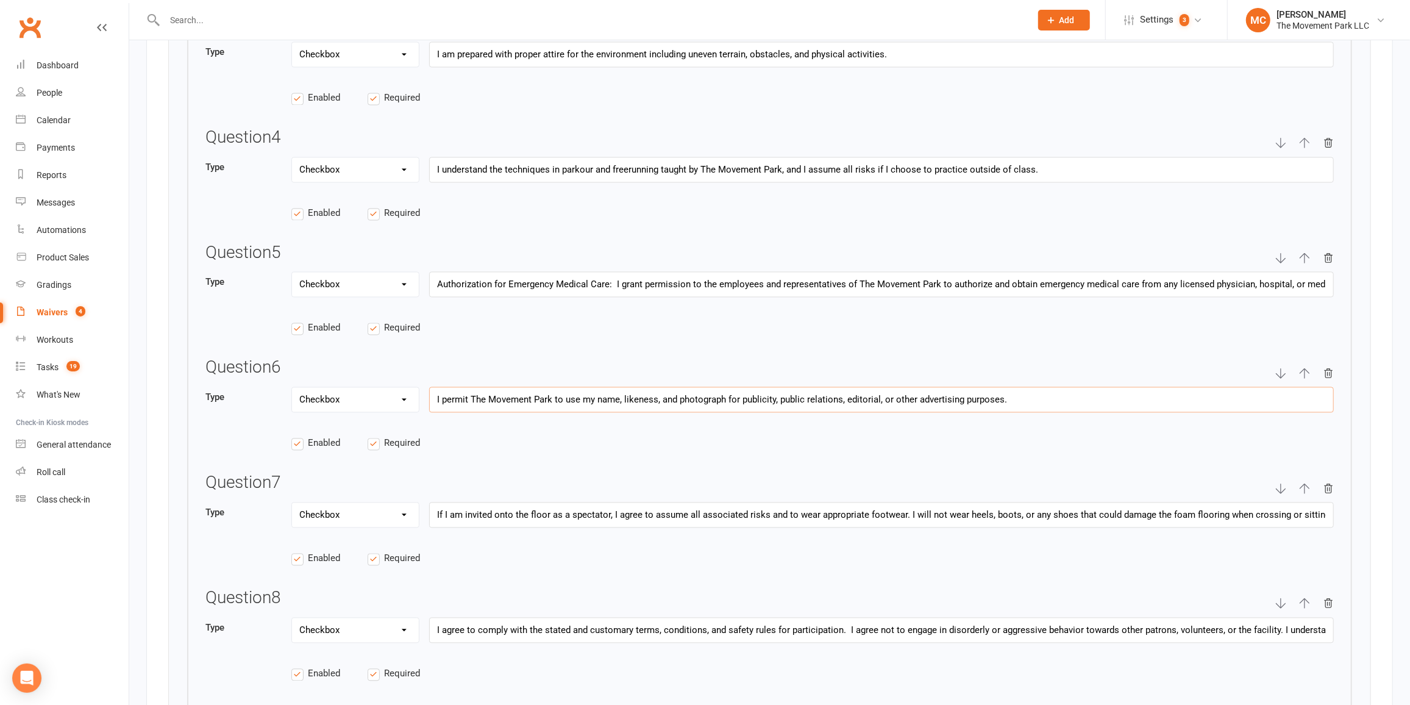
drag, startPoint x: 1002, startPoint y: 394, endPoint x: 399, endPoint y: 394, distance: 602.3
click at [399, 394] on div "Type Text Select Checkbox I permit The Movement Park to use my name, likeness, …" at bounding box center [769, 405] width 1128 height 39
click at [1006, 393] on input "I permit The Movement Park to use my name, likeness, and photograph for publici…" at bounding box center [881, 399] width 905 height 26
drag, startPoint x: 1006, startPoint y: 393, endPoint x: 407, endPoint y: 400, distance: 599.9
click at [407, 400] on div "Type Text Select Checkbox I permit The Movement Park to use my name, likeness, …" at bounding box center [769, 405] width 1128 height 39
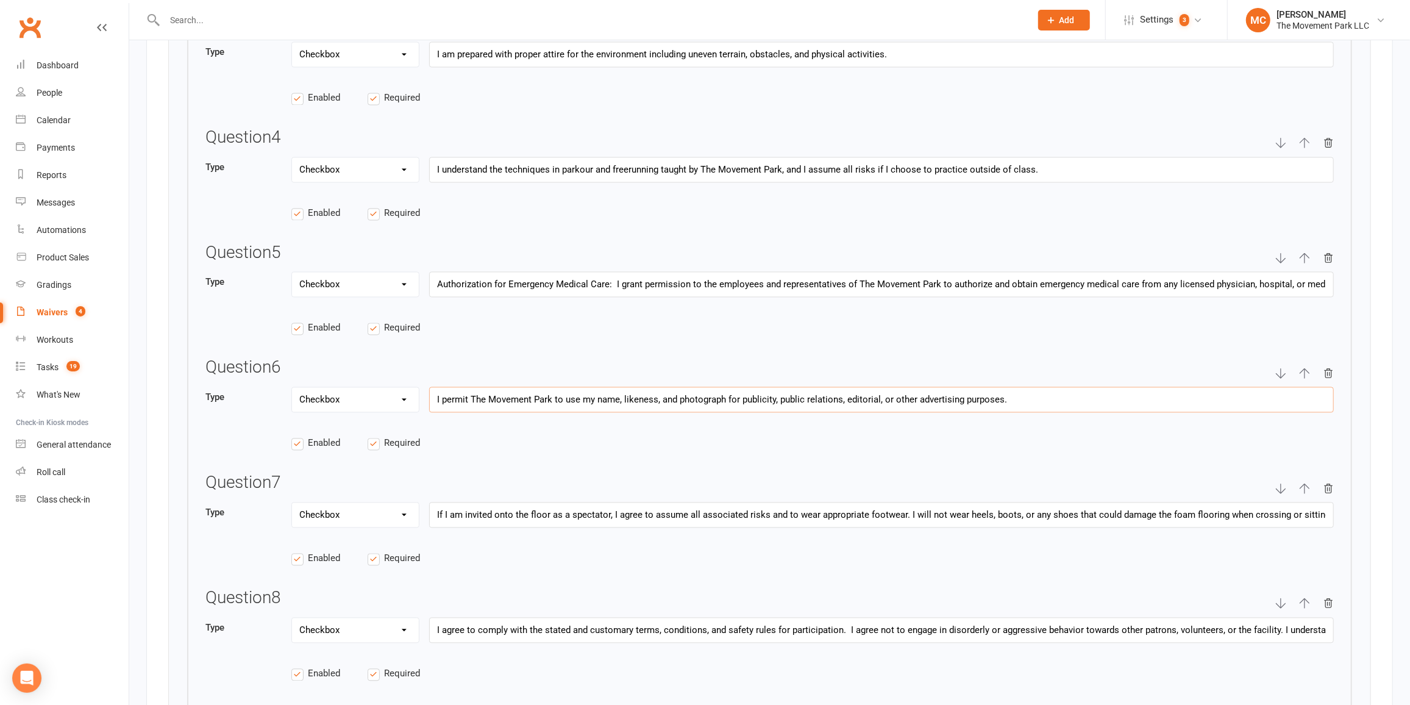
paste input "grant permission to The Movement Park to use my name, likeness, and photographs…"
type input "I grant permission to The Movement Park to use my name, likeness, and photograp…"
click at [727, 346] on div "Question 1 Type Text Select Checkbox I acknowledge voluntary participation in T…" at bounding box center [769, 365] width 1165 height 1202
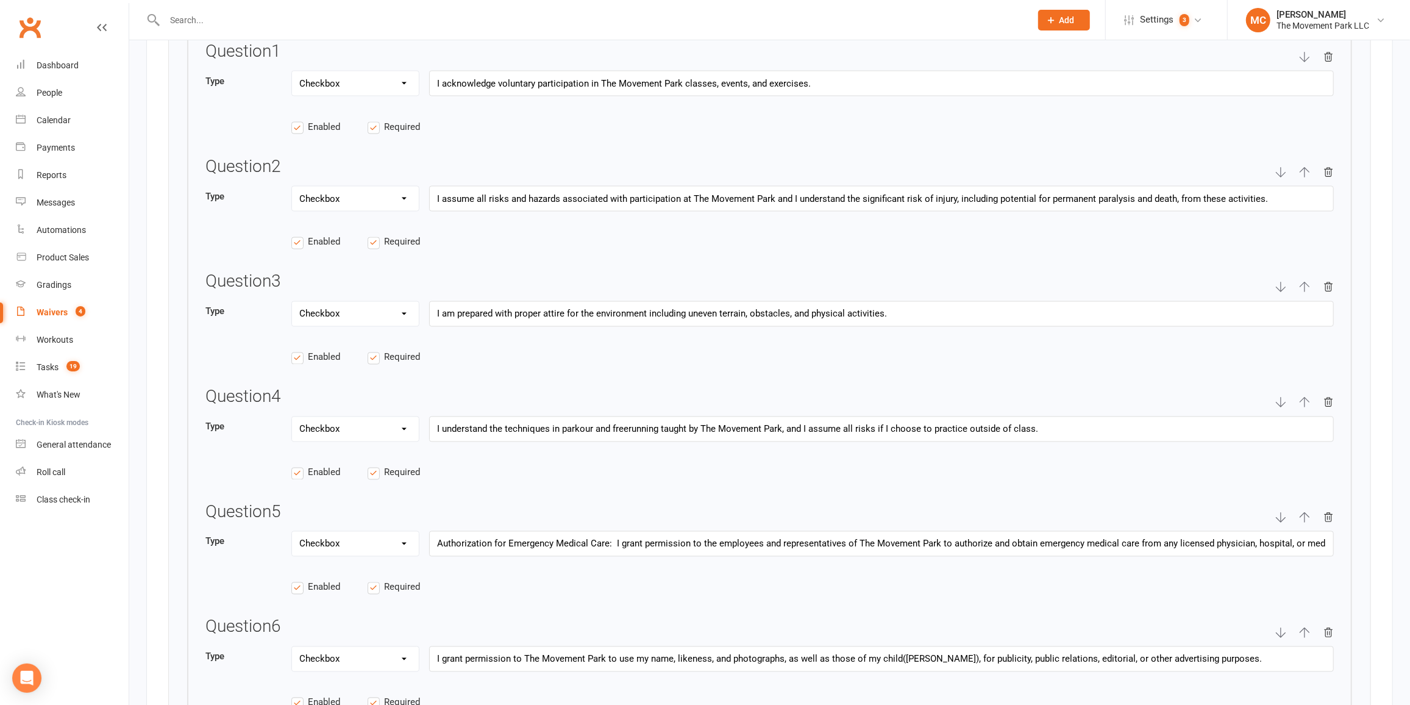
scroll to position [1880, 0]
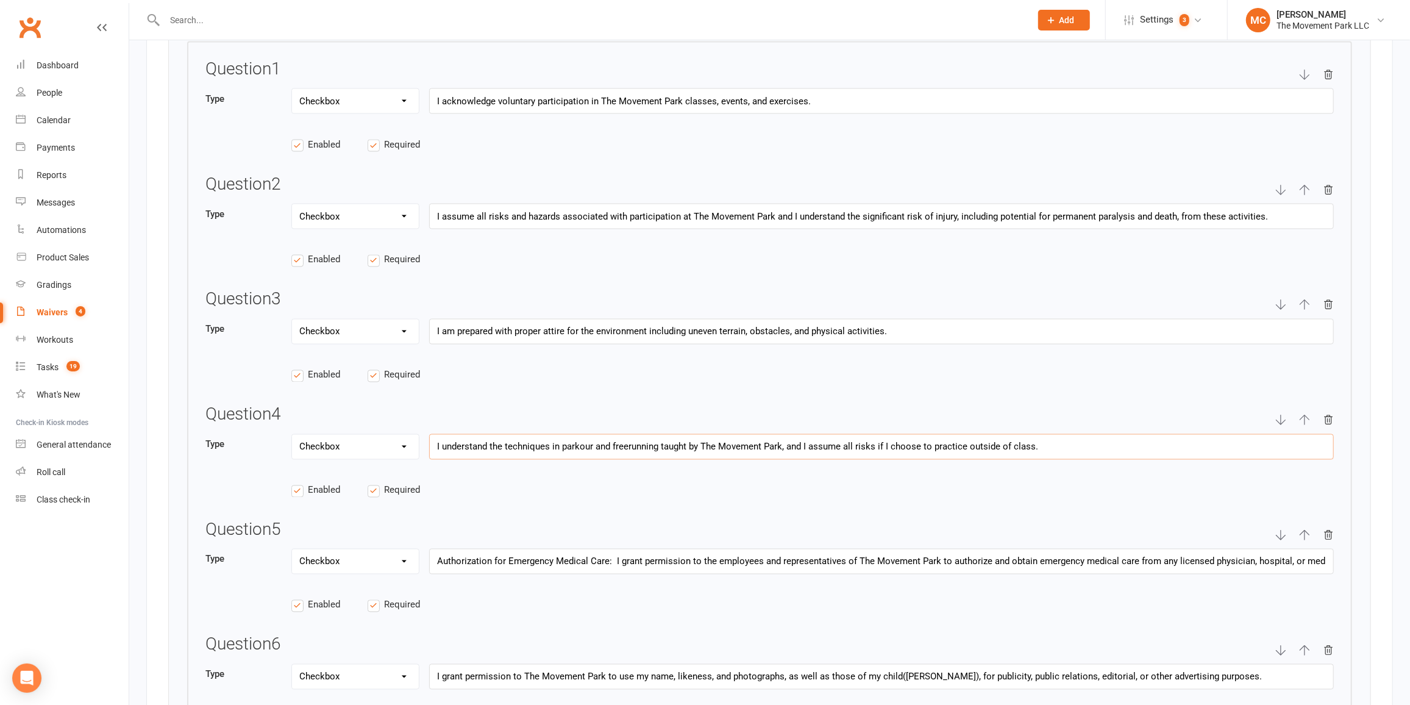
drag, startPoint x: 1053, startPoint y: 441, endPoint x: 375, endPoint y: 429, distance: 678.0
click at [375, 434] on div "Type Text Select Checkbox I understand the techniques in parkour and freerunnin…" at bounding box center [769, 453] width 1128 height 39
click at [1048, 444] on input "I understand the techniques in parkour and freerunning taught by The Movement P…" at bounding box center [881, 447] width 905 height 26
drag, startPoint x: 1048, startPoint y: 441, endPoint x: 426, endPoint y: 470, distance: 622.5
click at [426, 470] on div "Question 4 Type Text Select Checkbox I understand the techniques in parkour and…" at bounding box center [769, 457] width 1128 height 105
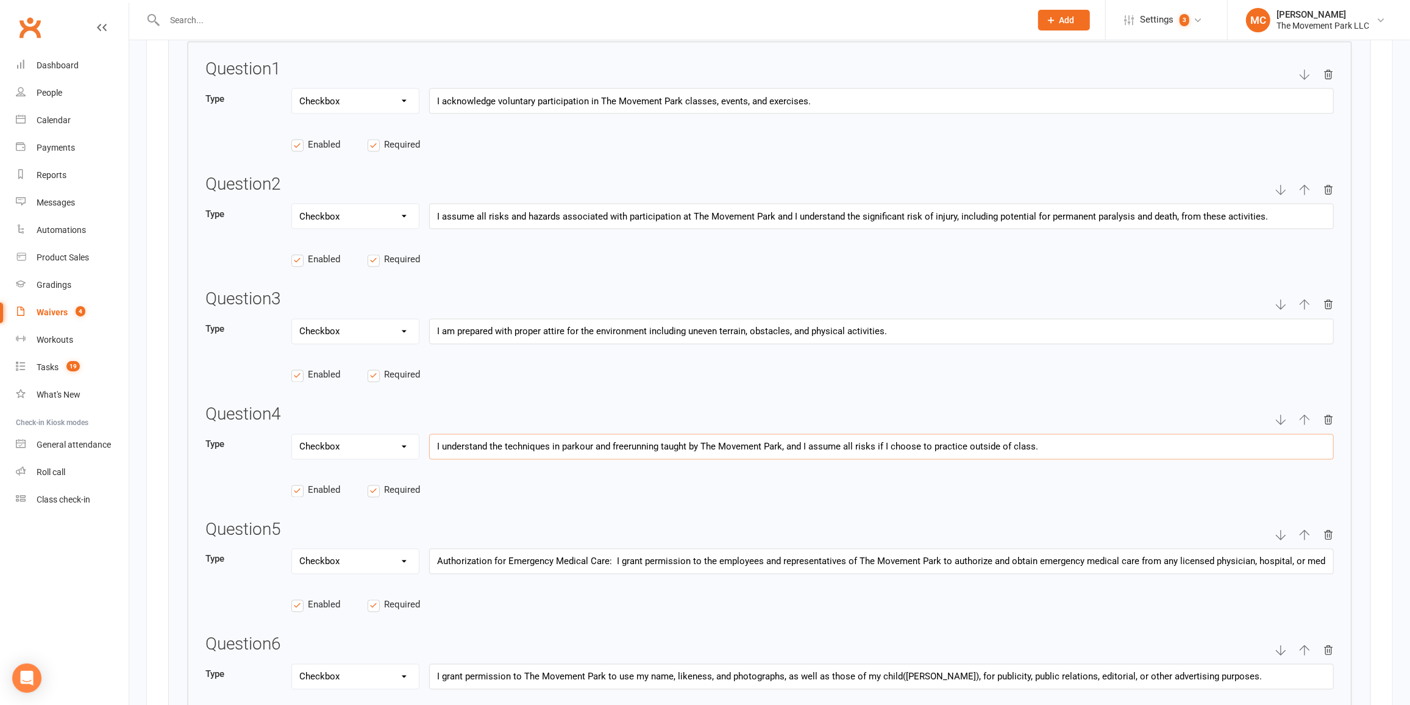
paste input "at the skills, movements, and activities taught at The [GEOGRAPHIC_DATA] involv…"
type input "I understand that the skills, movements, and activities taught at The Movement …"
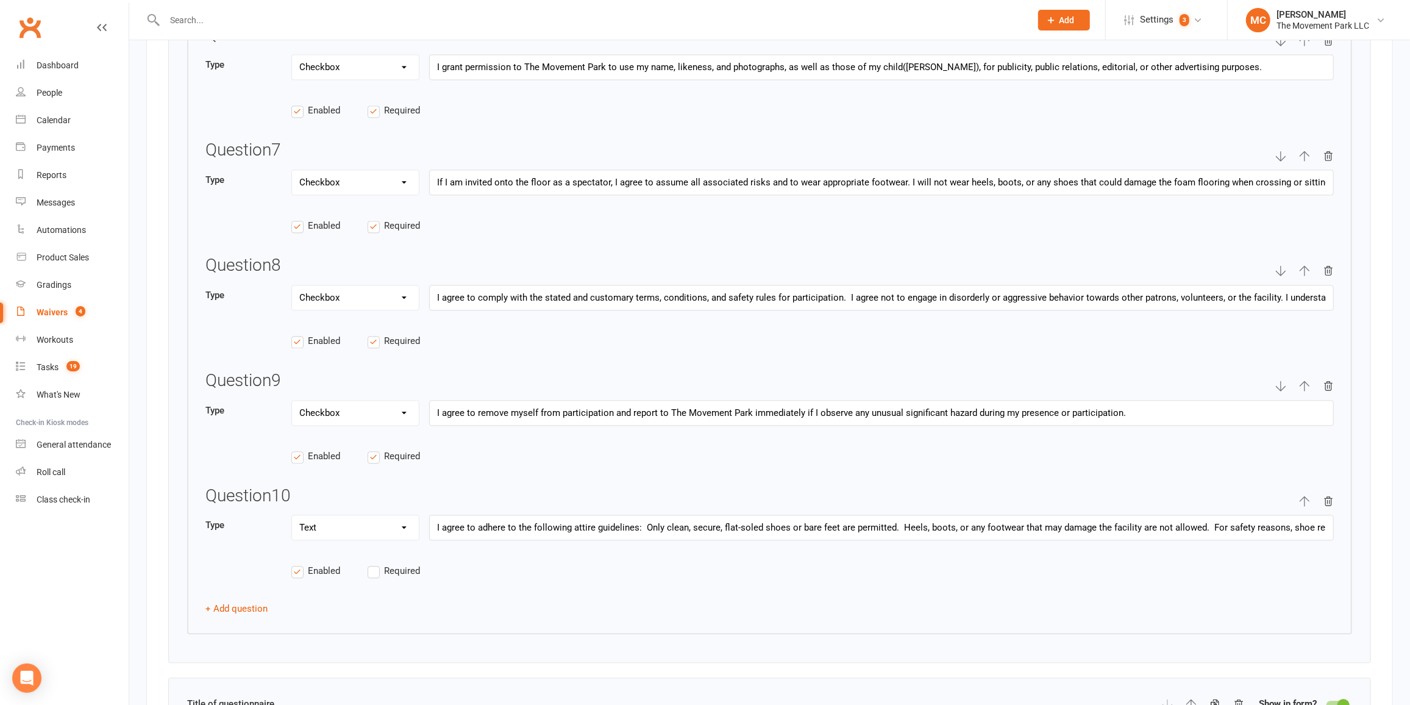
scroll to position [0, 0]
click at [1304, 496] on icon "button" at bounding box center [1304, 501] width 11 height 11
select select "string"
type input "I agree to adhere to the following attire guidelines: Only clean, secure, flat-…"
select select "checkbox"
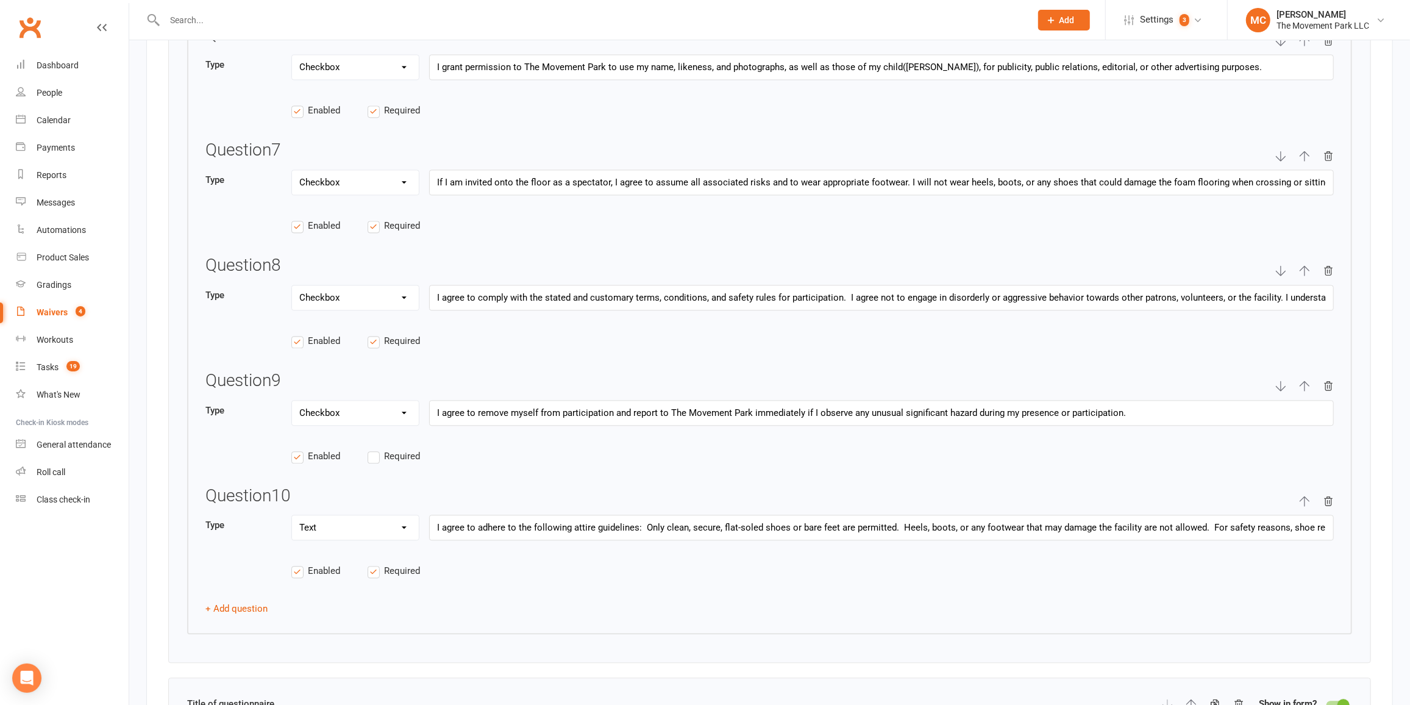
type input "I agree to remove myself from participation and report to The Movement Park imm…"
click at [1303, 380] on icon "button" at bounding box center [1304, 385] width 11 height 11
select select "string"
type input "I agree to adhere to the following attire guidelines: Only clean, secure, flat-…"
select select "checkbox"
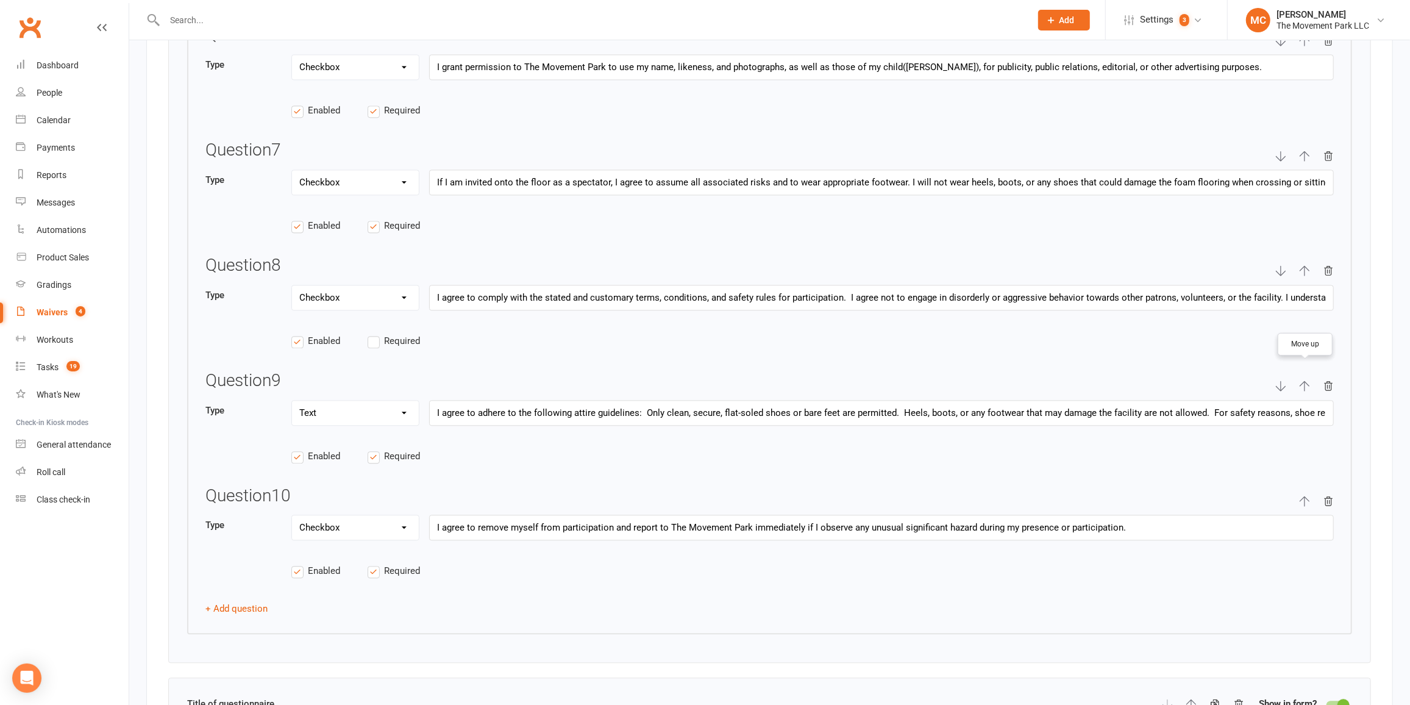
type input "I agree to comply with the stated and customary terms, conditions, and safety r…"
click at [1303, 268] on button "button" at bounding box center [1304, 270] width 11 height 29
select select "string"
type input "I agree to adhere to the following attire guidelines: Only clean, secure, flat-…"
select select "checkbox"
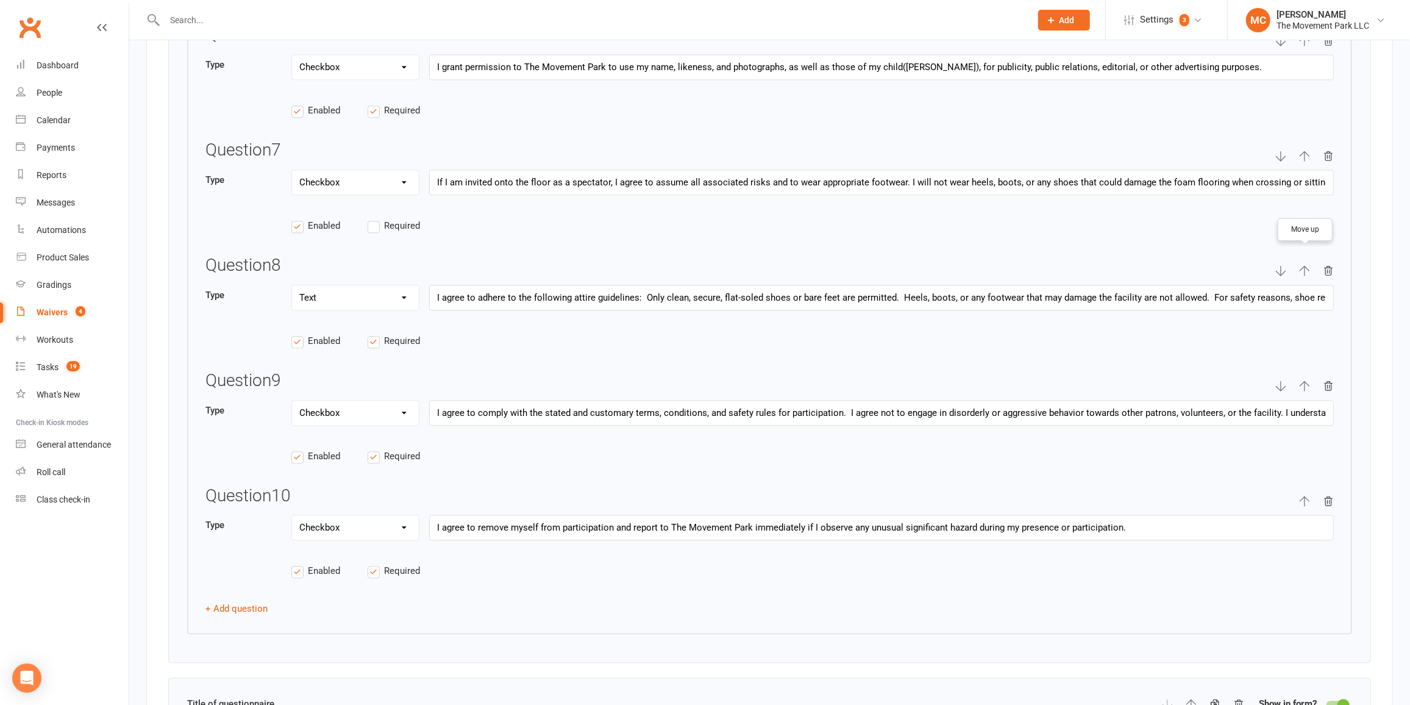
type input "If I am invited onto the floor as a spectator, I agree to assume all associated…"
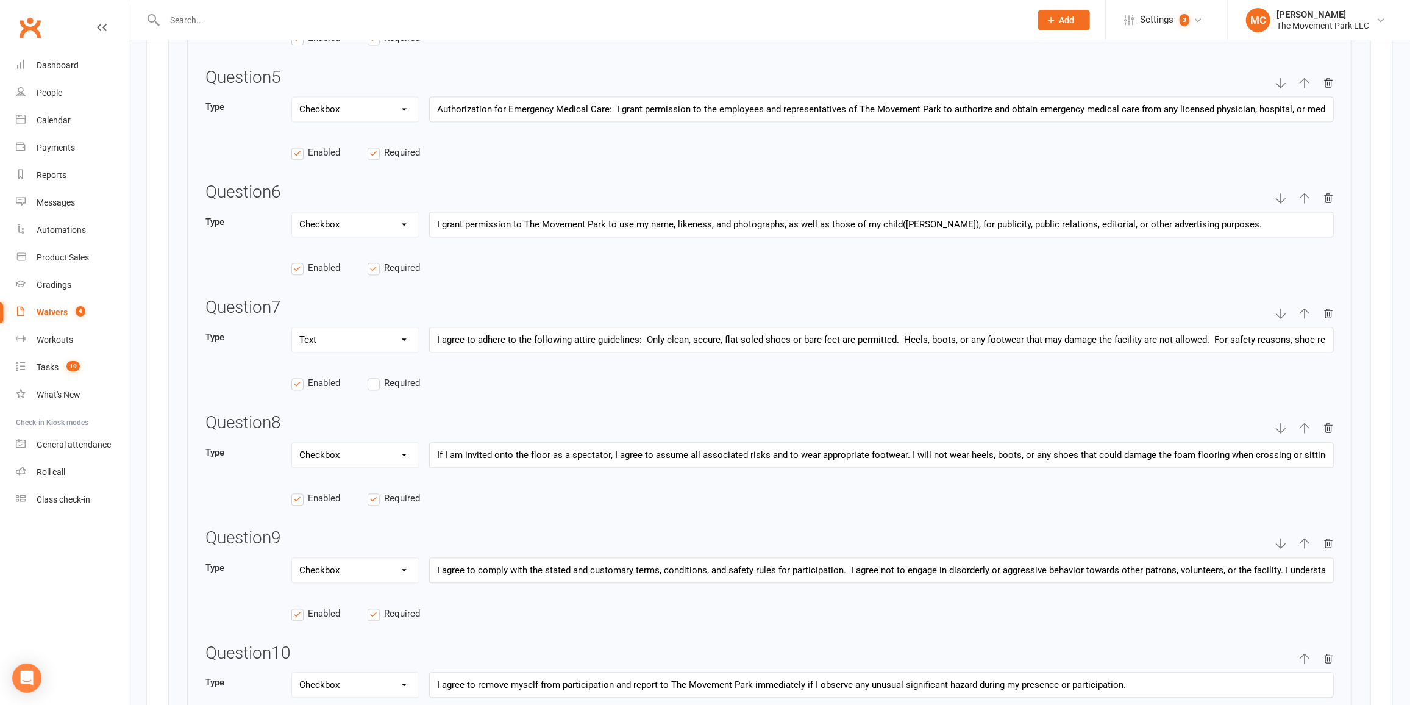
scroll to position [2268, 0]
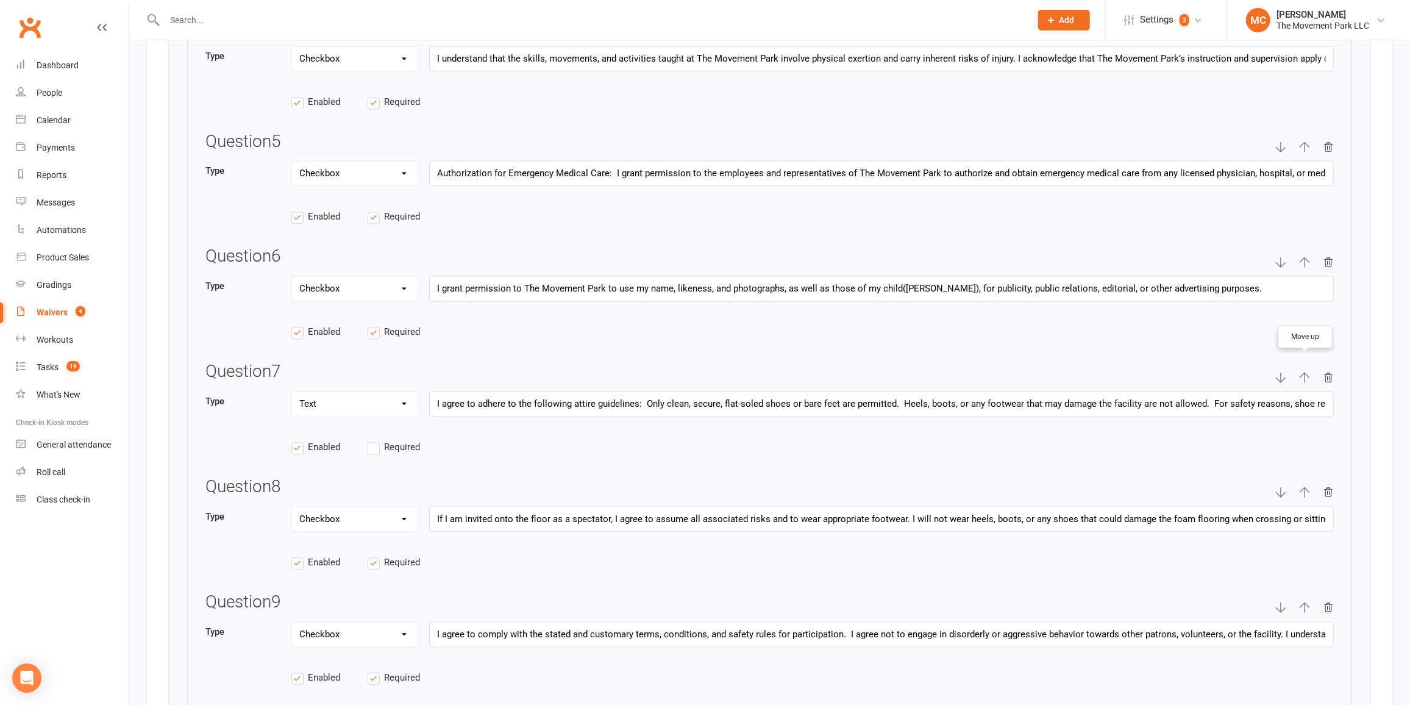
click at [1307, 372] on icon "button" at bounding box center [1304, 377] width 11 height 11
select select "string"
type input "I agree to adhere to the following attire guidelines: Only clean, secure, flat-…"
select select "checkbox"
type input "I grant permission to The Movement Park to use my name, likeness, and photograp…"
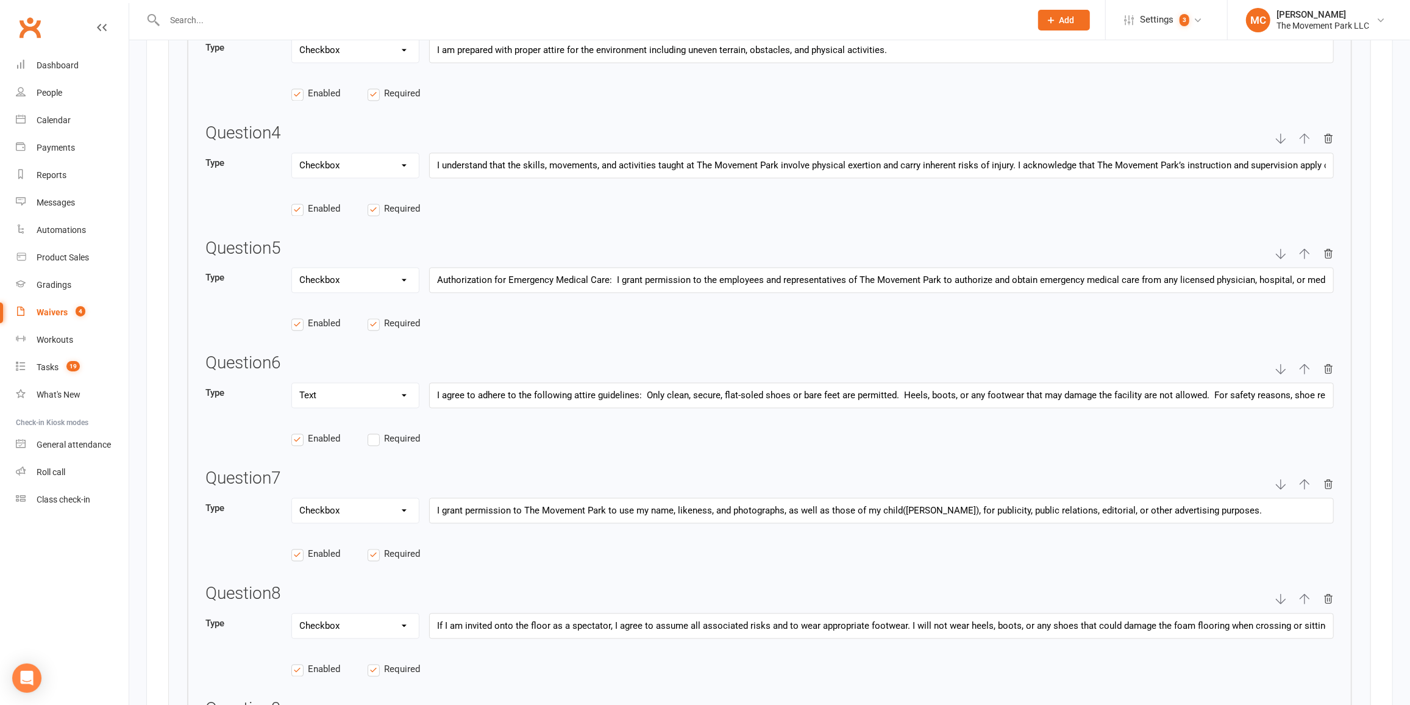
scroll to position [2157, 0]
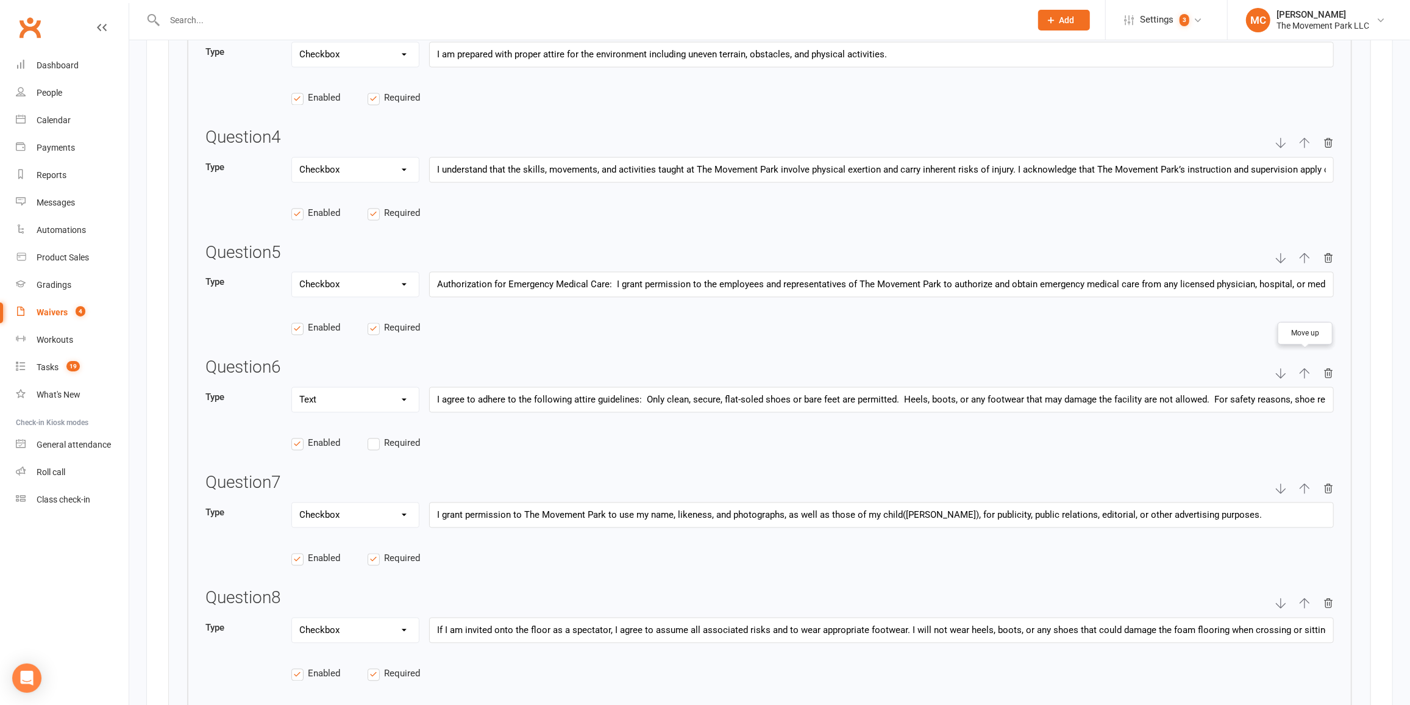
click at [1305, 369] on icon "button" at bounding box center [1305, 373] width 10 height 10
select select "string"
type input "I agree to adhere to the following attire guidelines: Only clean, secure, flat-…"
select select "checkbox"
type input "Authorization for Emergency Medical Care: I grant permission to the employees a…"
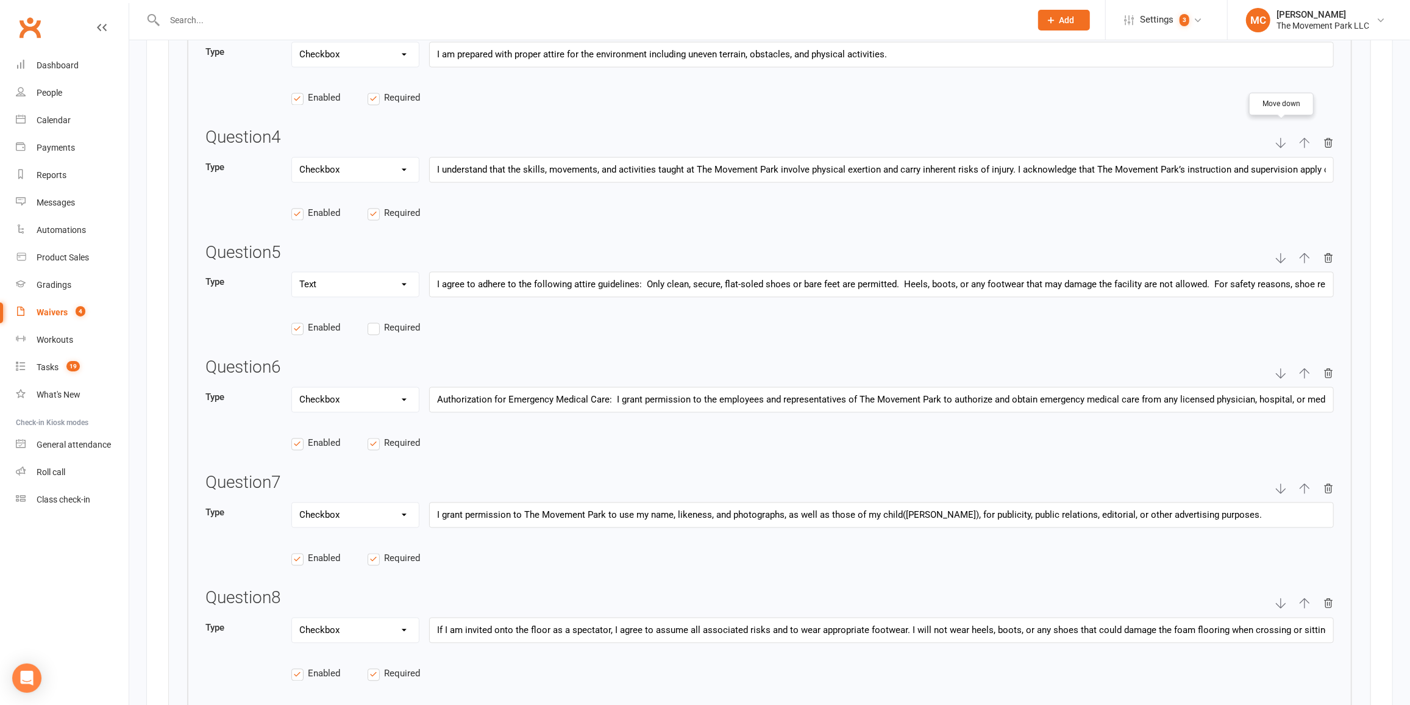
click at [1278, 144] on button "button" at bounding box center [1280, 142] width 11 height 29
select select "string"
type input "I agree to adhere to the following attire guidelines: Only clean, secure, flat-…"
select select "checkbox"
click at [1308, 368] on icon "button" at bounding box center [1304, 373] width 11 height 11
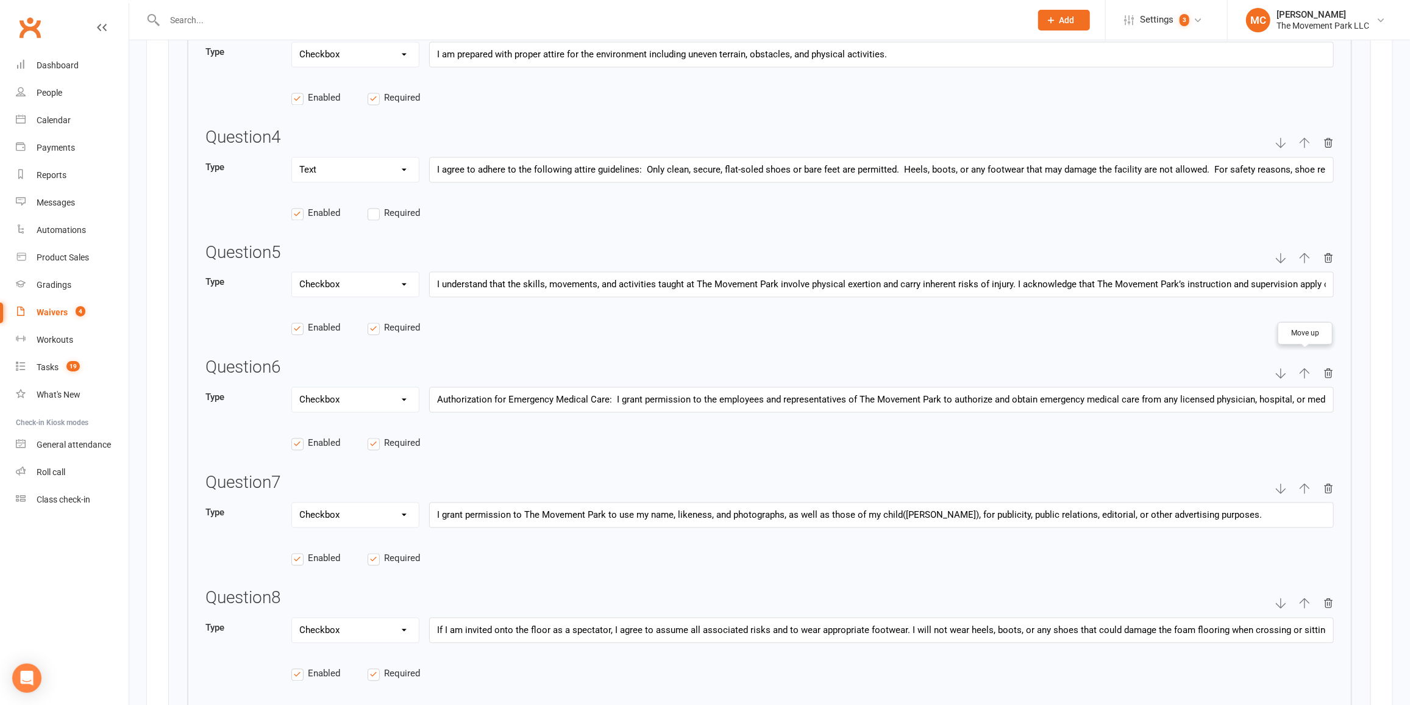
type input "Authorization for Emergency Medical Care: I grant permission to the employees a…"
type input "I understand that the skills, movements, and activities taught at The Movement …"
click at [1306, 257] on button "button" at bounding box center [1304, 257] width 11 height 29
select select "checkbox"
type input "Authorization for Emergency Medical Care: I grant permission to the employees a…"
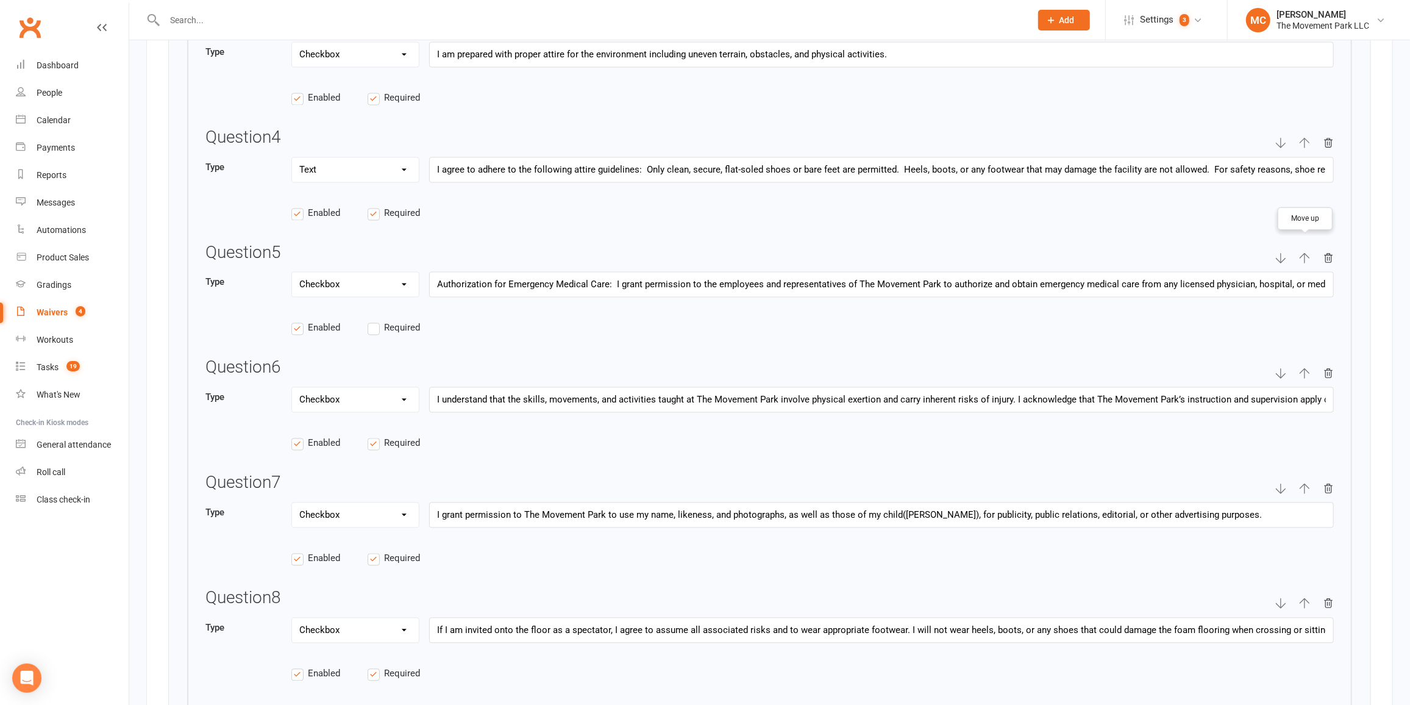
select select "string"
type input "I agree to adhere to the following attire guidelines: Only clean, secure, flat-…"
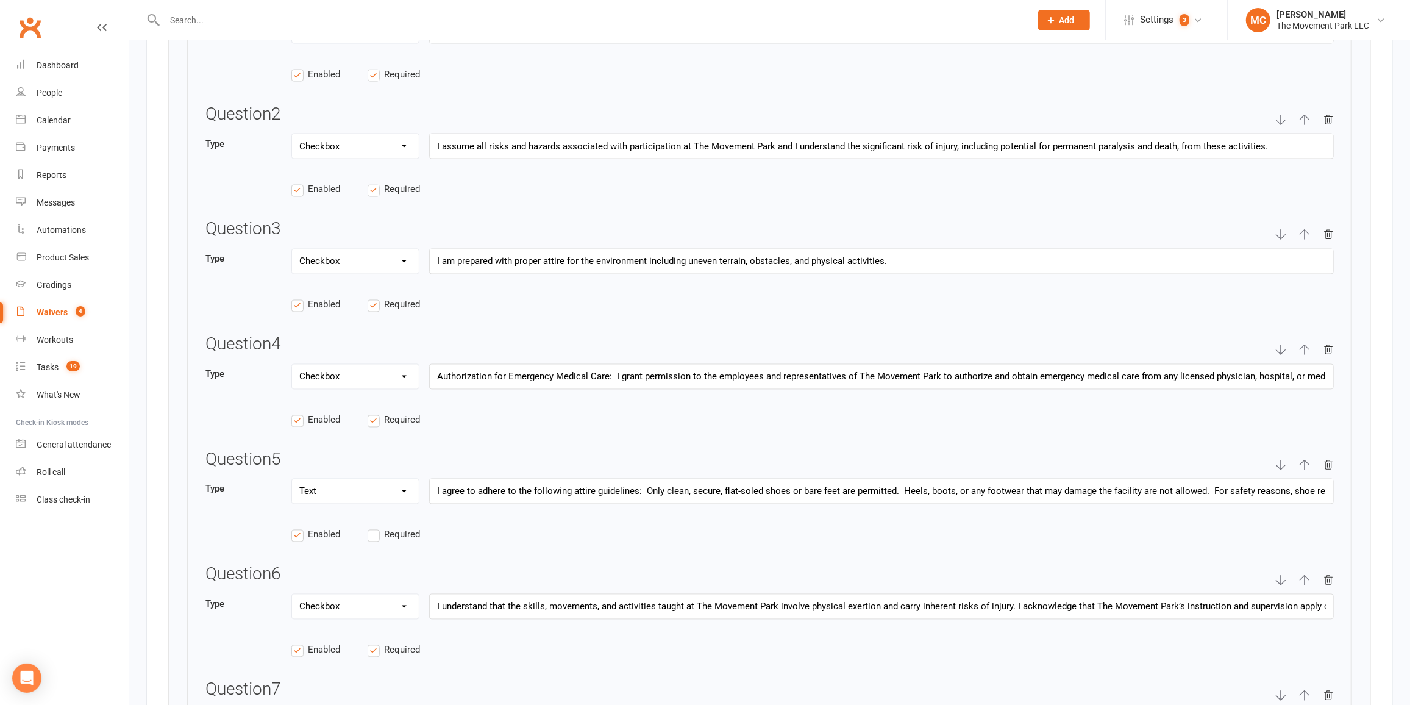
scroll to position [1935, 0]
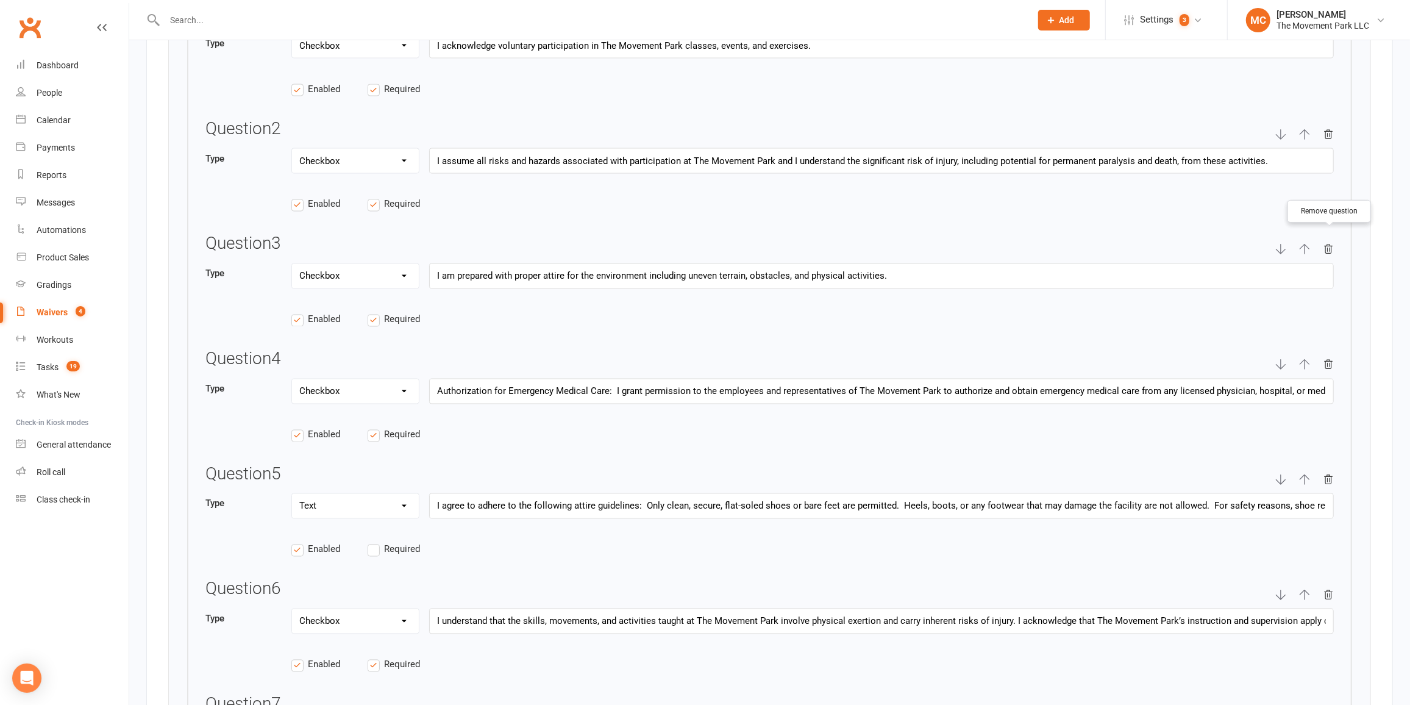
click at [1333, 244] on icon "button" at bounding box center [1328, 249] width 11 height 11
type input "Authorization for Emergency Medical Care: I grant permission to the employees a…"
select select "string"
type input "I agree to adhere to the following attire guidelines: Only clean, secure, flat-…"
select select "checkbox"
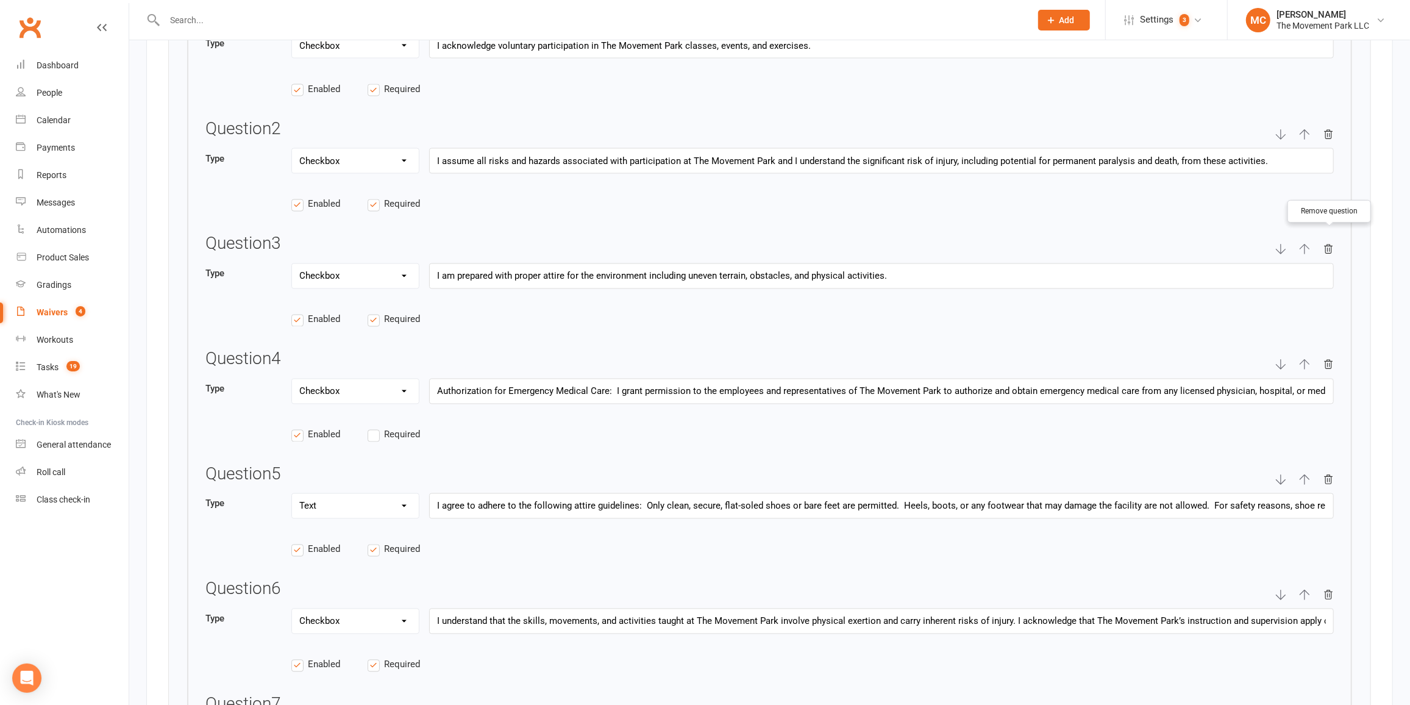
type input "I understand that the skills, movements, and activities taught at The Movement …"
type input "I grant permission to The Movement Park to use my name, likeness, and photograp…"
type input "If I am invited onto the floor as a spectator, I agree to assume all associated…"
type input "I agree to comply with the stated and customary terms, conditions, and safety r…"
type input "I agree to remove myself from participation and report to The Movement Park imm…"
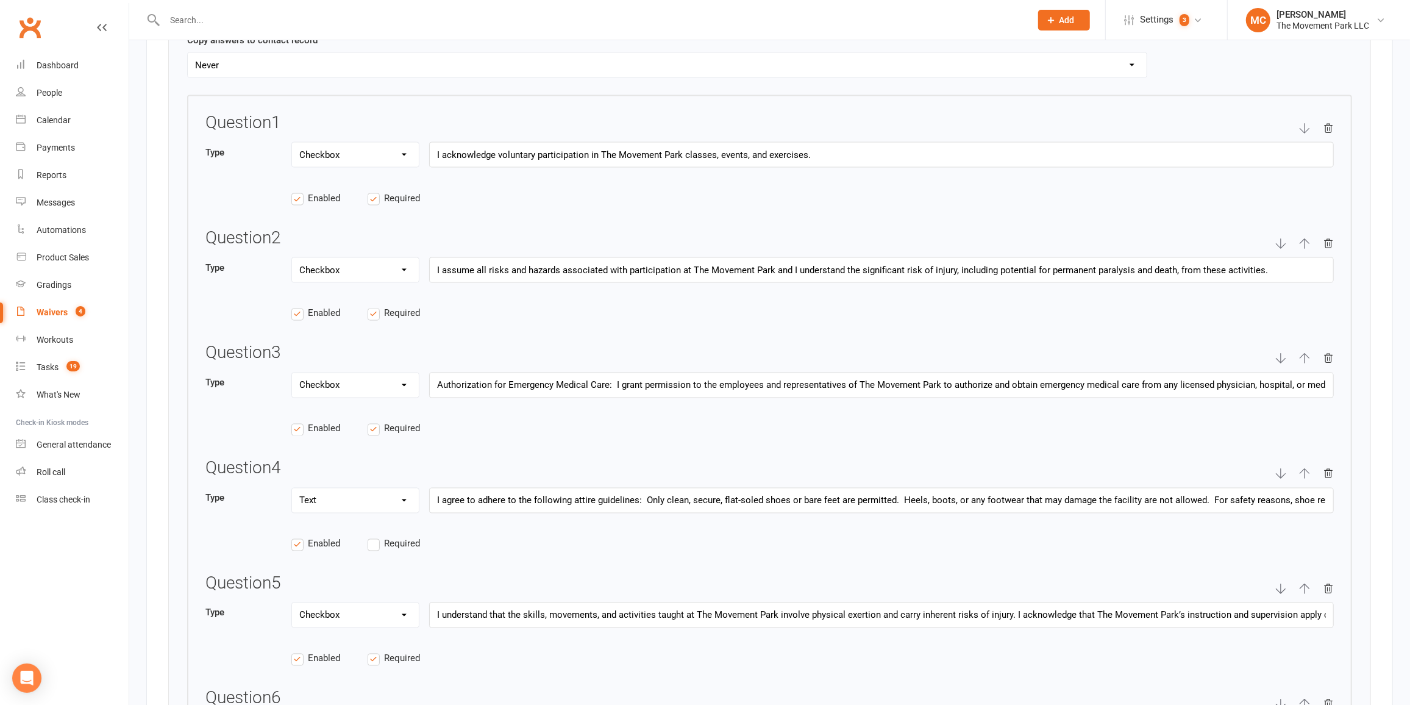
scroll to position [1824, 0]
click at [1331, 241] on icon "button" at bounding box center [1328, 245] width 11 height 11
type input "Authorization for Emergency Medical Care: I grant permission to the employees a…"
select select "string"
type input "I agree to adhere to the following attire guidelines: Only clean, secure, flat-…"
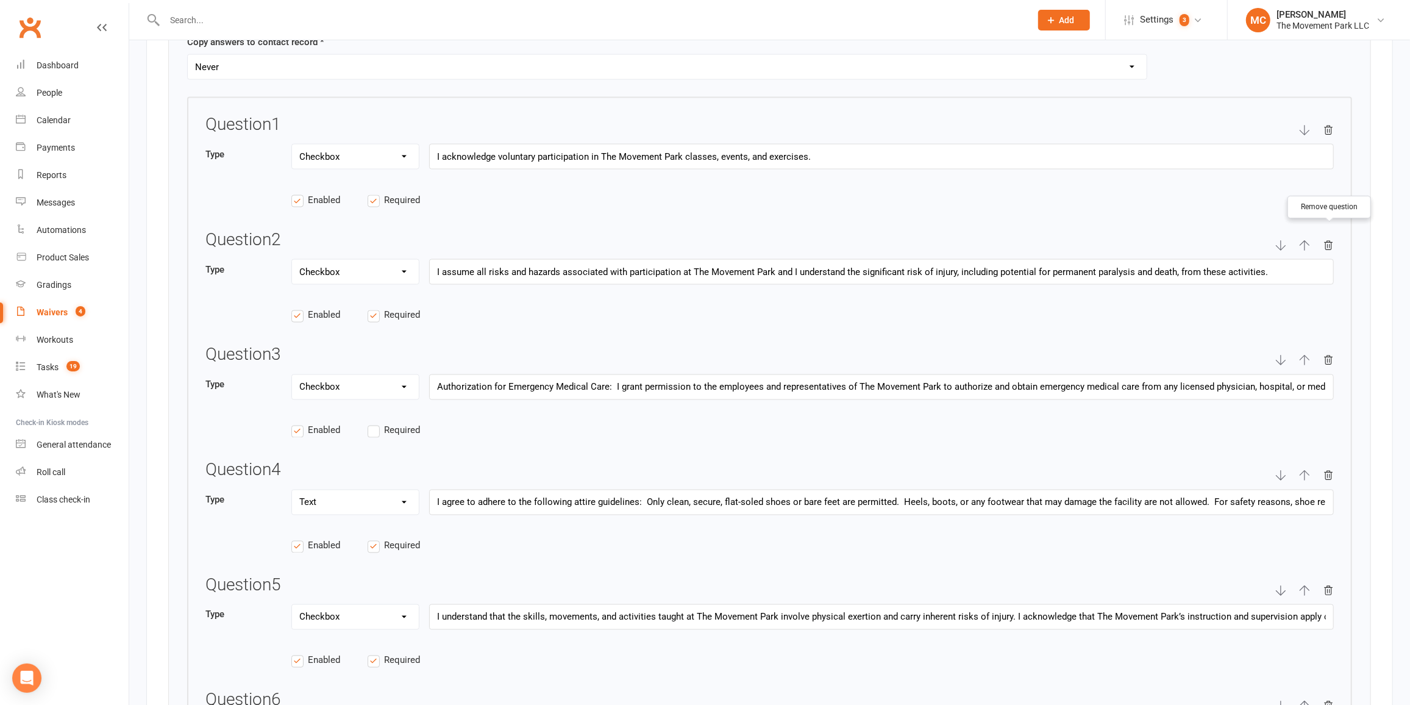
select select "checkbox"
type input "I understand that the skills, movements, and activities taught at The Movement …"
type input "I grant permission to The Movement Park to use my name, likeness, and photograp…"
type input "If I am invited onto the floor as a spectator, I agree to assume all associated…"
type input "I agree to comply with the stated and customary terms, conditions, and safety r…"
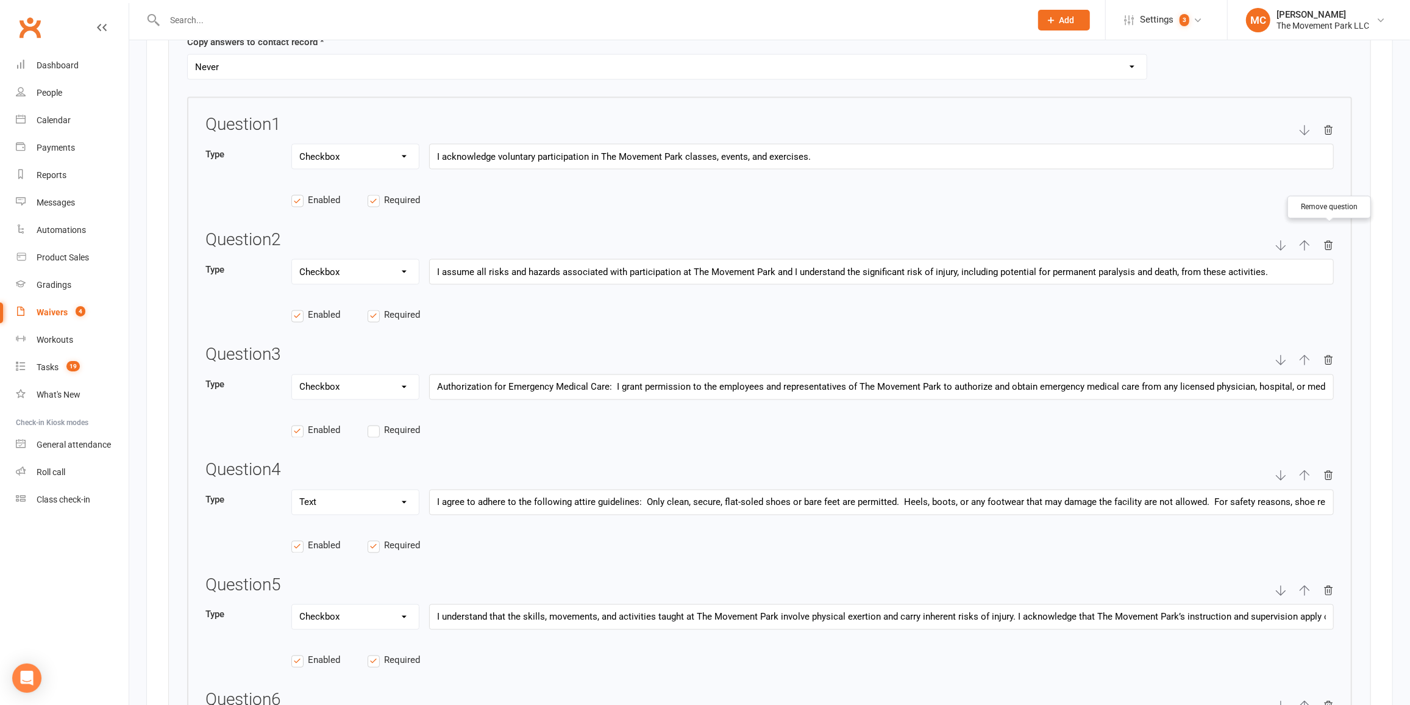
type input "I agree to remove myself from participation and report to The Movement Park imm…"
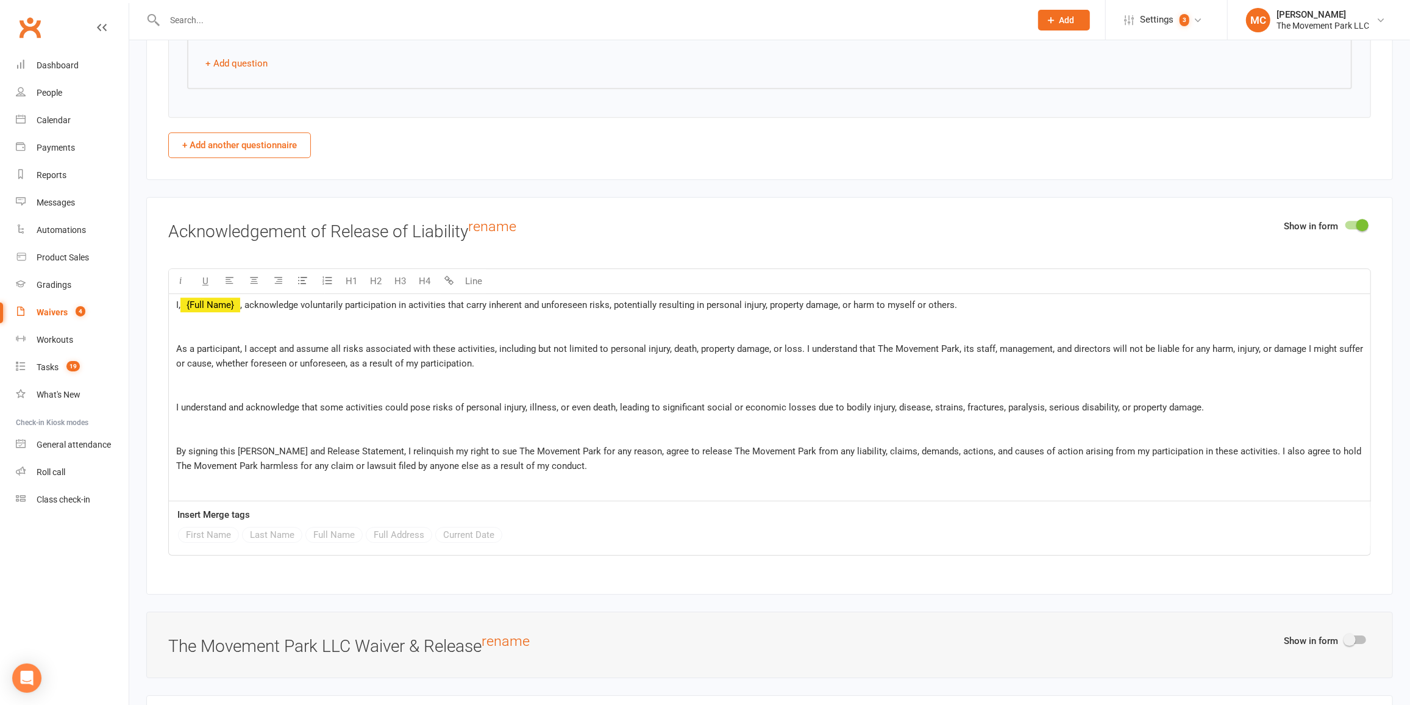
scroll to position [3283, 0]
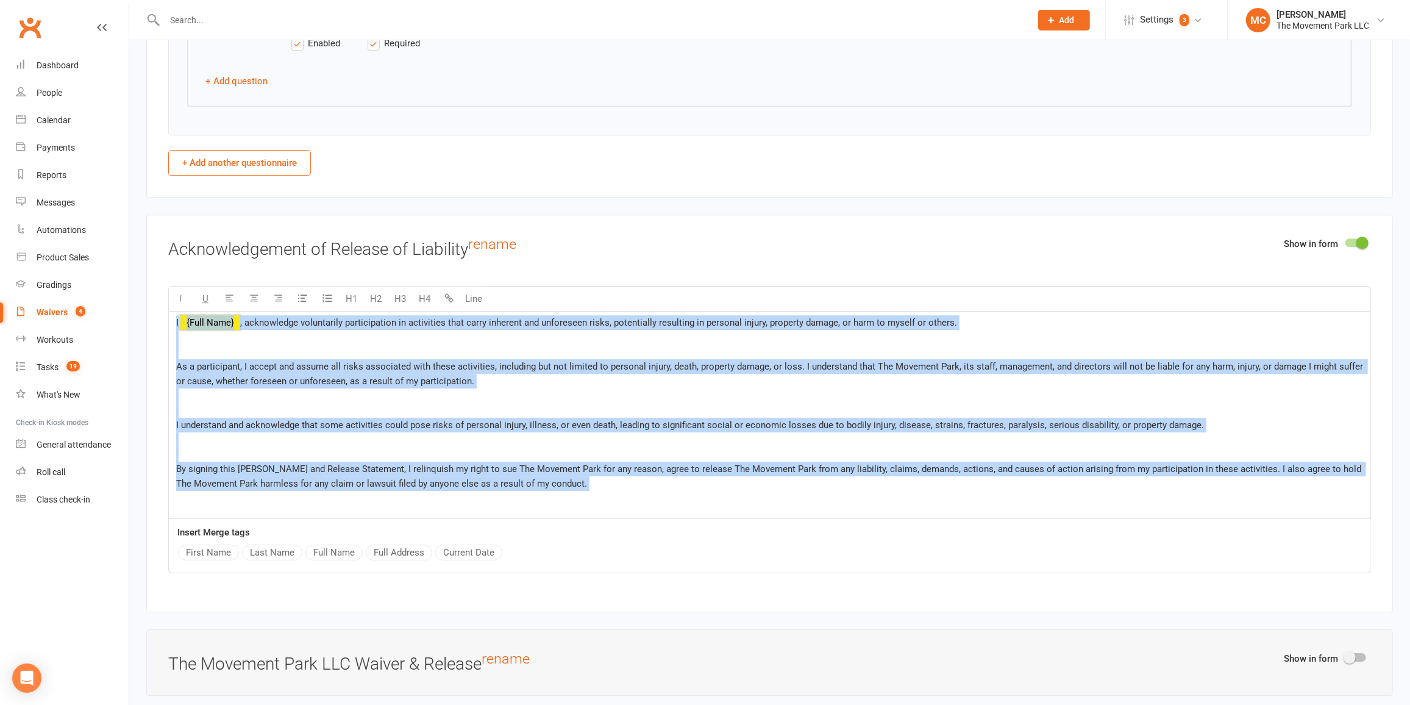
drag, startPoint x: 612, startPoint y: 483, endPoint x: 174, endPoint y: 311, distance: 470.4
click at [174, 311] on div "I, ﻿ {Full Name} , acknowledge voluntarily participation in activities that car…" at bounding box center [769, 414] width 1201 height 207
copy div "L, ﻿ {Ipsu Dolo} , sitametcons adipiscinge seddoeiusmodt in utlaboreet dolo mag…"
click at [307, 362] on span "As a participant, I accept and assume all risks associated with these activitie…" at bounding box center [770, 374] width 1189 height 26
drag, startPoint x: 245, startPoint y: 310, endPoint x: 633, endPoint y: 488, distance: 427.1
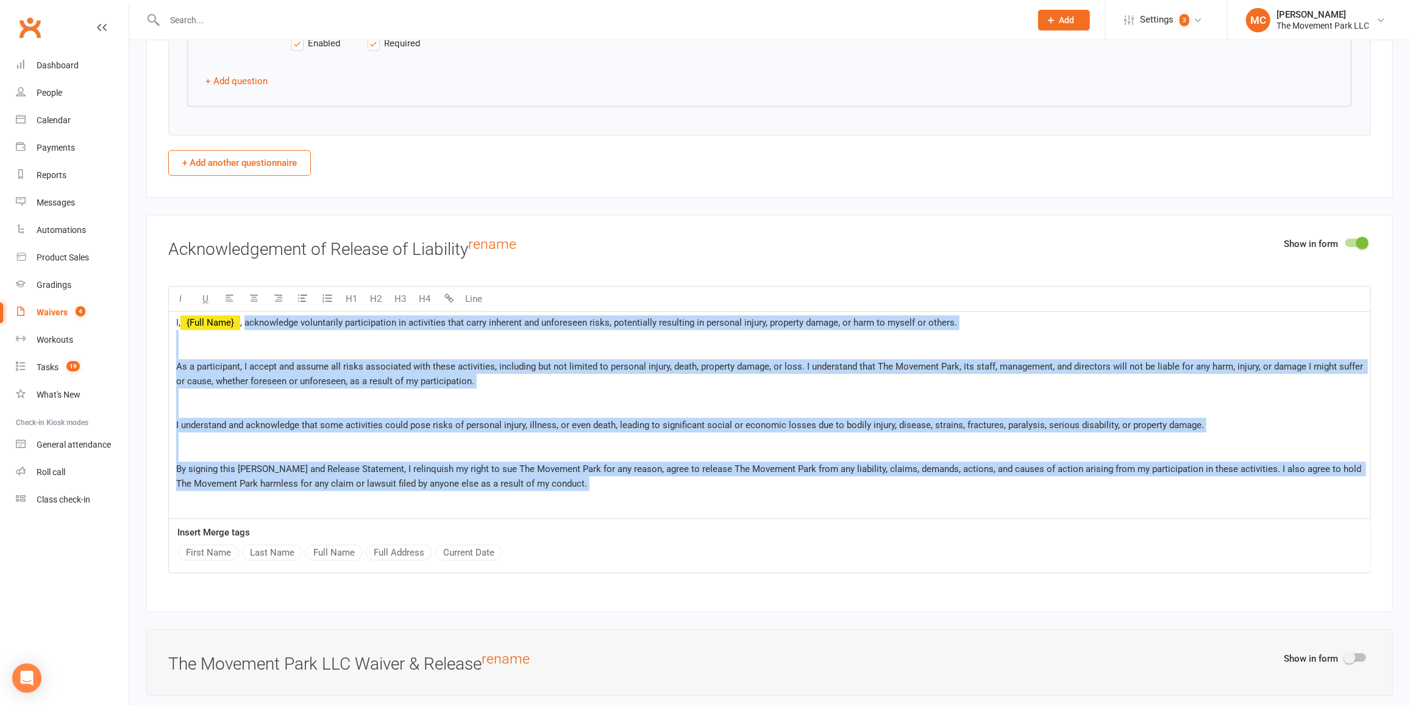
click at [633, 488] on div "I, ﻿ {Full Name} , acknowledge voluntarily participation in activities that car…" at bounding box center [769, 414] width 1201 height 207
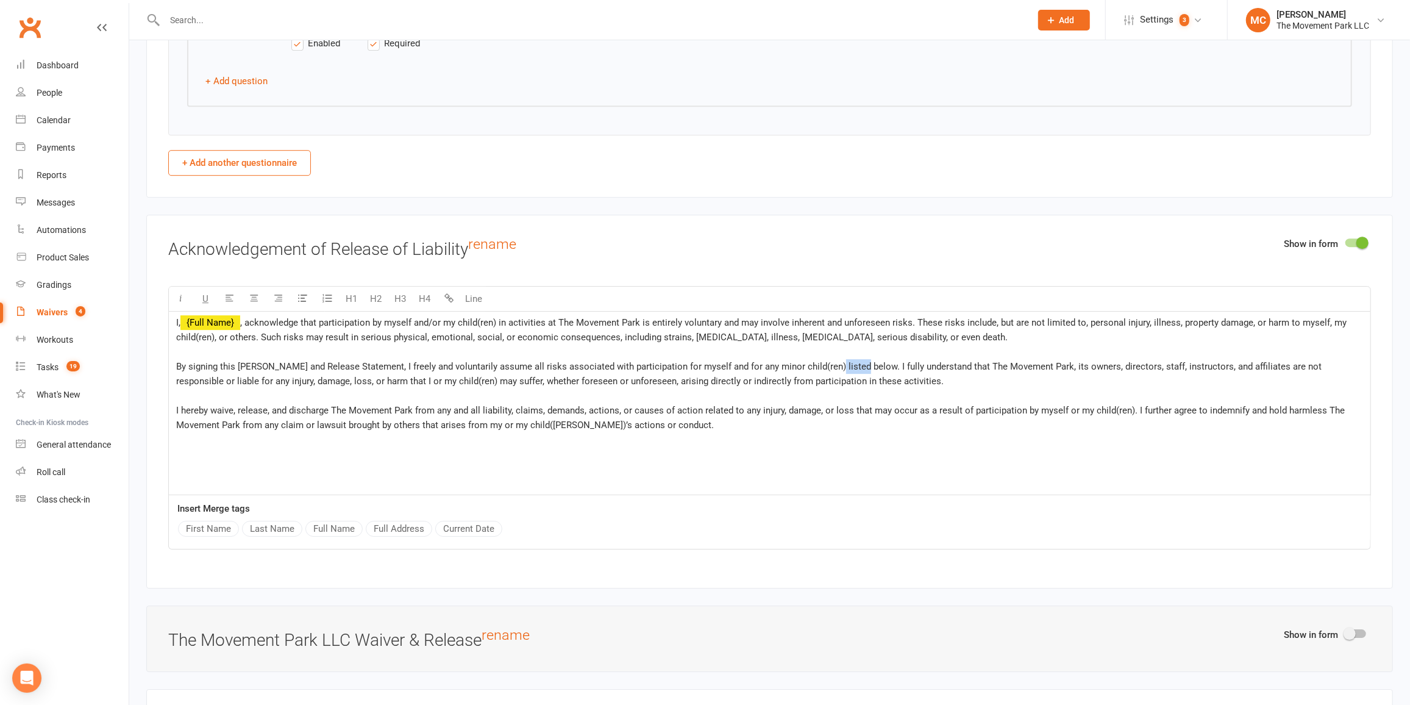
drag, startPoint x: 824, startPoint y: 354, endPoint x: 852, endPoint y: 354, distance: 27.4
click at [852, 361] on span "By signing this [PERSON_NAME] and Release Statement, I freely and voluntarily a…" at bounding box center [750, 374] width 1148 height 26
click at [912, 405] on span "I hereby waive, release, and discharge The Movement Park from any and all liabi…" at bounding box center [761, 418] width 1171 height 26
click at [732, 414] on div "I hereby waive, release, and discharge The Movement Park from any and all liabi…" at bounding box center [769, 417] width 1187 height 29
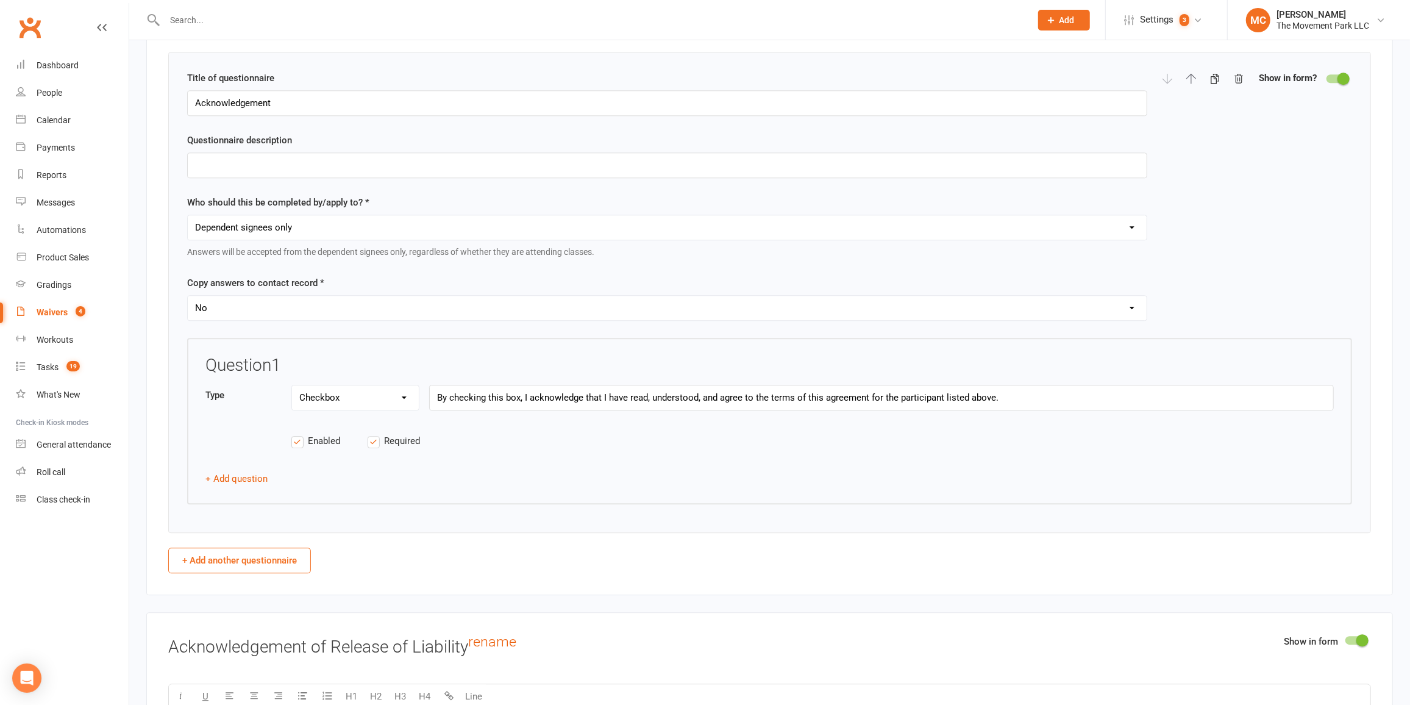
scroll to position [2871, 0]
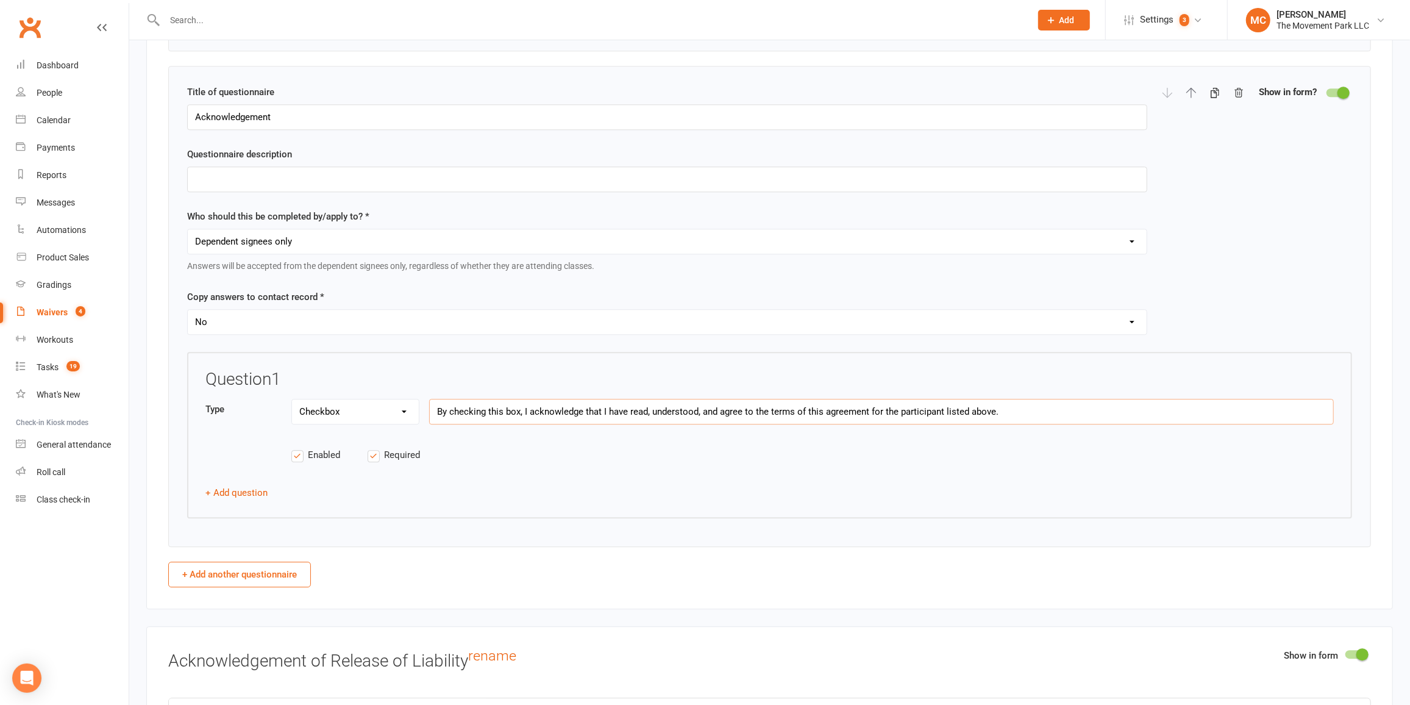
drag, startPoint x: 1069, startPoint y: 402, endPoint x: 436, endPoint y: 419, distance: 633.0
click at [436, 419] on div "Type Text Select Checkbox By checking this box, I acknowledge that I have read,…" at bounding box center [769, 418] width 1128 height 39
drag, startPoint x: 989, startPoint y: 402, endPoint x: 1009, endPoint y: 400, distance: 20.2
click at [991, 403] on input "By checking this box, I acknowledge that I have read, understood, and agree to …" at bounding box center [881, 412] width 905 height 26
click at [1020, 399] on input "By checking this box, I acknowledge that I have read, understood, and agree to …" at bounding box center [881, 412] width 905 height 26
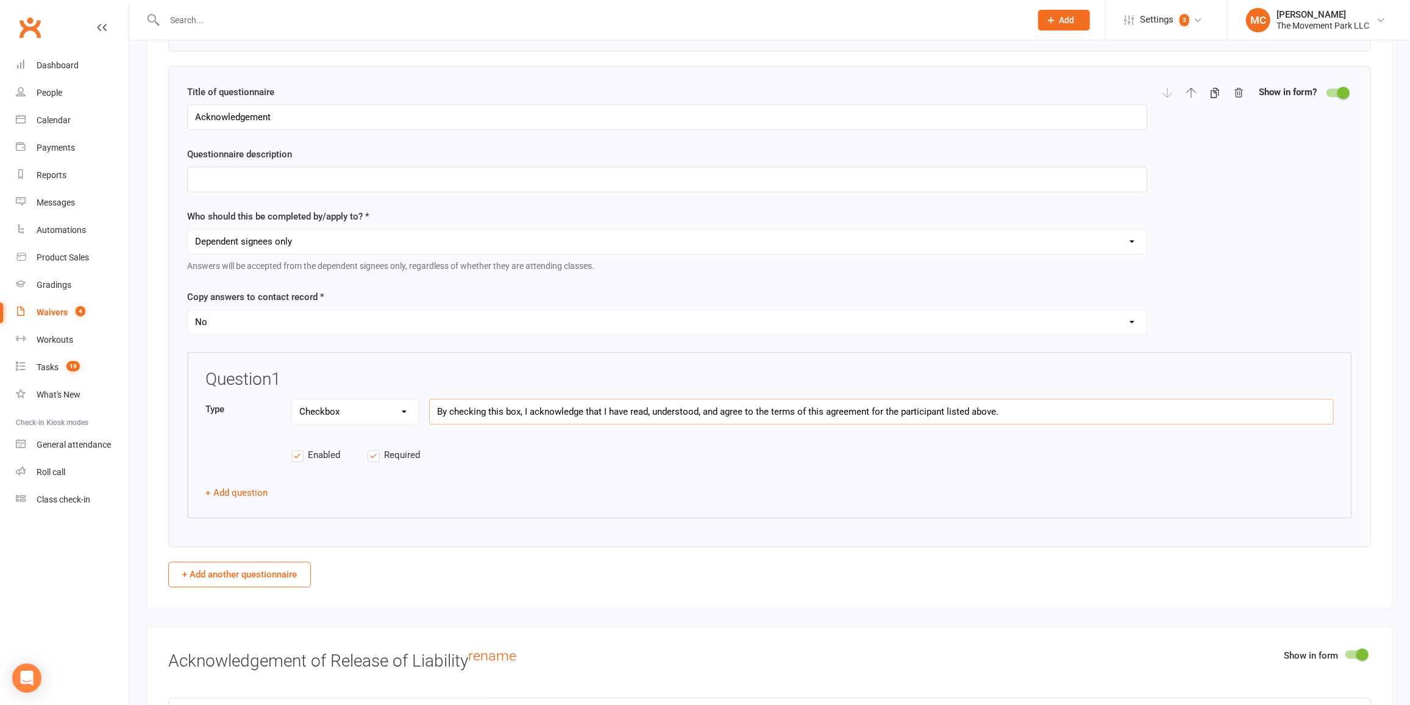
drag, startPoint x: 1020, startPoint y: 399, endPoint x: 410, endPoint y: 419, distance: 609.9
click at [410, 419] on div "Type Text Select Checkbox By checking this box, I acknowledge that I have read,…" at bounding box center [769, 418] width 1128 height 39
paste input "on behalf of the participant listed above"
type input "By checking this box, I acknowledge that I have read, understood, and agree to …"
click at [625, 482] on div "Question 1 Type Text Select Checkbox By checking this box, I acknowledge that I…" at bounding box center [769, 435] width 1165 height 166
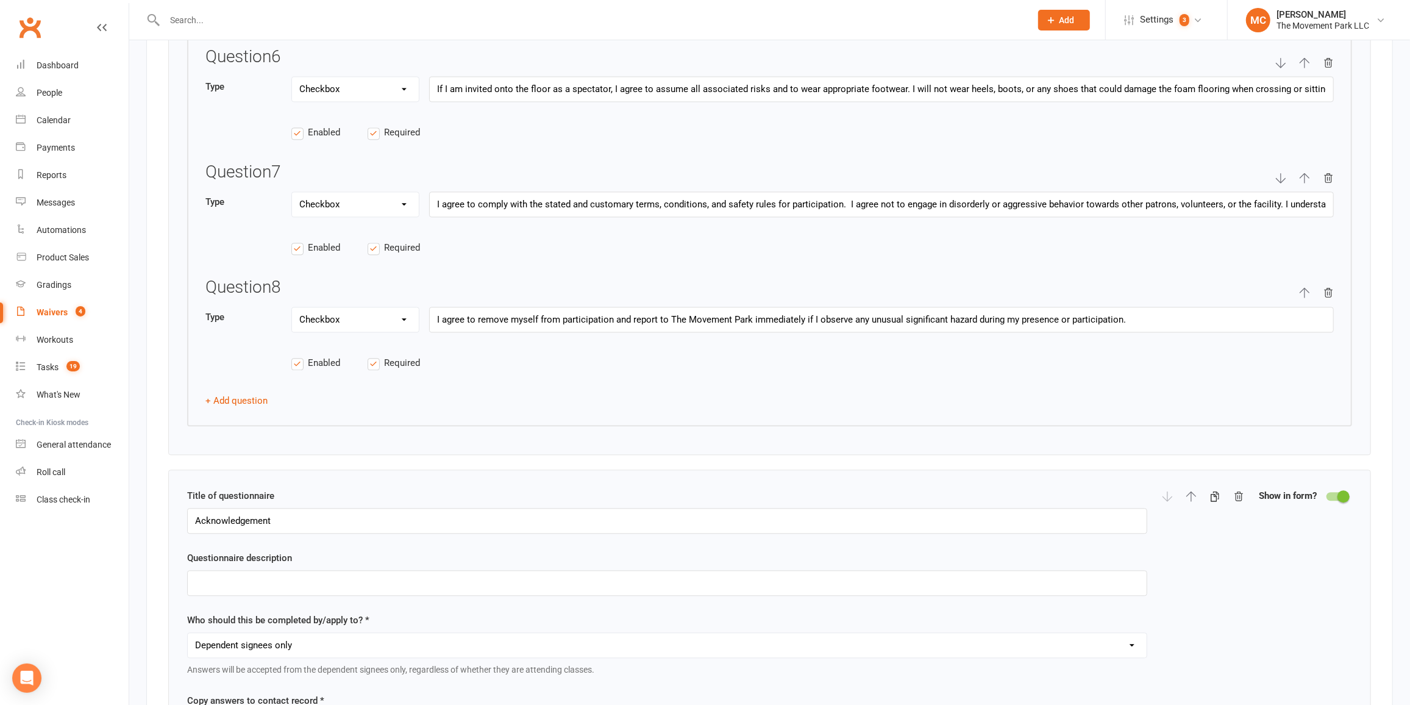
scroll to position [2483, 0]
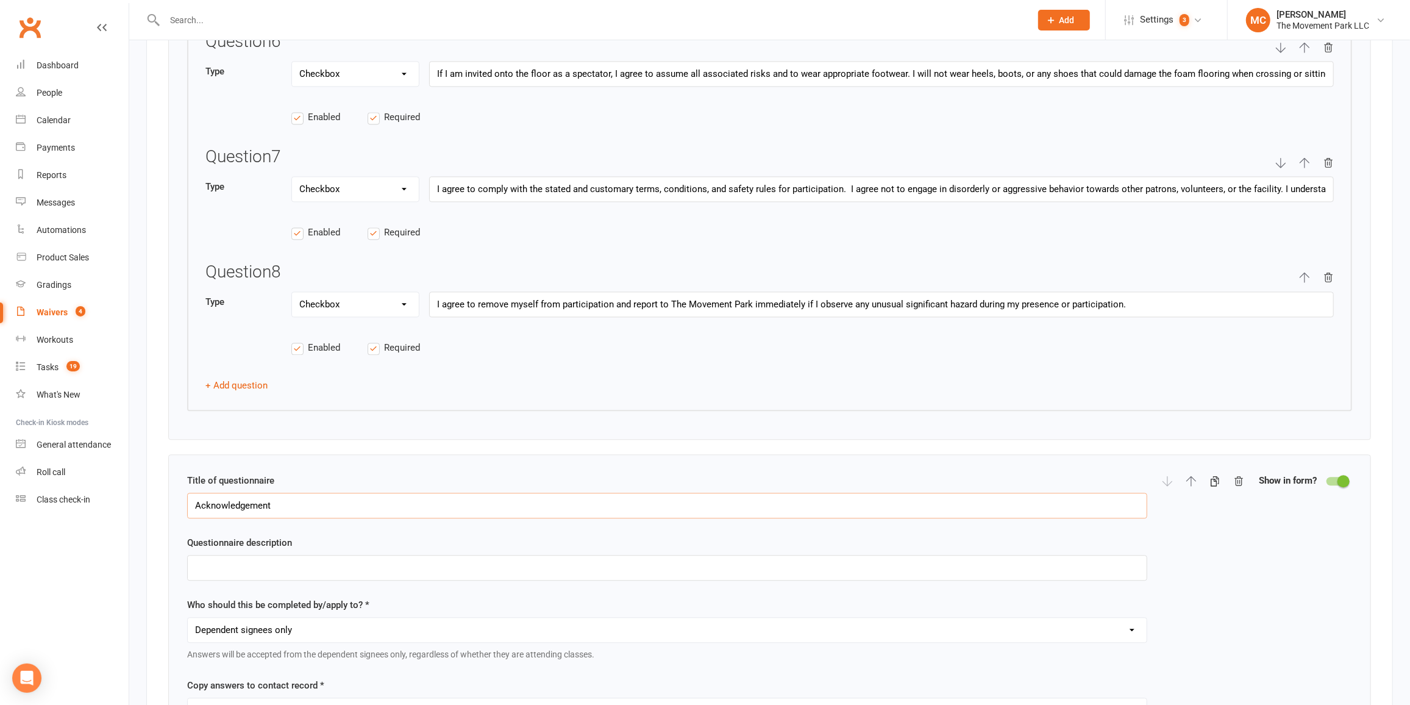
drag, startPoint x: 276, startPoint y: 500, endPoint x: 175, endPoint y: 507, distance: 100.8
click at [177, 508] on div "Title of questionnaire Acknowledgement Questionnaire description Who should thi…" at bounding box center [769, 694] width 1203 height 481
paste input "Parent/Guardian Consent and Release"
type input "Parent/Guardian Consent and Release"
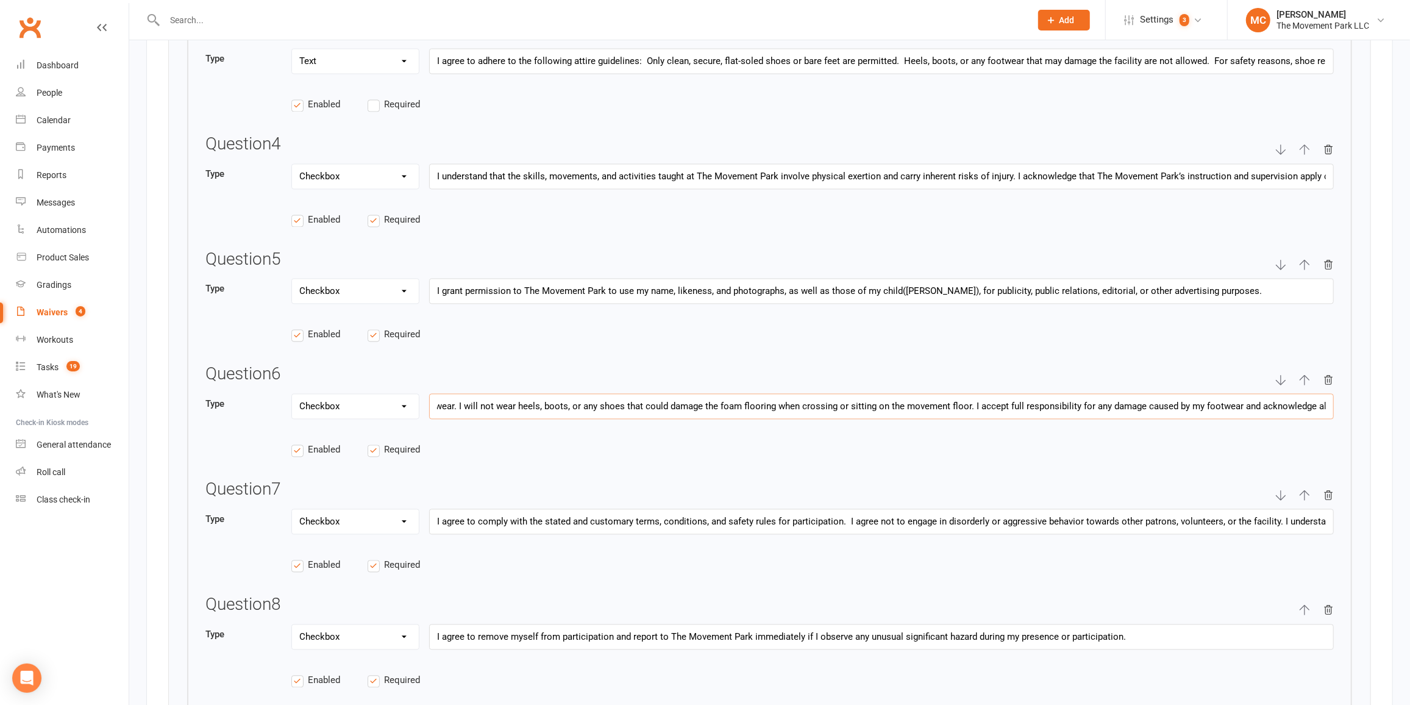
scroll to position [0, 810]
drag, startPoint x: 435, startPoint y: 400, endPoint x: 1371, endPoint y: 474, distance: 939.2
click at [1371, 474] on div "Title of questionnaire The Movement [PERSON_NAME]'s Participation Agreement and…" at bounding box center [769, 128] width 1203 height 1287
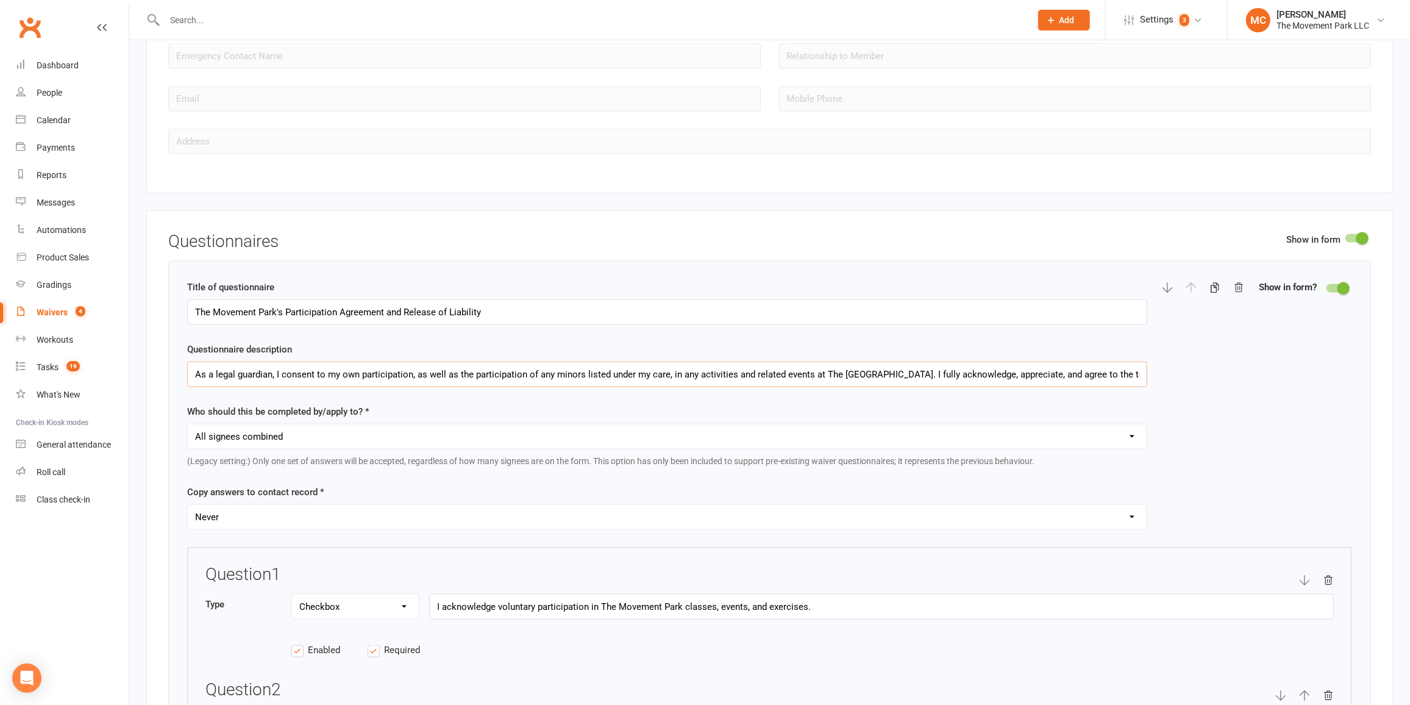
scroll to position [0, 91]
drag, startPoint x: 678, startPoint y: 375, endPoint x: 1275, endPoint y: 438, distance: 600.7
click at [1275, 438] on div "Title of questionnaire The Movement [PERSON_NAME]'s Participation Agreement and…" at bounding box center [769, 413] width 1165 height 267
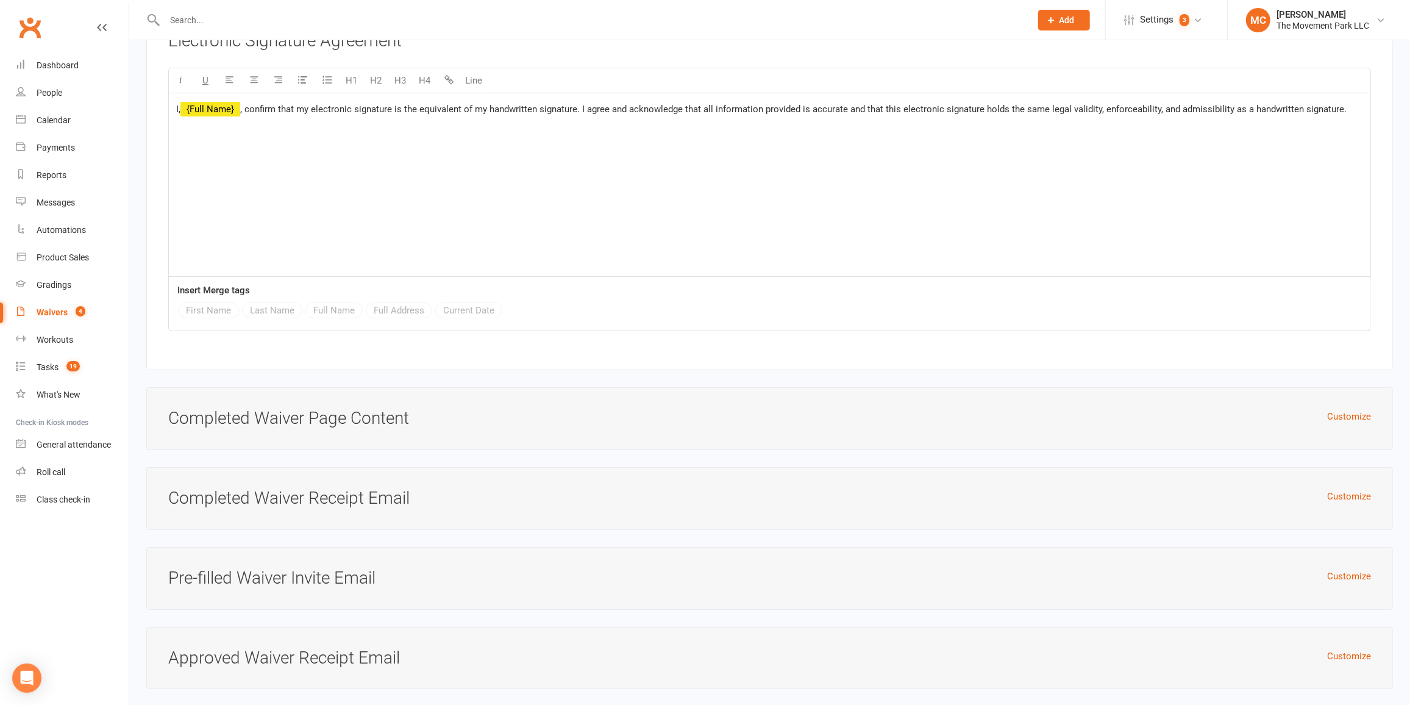
scroll to position [4257, 0]
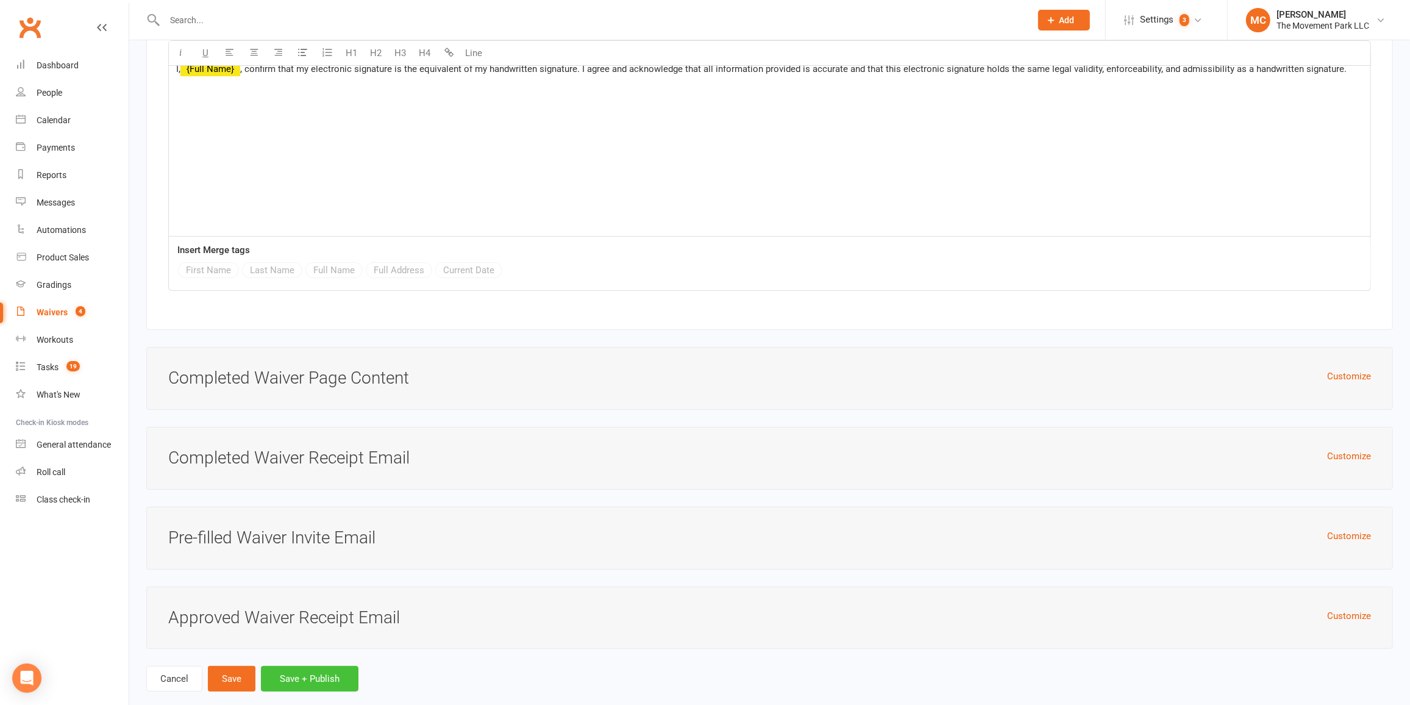
click at [282, 666] on button "Save + Publish" at bounding box center [310, 679] width 98 height 26
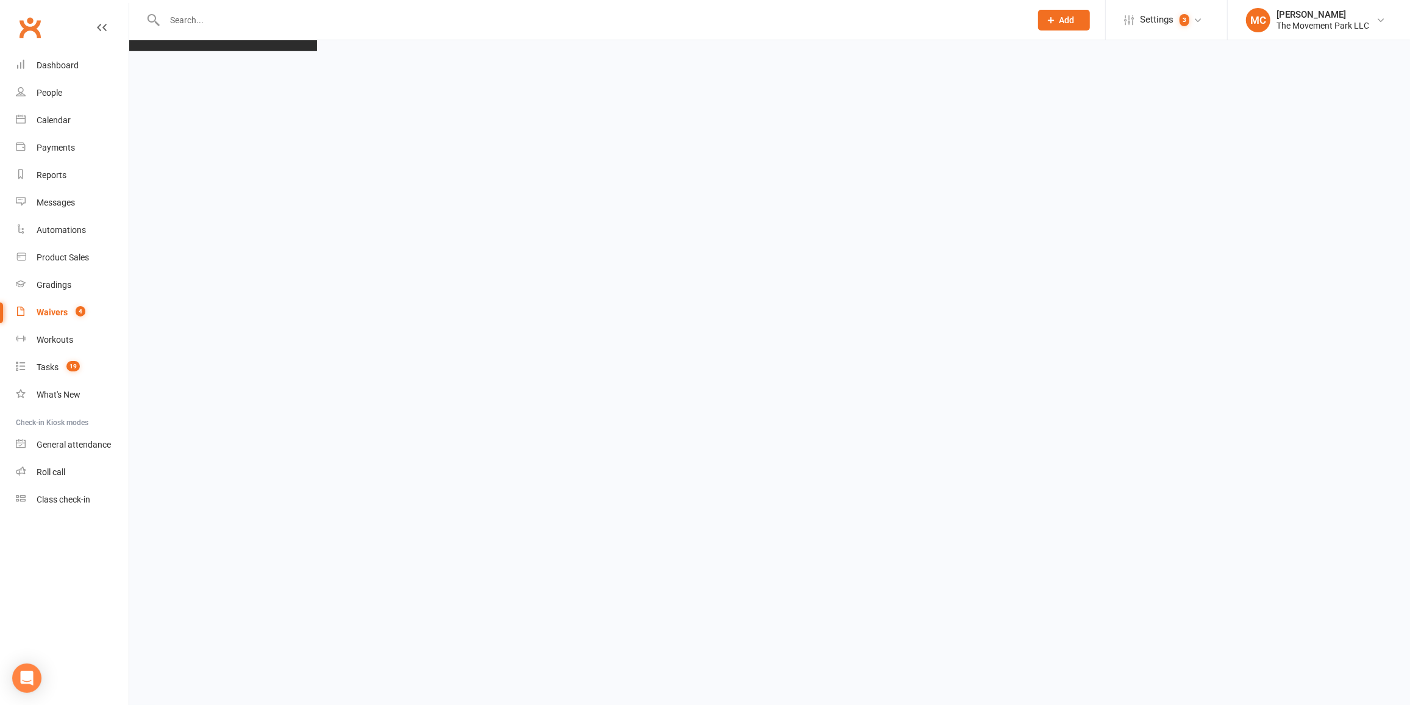
select select "100"
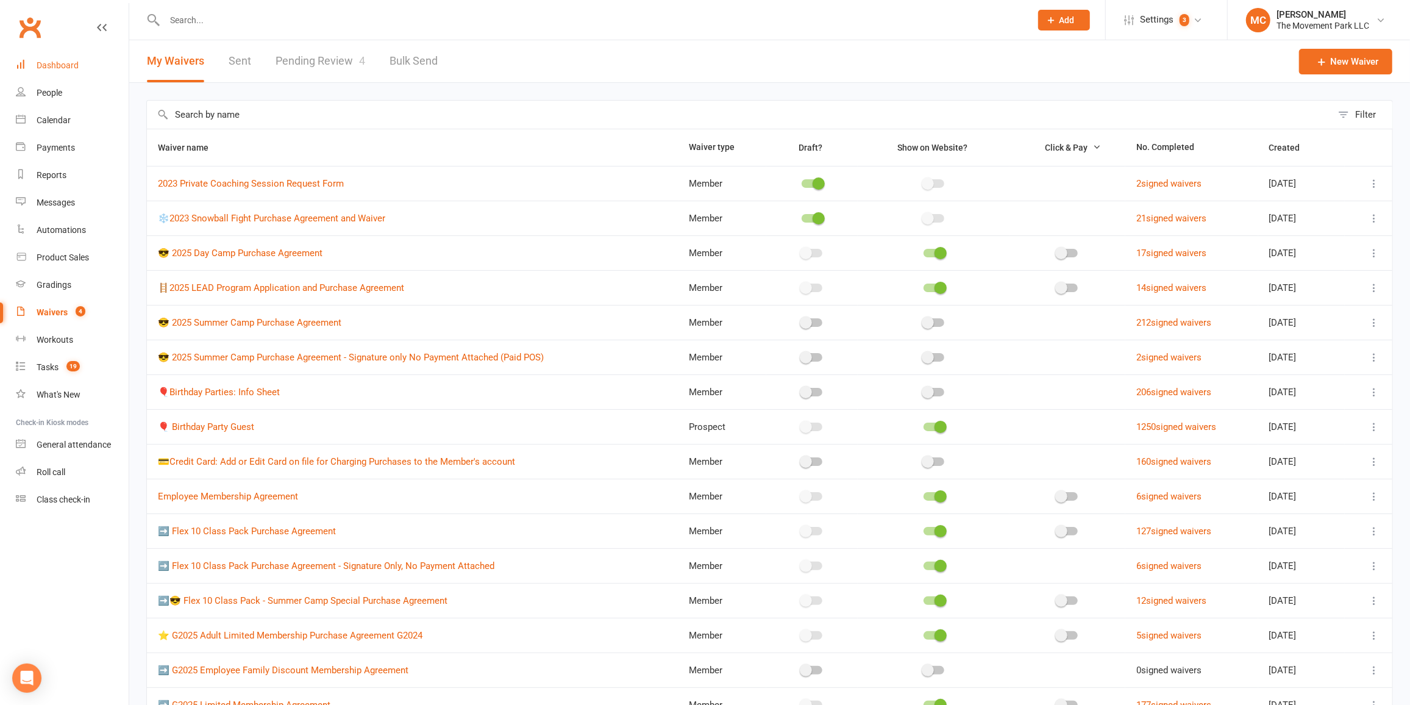
click at [68, 71] on link "Dashboard" at bounding box center [72, 65] width 113 height 27
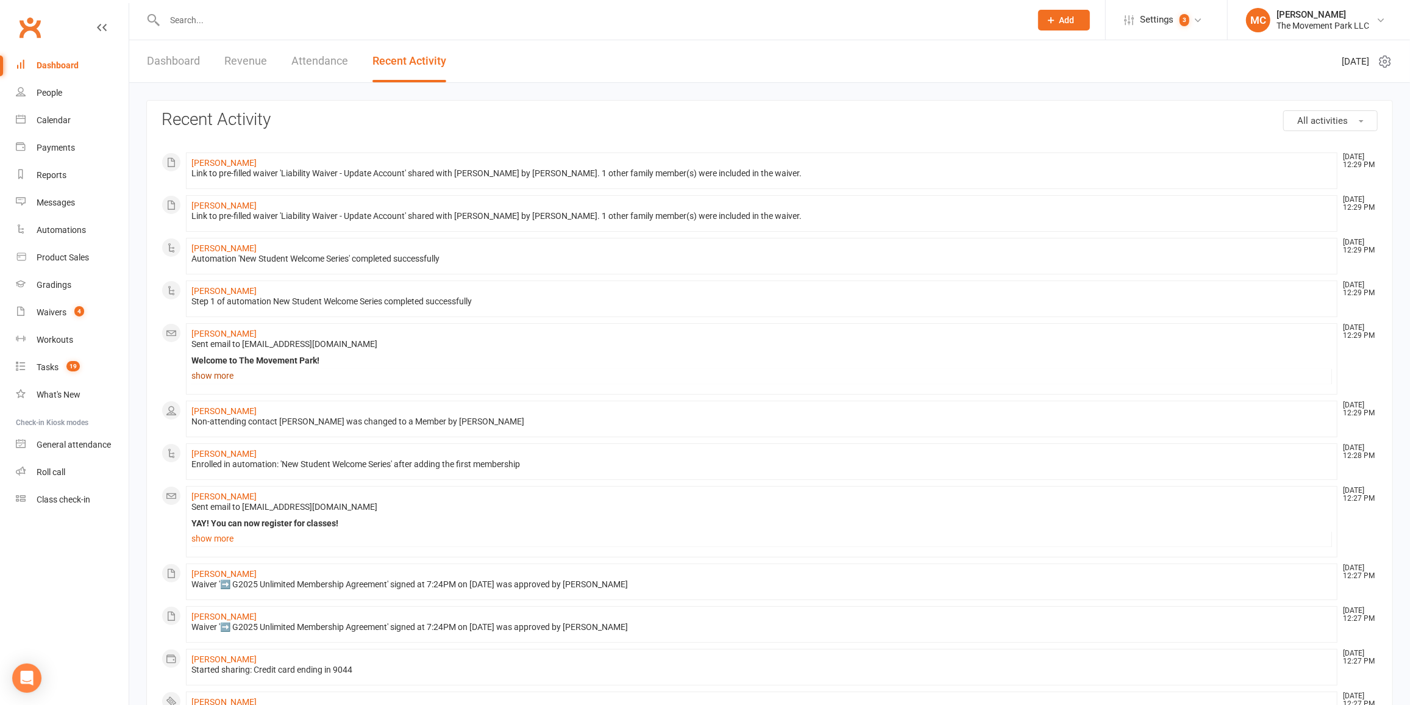
click at [216, 375] on link "show more" at bounding box center [761, 375] width 1141 height 17
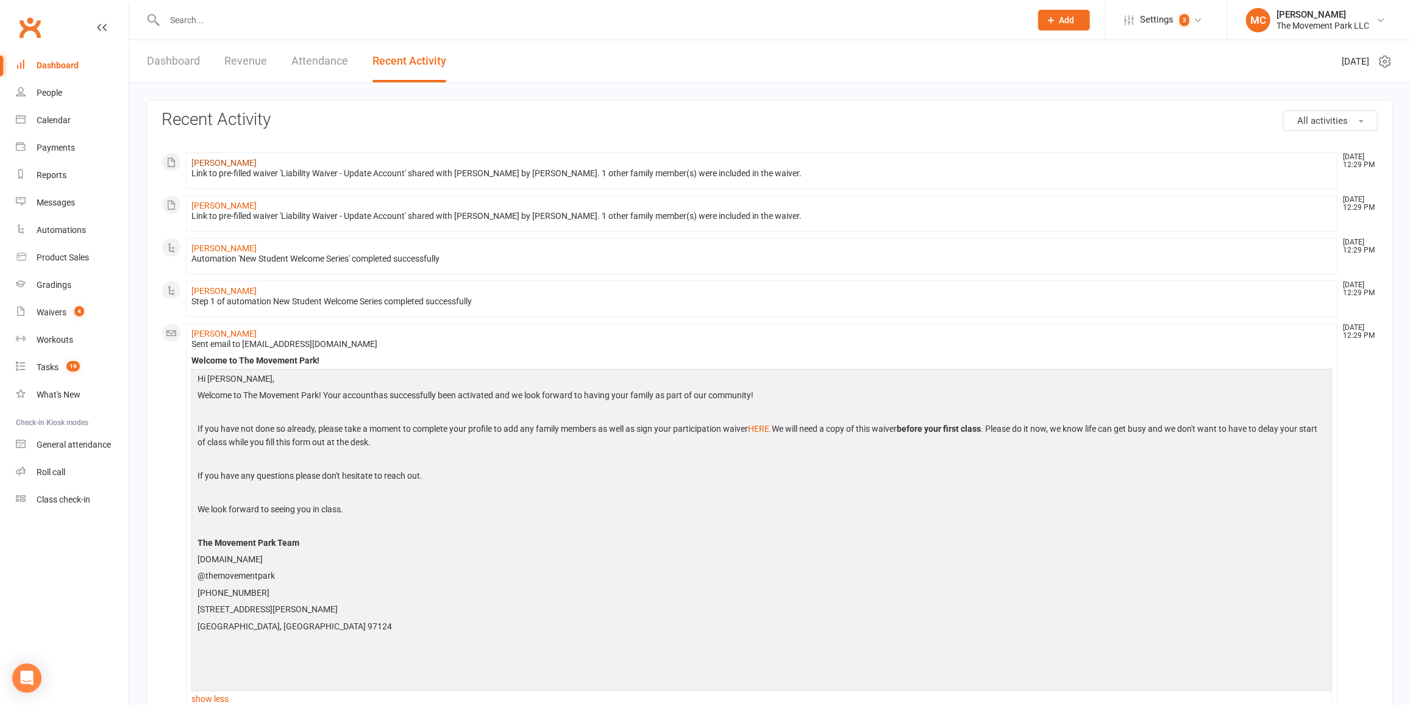
click at [212, 161] on link "[PERSON_NAME]" at bounding box center [223, 163] width 65 height 10
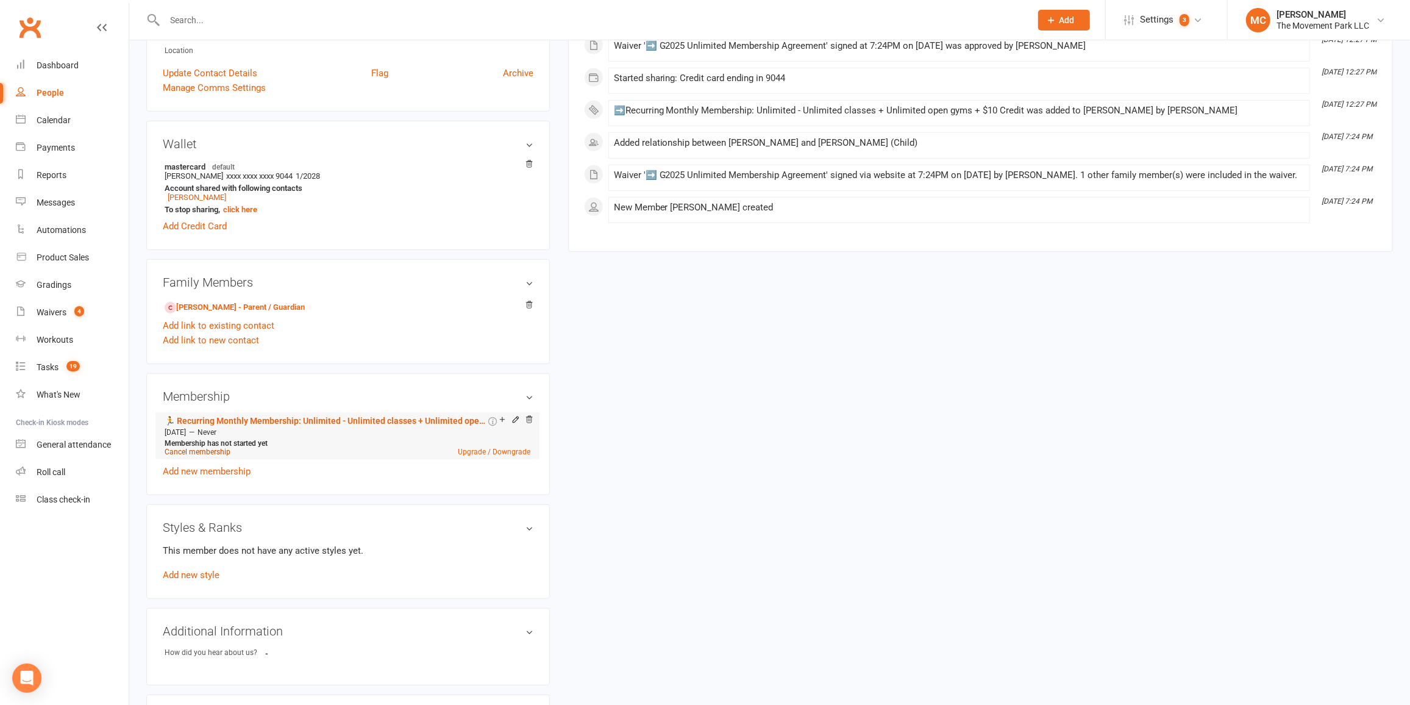
scroll to position [499, 0]
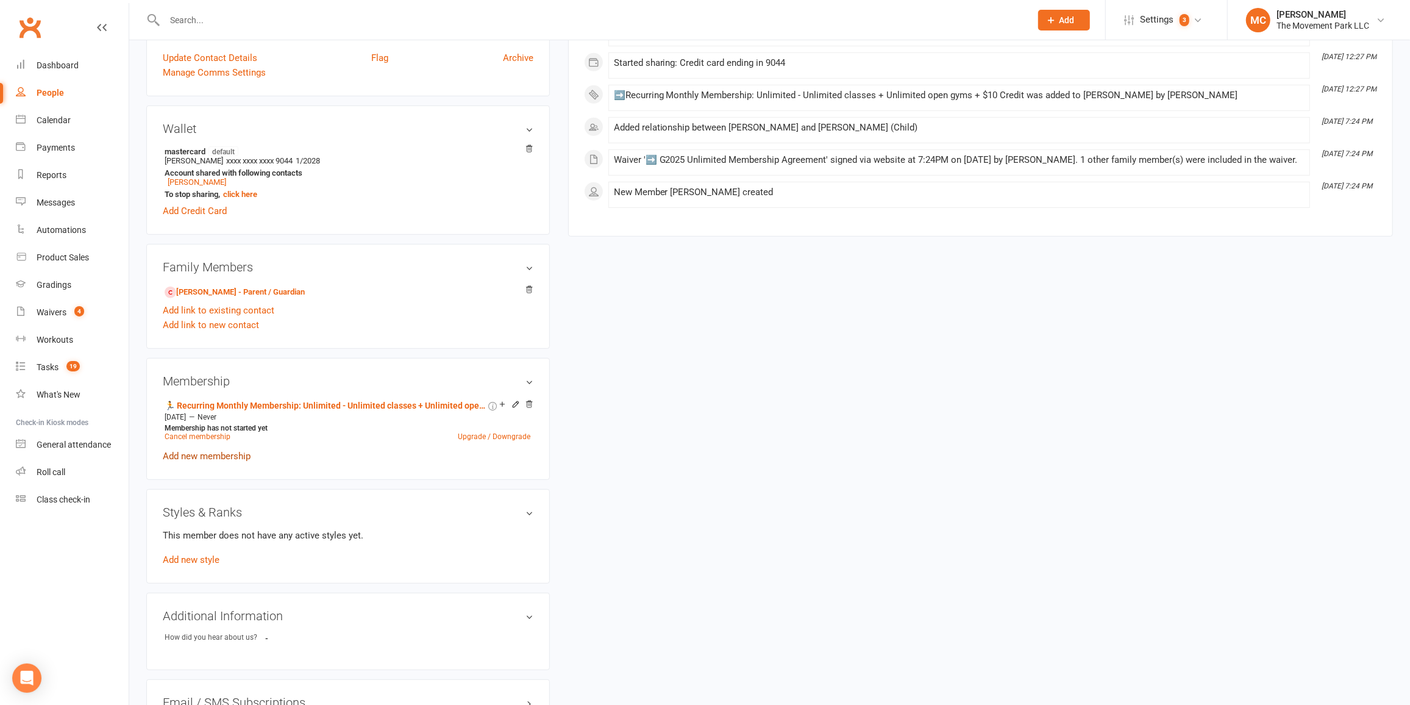
click at [194, 461] on link "Add new membership" at bounding box center [207, 455] width 88 height 11
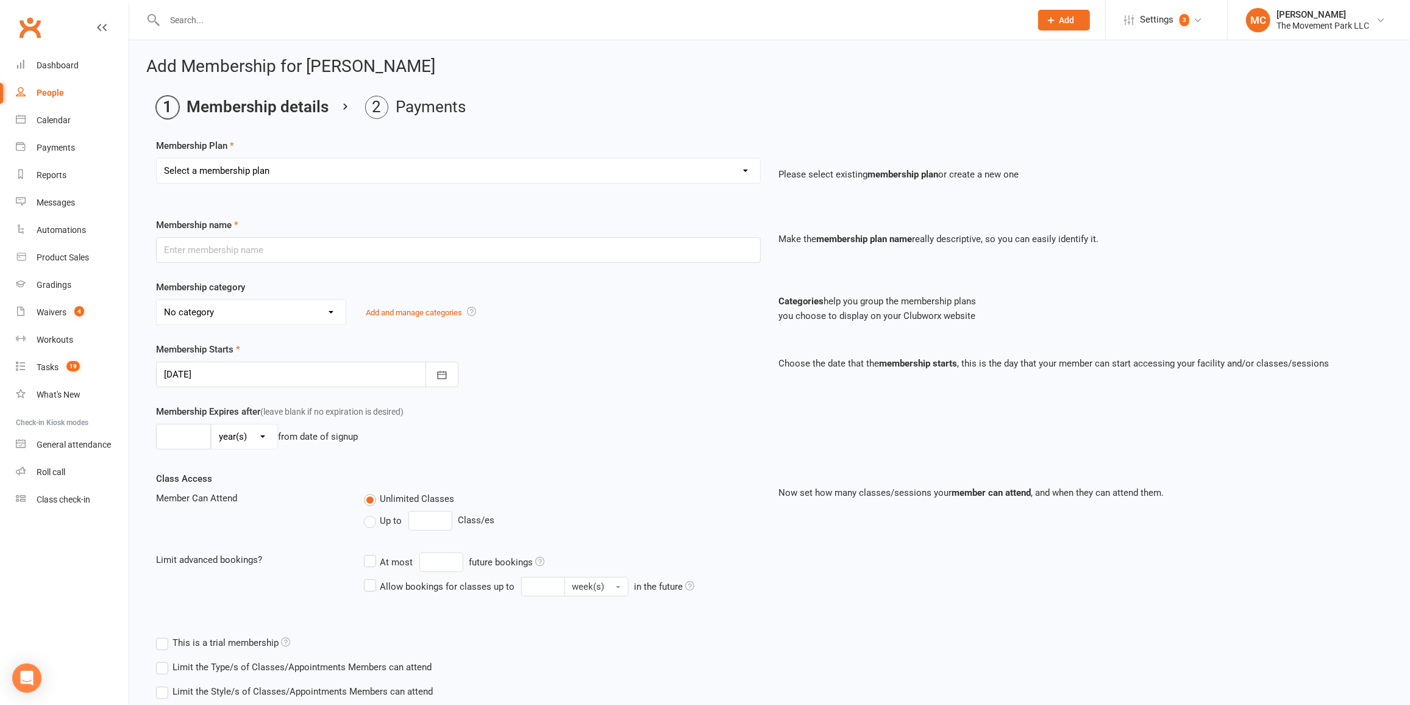
click at [249, 171] on select "Select a membership plan Create new Membership Plan ➡️ Drop-in Class ➡️ Flex 10…" at bounding box center [458, 170] width 603 height 24
select select "8"
click at [157, 158] on select "Select a membership plan Create new Membership Plan ➡️ Drop-in Class ➡️ Flex 10…" at bounding box center [458, 170] width 603 height 24
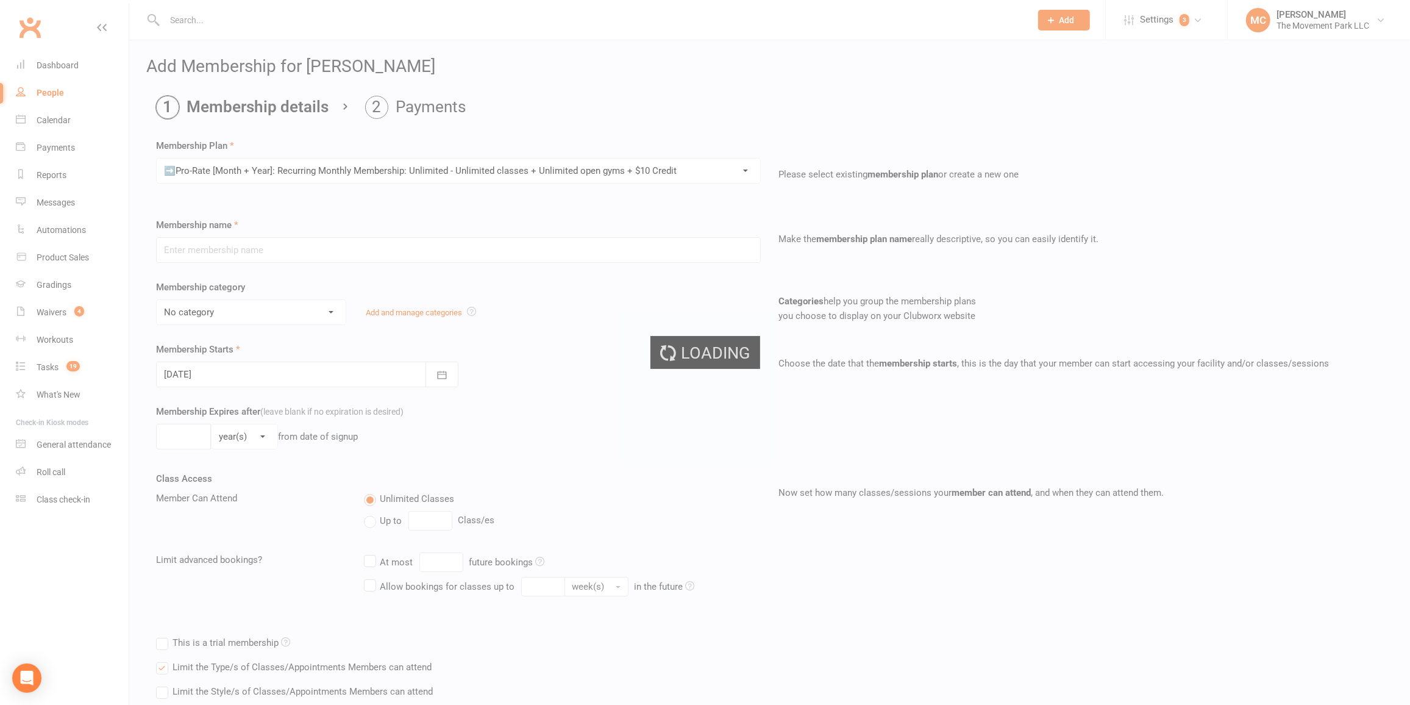
type input "➡️Pro-Rate [Month + Year]: Recurring Monthly Membership: Unlimited - Unlimited …"
select select "38"
type input "[DATE]"
type input "0"
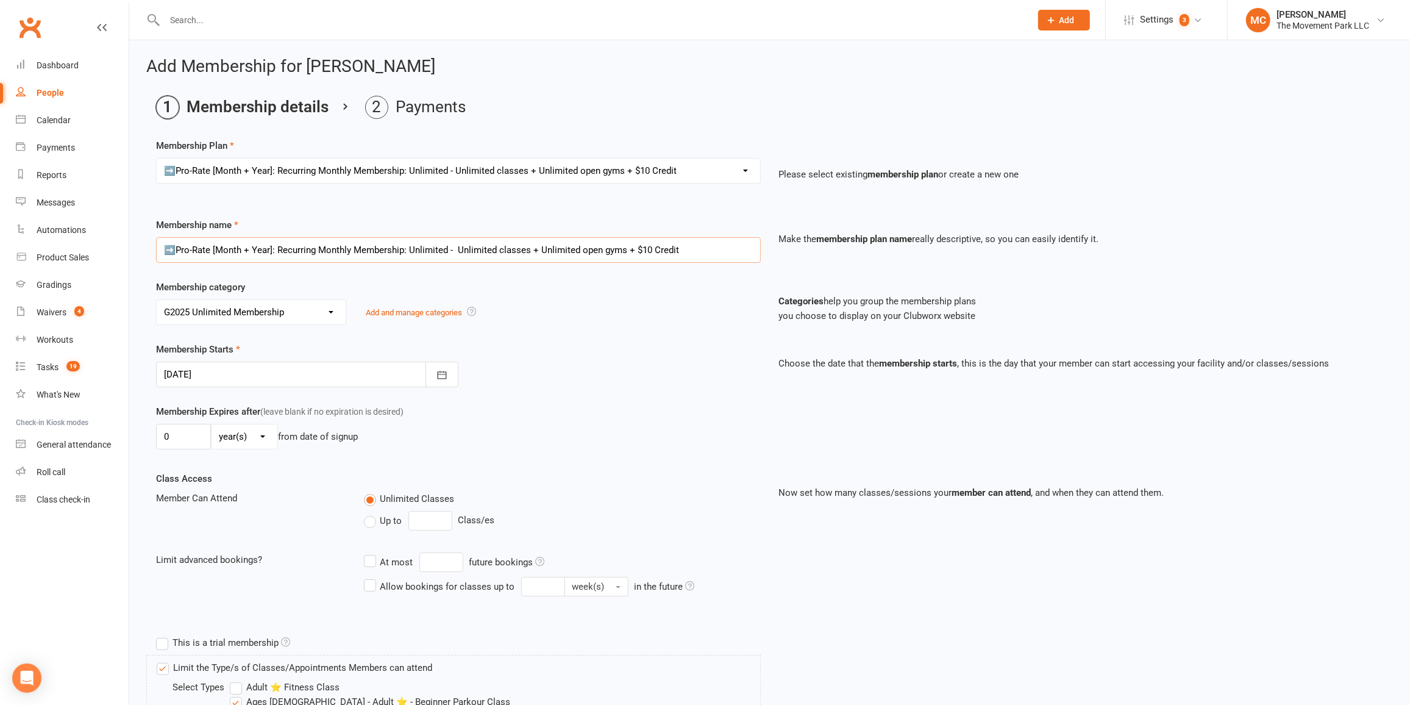
drag, startPoint x: 213, startPoint y: 249, endPoint x: 241, endPoint y: 251, distance: 28.7
click at [241, 251] on input "➡️Pro-Rate [Month + Year]: Recurring Monthly Membership: Unlimited - Unlimited …" at bounding box center [458, 250] width 605 height 26
type input "➡️Pro-Rate [DATE]: Recurring Monthly Membership: Unlimited - Unlimited classes …"
click at [215, 374] on div at bounding box center [307, 374] width 302 height 26
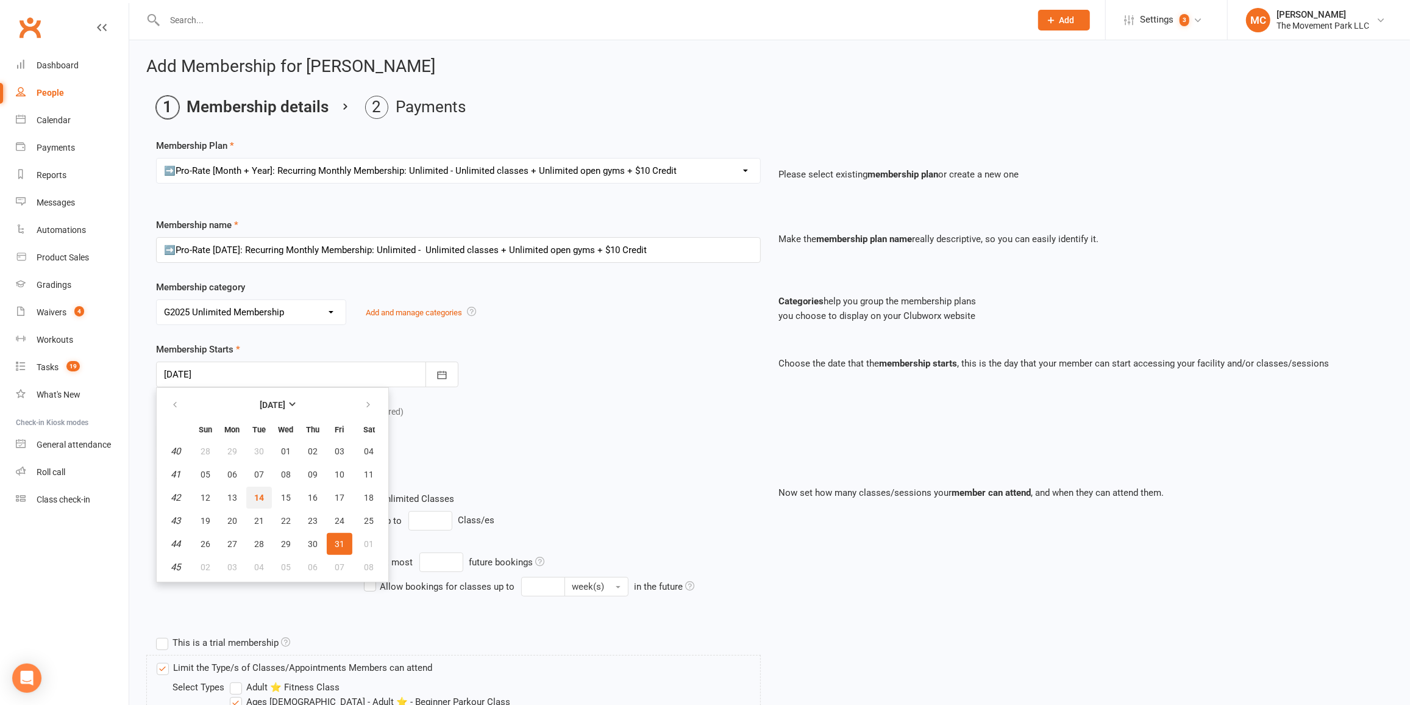
click at [260, 496] on span "14" at bounding box center [259, 498] width 10 height 10
type input "[DATE]"
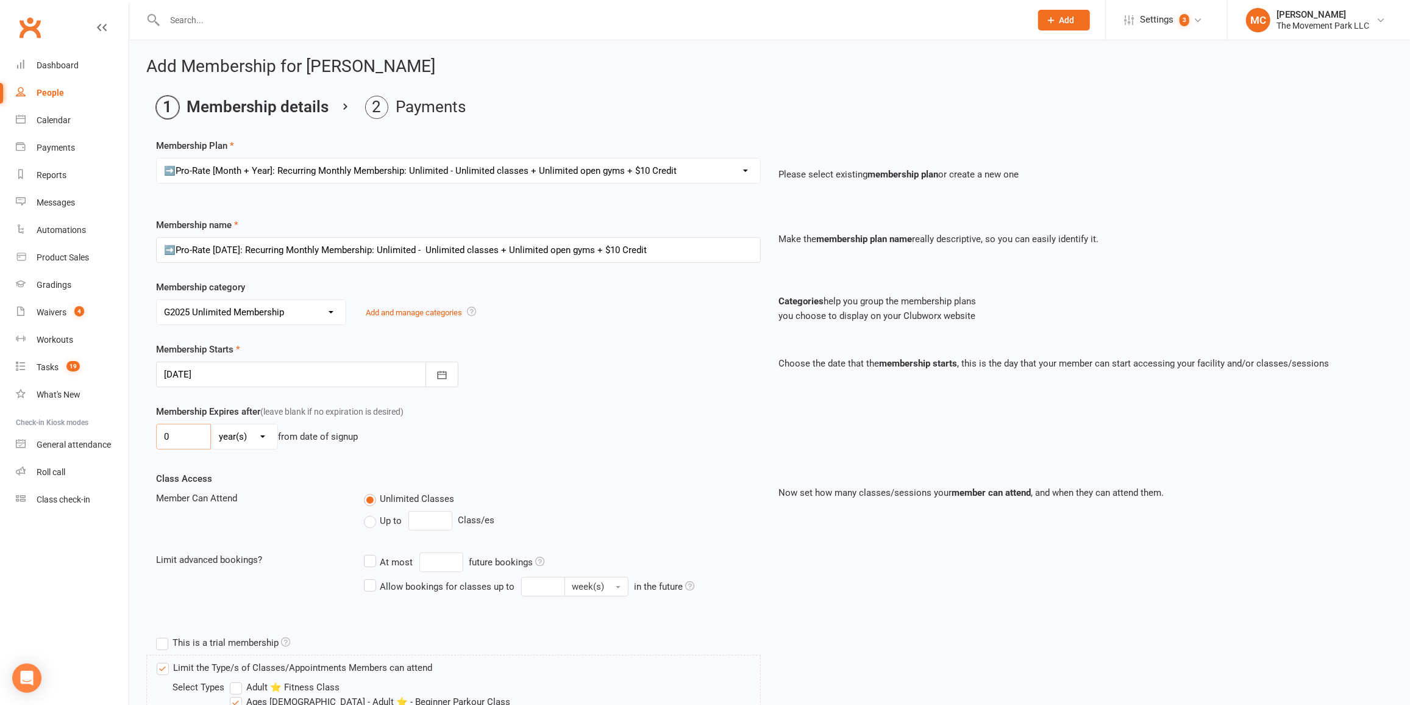
click at [176, 435] on input "0" at bounding box center [183, 437] width 55 height 26
drag, startPoint x: 171, startPoint y: 434, endPoint x: 149, endPoint y: 436, distance: 22.6
click at [150, 436] on div "Membership Expires after (leave blank if no expiration is desired) 0 day(s) wee…" at bounding box center [458, 429] width 623 height 50
type input "18"
click at [231, 435] on select "day(s) week(s) month(s) year(s)" at bounding box center [245, 436] width 66 height 24
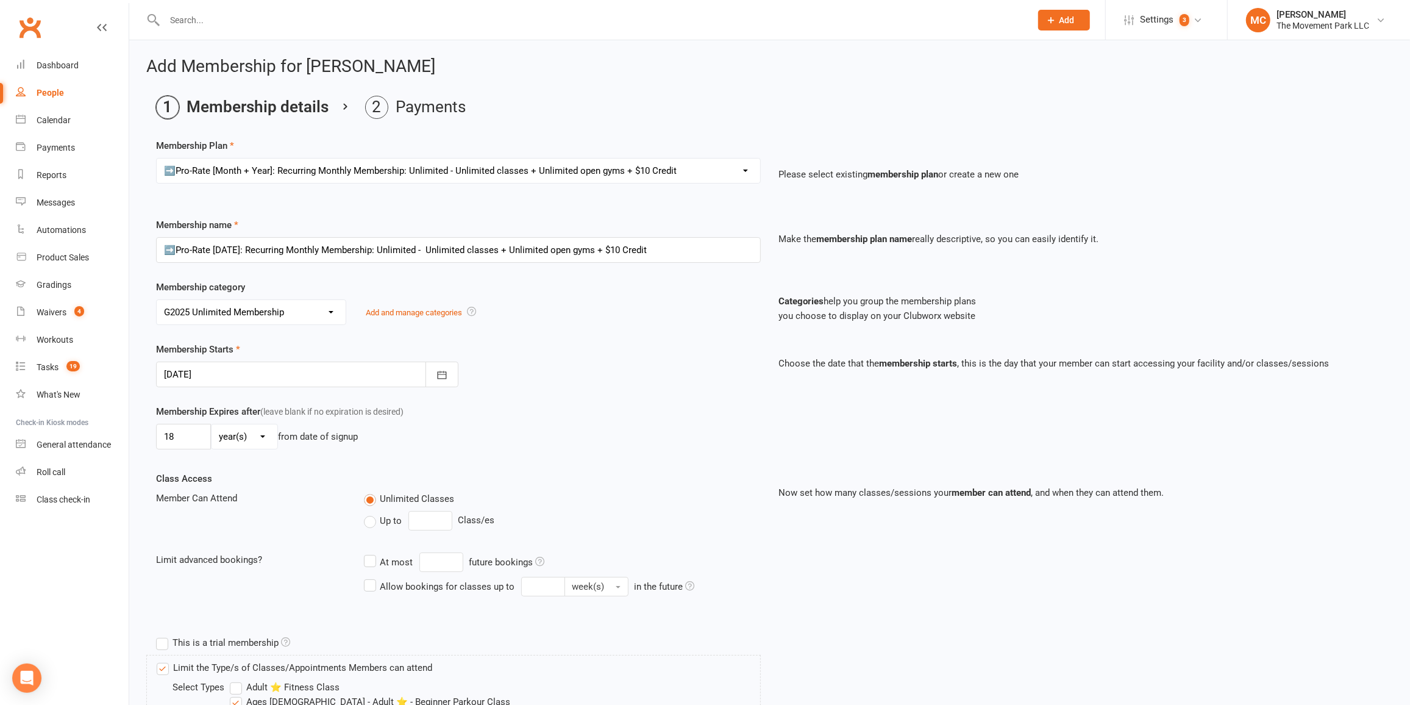
select select "0"
click at [212, 424] on select "day(s) week(s) month(s) year(s)" at bounding box center [245, 436] width 66 height 24
click at [315, 502] on div "Member Can Attend Unlimited Classes Up to Class/es" at bounding box center [458, 513] width 623 height 44
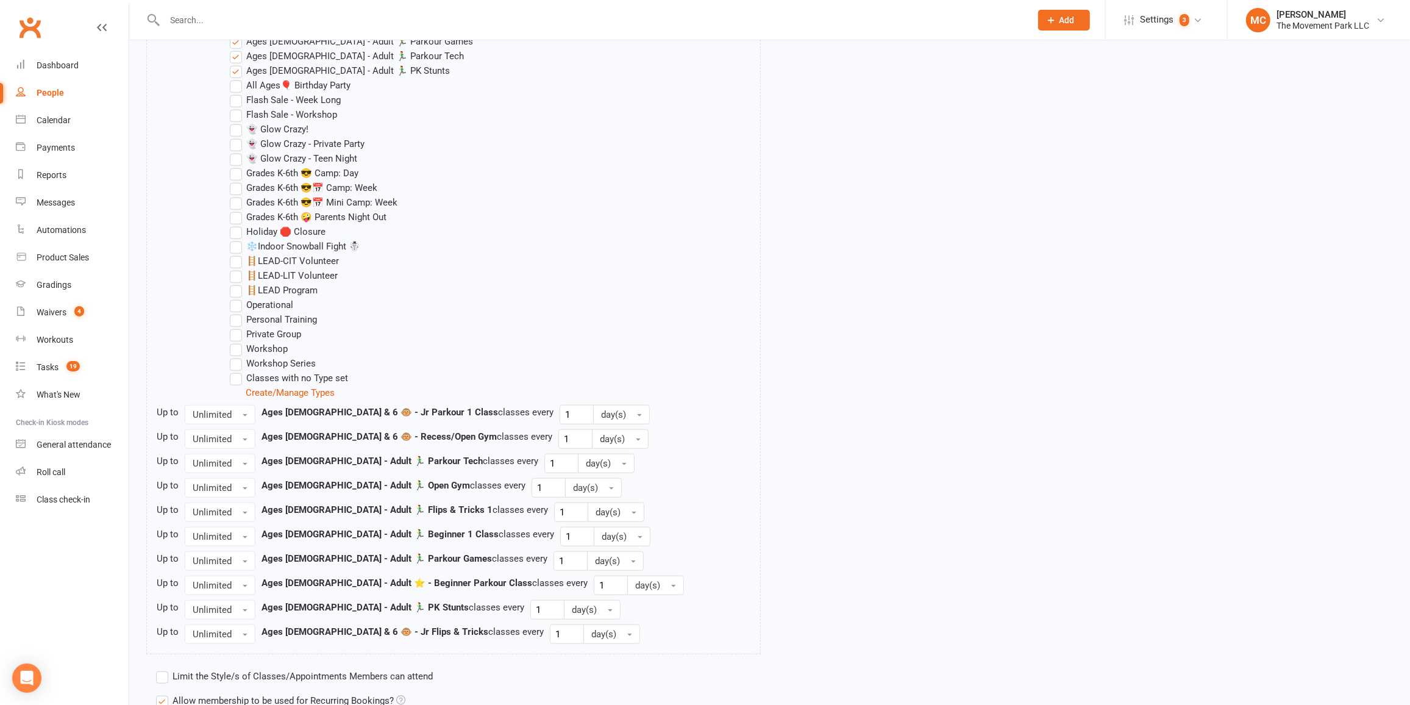
scroll to position [986, 0]
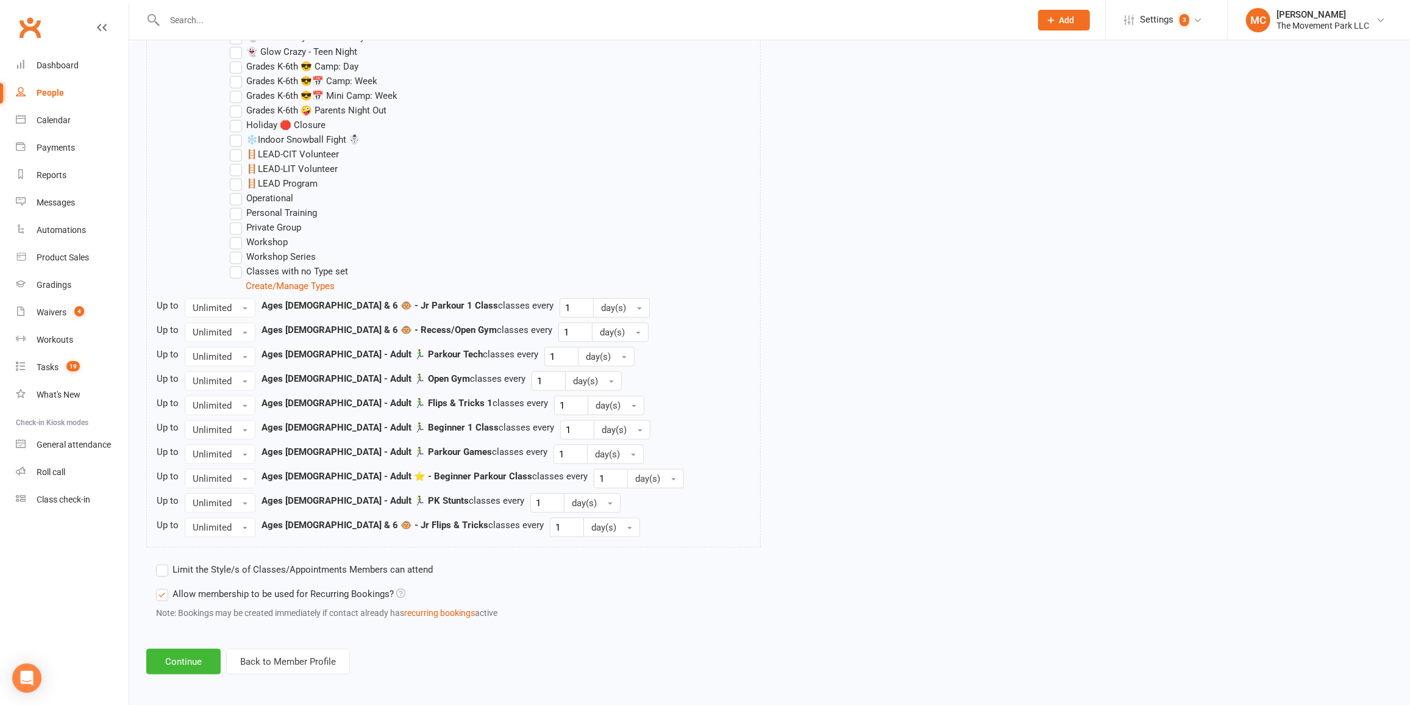
click at [163, 569] on label "Limit the Style/s of Classes/Appointments Members can attend" at bounding box center [294, 569] width 277 height 15
click at [163, 562] on input "Limit the Style/s of Classes/Appointments Members can attend" at bounding box center [160, 562] width 8 height 0
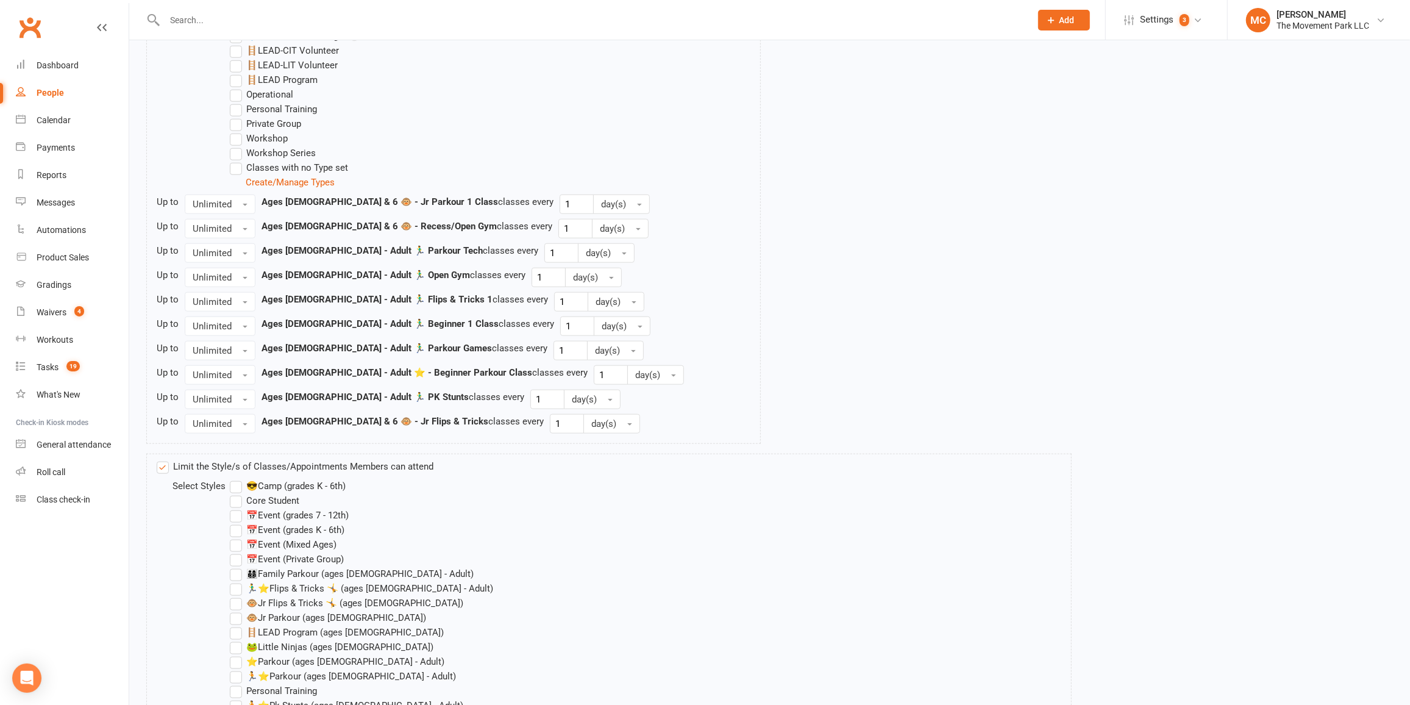
scroll to position [1208, 0]
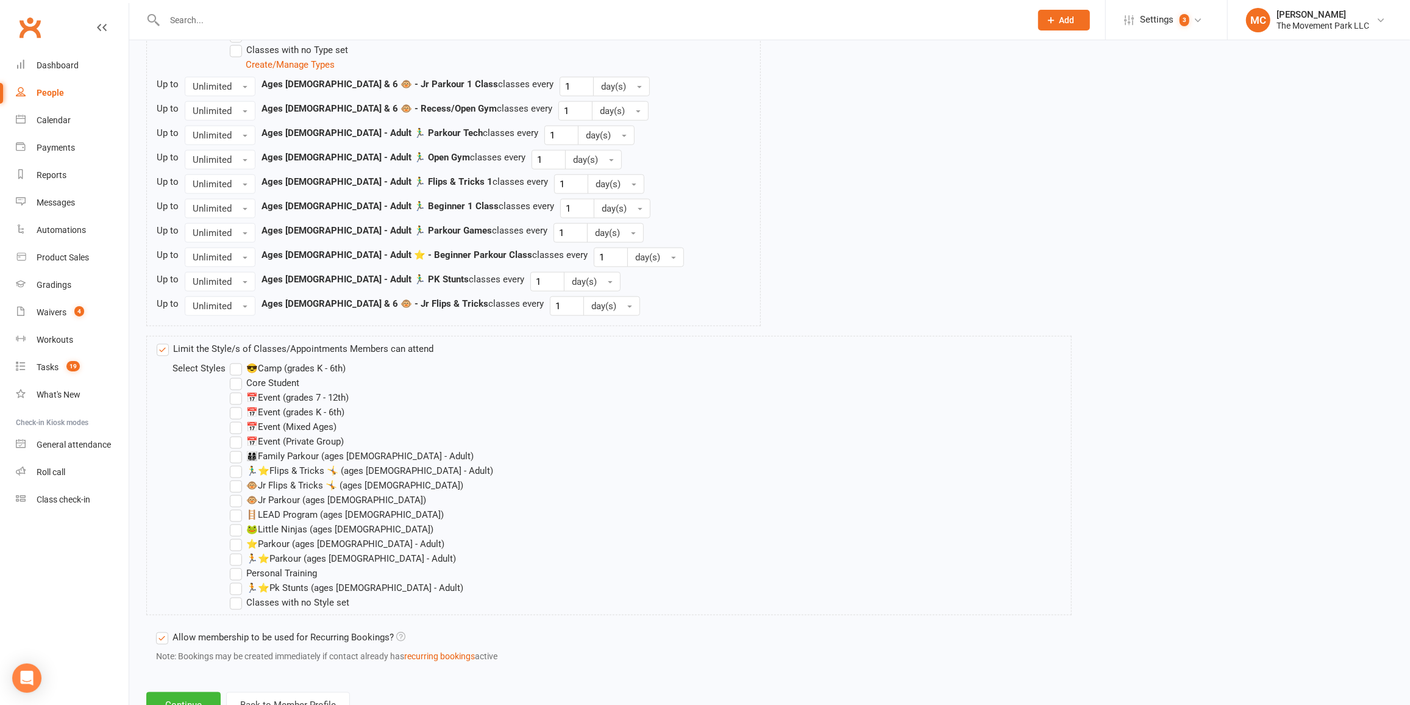
click at [235, 553] on label "🏃⭐Parkour (ages [DEMOGRAPHIC_DATA] - Adult)" at bounding box center [343, 558] width 226 height 15
click at [235, 551] on input "🏃⭐Parkour (ages [DEMOGRAPHIC_DATA] - Adult)" at bounding box center [234, 551] width 8 height 0
click at [235, 585] on label "🏃⭐Pk Stunts (ages [DEMOGRAPHIC_DATA] - Adult)" at bounding box center [346, 587] width 233 height 15
click at [235, 580] on input "🏃⭐Pk Stunts (ages [DEMOGRAPHIC_DATA] - Adult)" at bounding box center [234, 580] width 8 height 0
click at [238, 467] on label "🏃‍♂️⭐Flips & Tricks 🤸 (ages [DEMOGRAPHIC_DATA] - Adult)" at bounding box center [361, 470] width 263 height 15
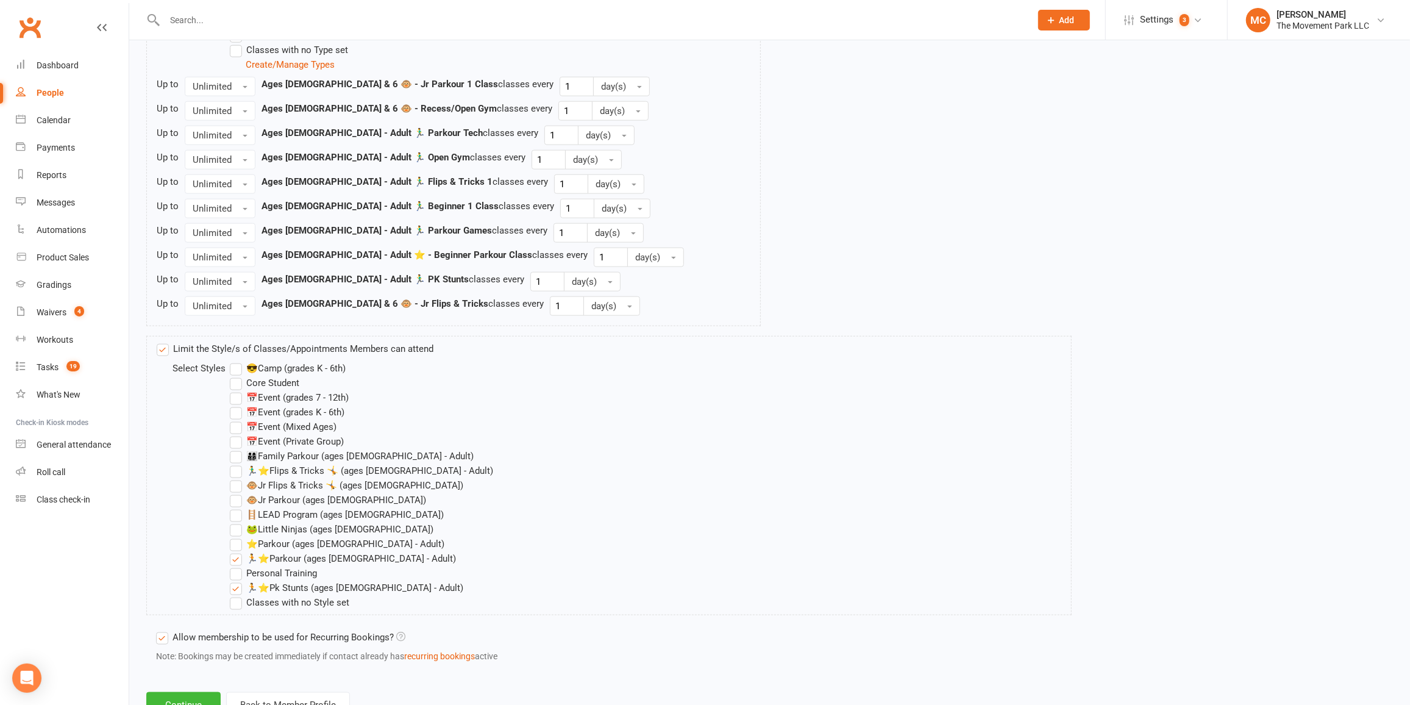
click at [238, 463] on input "🏃‍♂️⭐Flips & Tricks 🤸 (ages [DEMOGRAPHIC_DATA] - Adult)" at bounding box center [234, 463] width 8 height 0
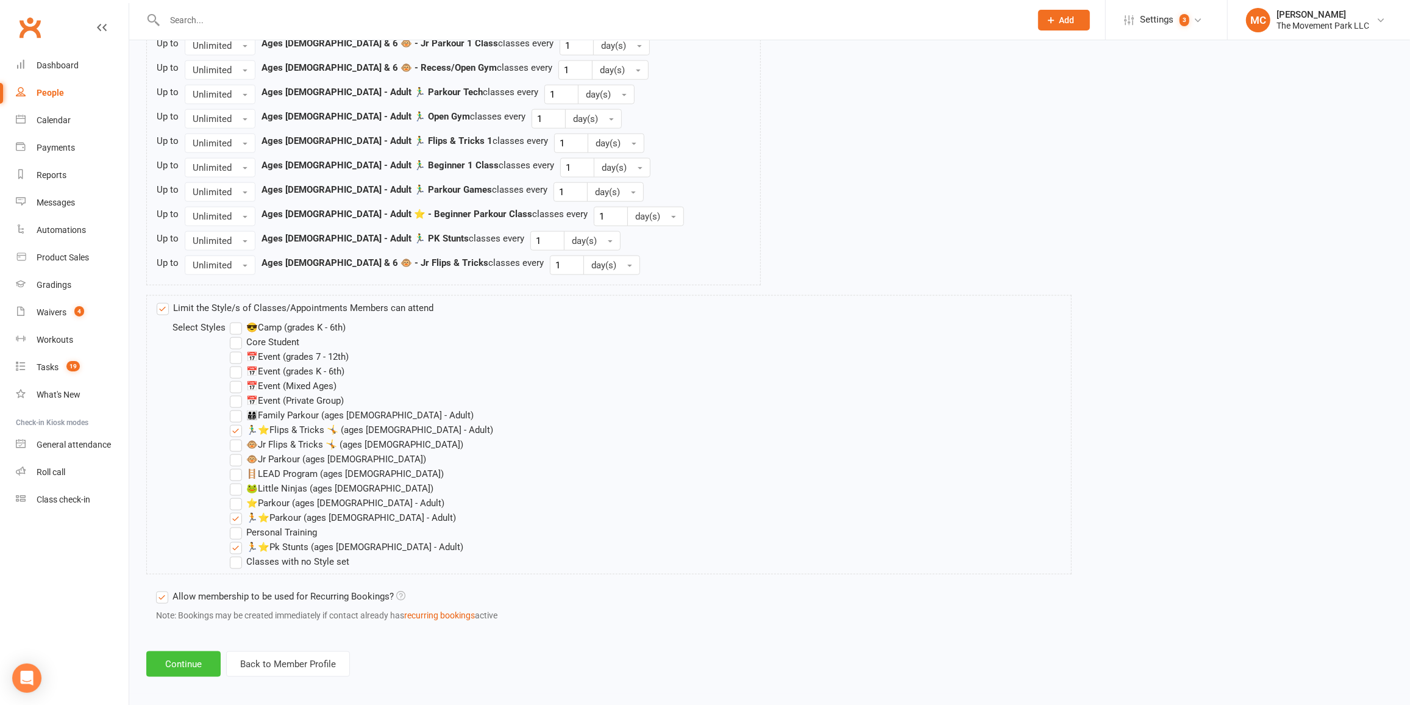
scroll to position [1250, 0]
click at [200, 659] on button "Continue" at bounding box center [183, 662] width 74 height 26
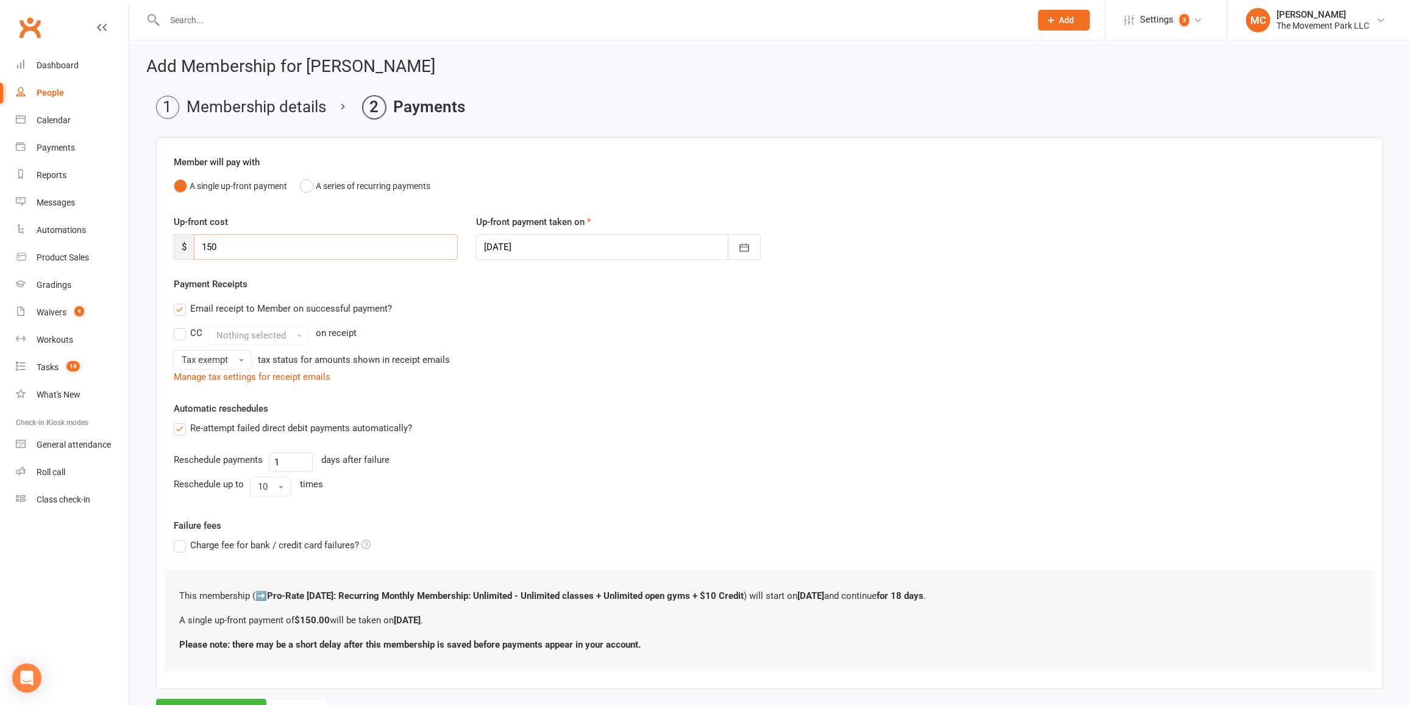
drag, startPoint x: 272, startPoint y: 243, endPoint x: 149, endPoint y: 243, distance: 122.5
click at [149, 243] on main "Membership details Payments Member will pay with A single up-front payment A se…" at bounding box center [769, 410] width 1247 height 628
type input "84"
click at [624, 429] on div "Re-attempt failed direct debit payments automatically?" at bounding box center [770, 428] width 1192 height 15
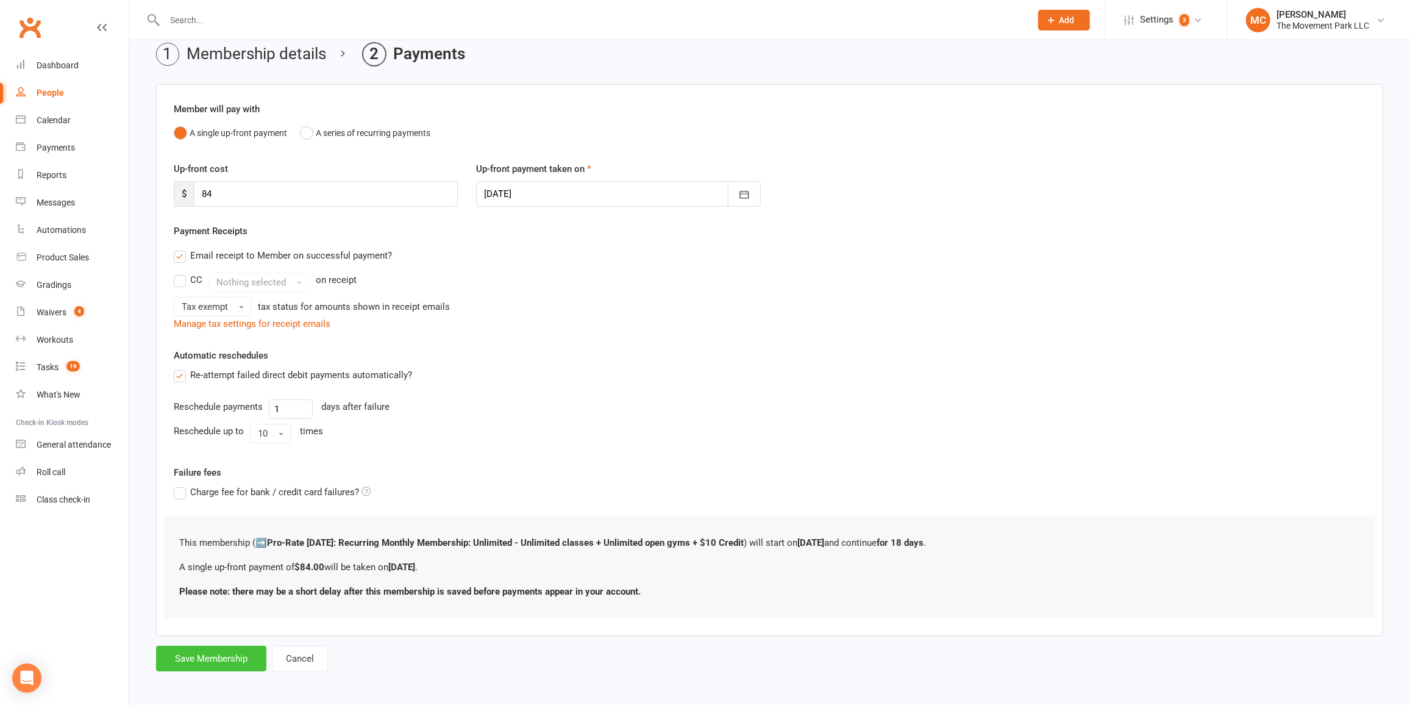
click at [215, 658] on button "Save Membership" at bounding box center [211, 659] width 110 height 26
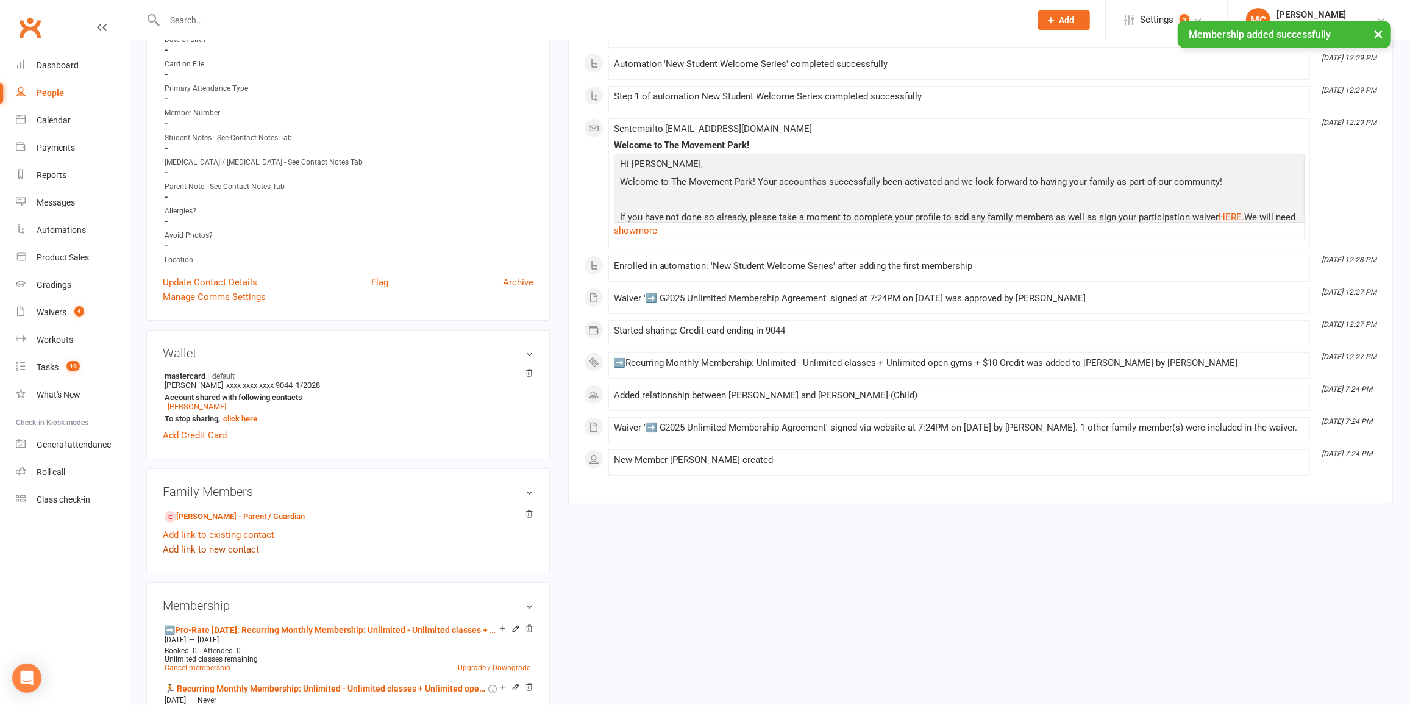
scroll to position [277, 0]
click at [213, 510] on link "[PERSON_NAME] - Parent / Guardian" at bounding box center [235, 514] width 140 height 13
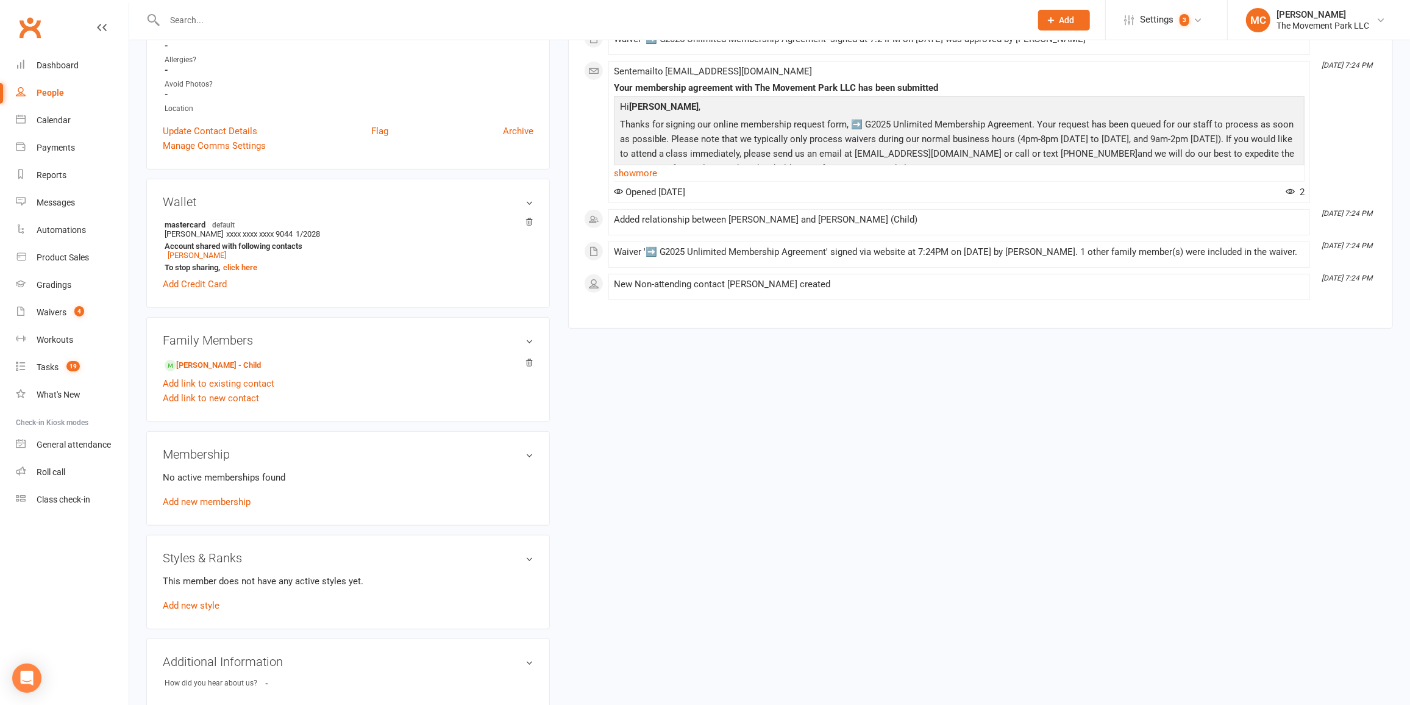
scroll to position [443, 0]
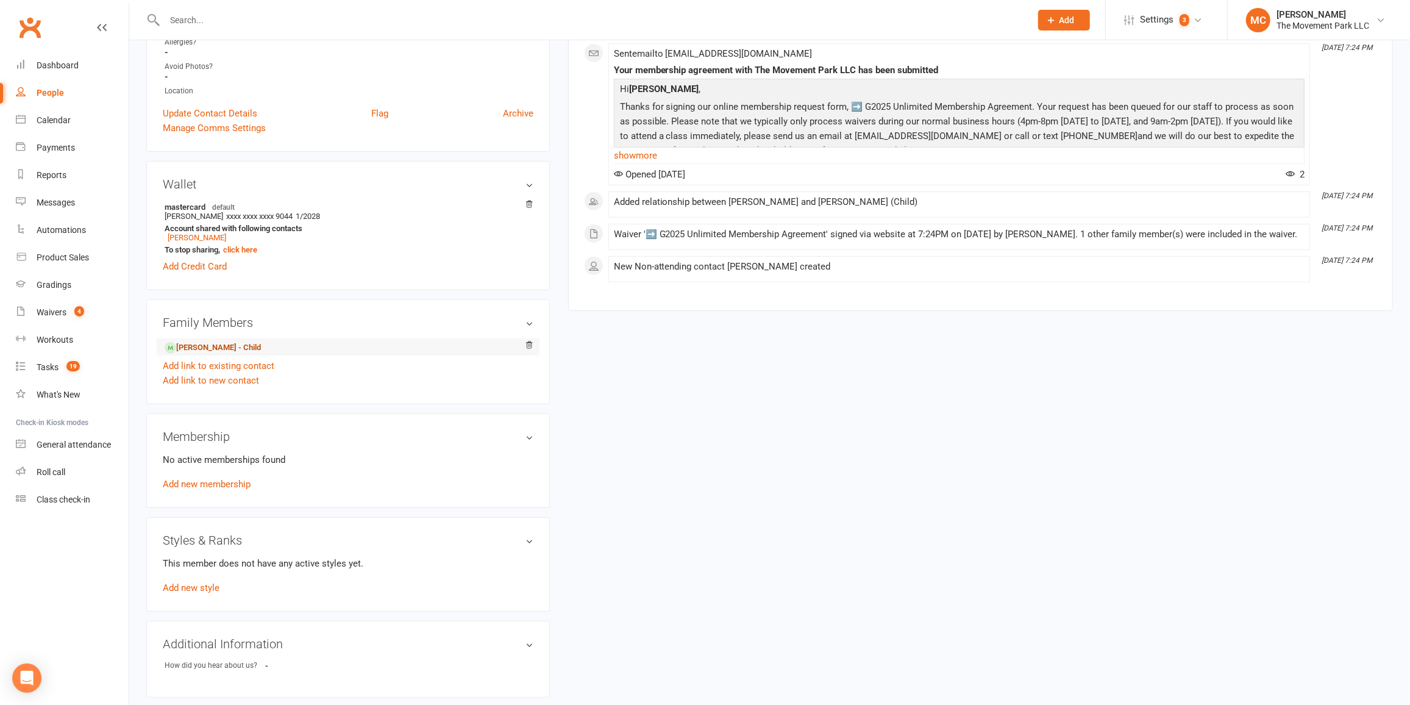
click at [234, 351] on link "[PERSON_NAME] - Child" at bounding box center [213, 347] width 96 height 13
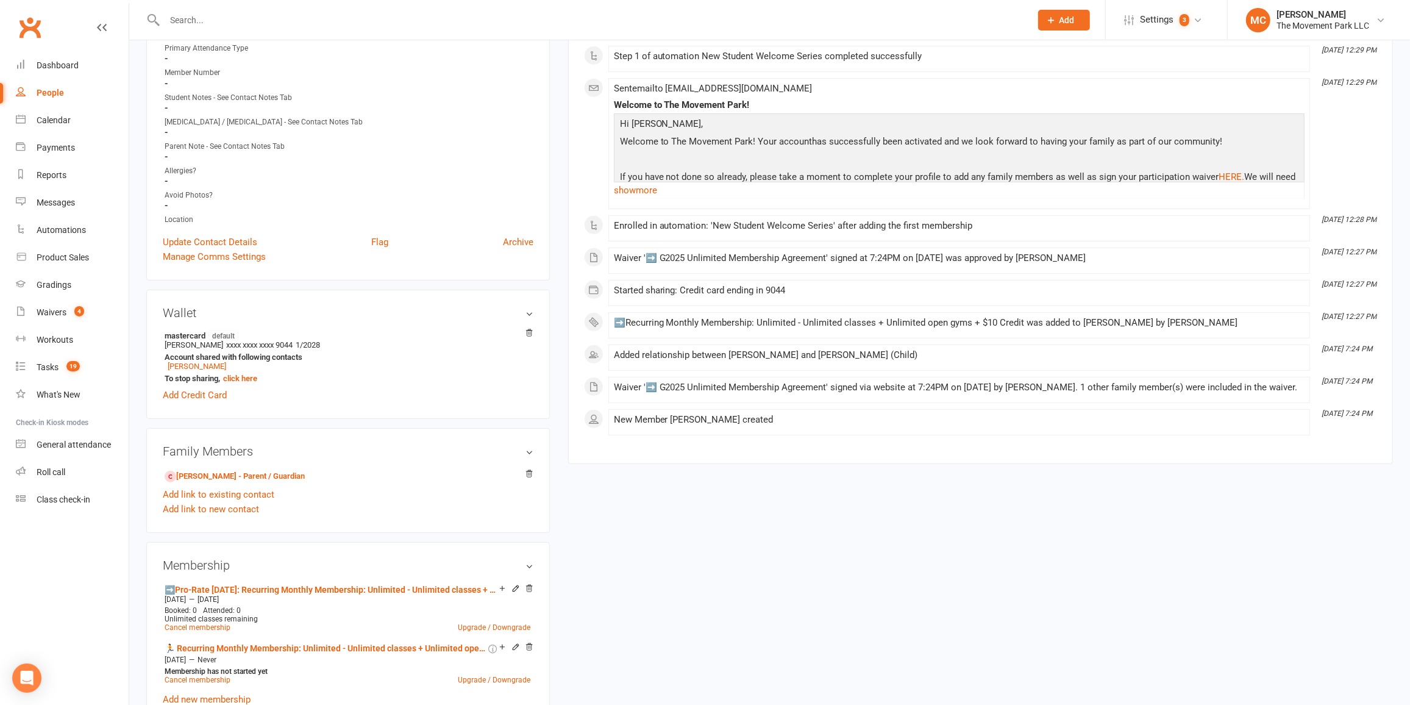
scroll to position [332, 0]
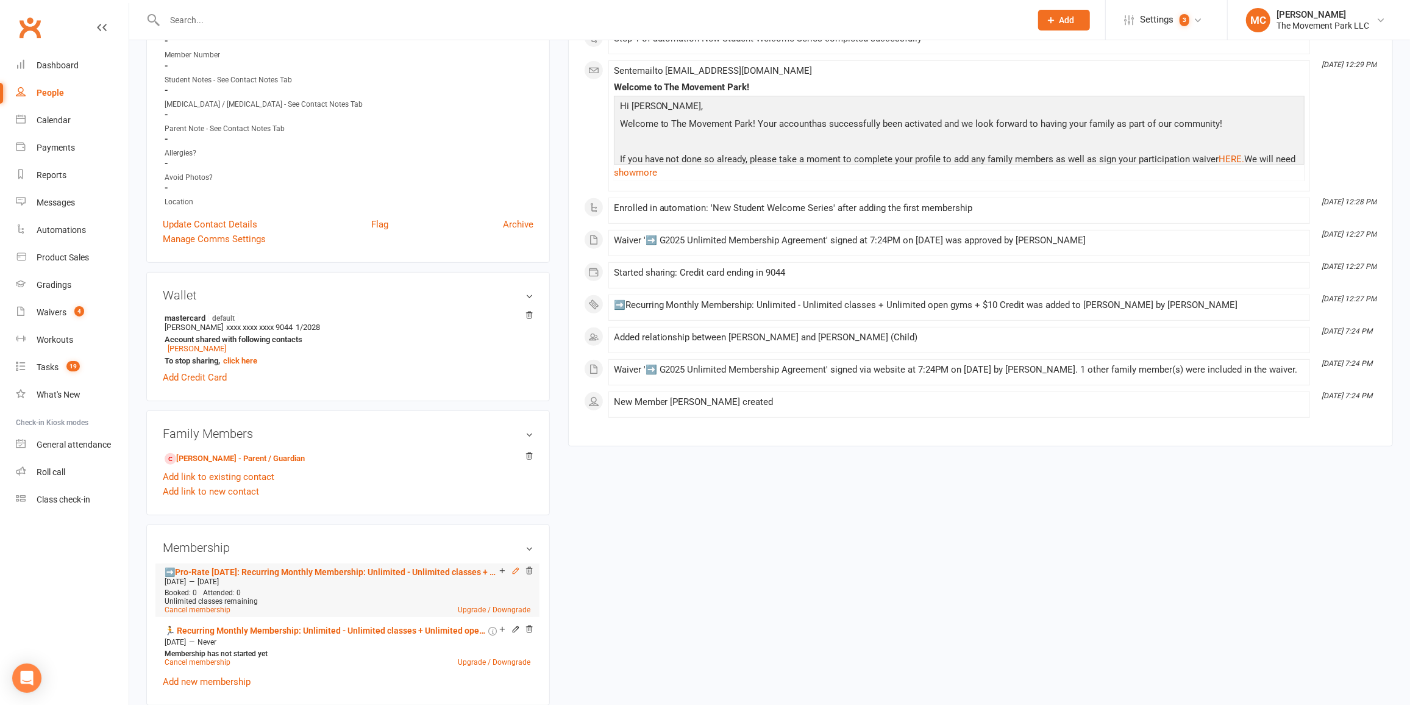
click at [516, 570] on icon at bounding box center [515, 570] width 9 height 9
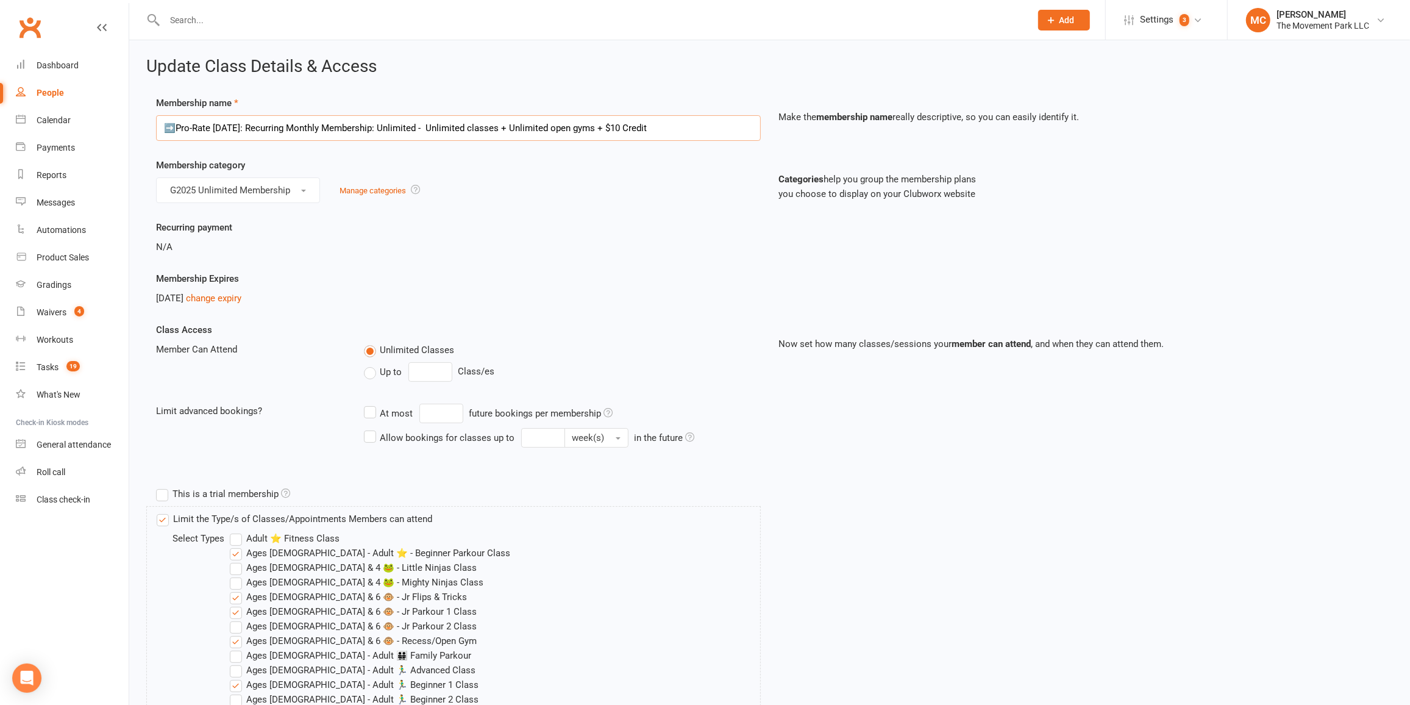
drag, startPoint x: 175, startPoint y: 129, endPoint x: 161, endPoint y: 129, distance: 14.0
click at [161, 129] on input "➡️Pro-Rate [DATE]: Recurring Monthly Membership: Unlimited - Unlimited classes …" at bounding box center [458, 128] width 605 height 26
type input "🏃 Pro-Rate [DATE]: Recurring Monthly Membership: Unlimited - Unlimited classes …"
click at [533, 288] on div "Membership Expires [DATE] change expiry" at bounding box center [458, 288] width 623 height 34
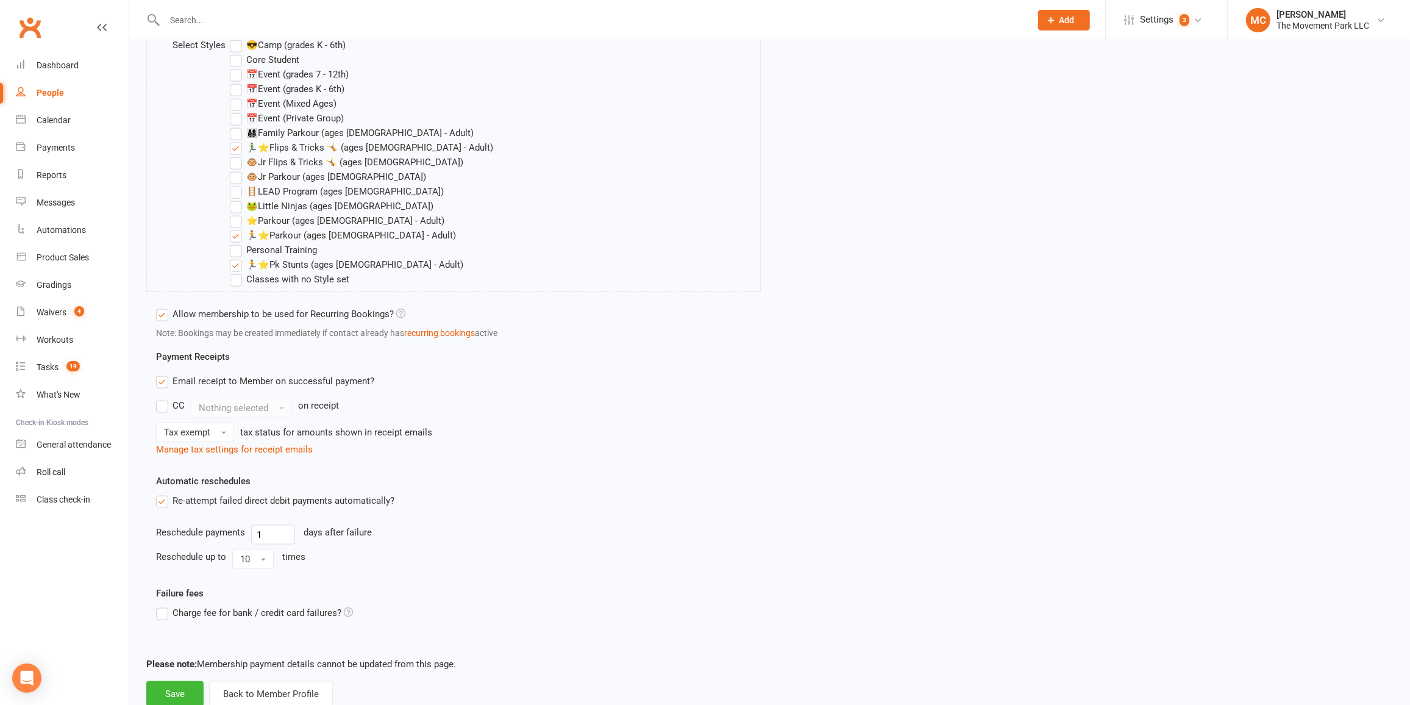
scroll to position [1414, 0]
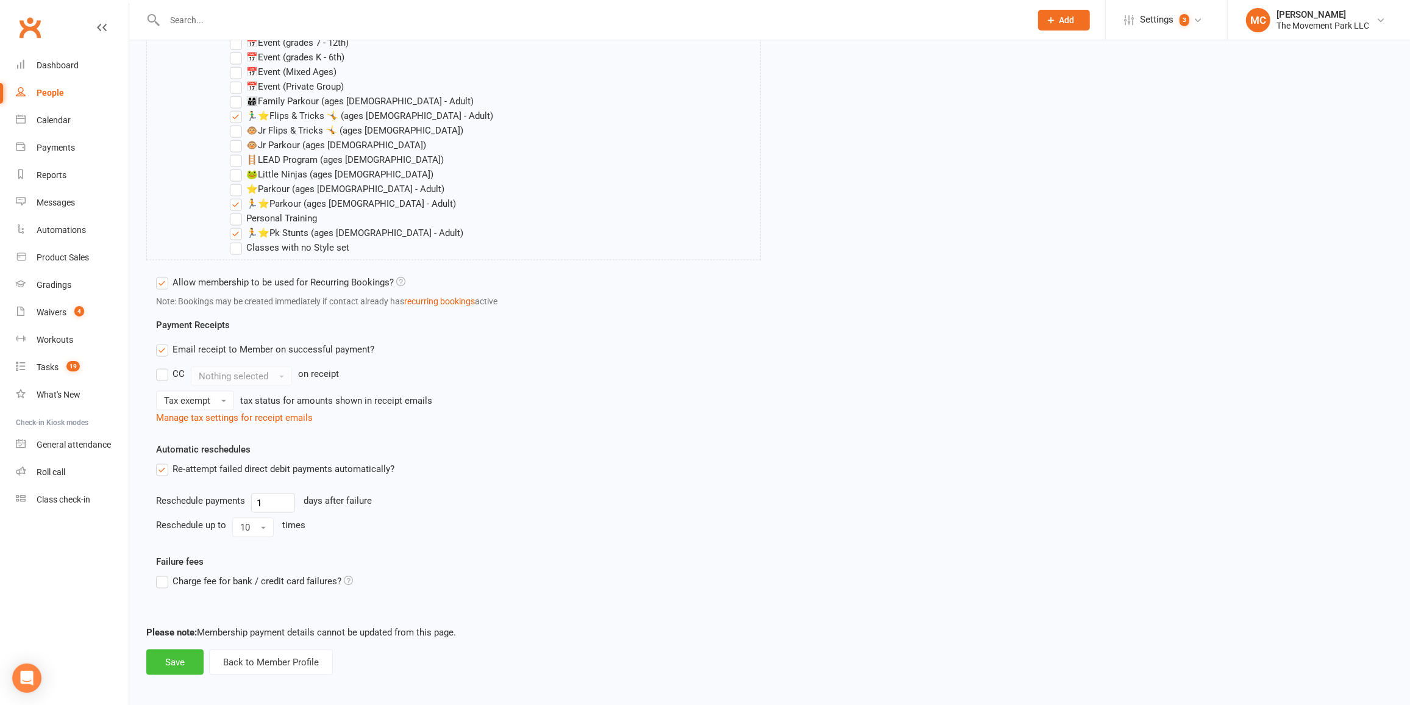
click at [165, 658] on button "Save" at bounding box center [174, 662] width 57 height 26
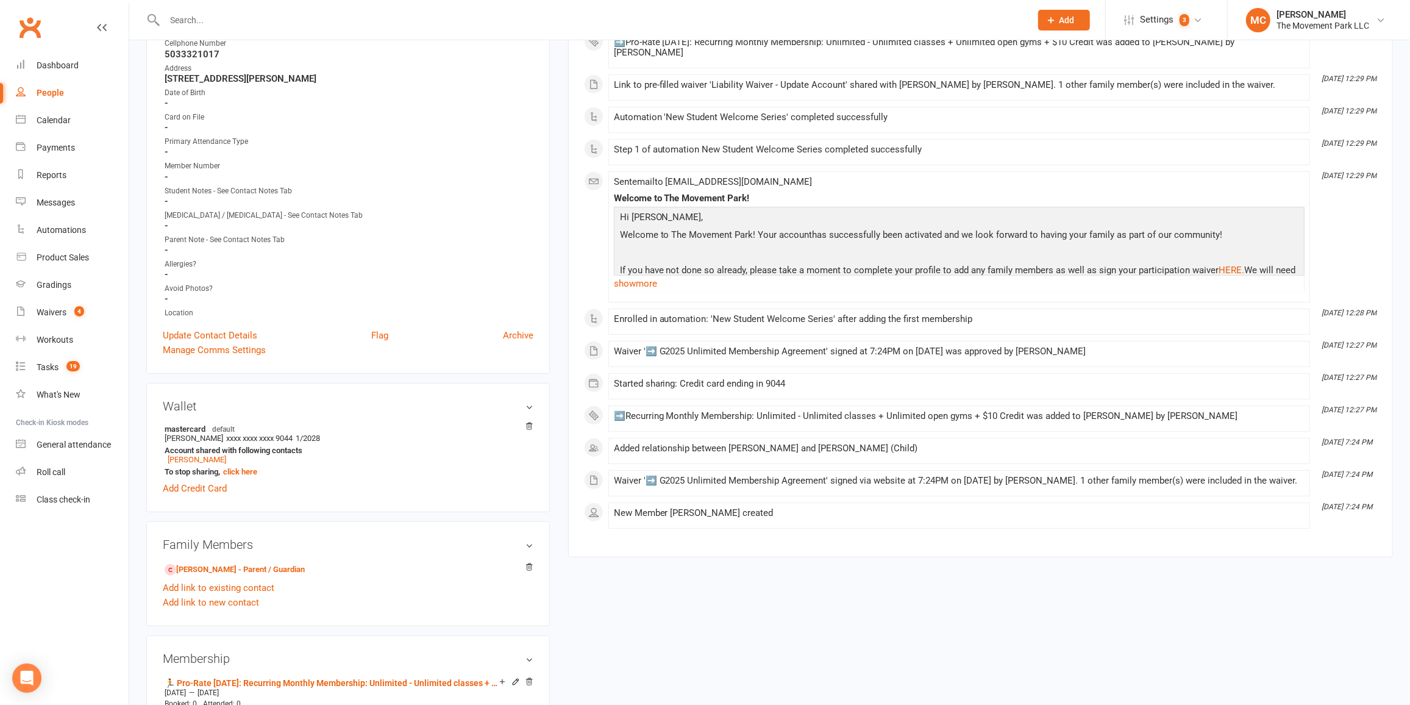
scroll to position [277, 0]
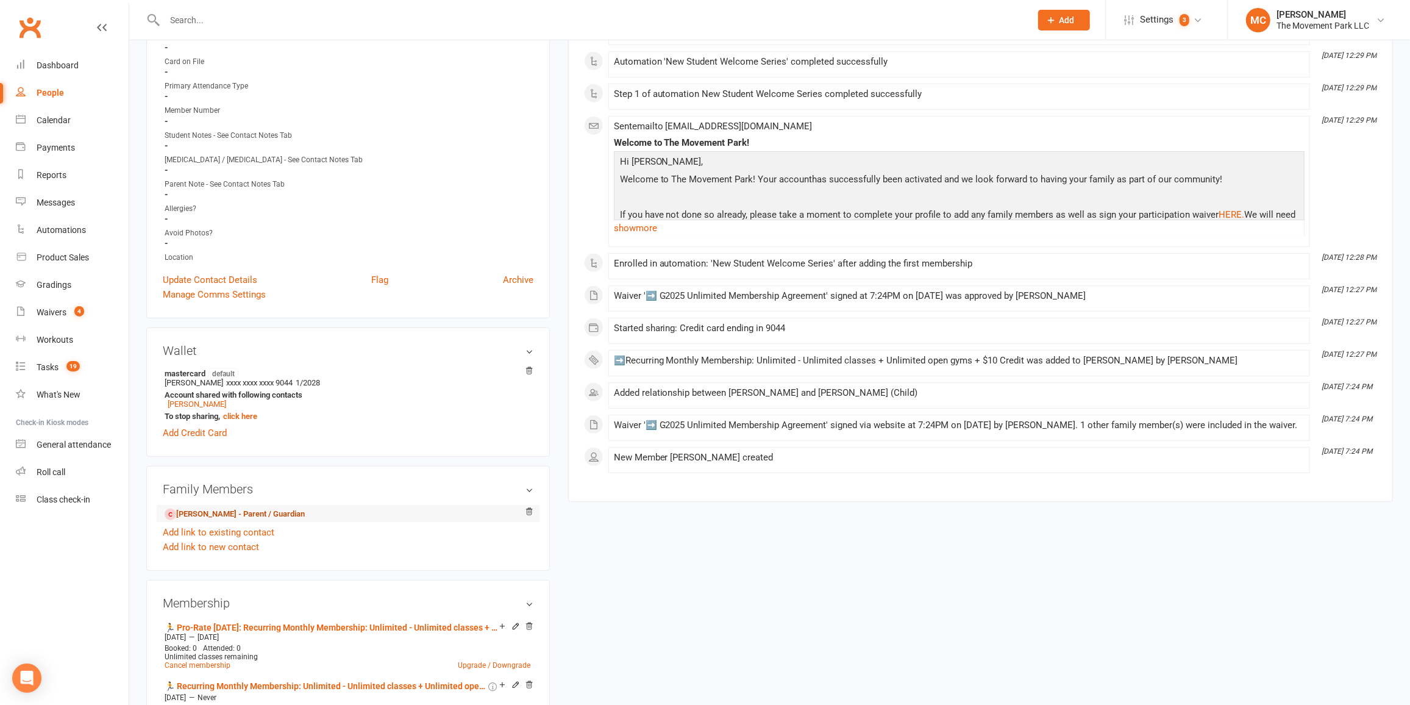
click at [208, 519] on link "[PERSON_NAME] - Parent / Guardian" at bounding box center [235, 514] width 140 height 13
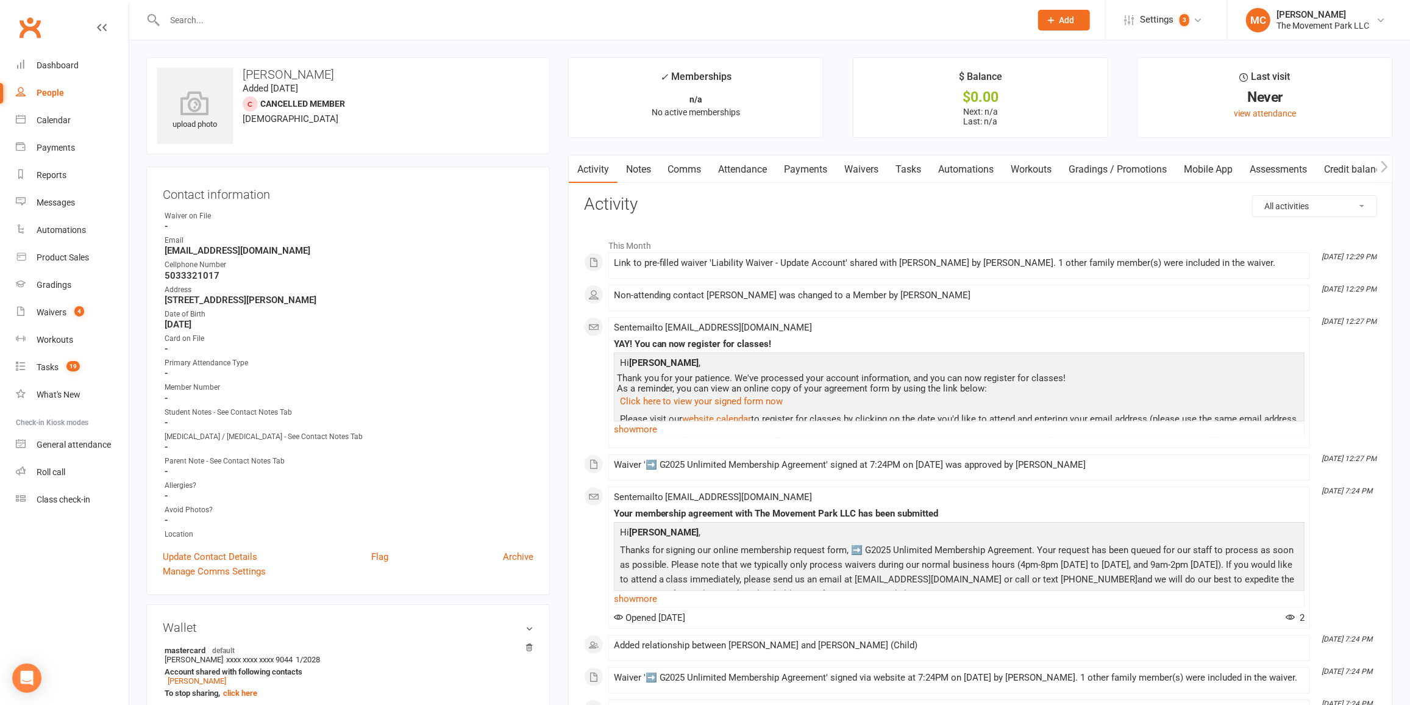
click at [875, 168] on link "Waivers" at bounding box center [861, 169] width 51 height 28
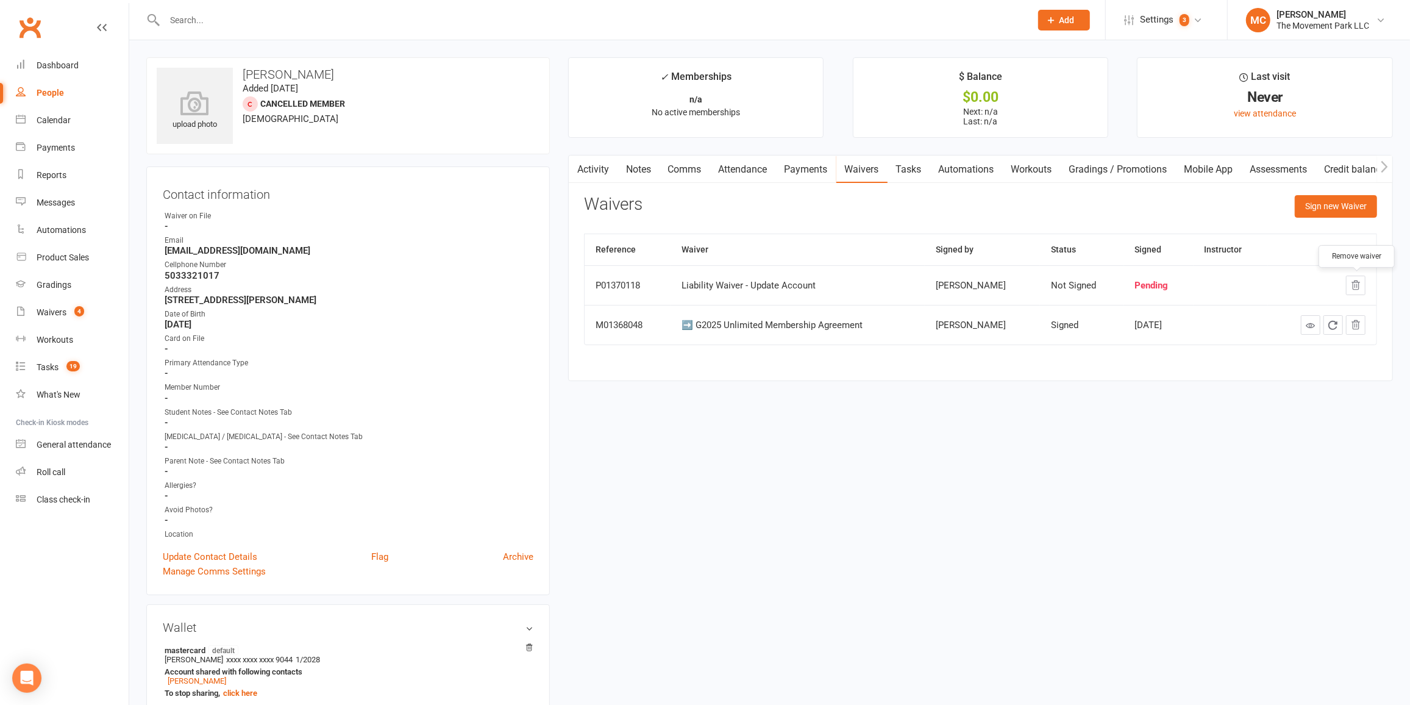
click at [1359, 293] on button "button" at bounding box center [1356, 286] width 20 height 20
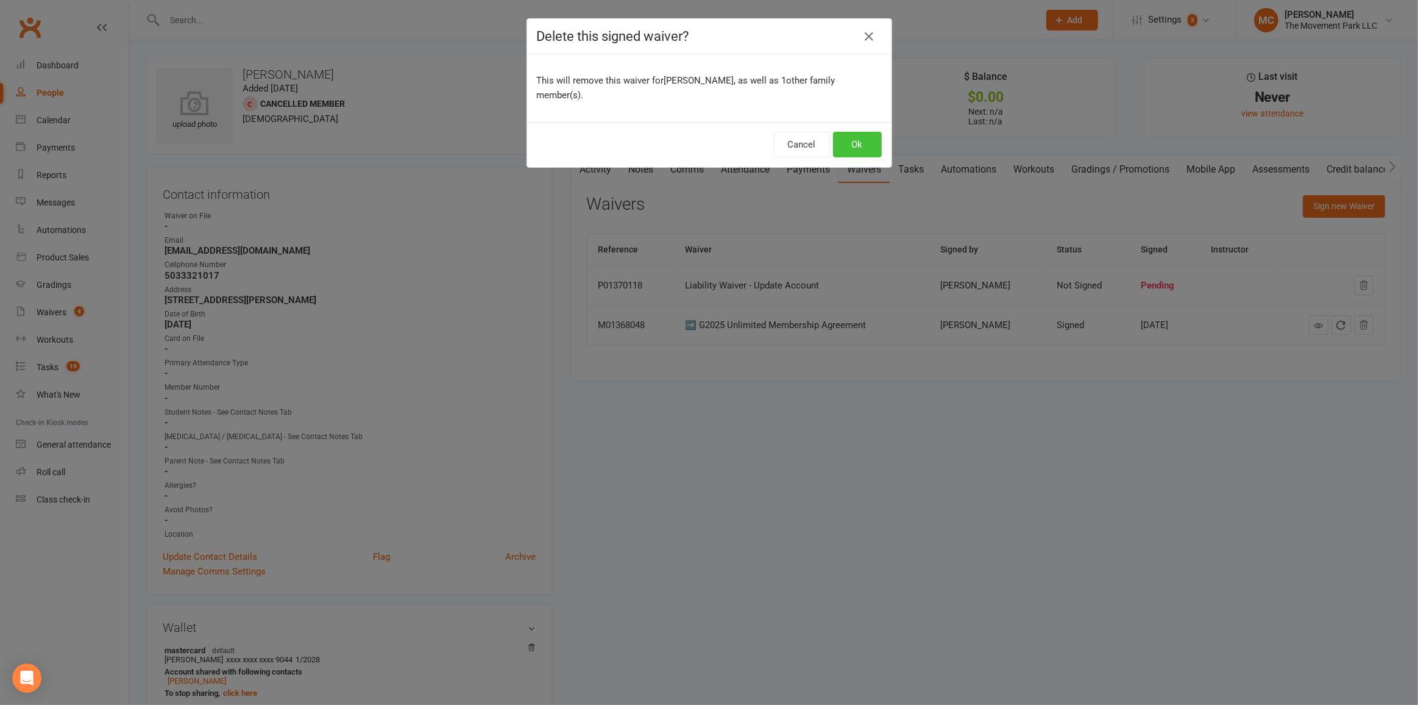
click at [857, 146] on button "Ok" at bounding box center [857, 145] width 49 height 26
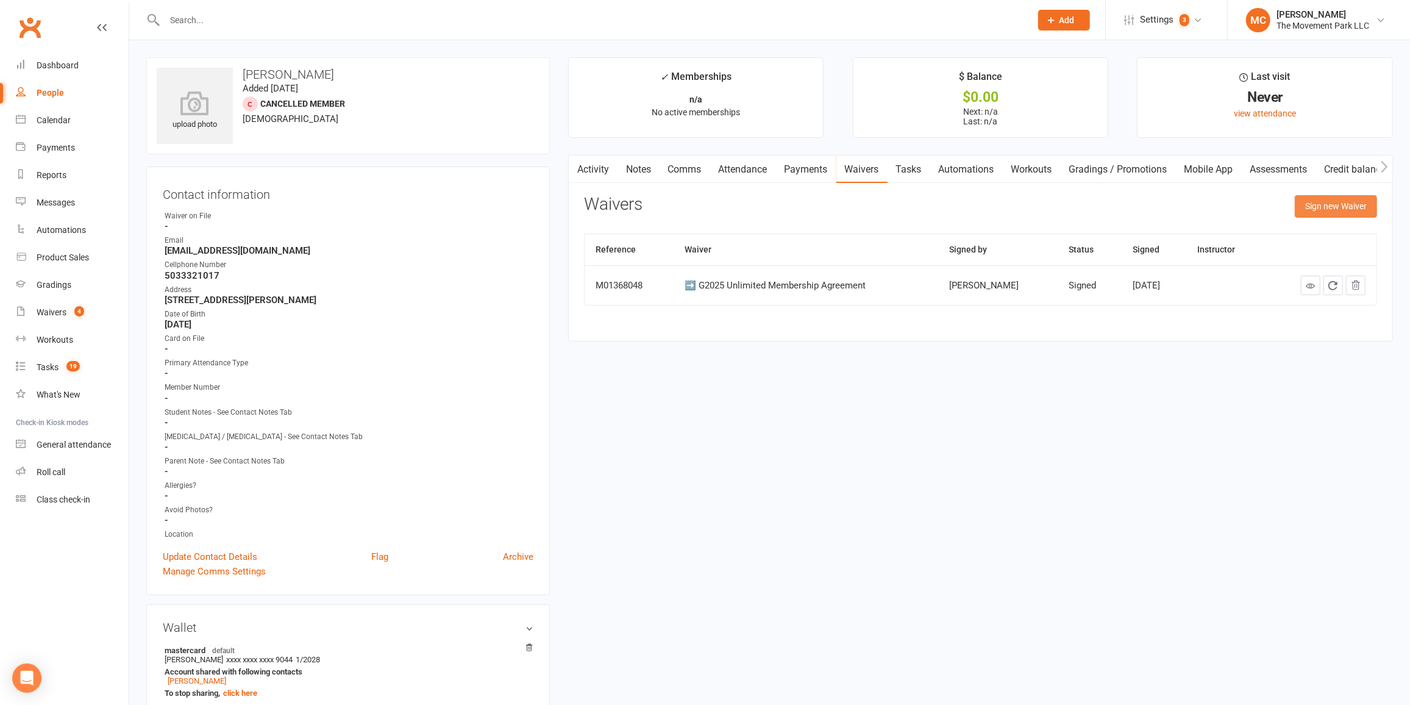
click at [1317, 210] on button "Sign new Waiver" at bounding box center [1336, 206] width 82 height 22
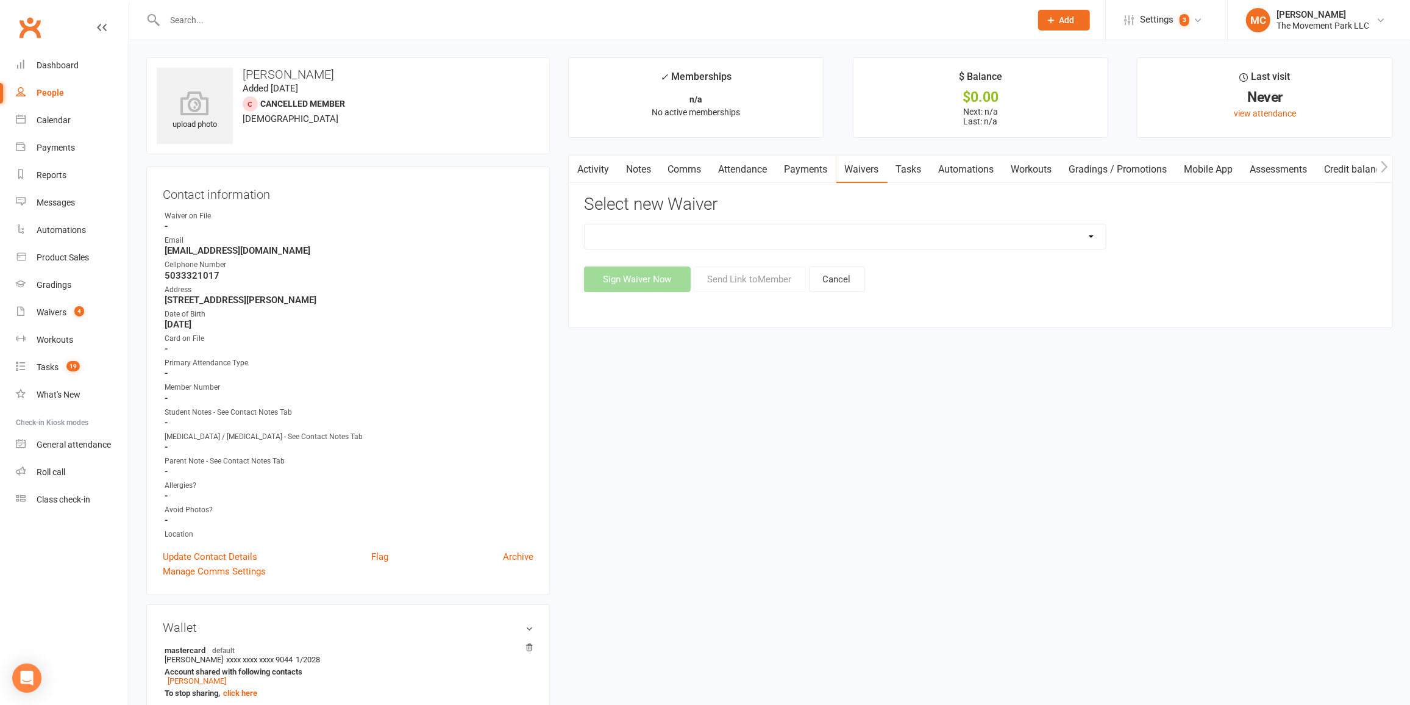
drag, startPoint x: 804, startPoint y: 237, endPoint x: 798, endPoint y: 240, distance: 6.8
click at [802, 236] on select "😎 2025 Day Camp Purchase Agreement 🪜2025 LEAD Program Application and Purchase …" at bounding box center [846, 236] width 522 height 24
select select "9225"
click at [585, 224] on select "😎 2025 Day Camp Purchase Agreement 🪜2025 LEAD Program Application and Purchase …" at bounding box center [846, 236] width 522 height 24
click at [736, 280] on button "Send Link to Member" at bounding box center [750, 279] width 112 height 26
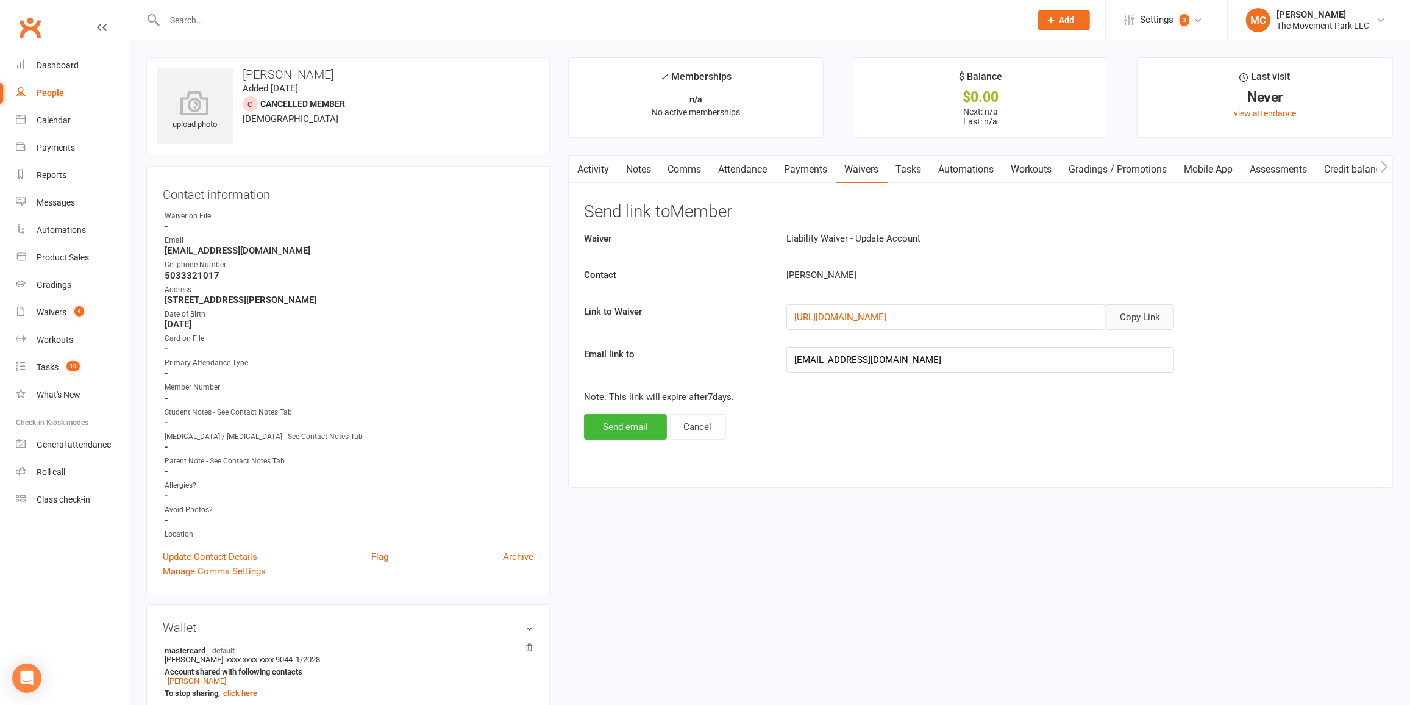
click at [1137, 318] on button "Copy Link" at bounding box center [1140, 317] width 68 height 26
